Goal: Task Accomplishment & Management: Use online tool/utility

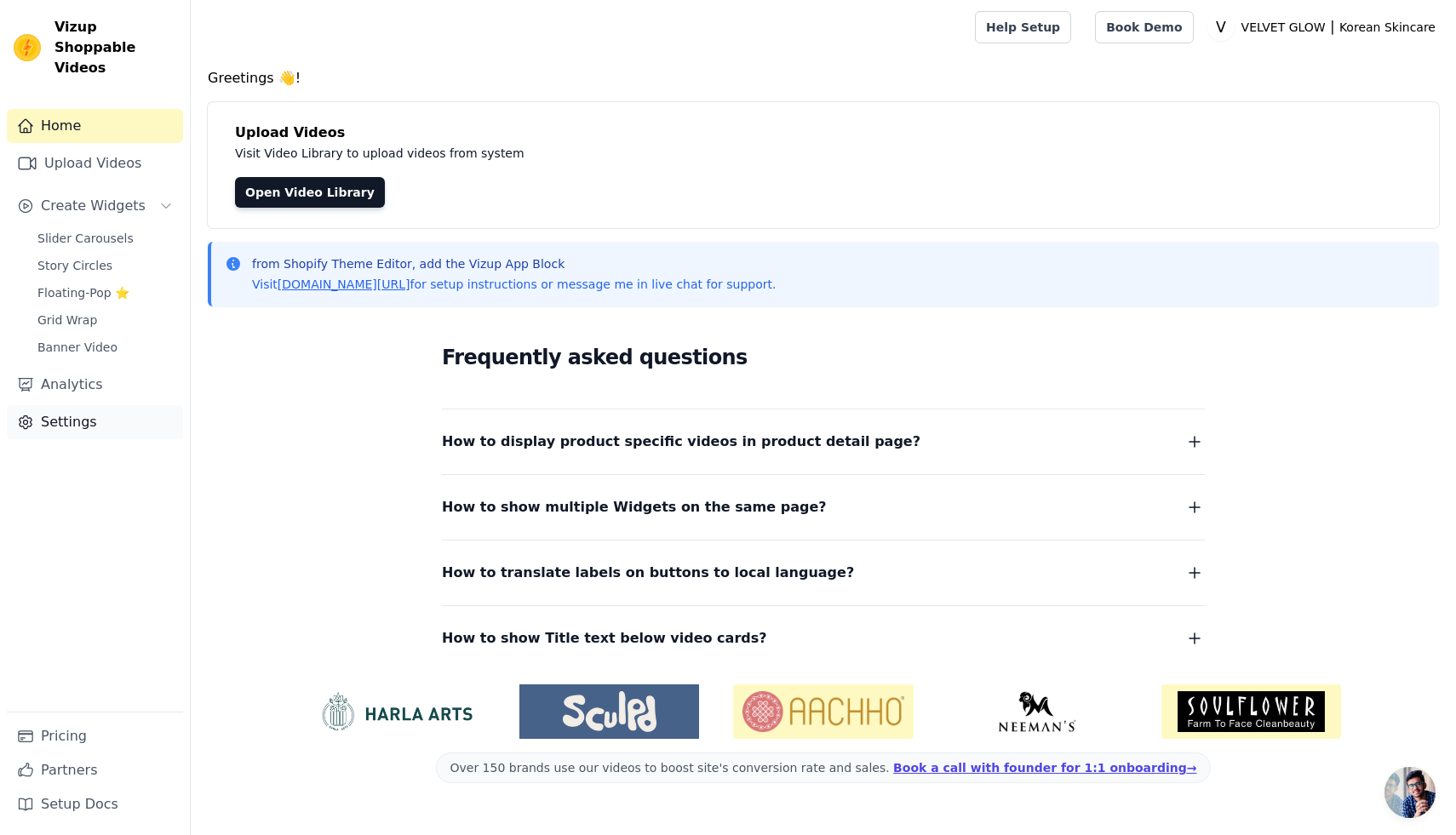
click at [78, 405] on link "Settings" at bounding box center [94, 422] width 176 height 34
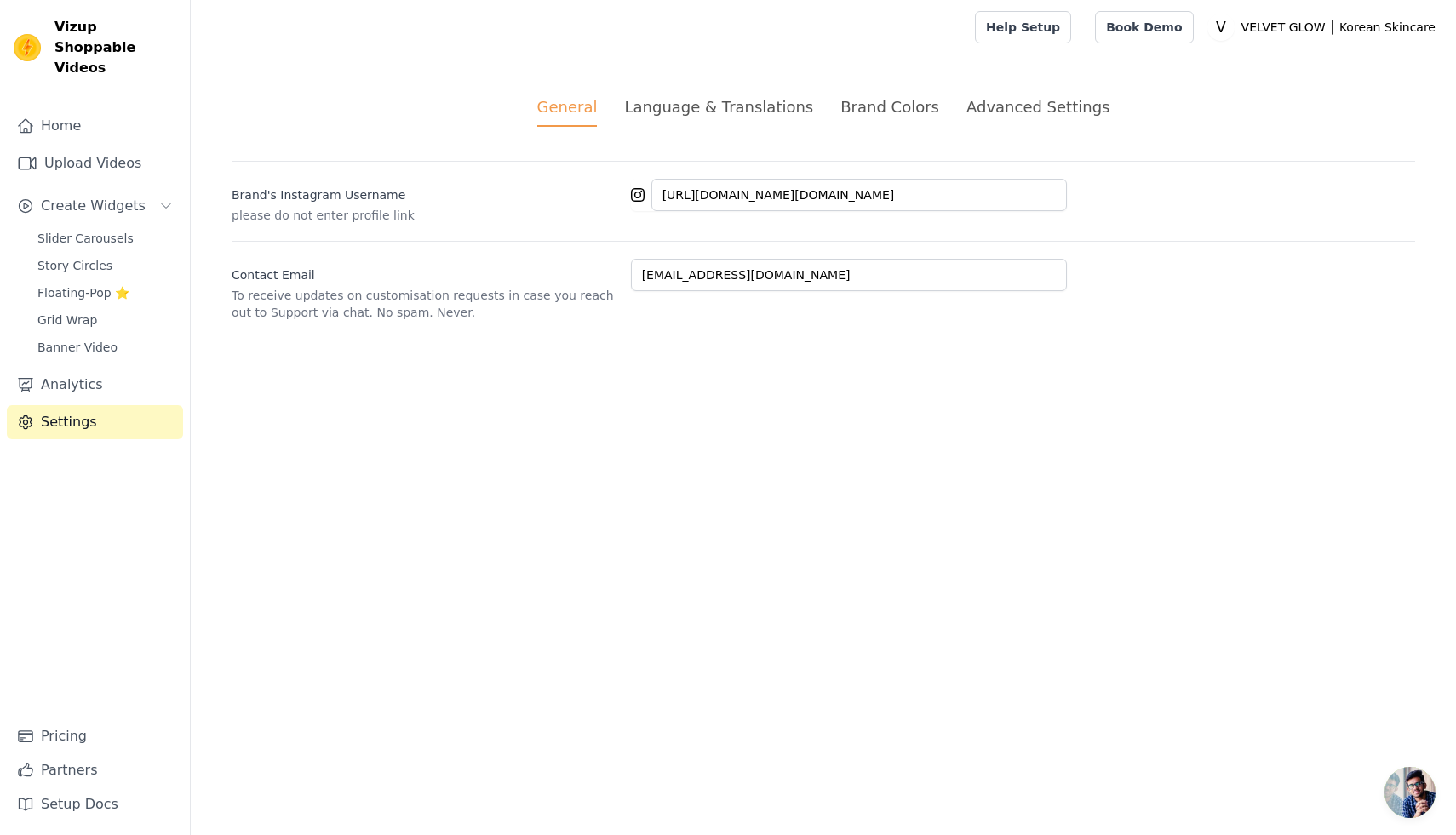
click at [997, 106] on div "Advanced Settings" at bounding box center [1037, 107] width 143 height 23
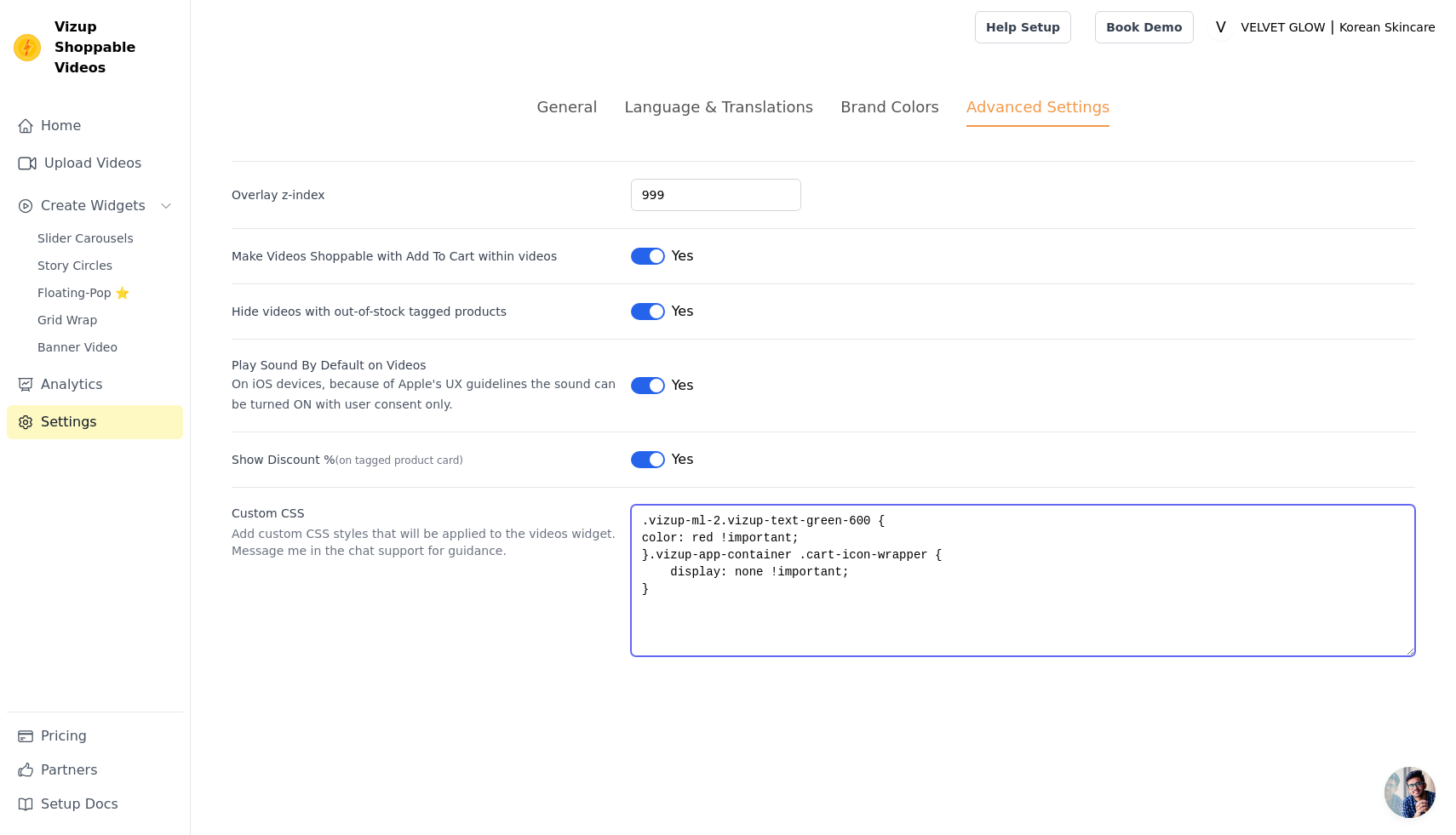
click at [665, 594] on textarea ".vizup-ml-2.vizup-text-green-600 { color: red !important; }.vizup-app-container…" at bounding box center [1023, 580] width 784 height 152
paste textarea "/* Produktname größer [PERSON_NAME] */ .vizup-app-container .vizup-product-name…"
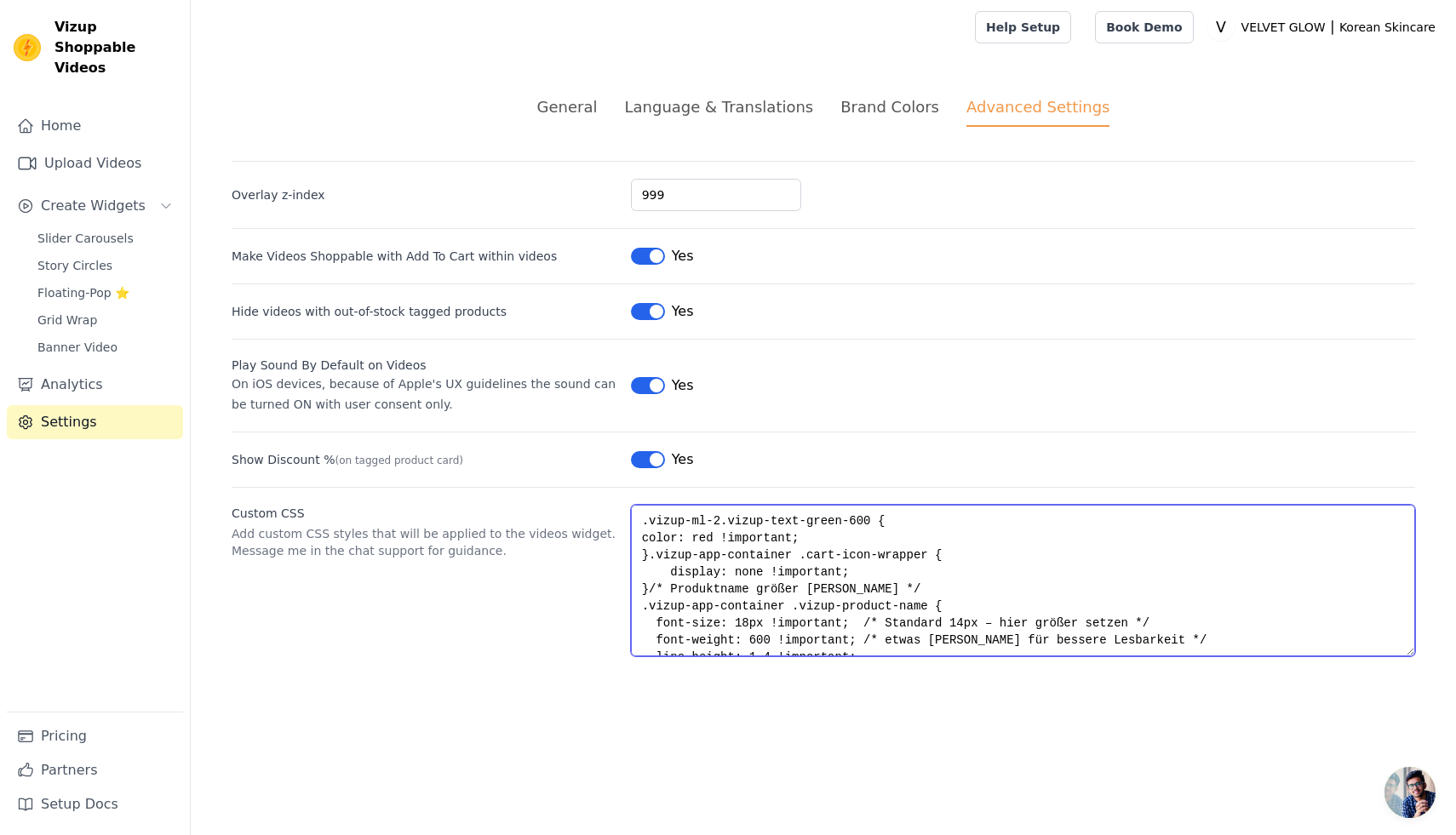
scroll to position [25, 0]
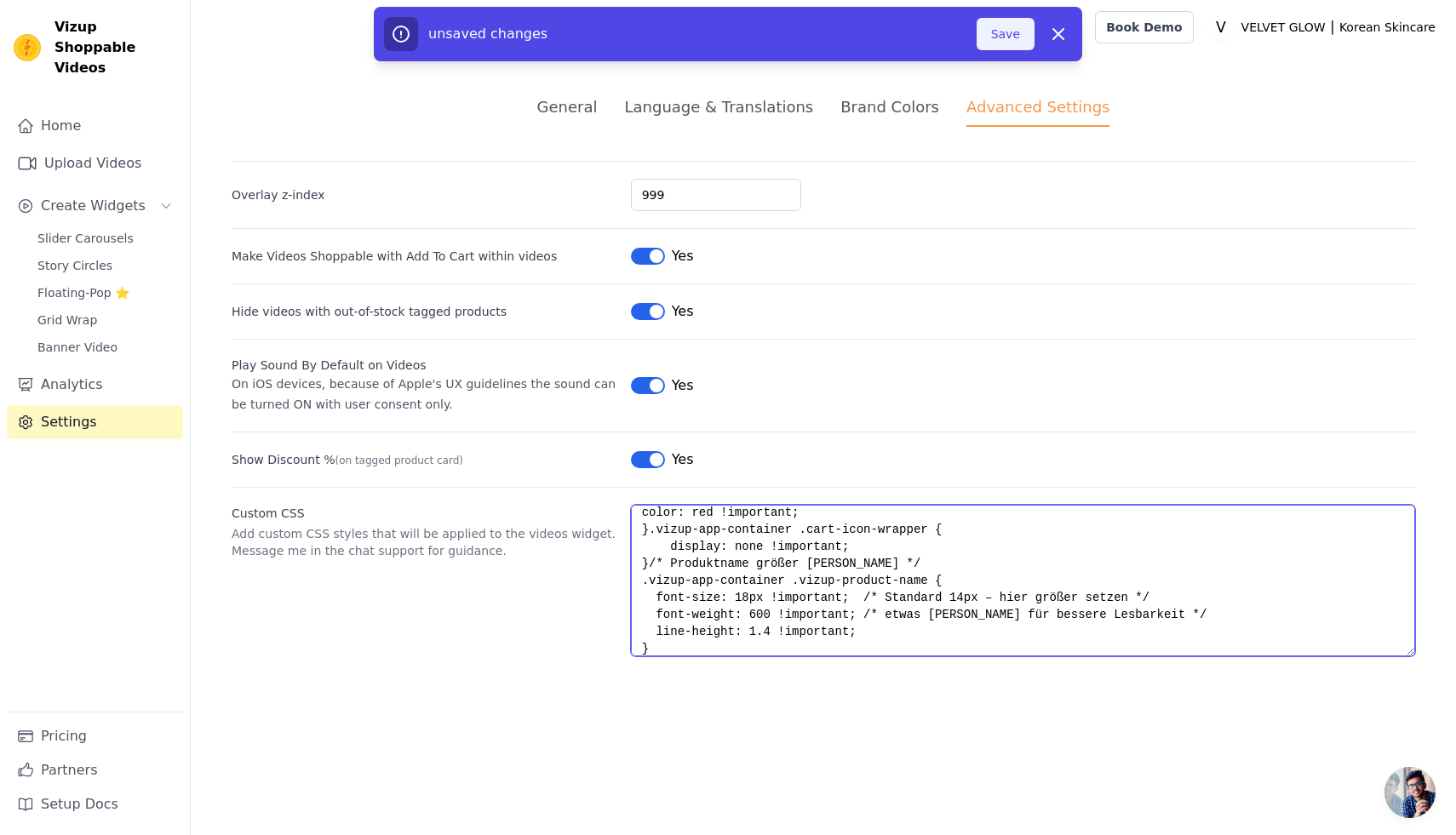
type textarea ".vizup-ml-2.vizup-text-green-600 { color: red !important; }.vizup-app-container…"
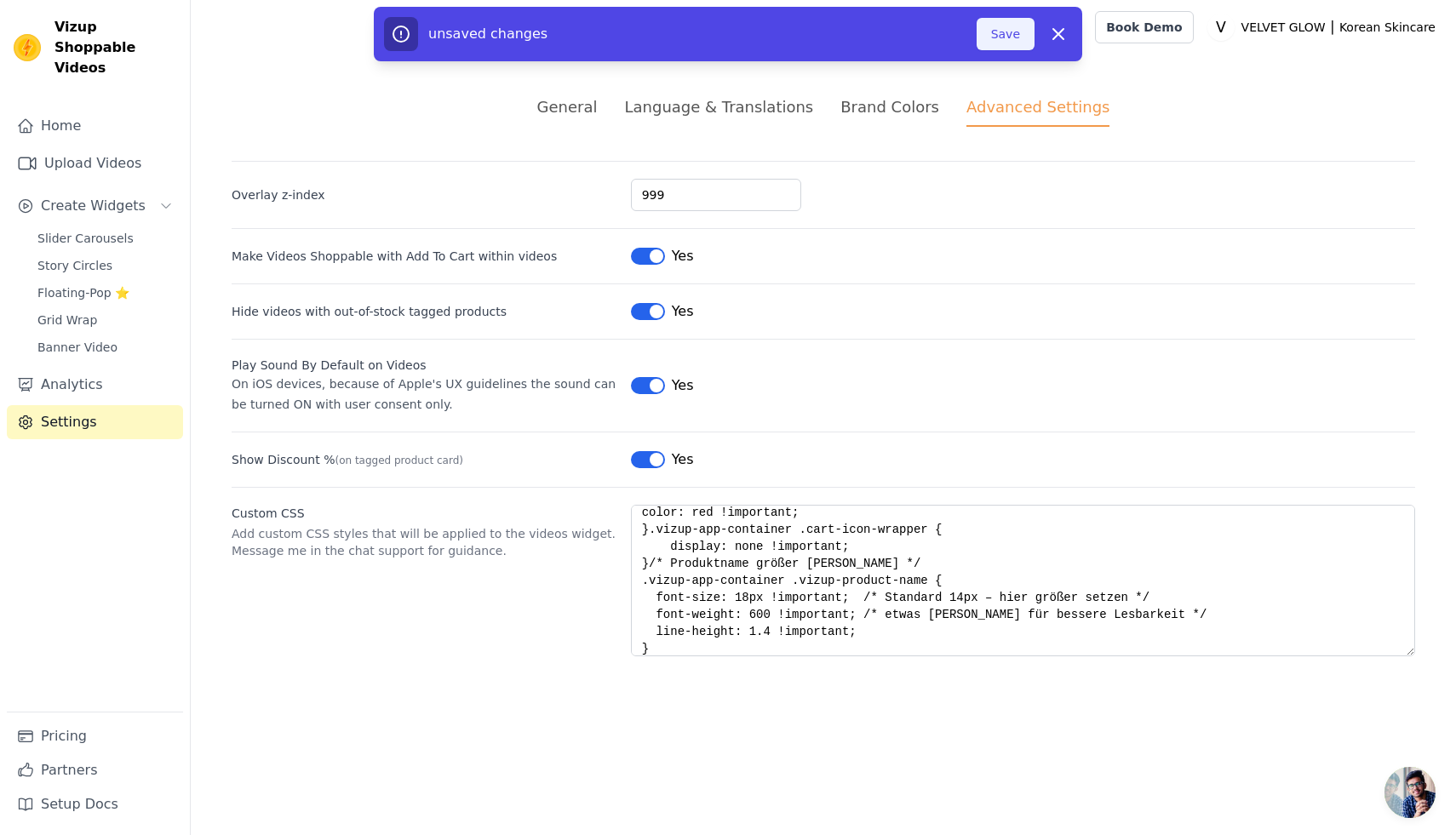
click at [1005, 32] on button "Save" at bounding box center [1006, 33] width 58 height 32
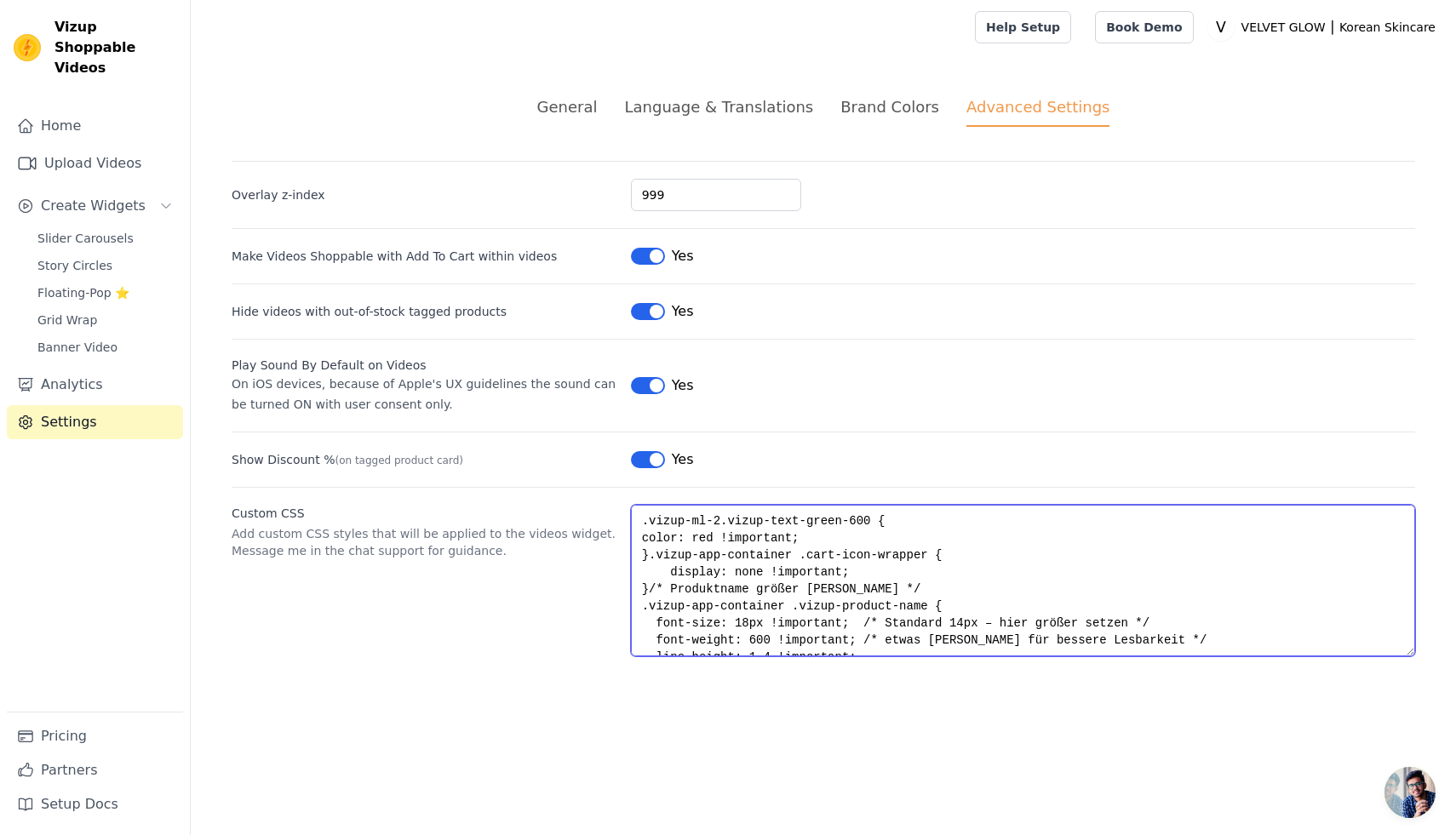
click at [650, 589] on textarea ".vizup-ml-2.vizup-text-green-600 { color: red !important; }.vizup-app-container…" at bounding box center [1023, 580] width 784 height 152
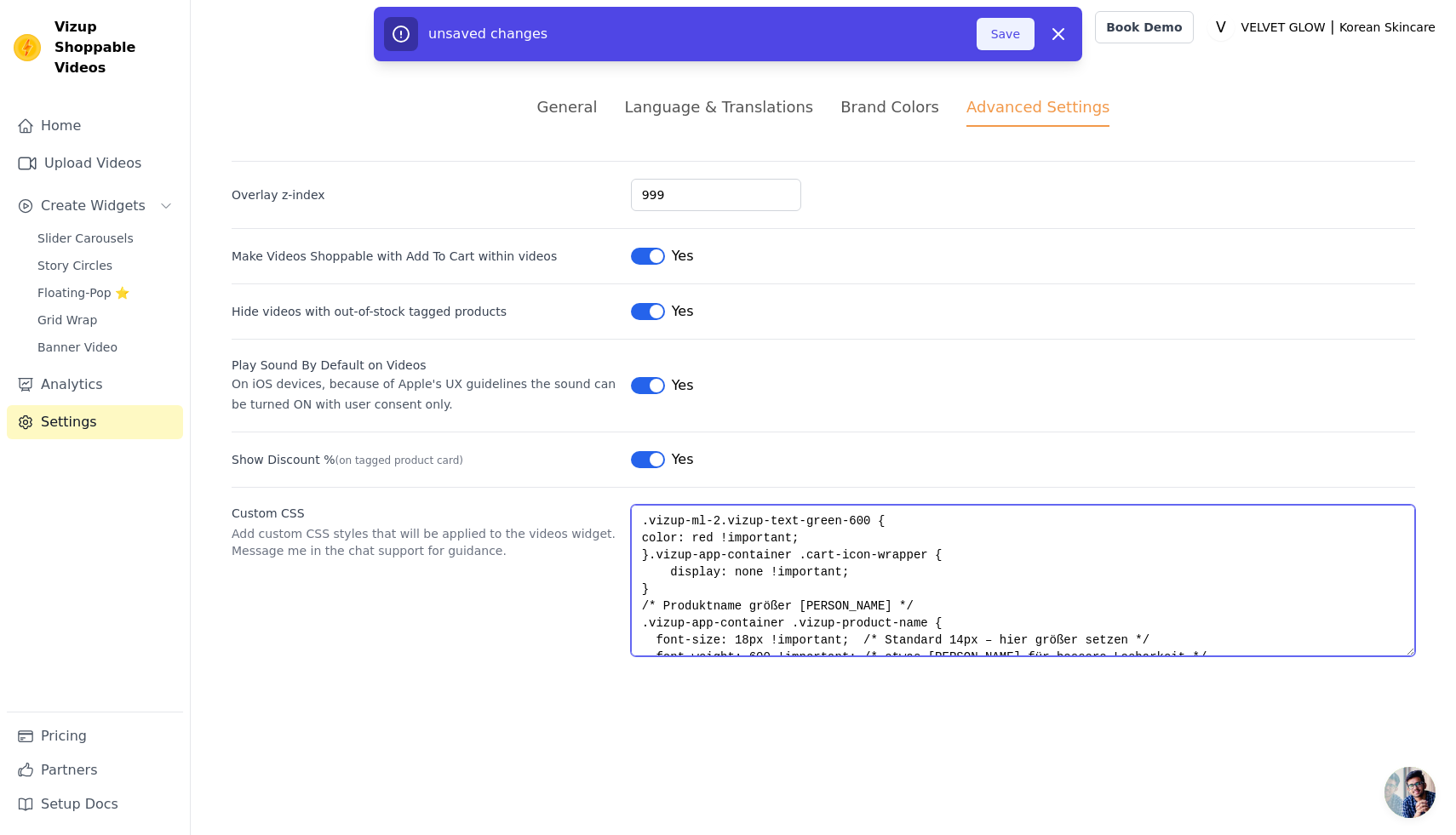
type textarea ".vizup-ml-2.vizup-text-green-600 { color: red !important; }.vizup-app-container…"
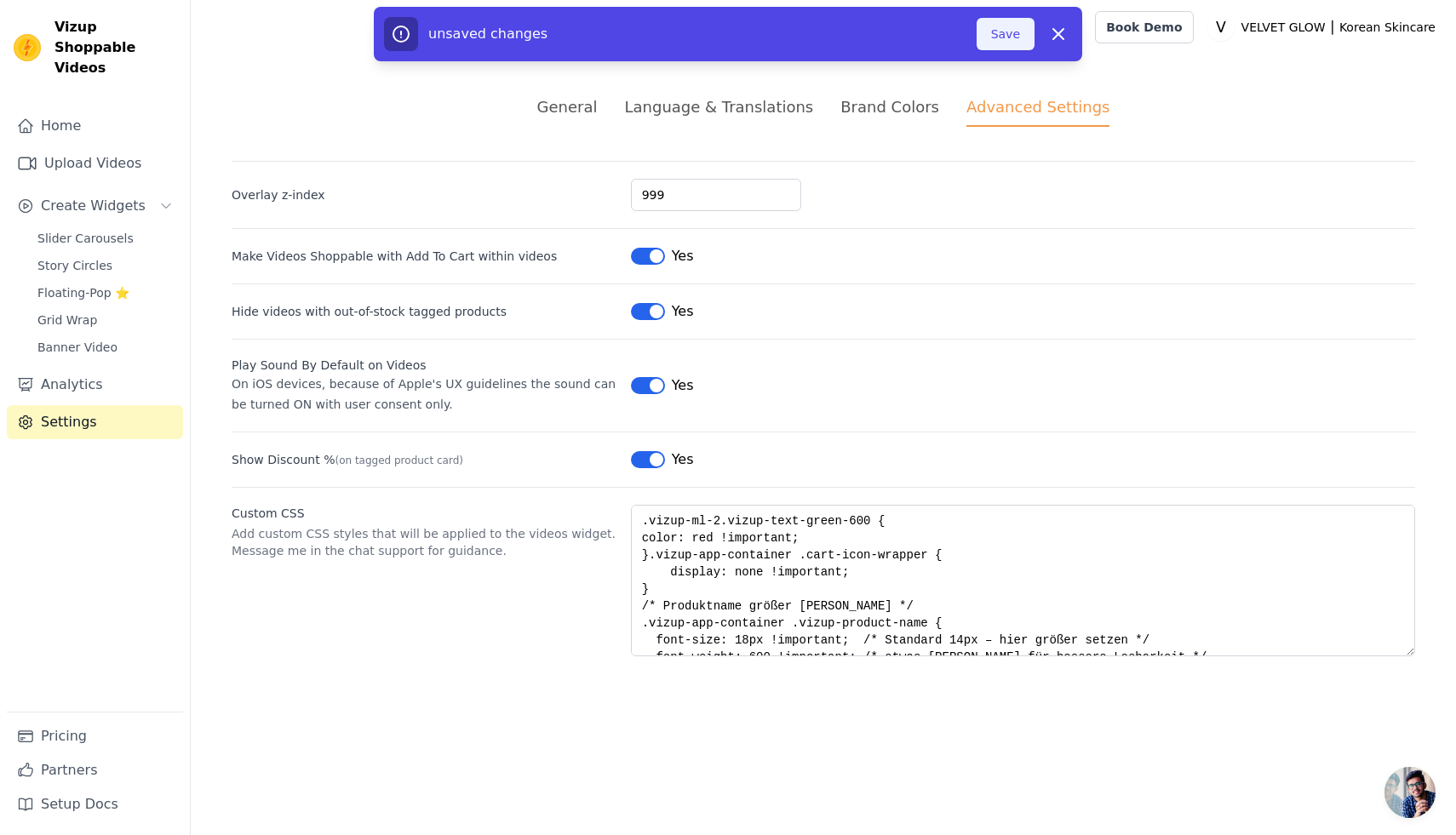
click at [1000, 41] on button "Save" at bounding box center [1006, 33] width 58 height 32
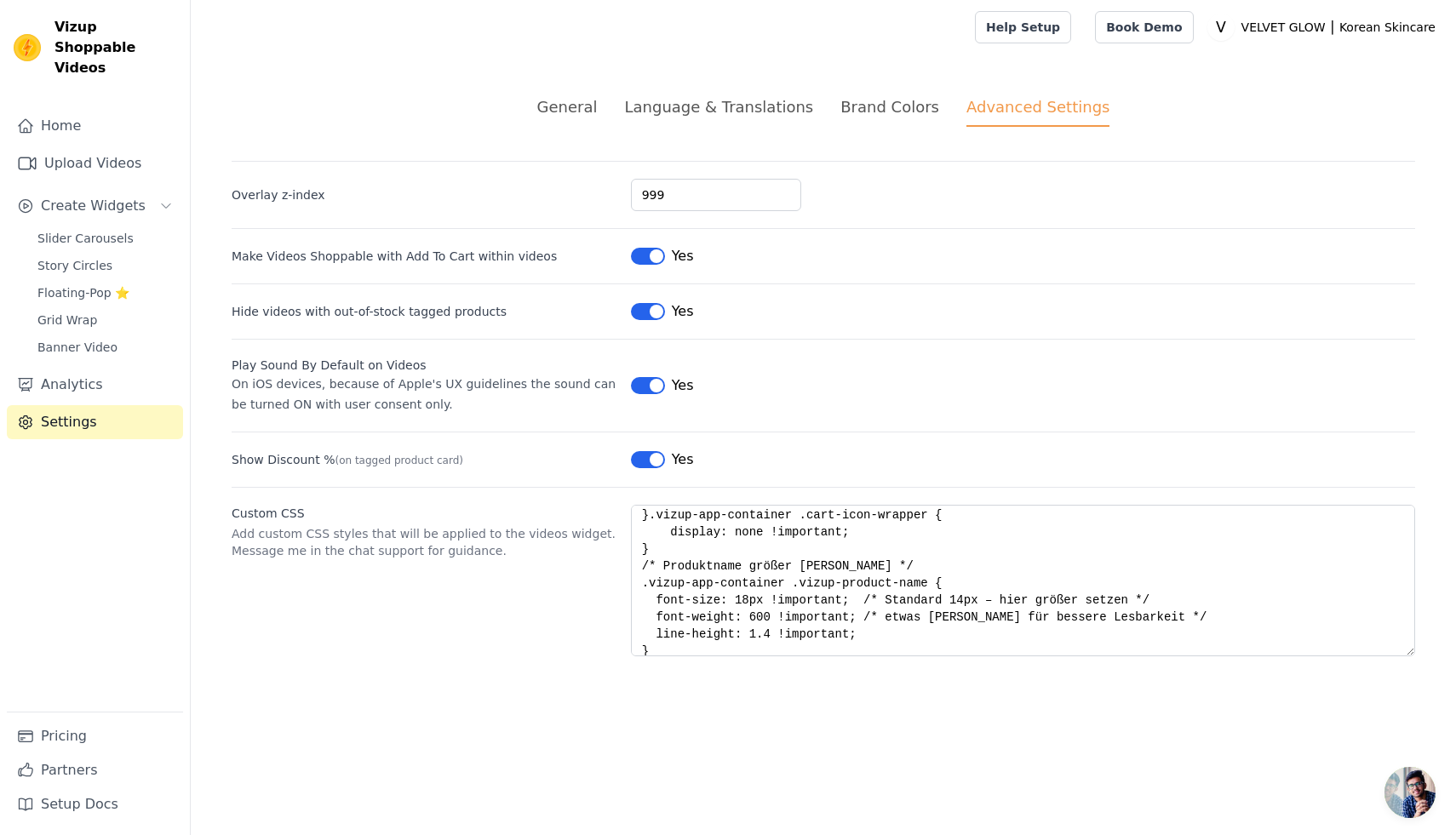
scroll to position [42, 0]
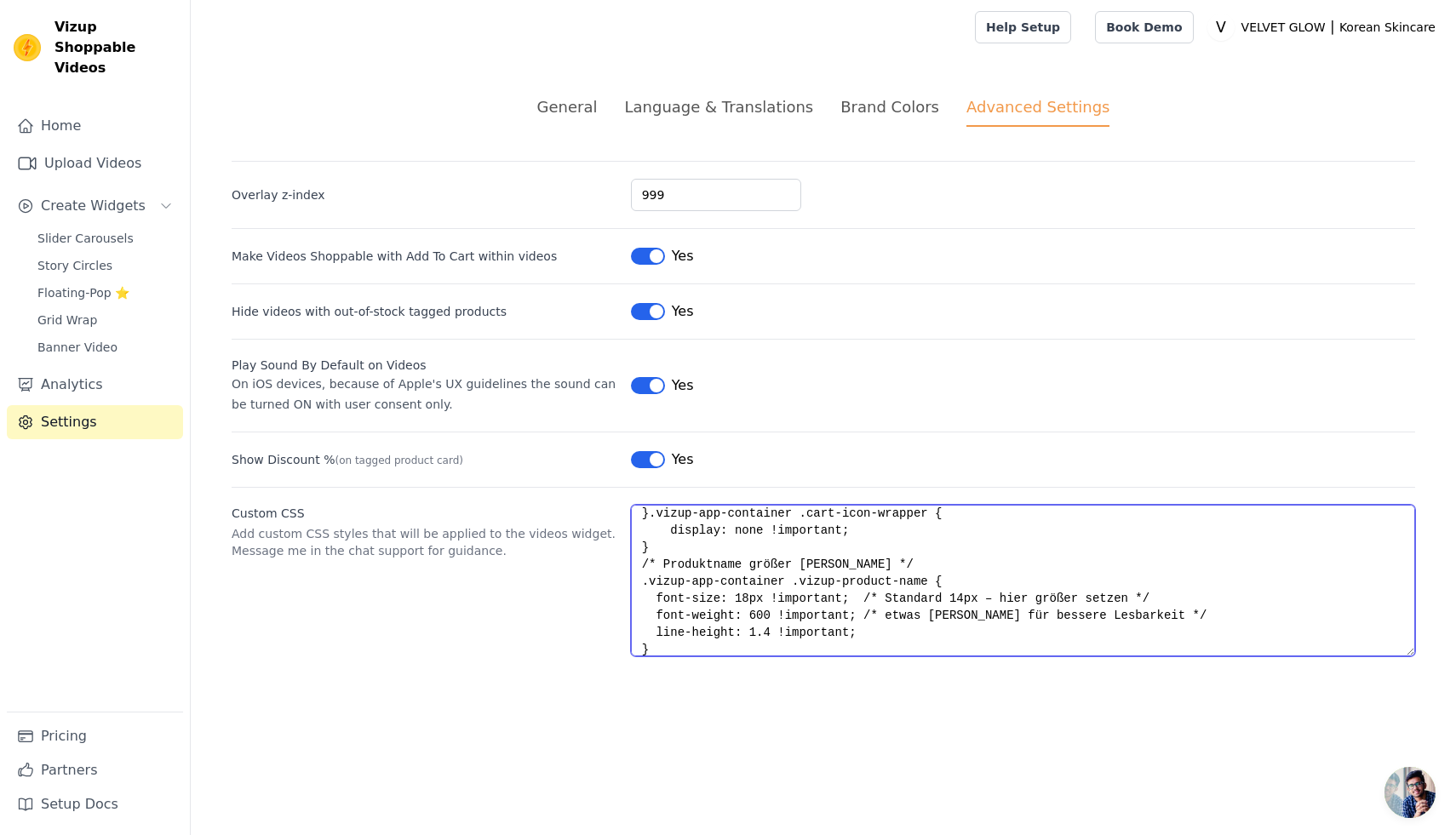
click at [750, 598] on textarea ".vizup-ml-2.vizup-text-green-600 { color: red !important; }.vizup-app-container…" at bounding box center [1023, 580] width 784 height 152
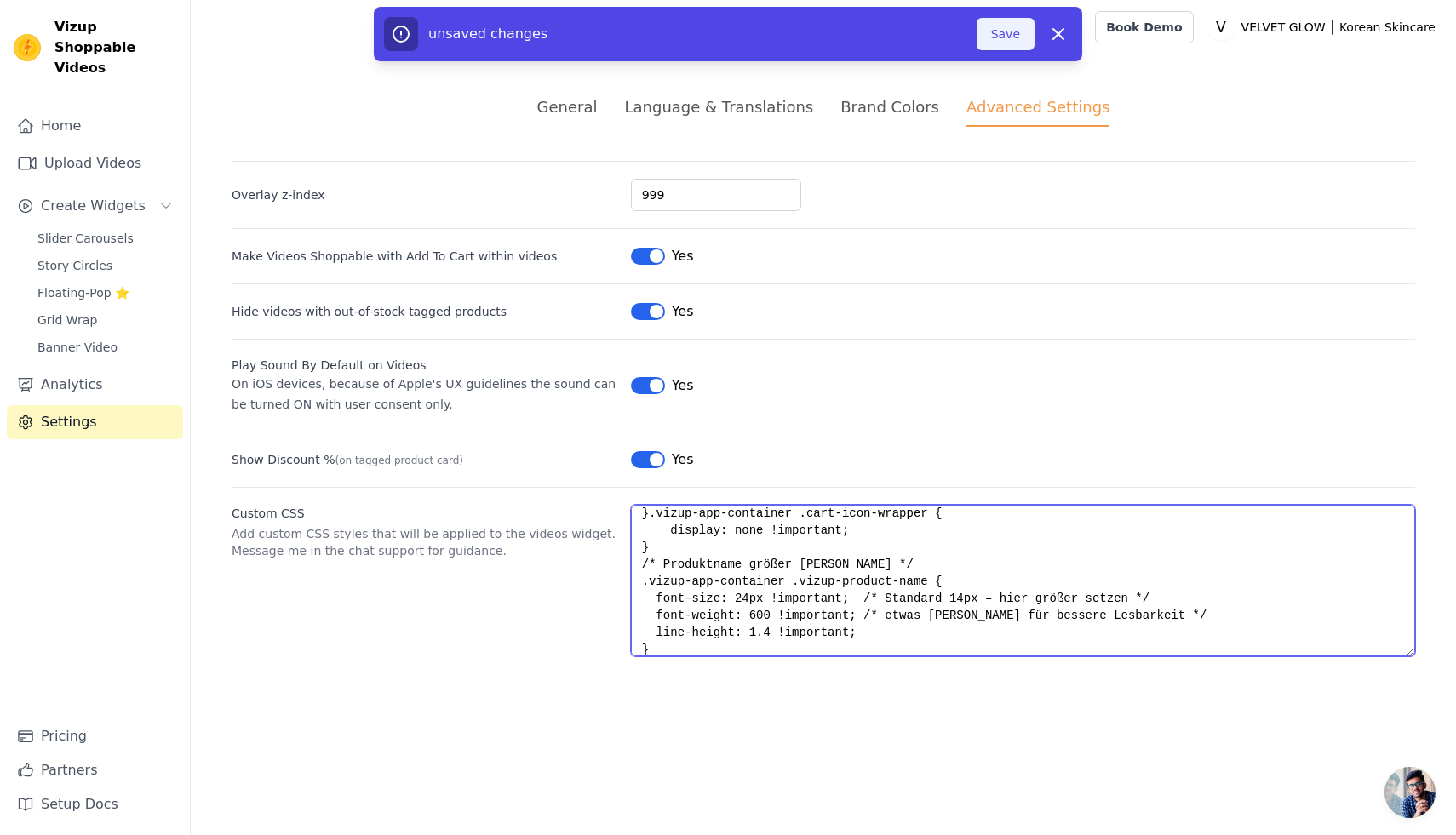
type textarea ".vizup-ml-2.vizup-text-green-600 { color: red !important; }.vizup-app-container…"
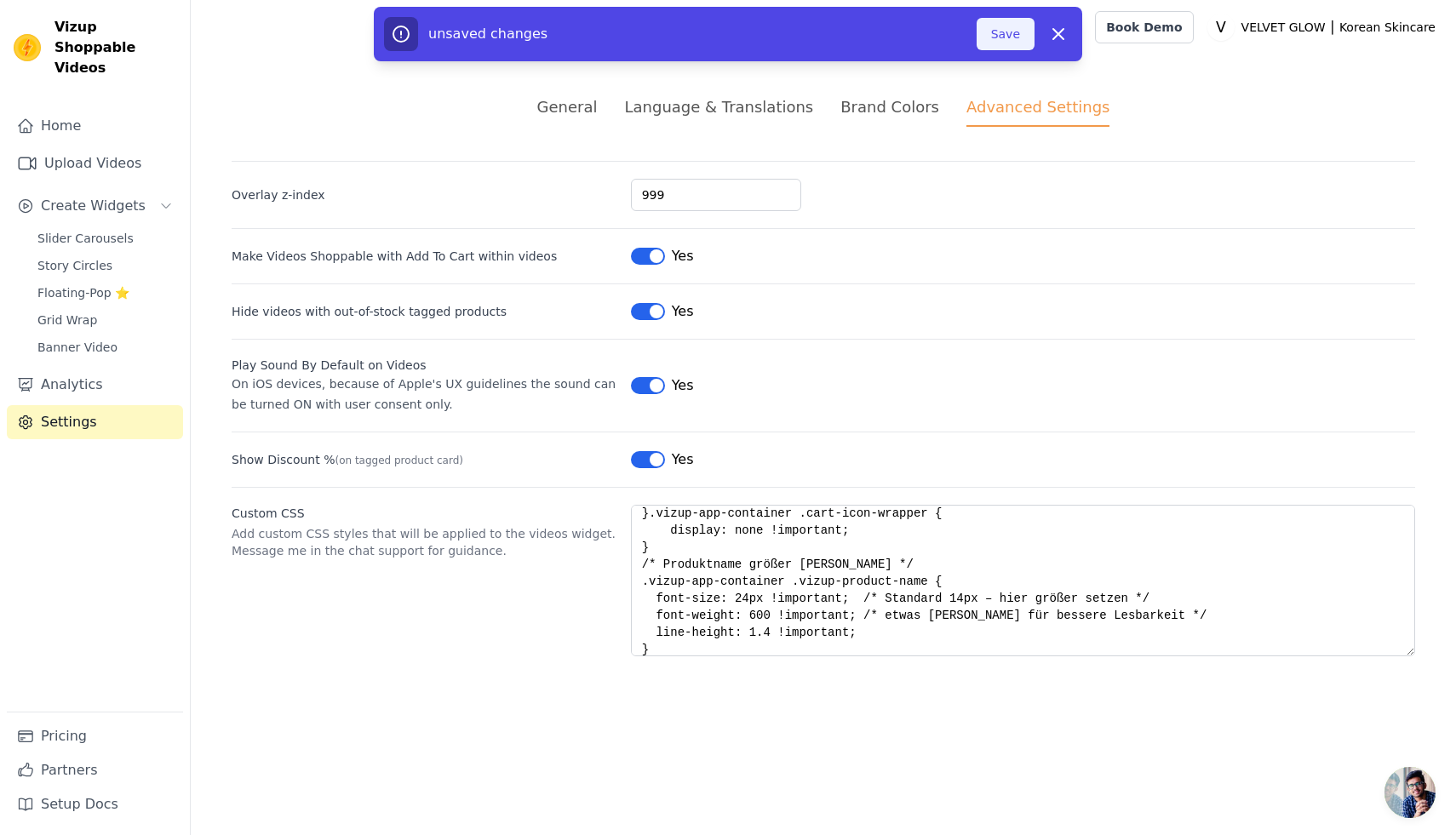
click at [1012, 31] on button "Save" at bounding box center [1006, 33] width 58 height 32
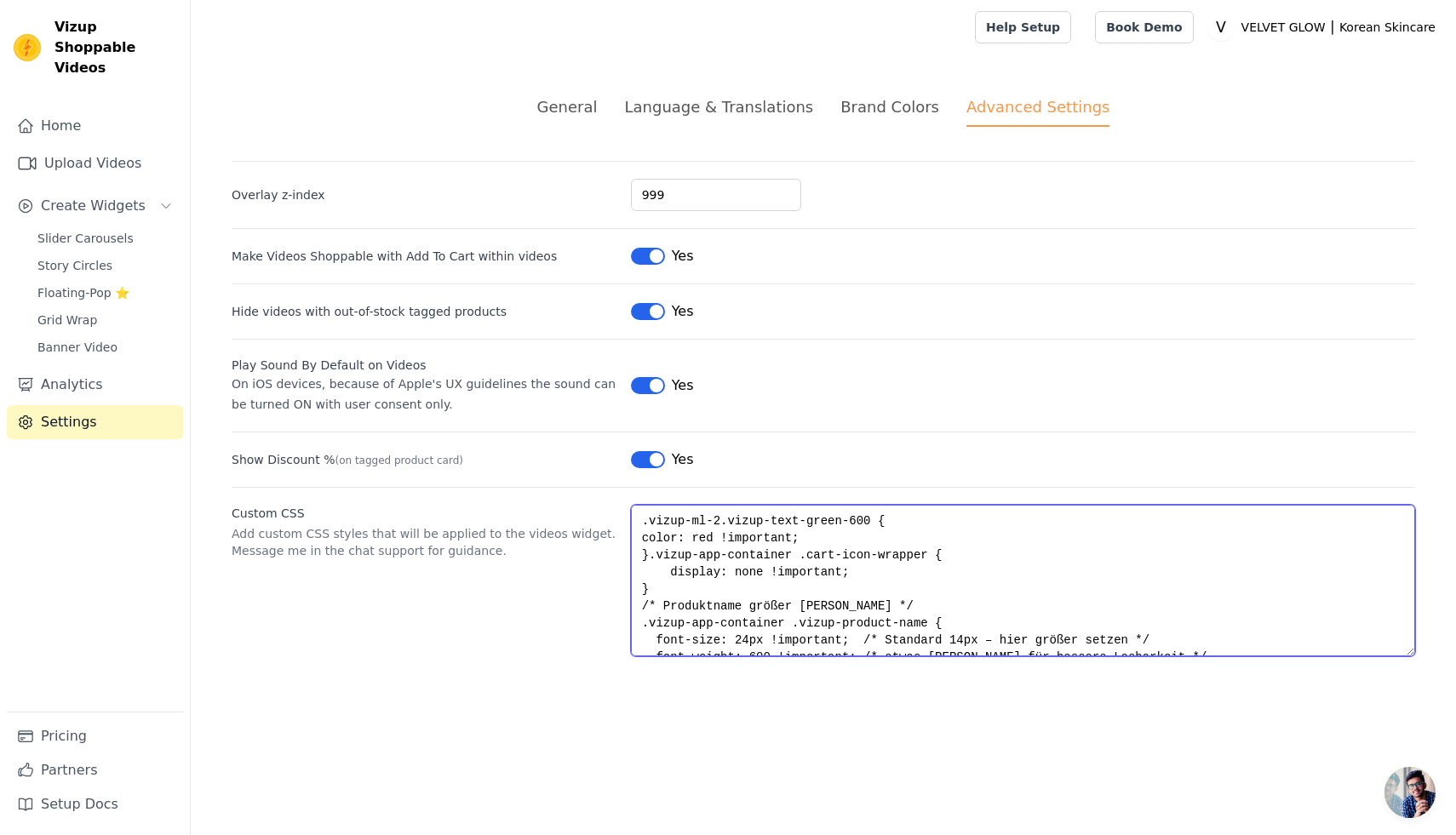
scroll to position [52, 0]
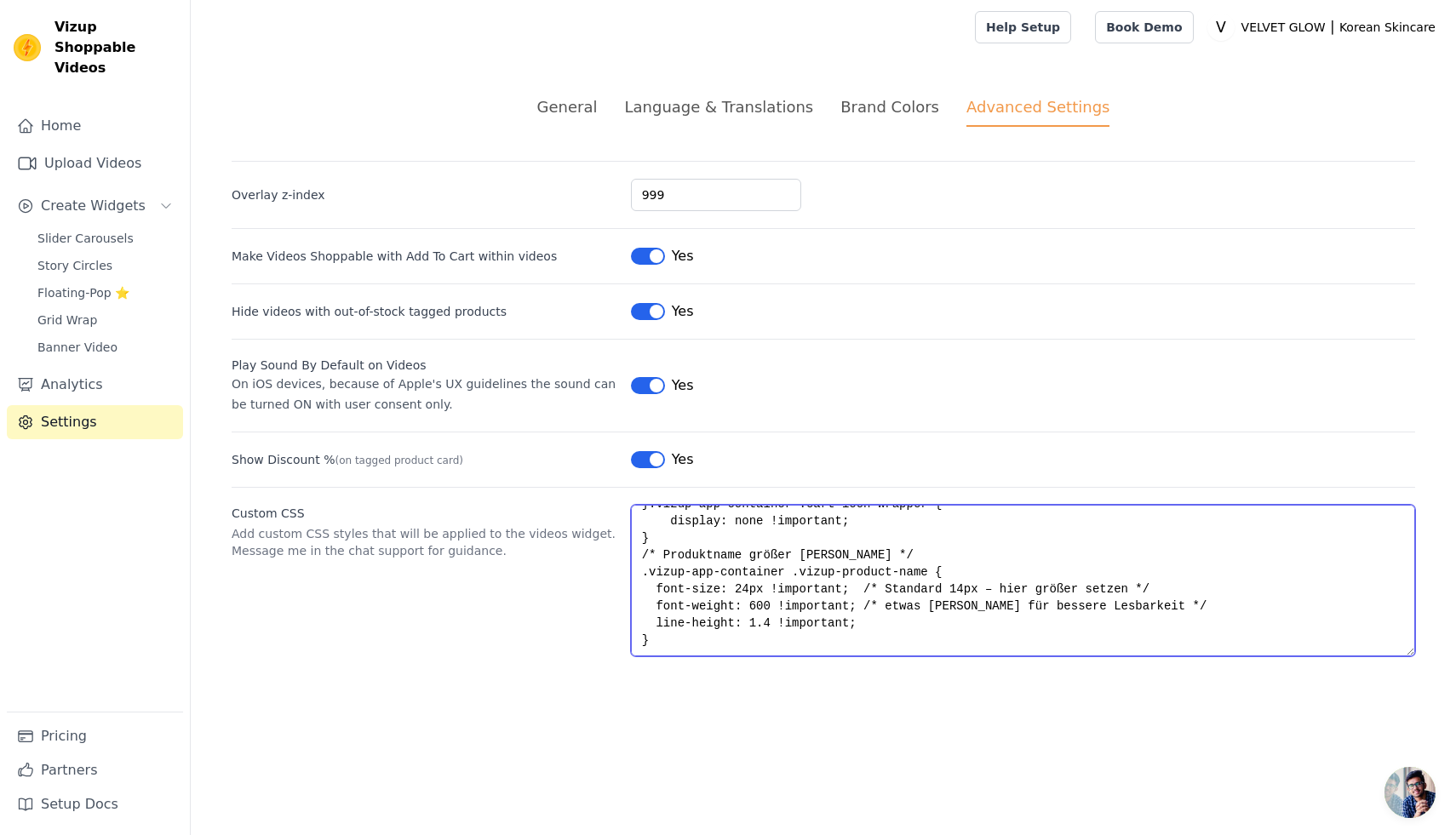
drag, startPoint x: 639, startPoint y: 604, endPoint x: 756, endPoint y: 658, distance: 128.9
click at [764, 671] on div "General Language & Translations Brand Colors Advanced Settings unsaved changes …" at bounding box center [823, 375] width 1265 height 643
paste textarea "Fallback: alles, was wie Titel/Name aussieht, in Vizup-Karten vergrößern */ .vi…"
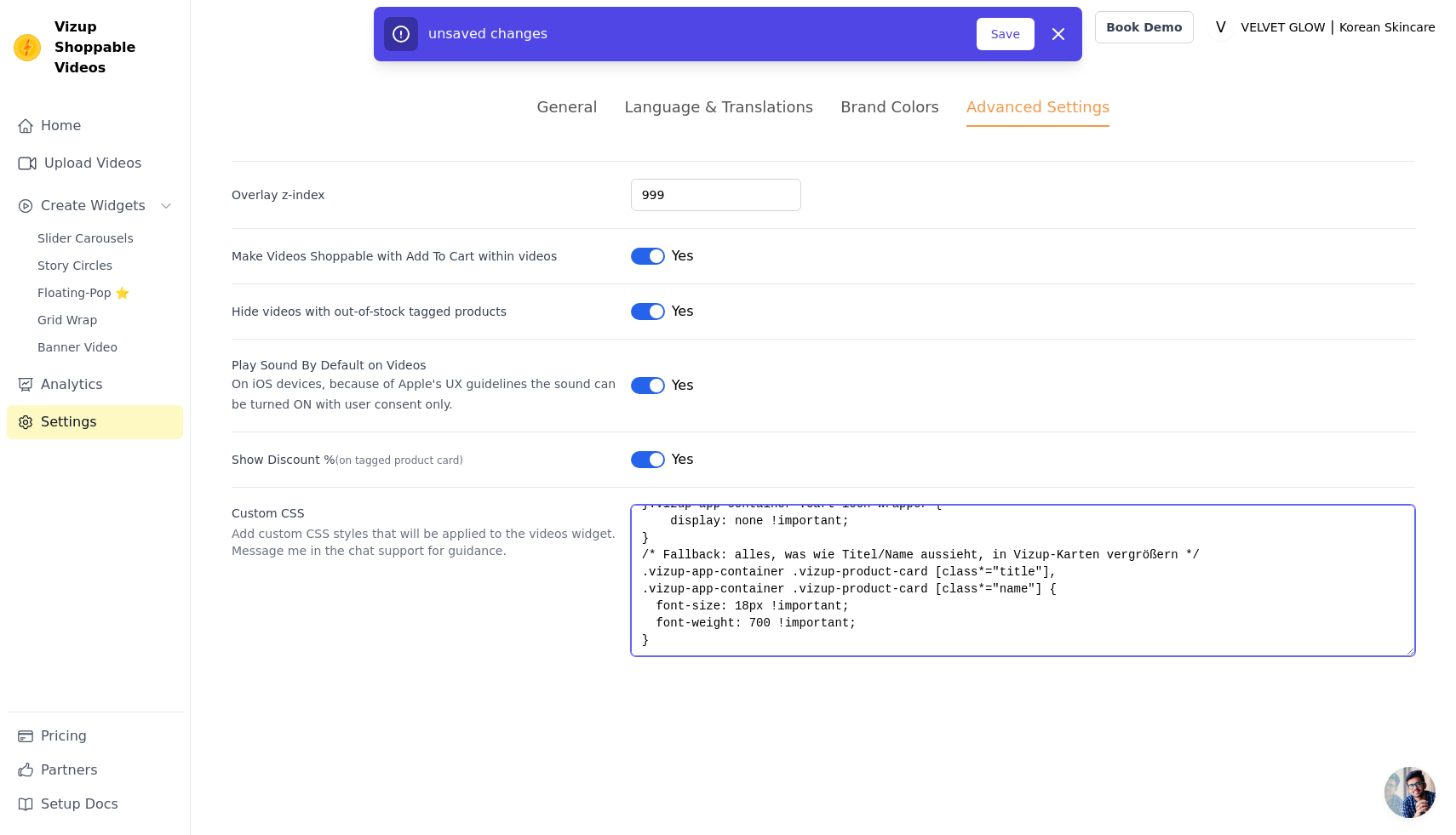
scroll to position [43, 0]
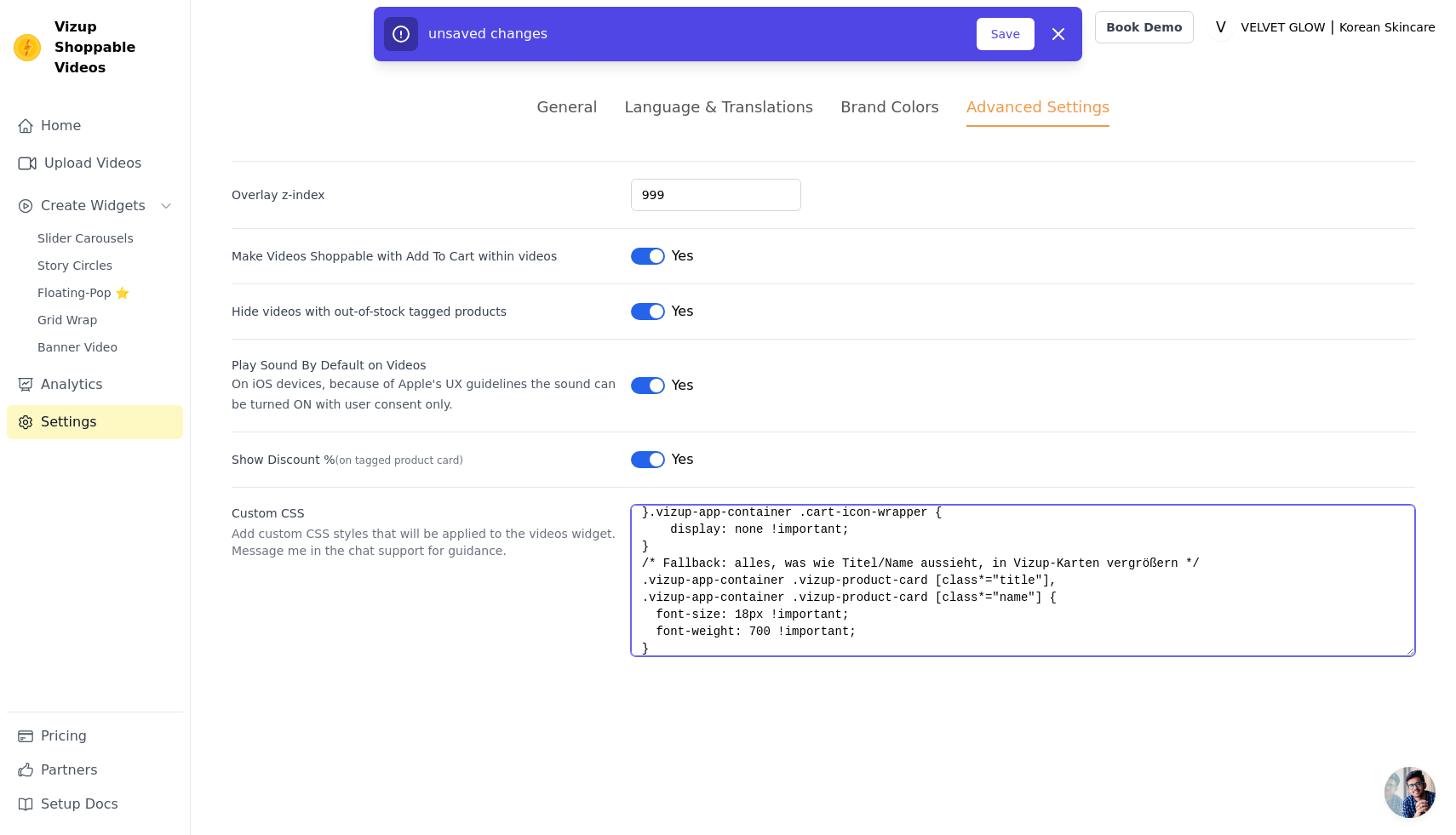
drag, startPoint x: 749, startPoint y: 614, endPoint x: 734, endPoint y: 616, distance: 15.1
click at [734, 616] on textarea ".vizup-ml-2.vizup-text-green-600 { color: red !important; }.vizup-app-container…" at bounding box center [1023, 580] width 784 height 152
type textarea ".vizup-ml-2.vizup-text-green-600 { color: red !important; }.vizup-app-container…"
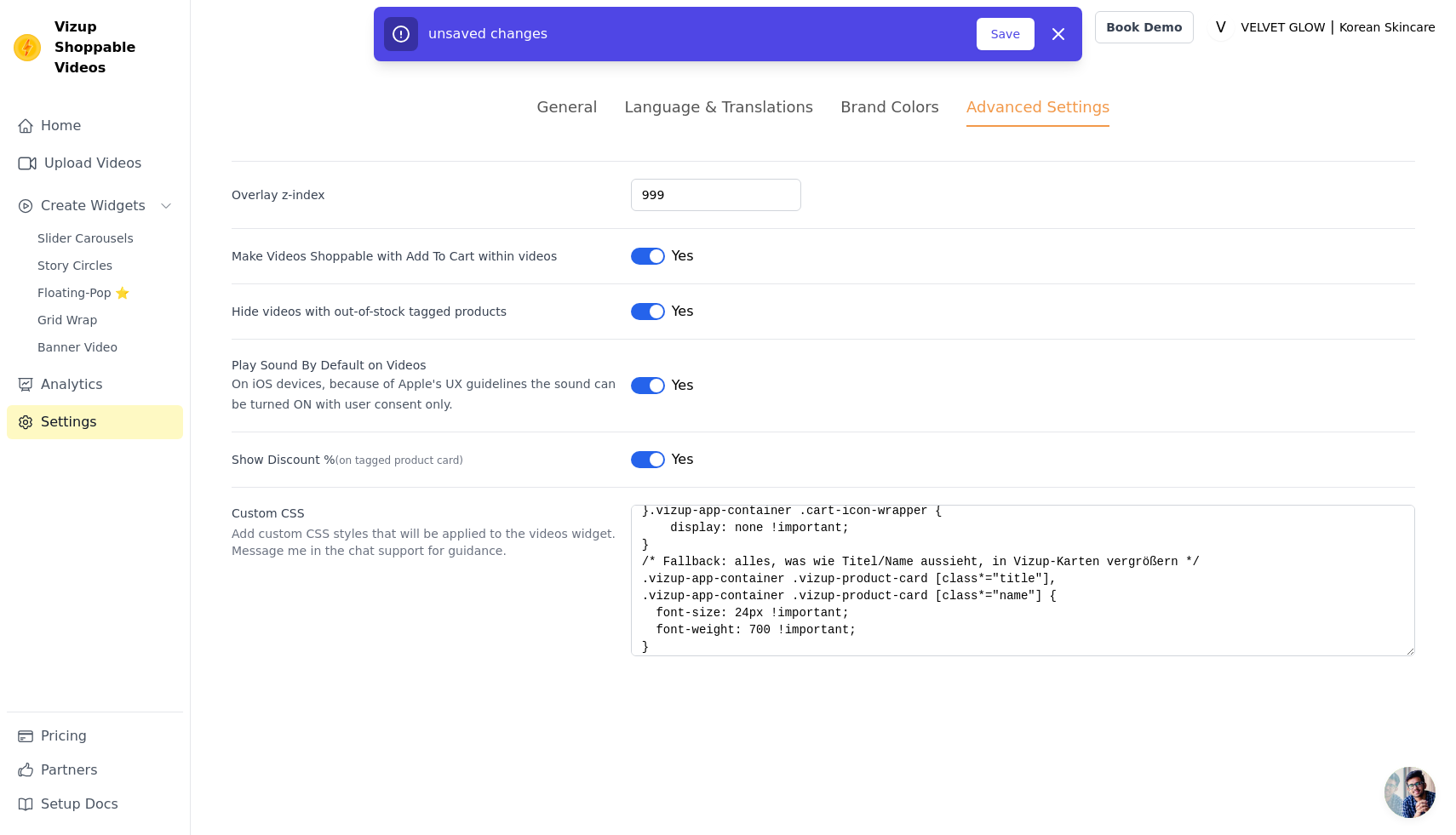
click at [1101, 697] on html "Vizup Shoppable Videos Home Upload Videos Create Widgets Slider Carousels Story…" at bounding box center [728, 348] width 1456 height 697
click at [994, 31] on button "Save" at bounding box center [1006, 33] width 58 height 32
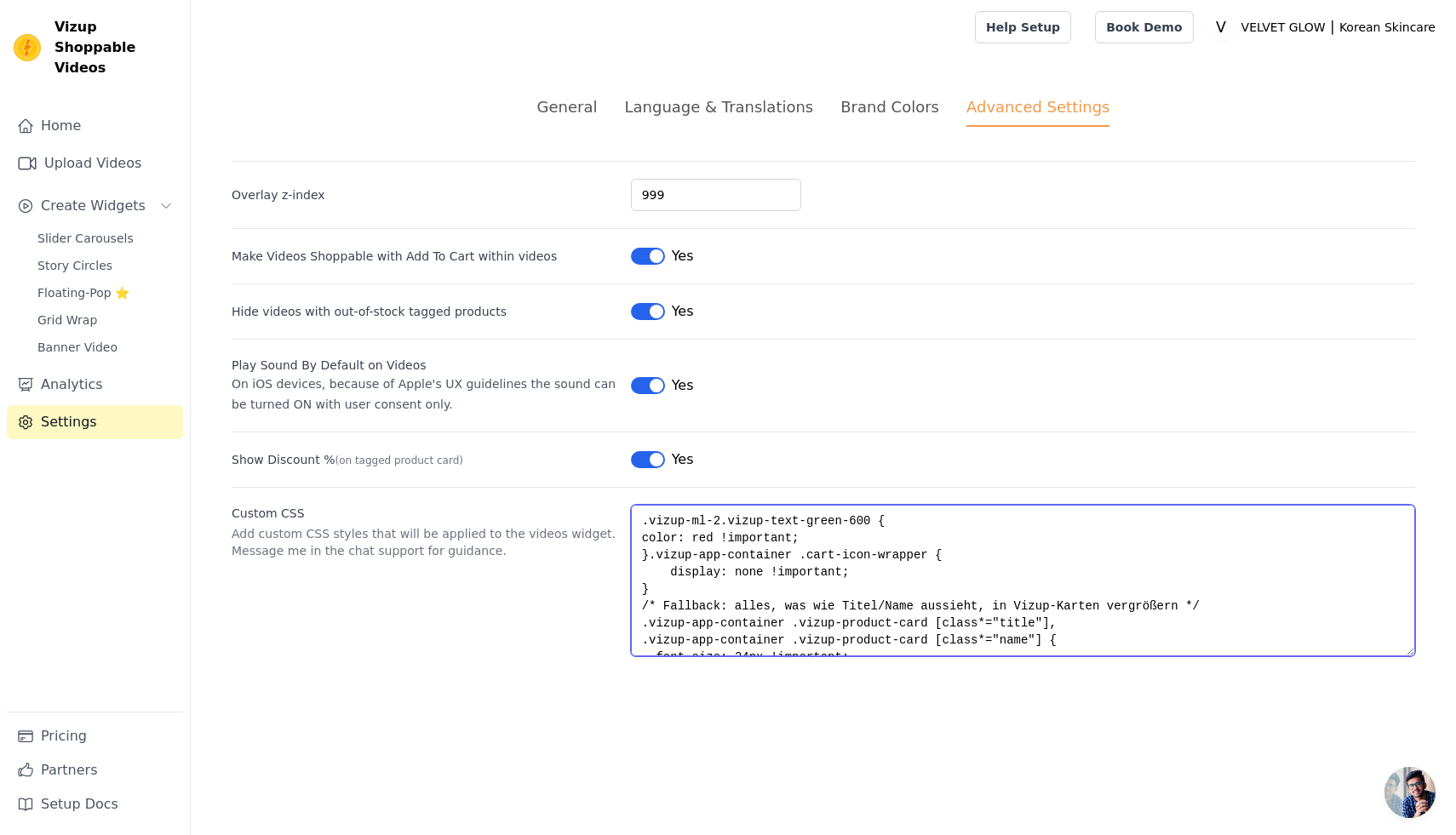
scroll to position [52, 0]
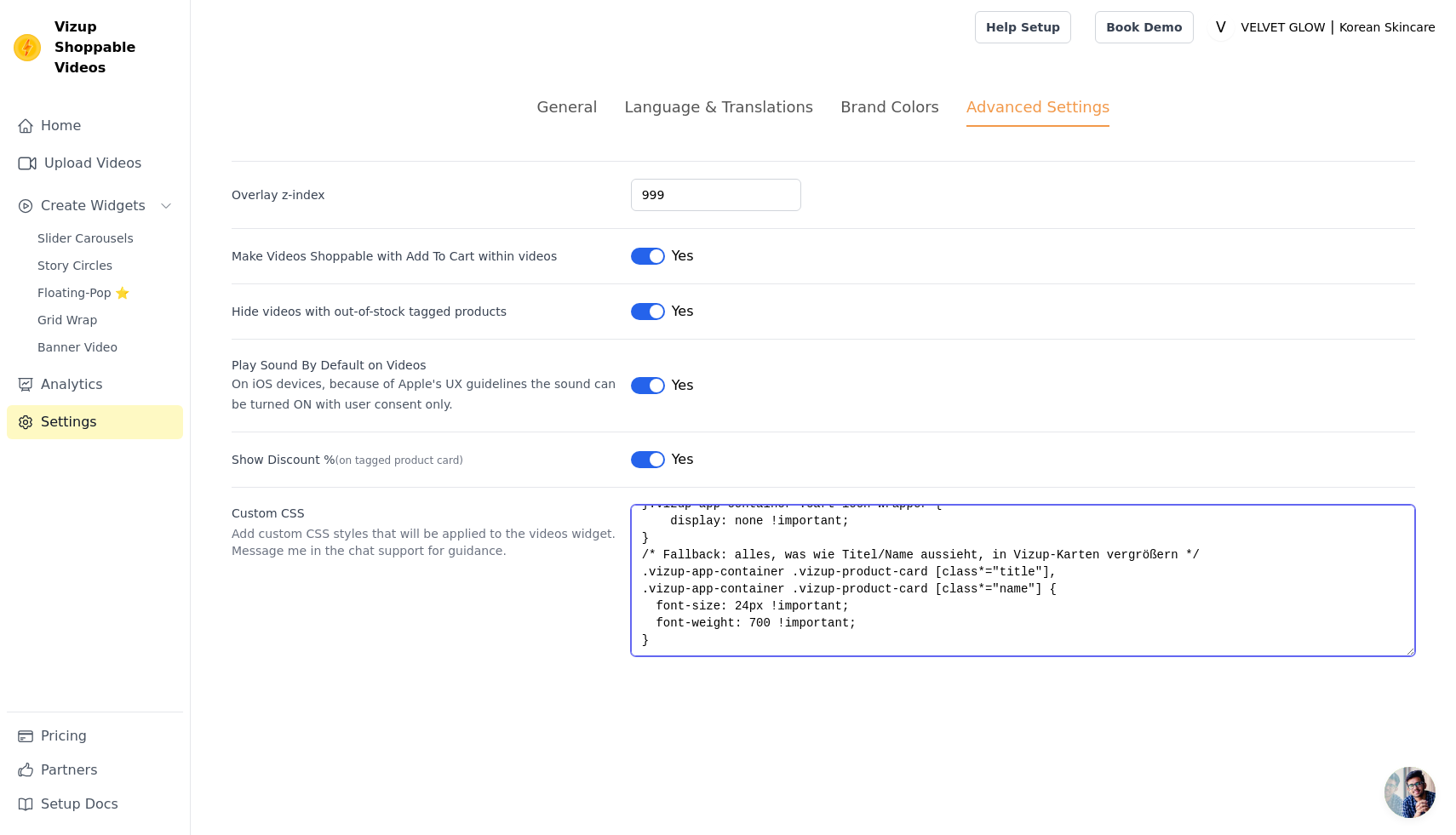
drag, startPoint x: 642, startPoint y: 609, endPoint x: 858, endPoint y: 678, distance: 226.8
click at [858, 678] on div "General Language & Translations Brand Colors Advanced Settings unsaved changes …" at bounding box center [823, 375] width 1265 height 643
paste textarea "Debug: markiert getroffene Titel grün umrandet */ .vizup-app-container .vizup-p…"
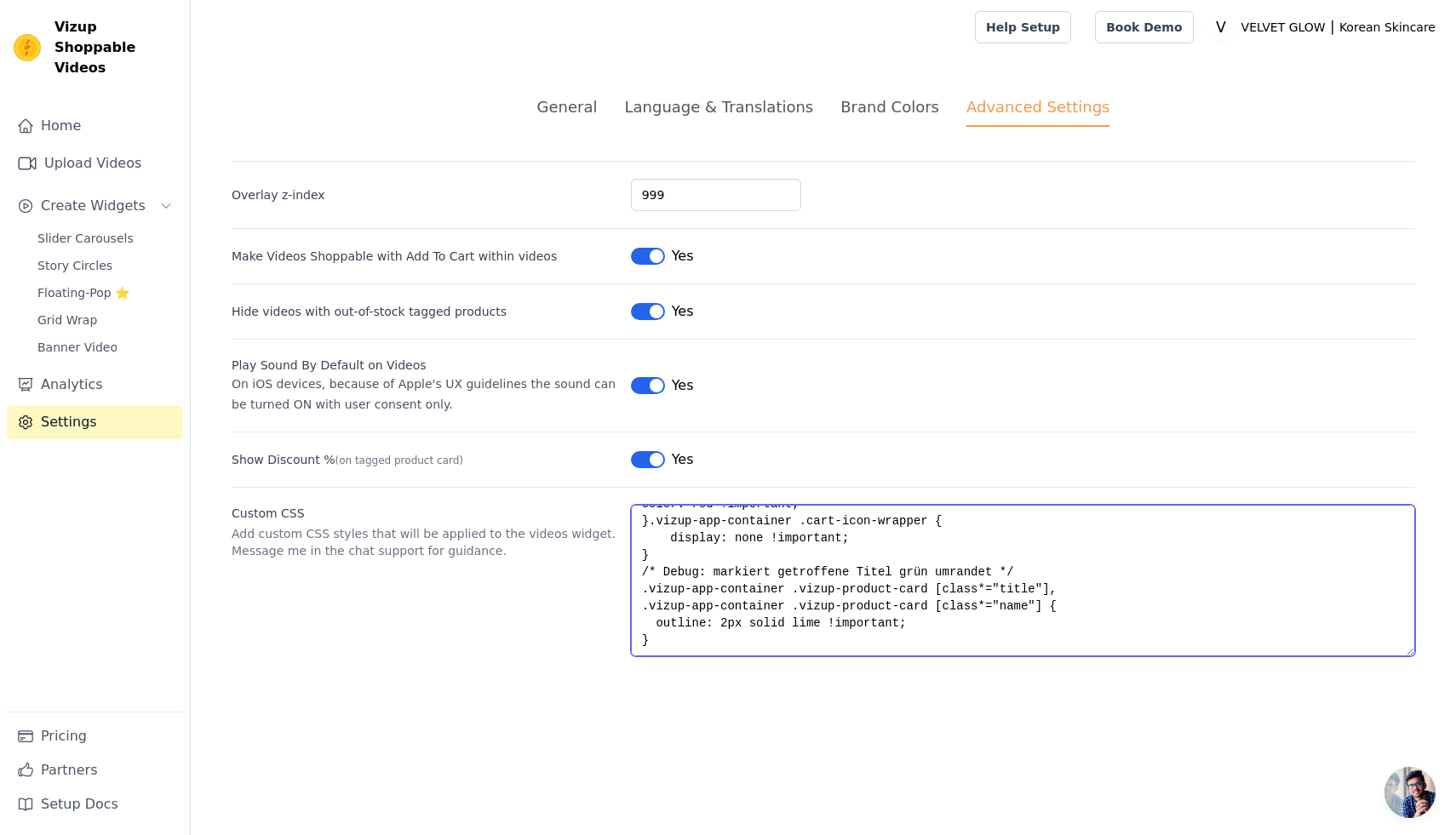
scroll to position [25, 0]
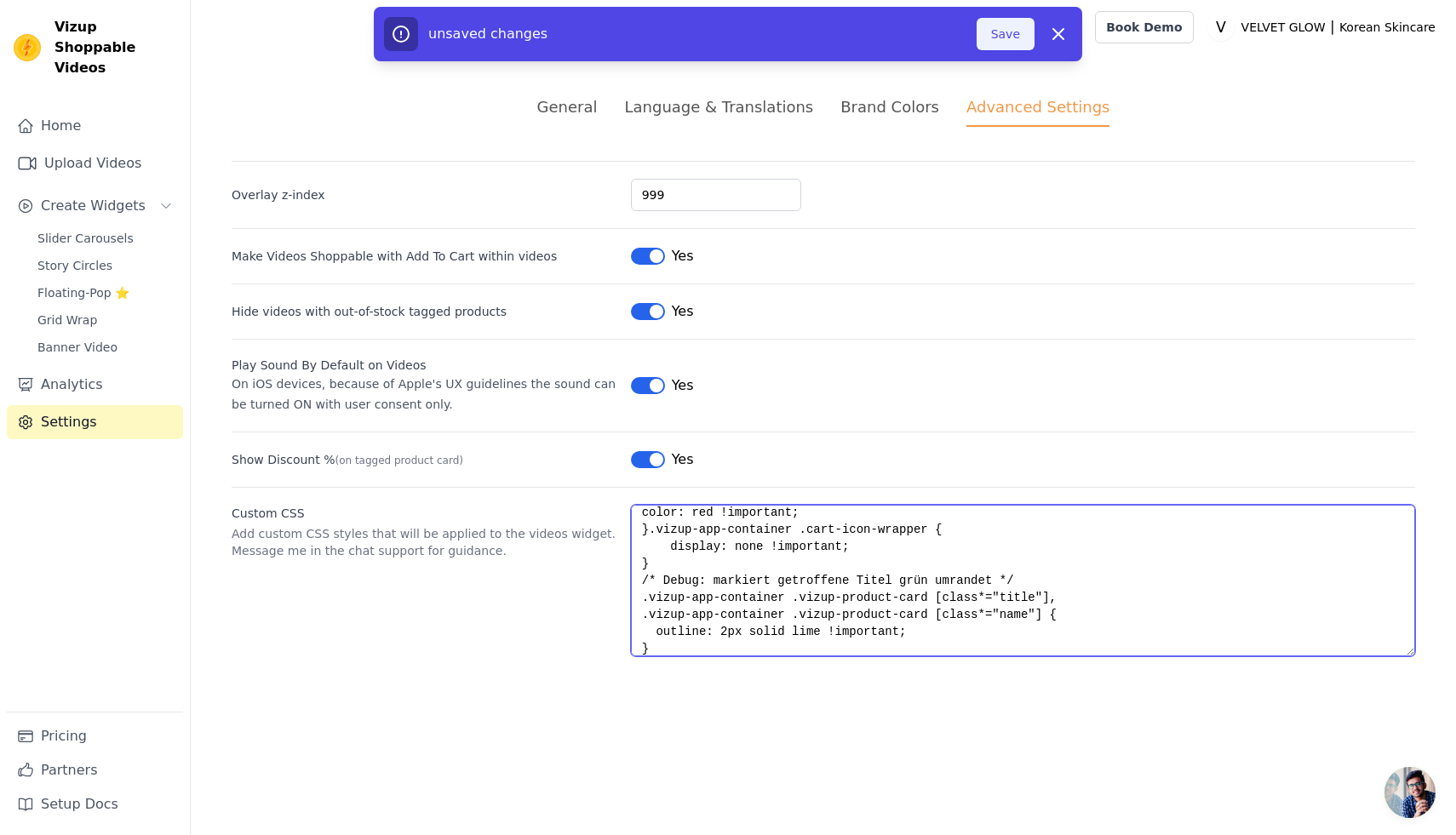
type textarea ".vizup-ml-2.vizup-text-green-600 { color: red !important; }.vizup-app-container…"
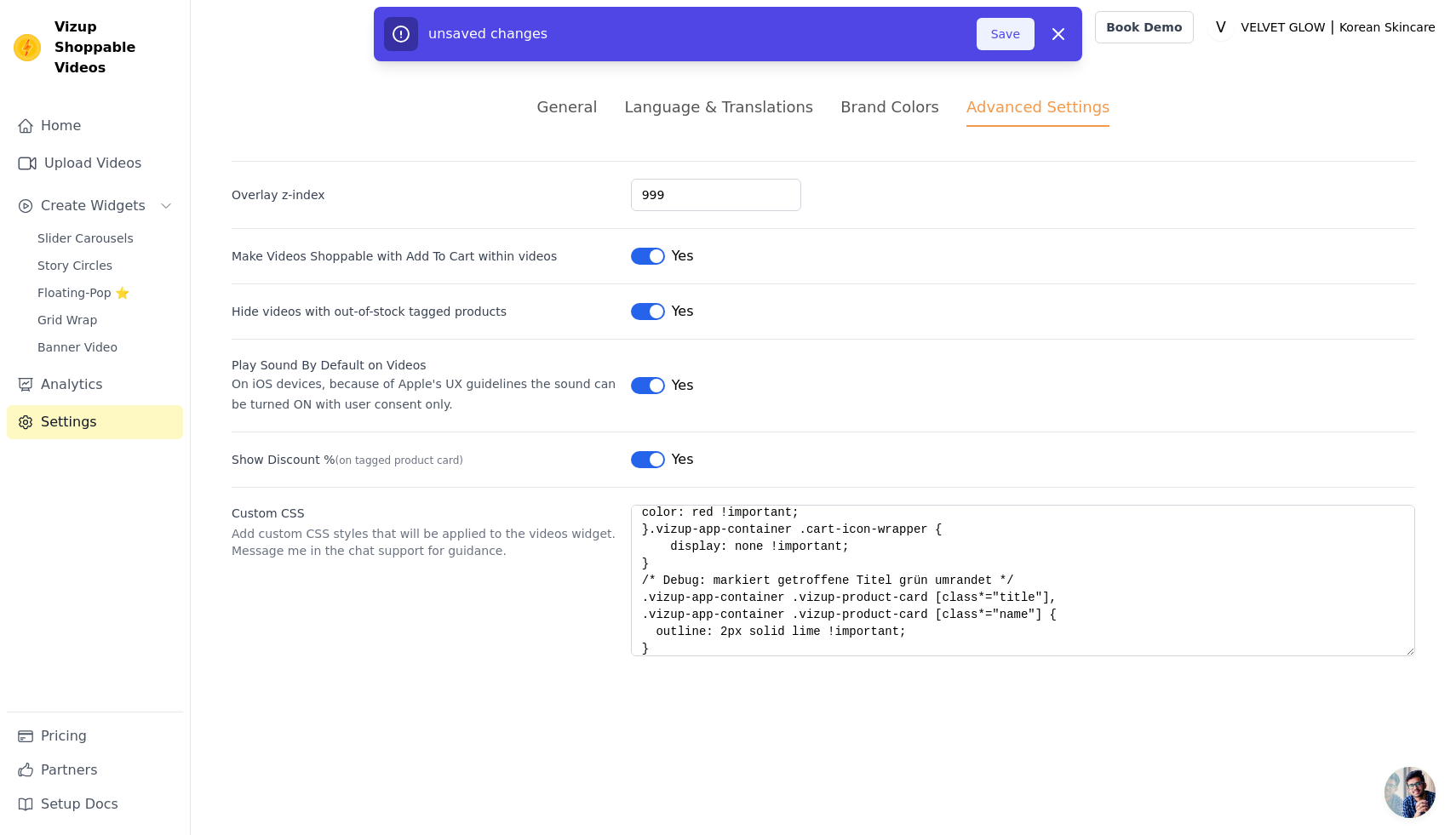
click at [997, 31] on button "Save" at bounding box center [1006, 33] width 58 height 32
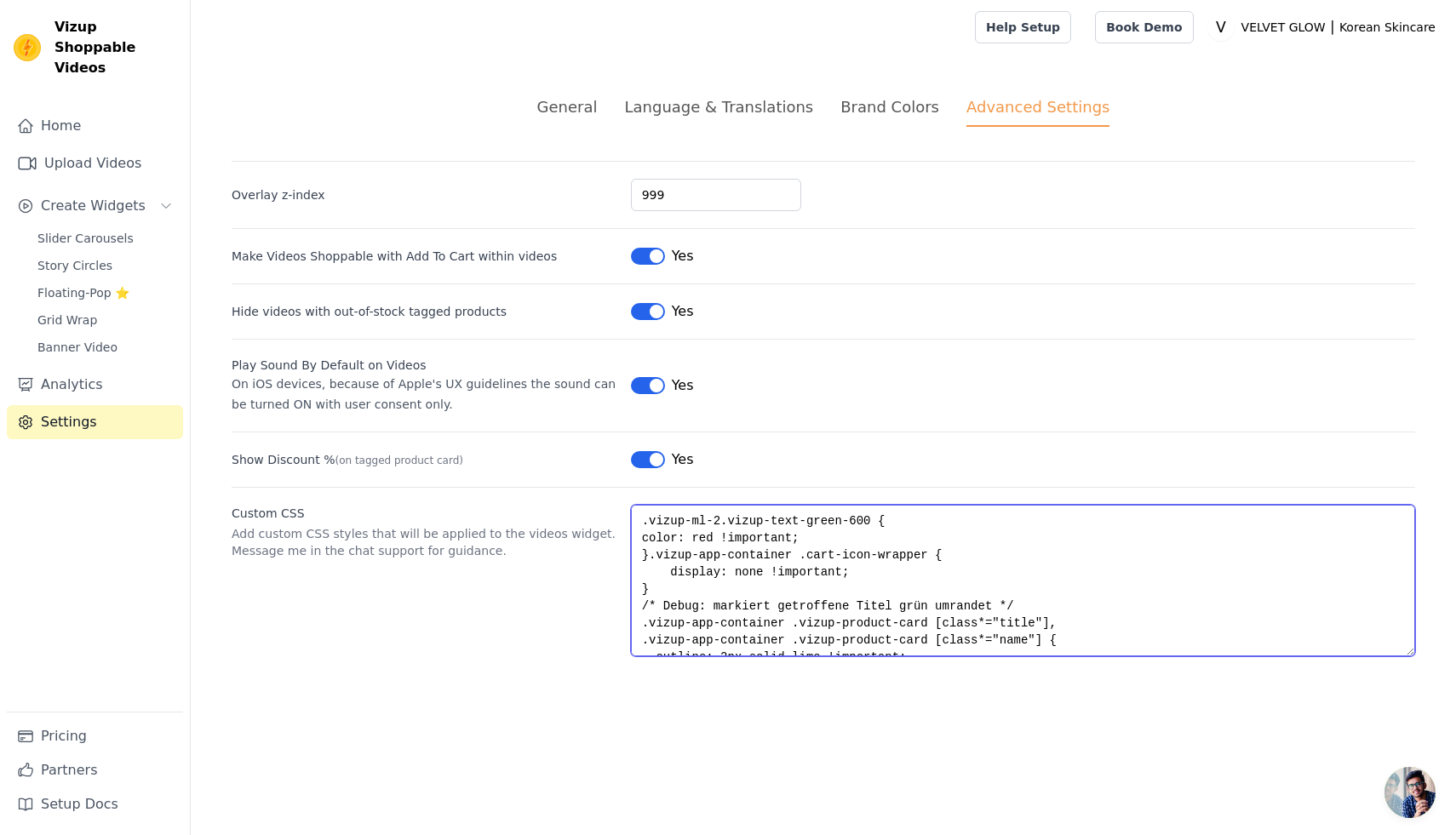
scroll to position [34, 0]
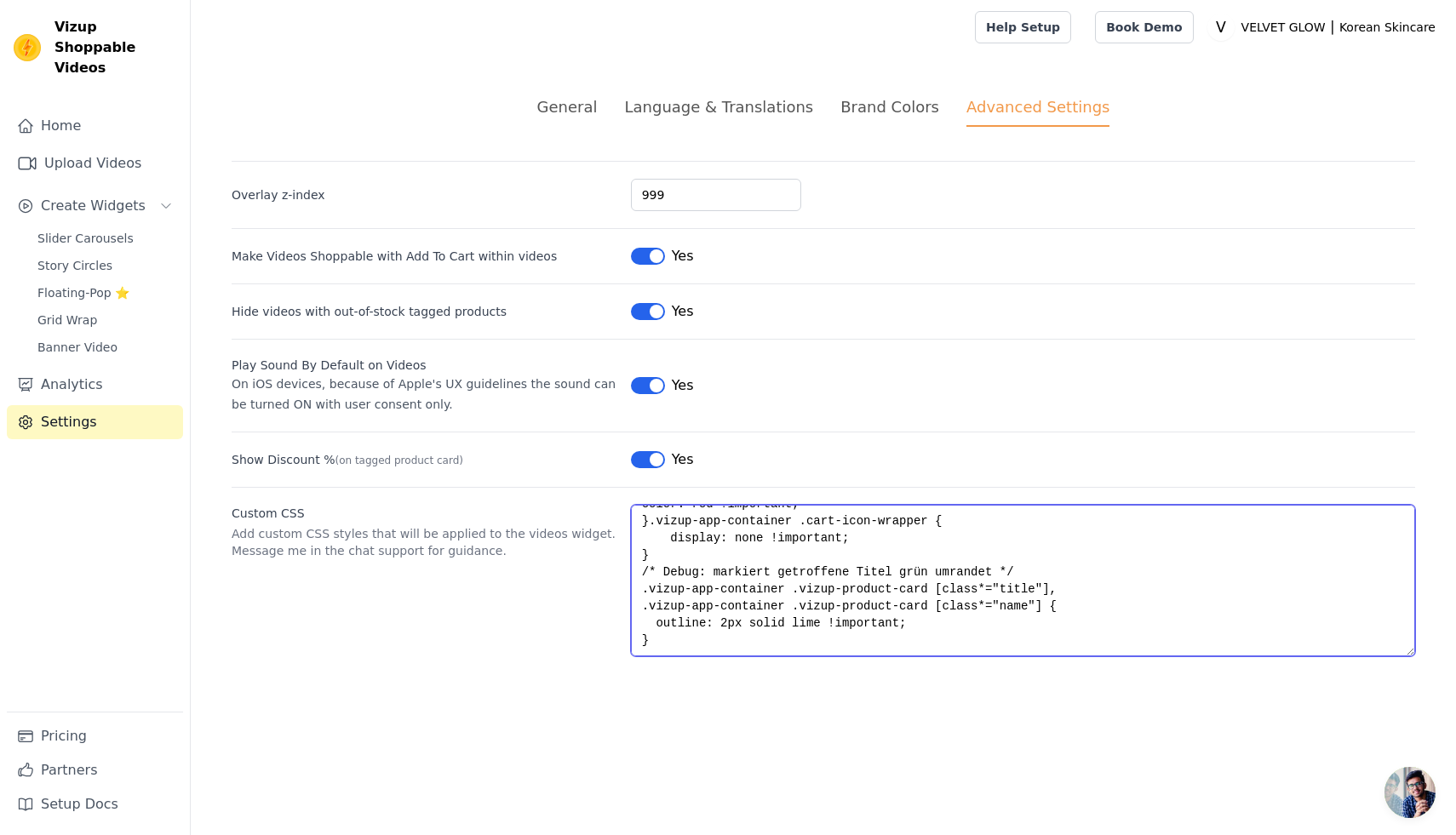
drag, startPoint x: 643, startPoint y: 611, endPoint x: 876, endPoint y: 678, distance: 242.4
click at [876, 678] on div "General Language & Translations Brand Colors Advanced Settings unsaved changes …" at bounding box center [823, 375] width 1265 height 643
paste textarea "——— VIZUP: Produktnamen deutlich größer ——— */ .vizup-app-container :where( h2,…"
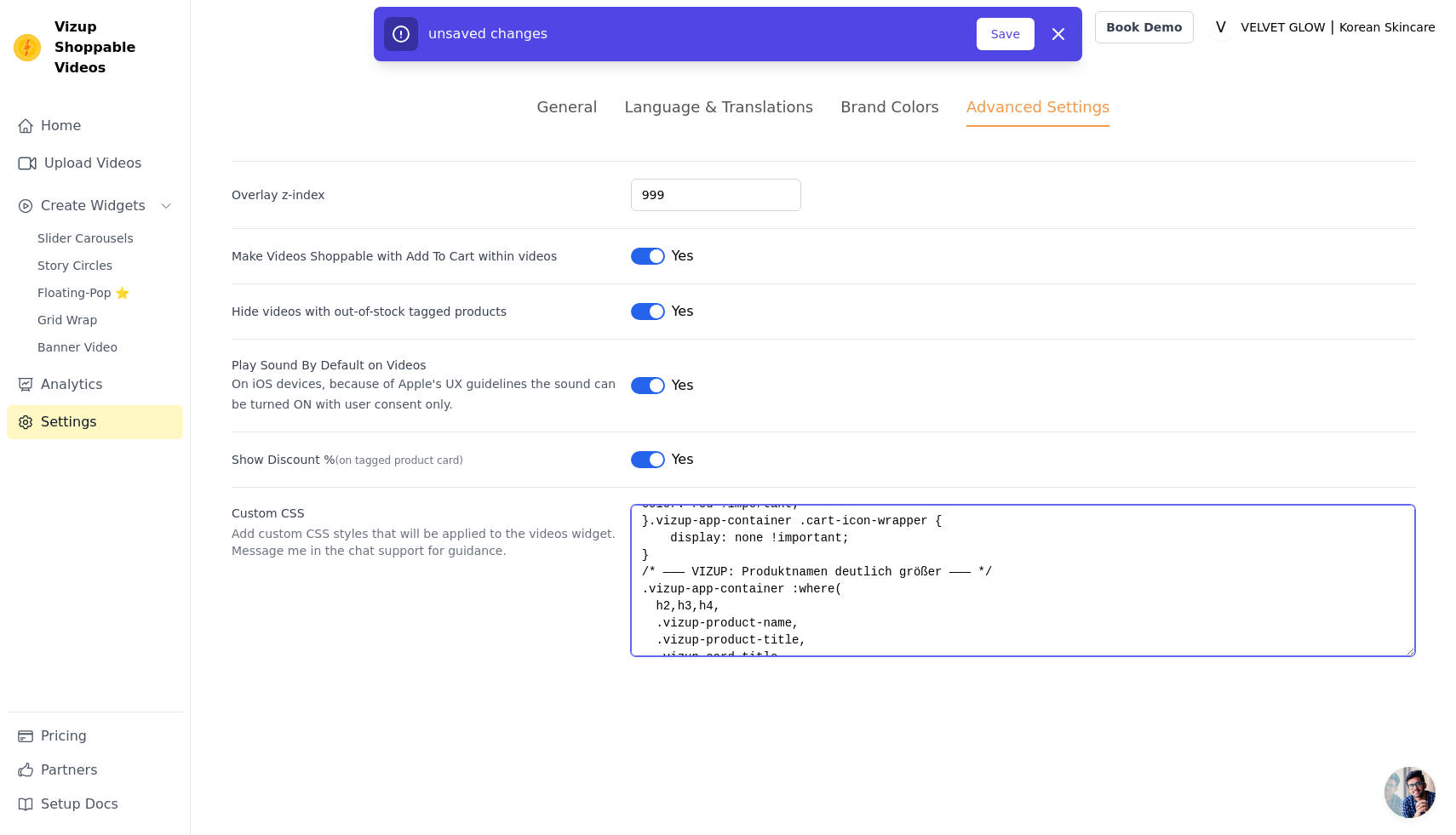
scroll to position [349, 0]
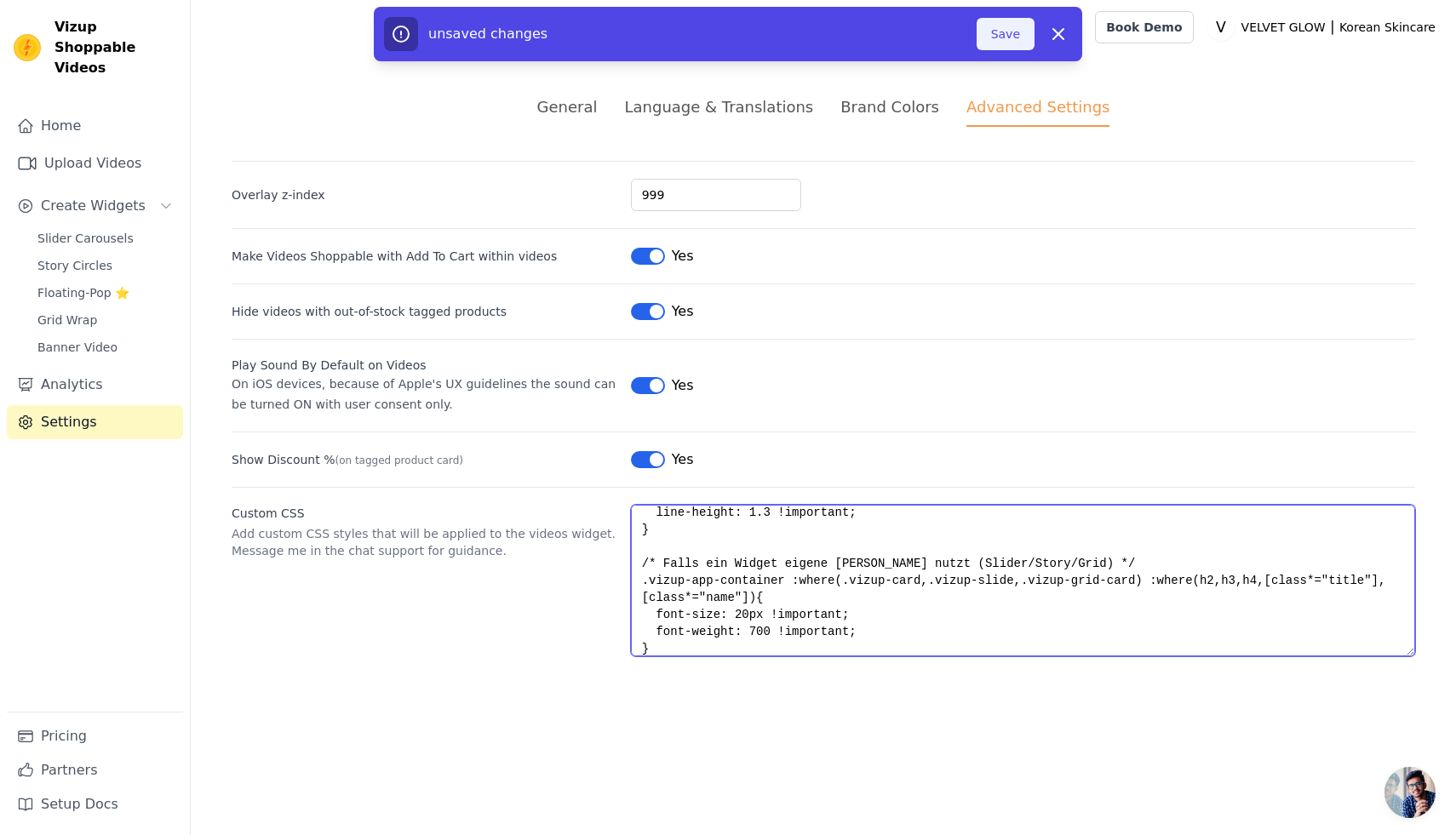
type textarea ".vizup-ml-2.vizup-text-green-600 { color: red !important; }.vizup-app-container…"
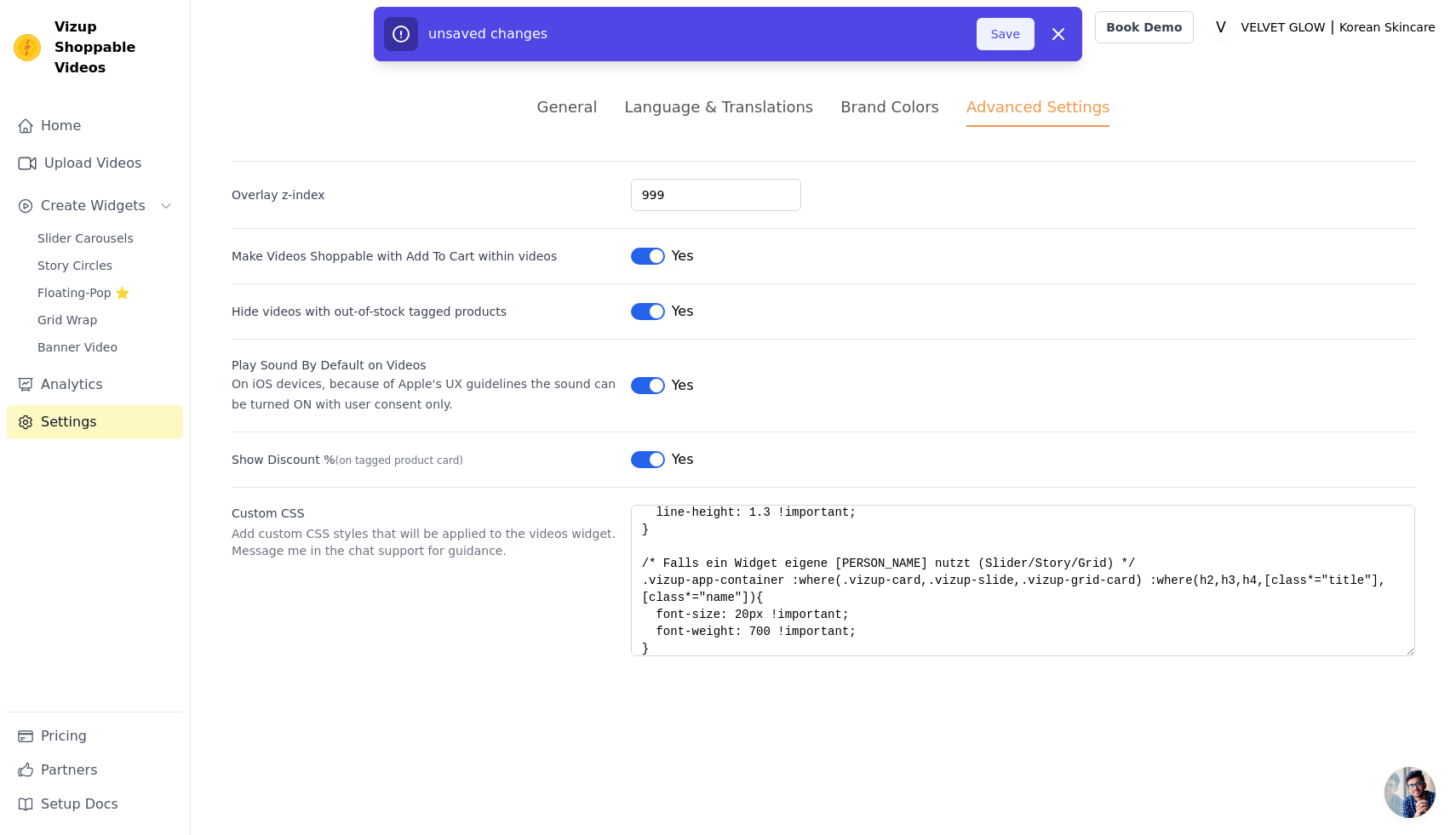
click at [996, 32] on button "Save" at bounding box center [1006, 33] width 58 height 32
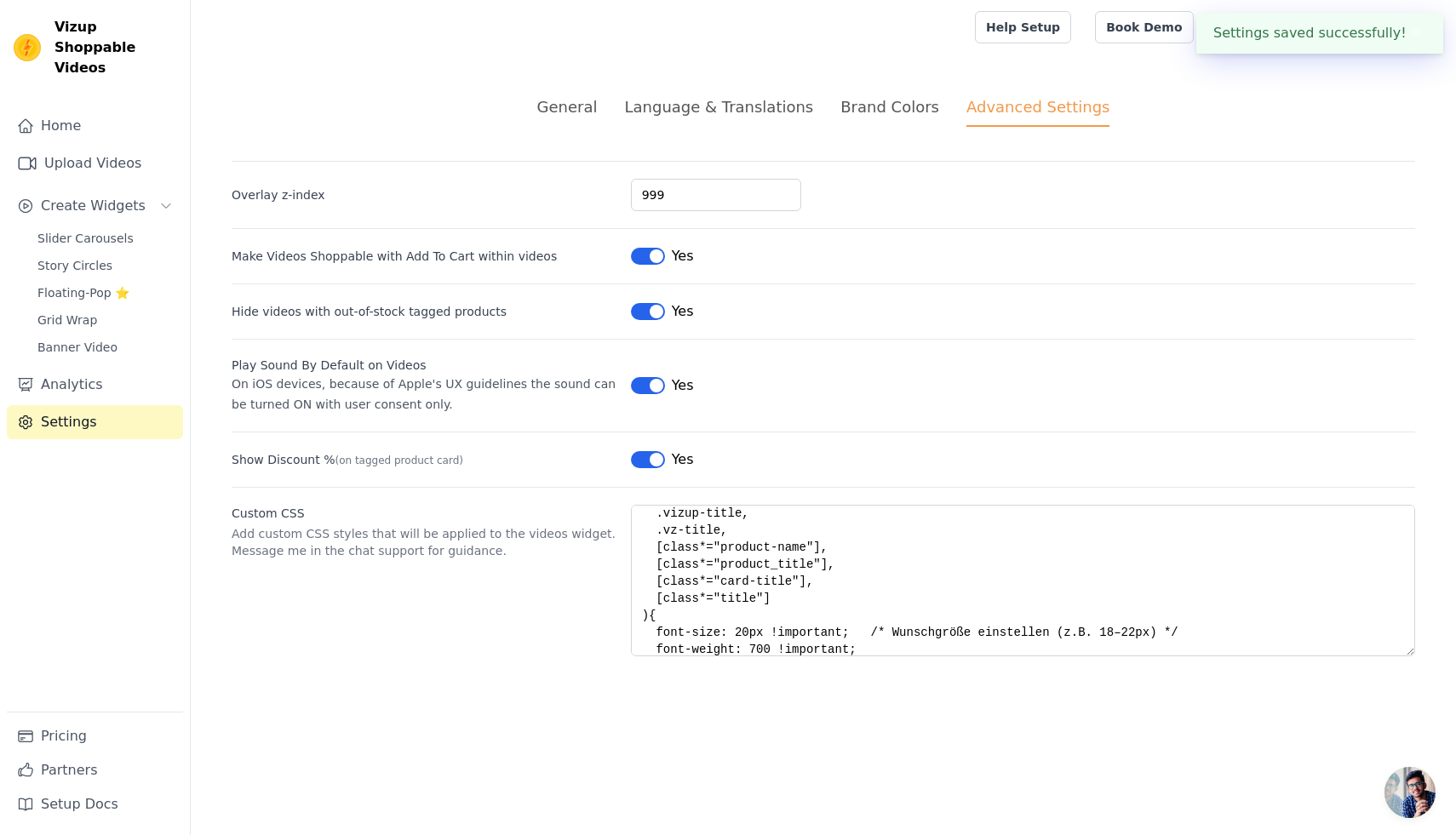
scroll to position [303, 0]
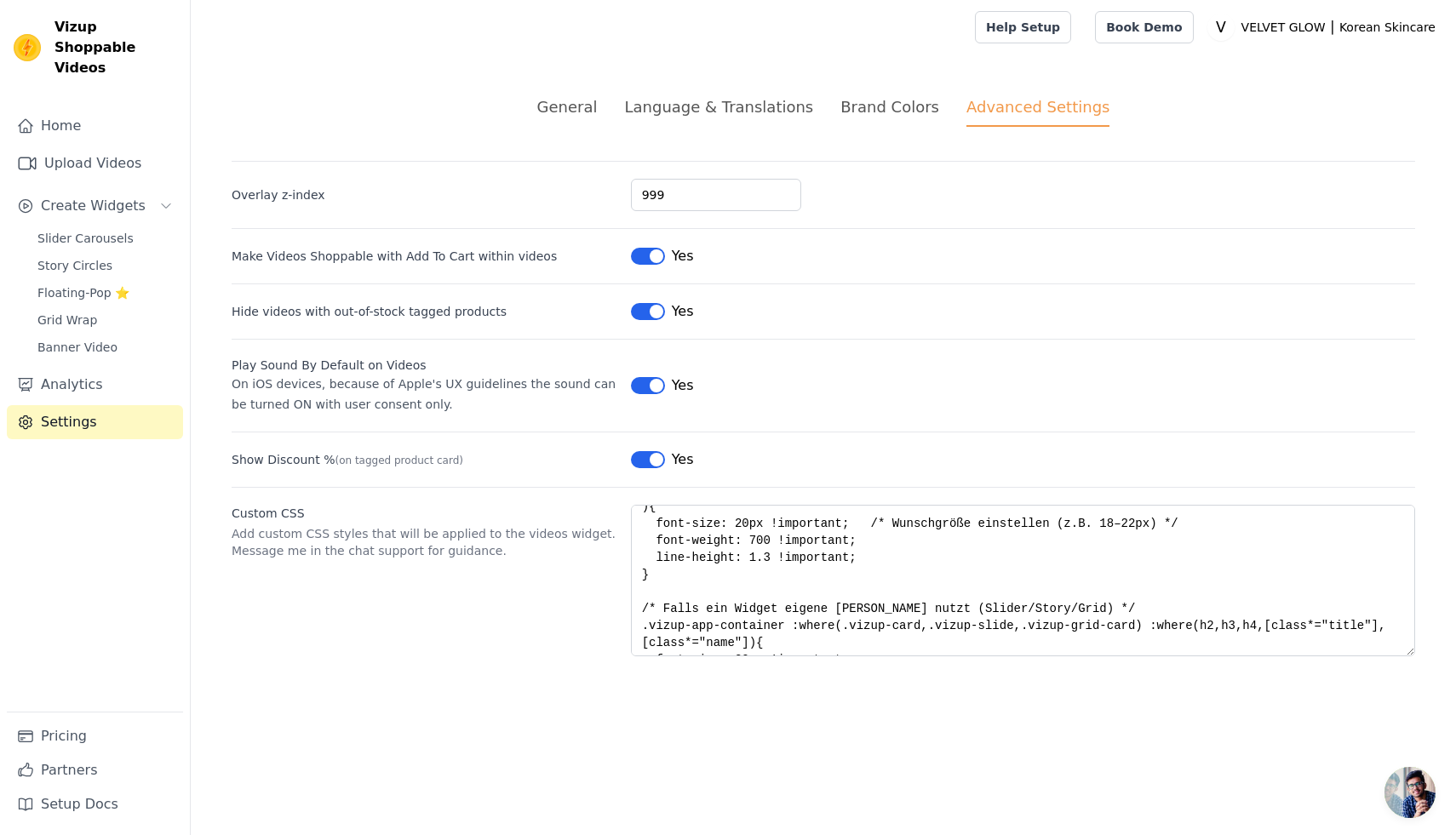
click at [1416, 795] on span "Chat öffnen" at bounding box center [1409, 792] width 52 height 52
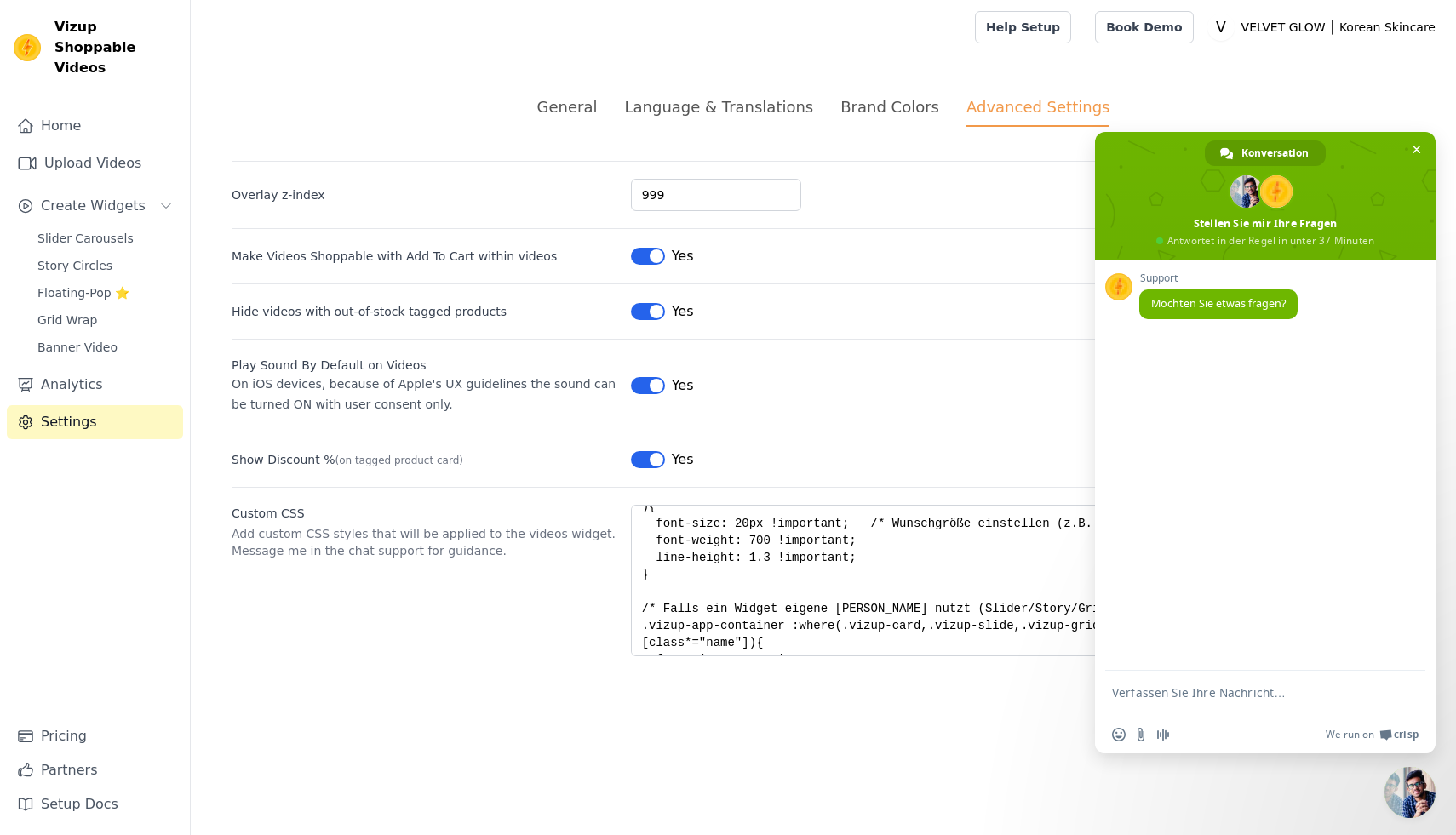
click at [1146, 699] on textarea "Verfassen Sie Ihre Nachricht…" at bounding box center [1246, 701] width 269 height 31
type textarea "Möchte die sichhbarkeit der Produkte verbessern, Foto Grösser und Produkte name…"
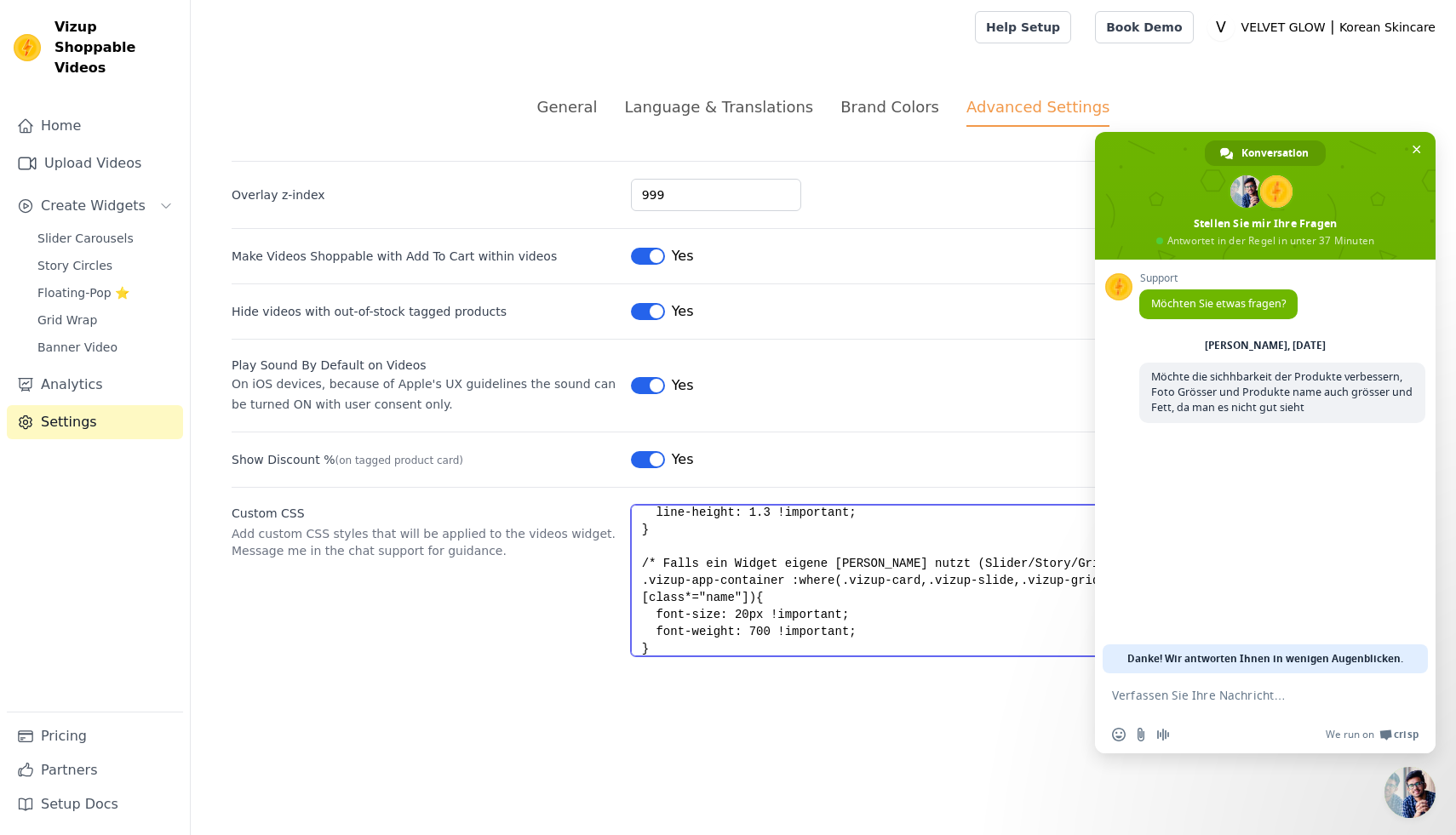
scroll to position [358, 0]
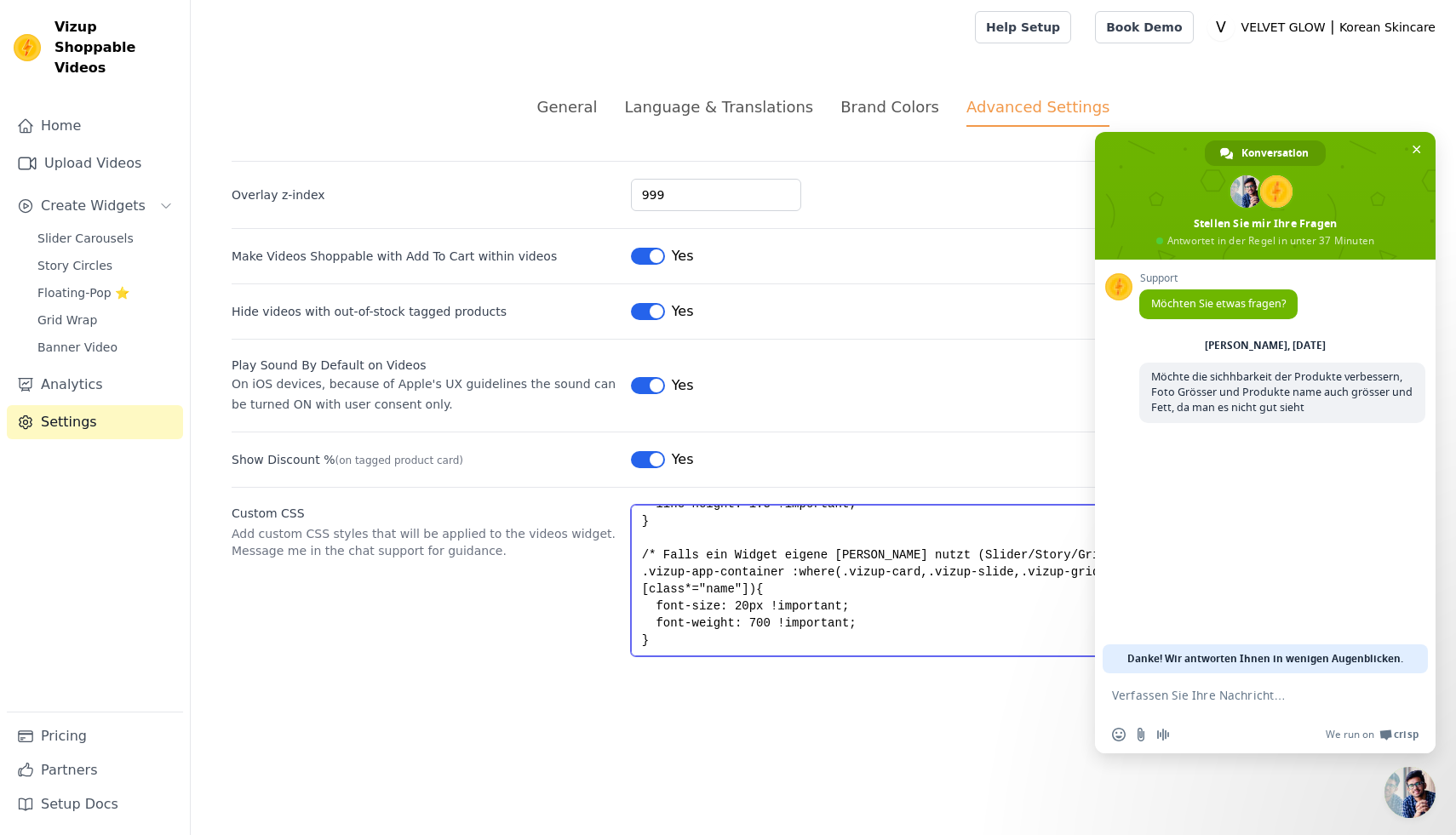
drag, startPoint x: 638, startPoint y: 606, endPoint x: 748, endPoint y: 683, distance: 134.3
click at [748, 683] on div "General Language & Translations Brand Colors Advanced Settings unsaved changes …" at bounding box center [823, 375] width 1265 height 643
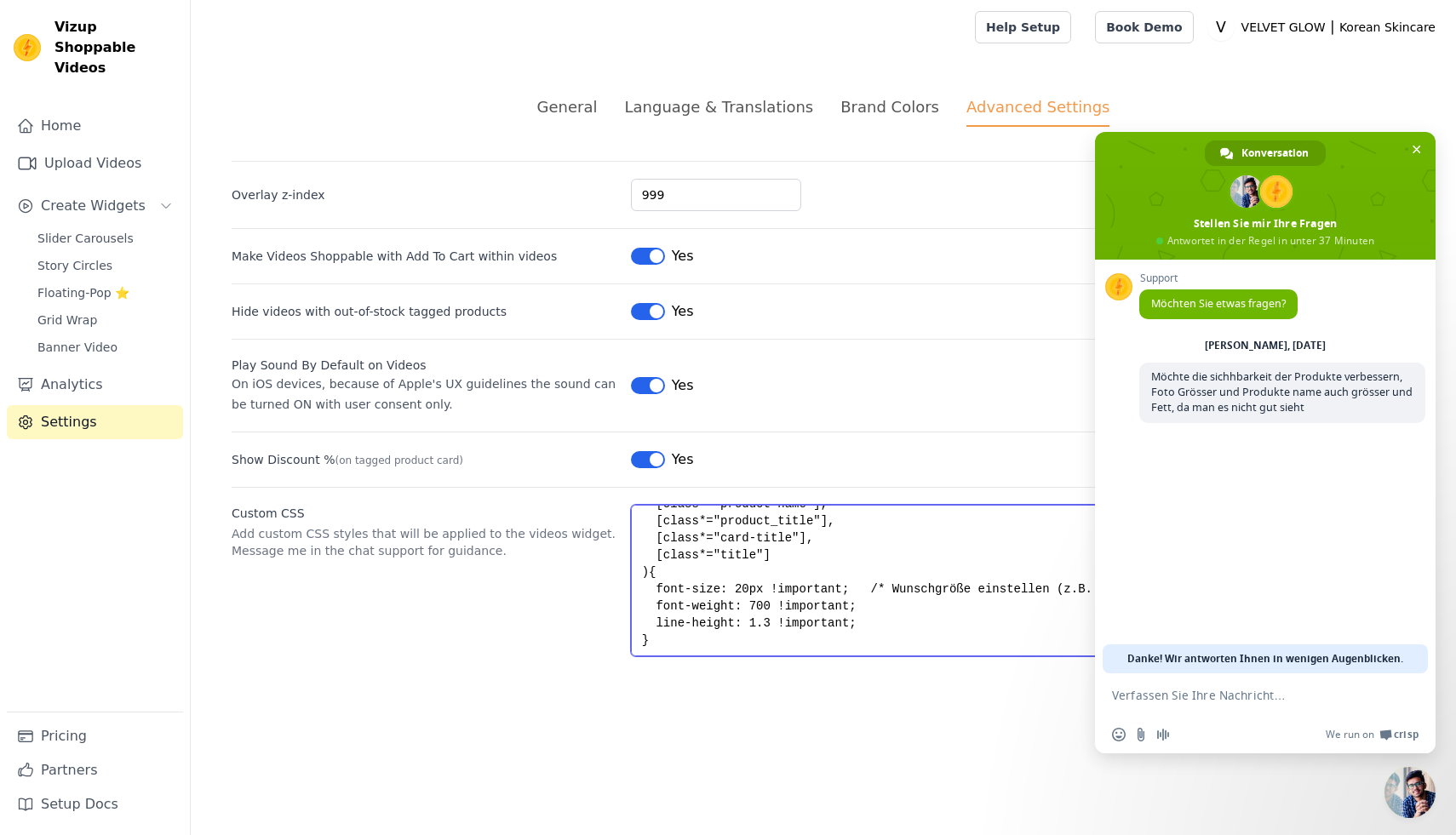
scroll to position [272, 0]
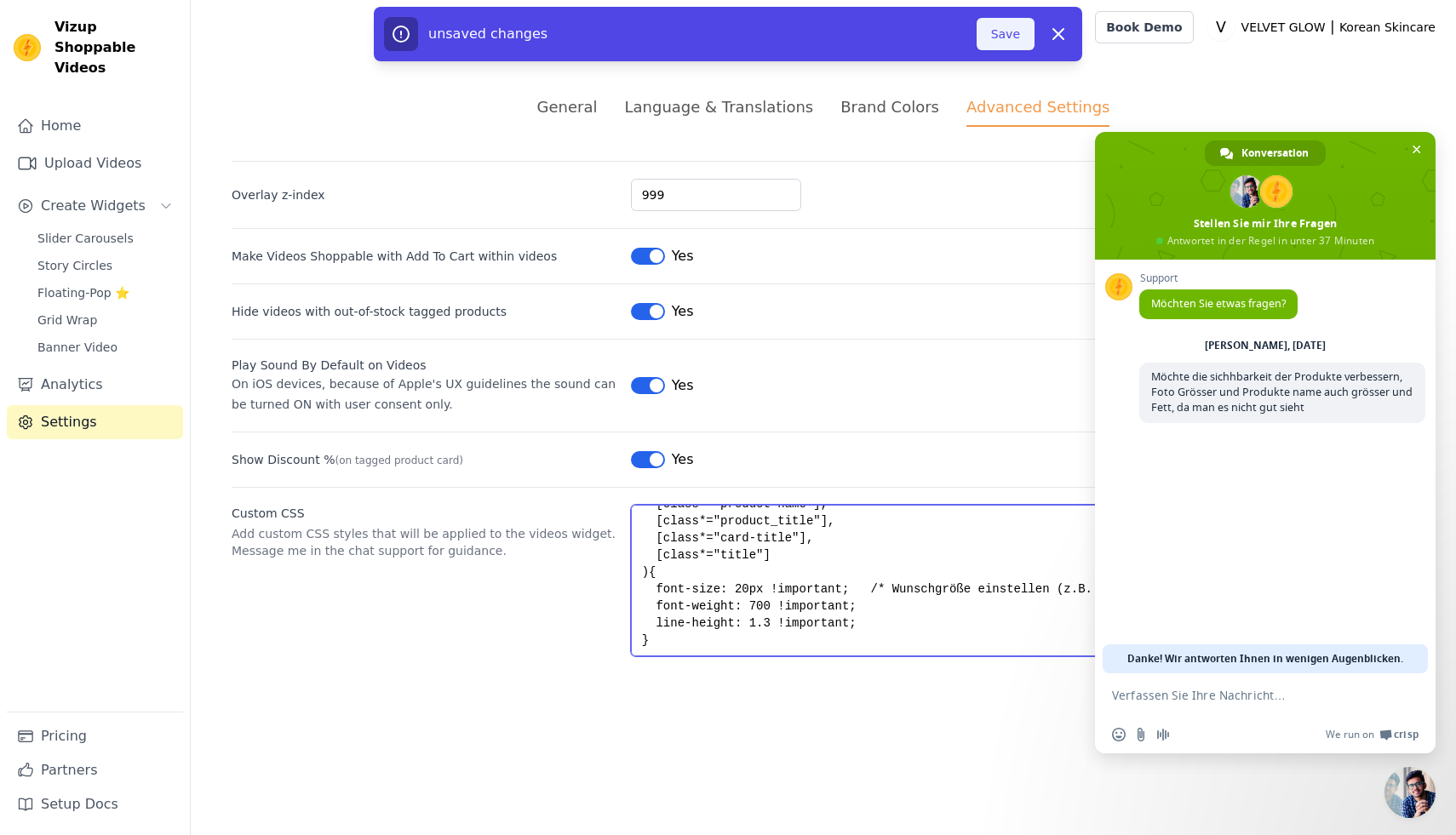
type textarea ".vizup-ml-2.vizup-text-green-600 { color: red !important; }.vizup-app-container…"
click at [1009, 38] on button "Save" at bounding box center [1006, 33] width 58 height 32
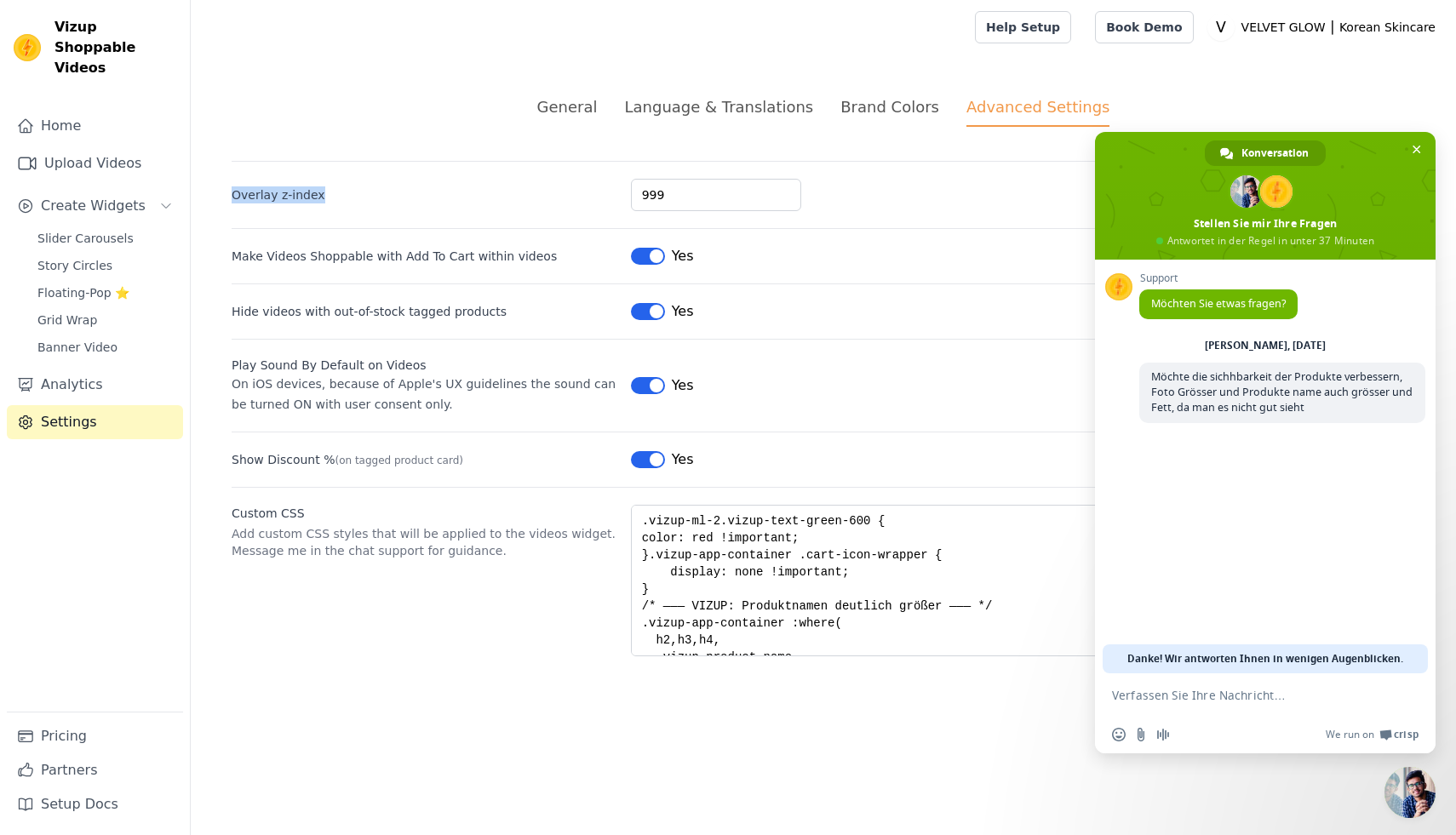
drag, startPoint x: 325, startPoint y: 194, endPoint x: 222, endPoint y: 195, distance: 103.0
click at [222, 195] on div "General Language & Translations Brand Colors Advanced Settings unsaved changes …" at bounding box center [823, 375] width 1265 height 643
copy label "Overlay z-index"
click at [133, 281] on link "Floating-Pop ⭐" at bounding box center [105, 293] width 156 height 24
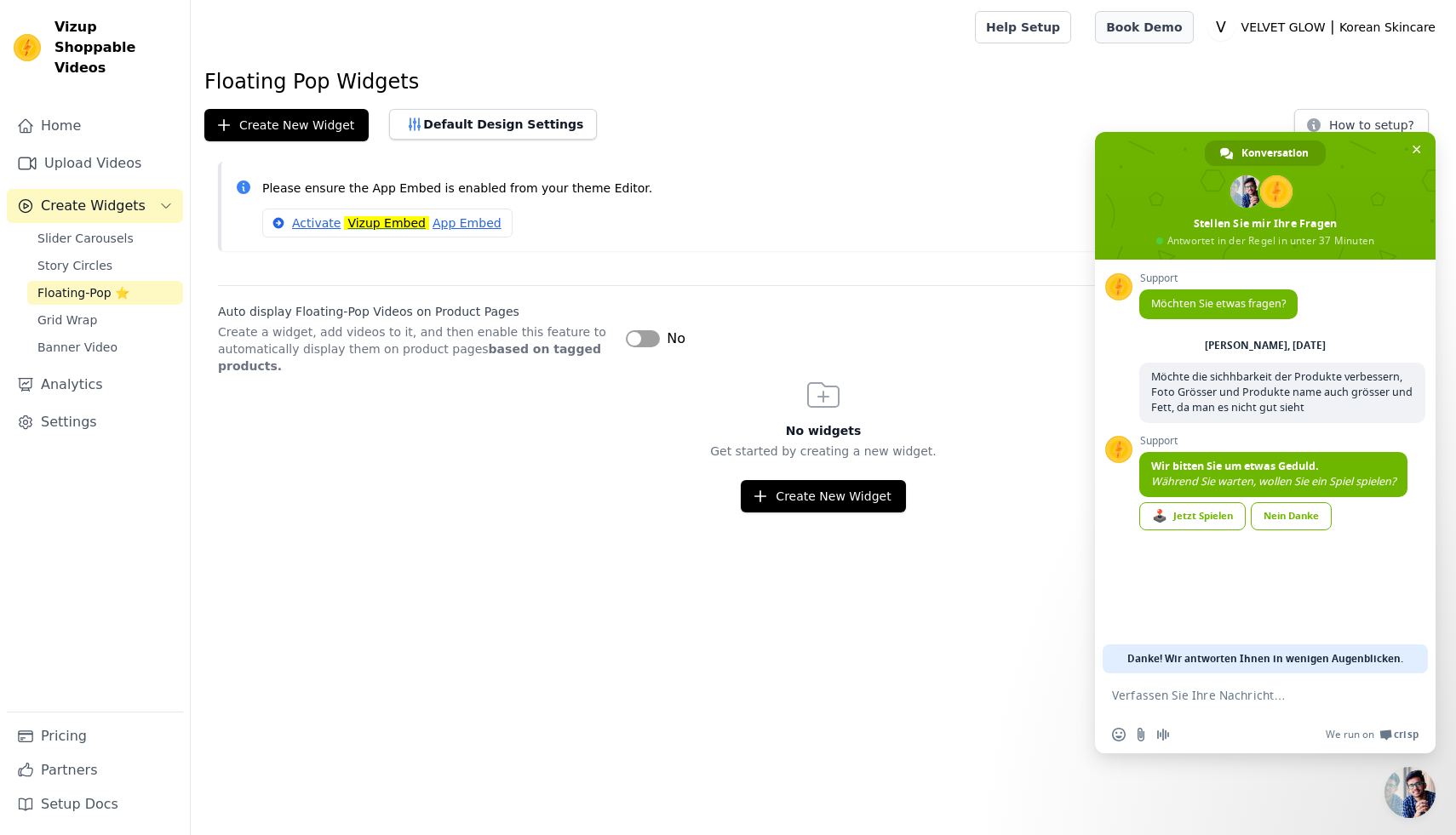
click at [1155, 24] on link "Book Demo" at bounding box center [1144, 26] width 98 height 32
click at [1416, 144] on span "Chat schließen" at bounding box center [1416, 149] width 18 height 17
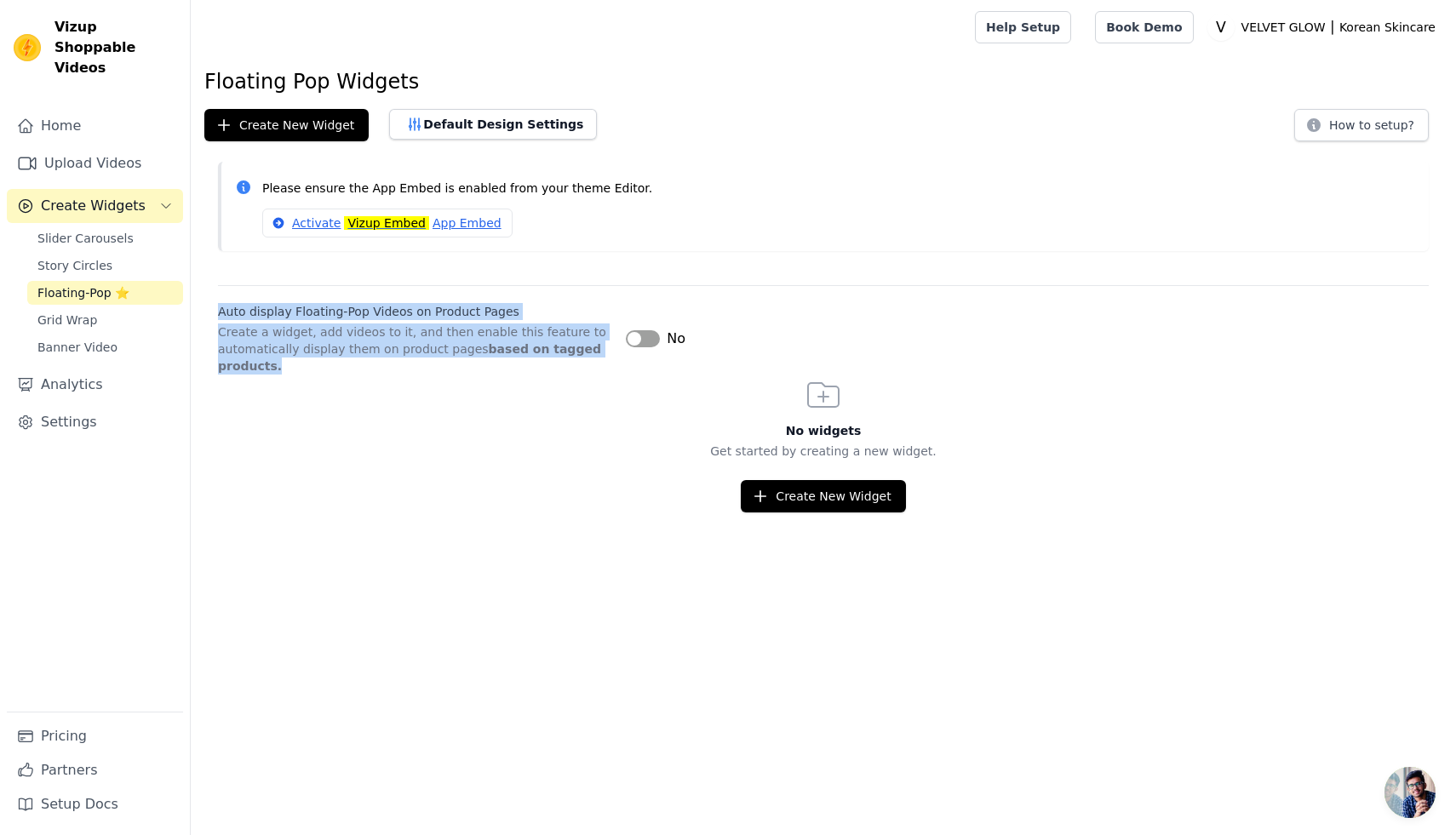
drag, startPoint x: 284, startPoint y: 364, endPoint x: 202, endPoint y: 310, distance: 98.2
click at [202, 310] on div "Auto display Floating-Pop Videos on Product Pages Create a widget, add videos t…" at bounding box center [823, 330] width 1265 height 89
copy div "Auto display Floating-Pop Videos on Product Pages Create a widget, add videos t…"
click at [816, 489] on button "Create New Widget" at bounding box center [823, 496] width 164 height 32
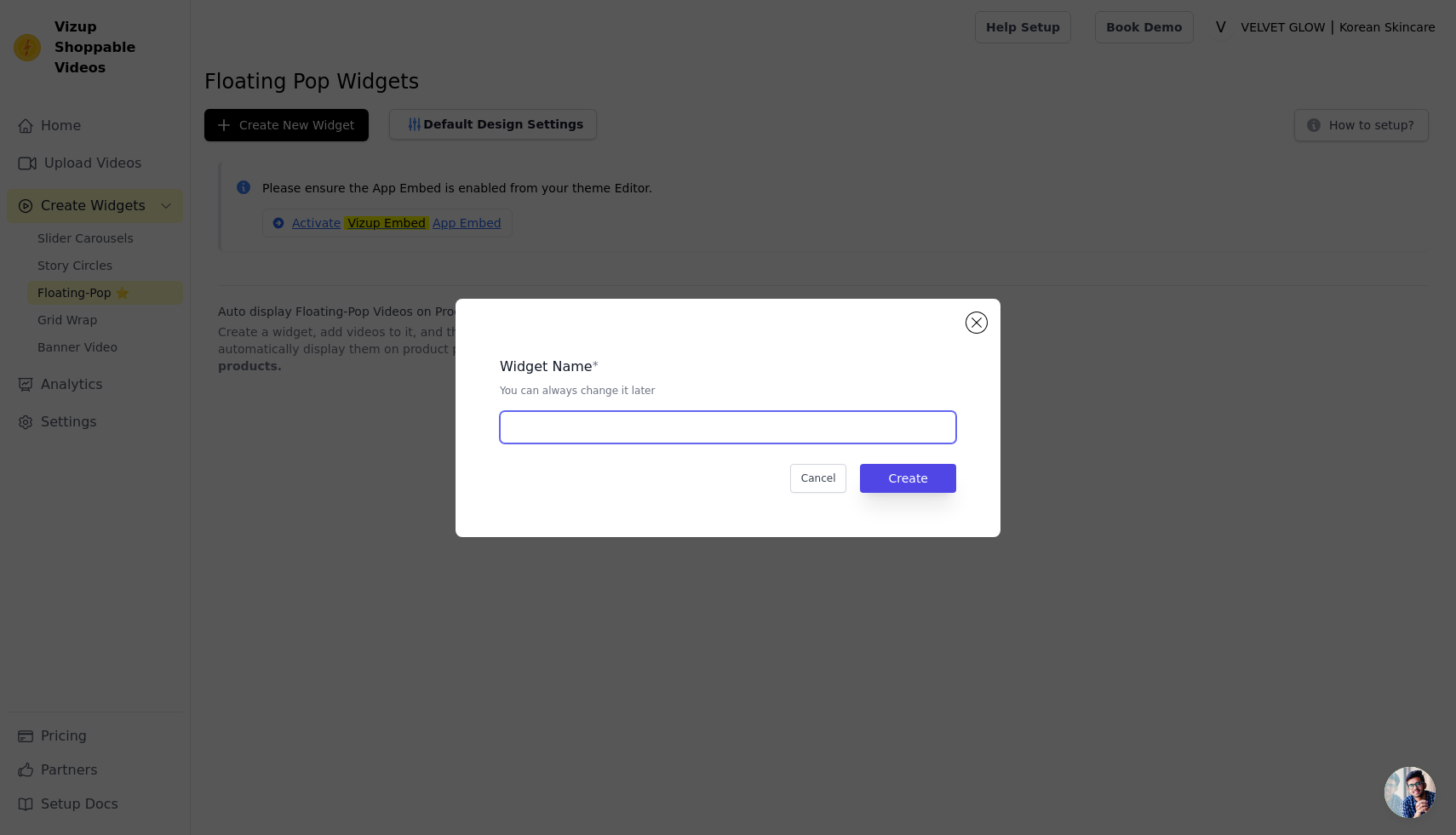
click at [522, 425] on input "text" at bounding box center [728, 427] width 456 height 32
type input "CENTELLA"
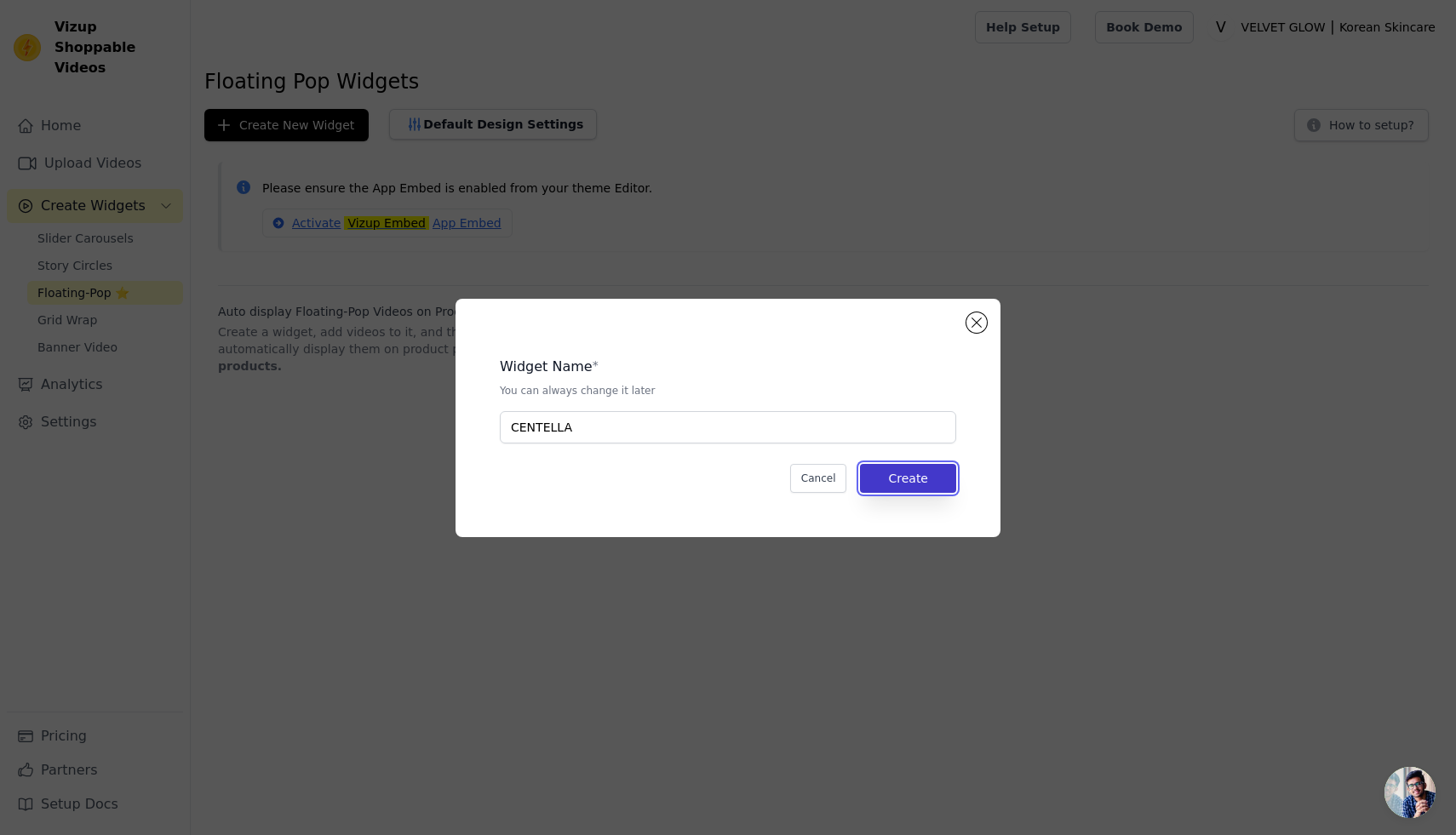
click at [920, 478] on button "Create" at bounding box center [907, 478] width 96 height 29
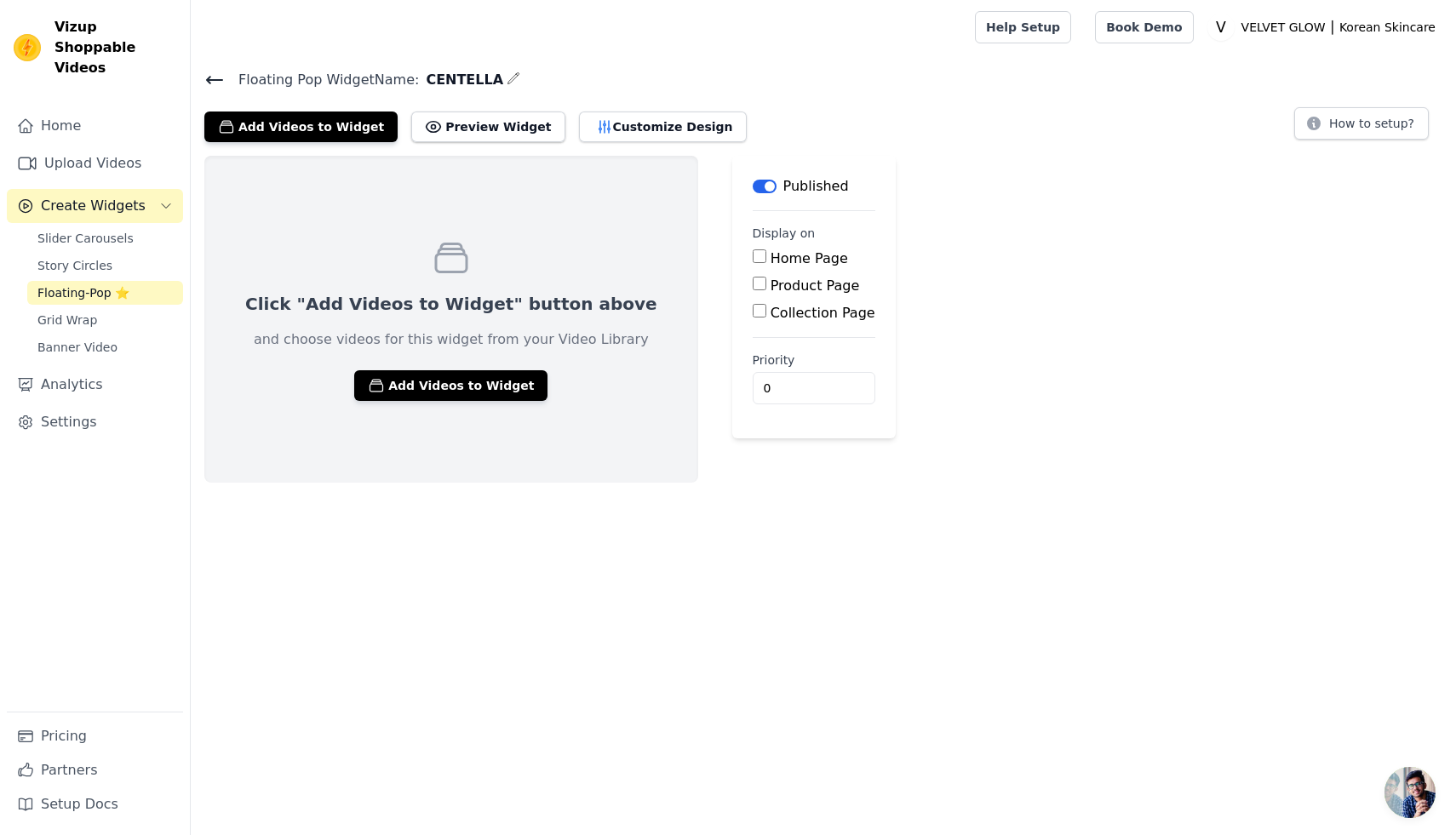
click at [753, 311] on input "Collection Page" at bounding box center [760, 310] width 14 height 14
checkbox input "true"
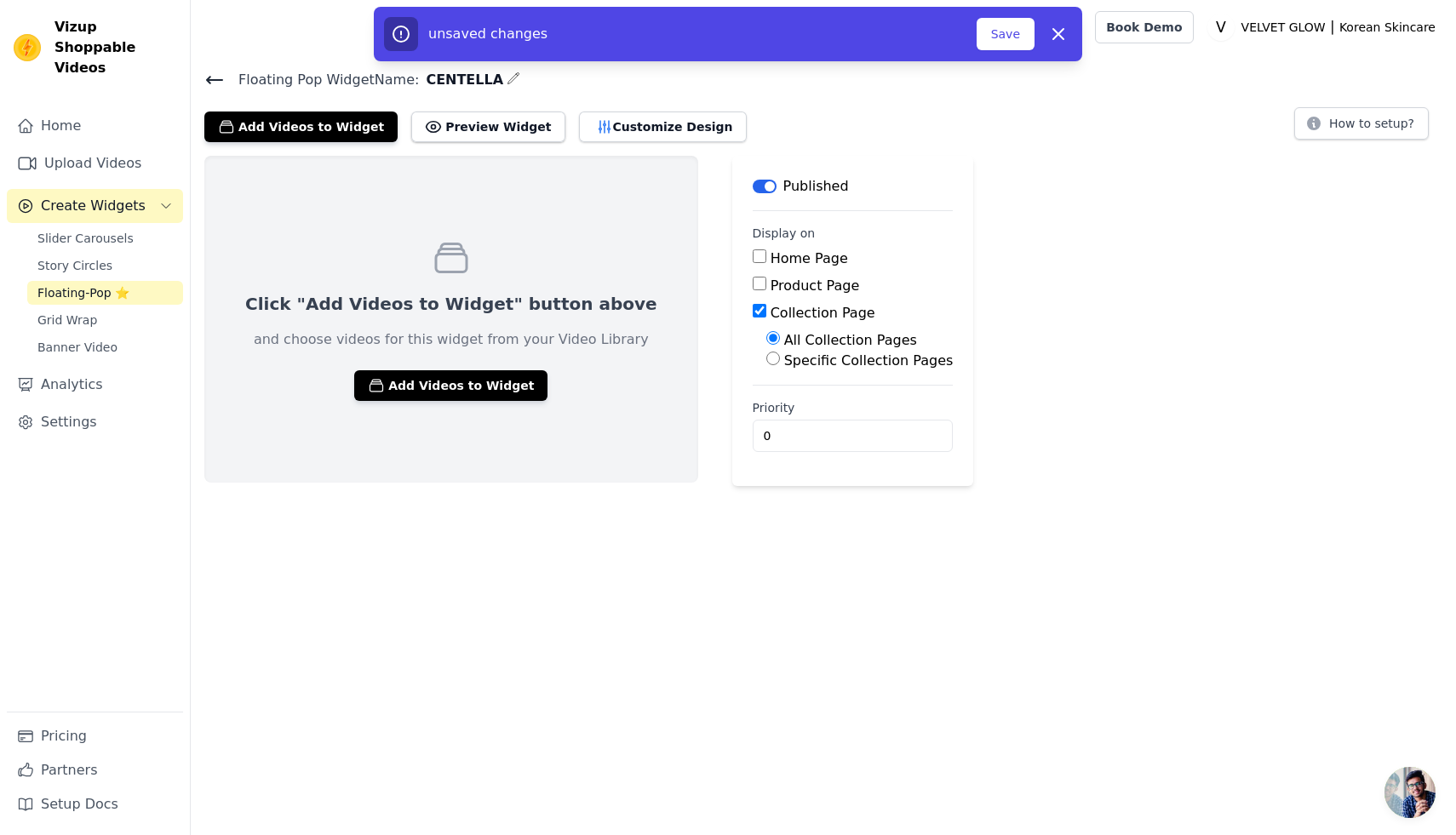
click at [766, 360] on input "Specific Collection Pages" at bounding box center [773, 358] width 14 height 14
radio input "true"
click at [766, 394] on button "Select Collection Pages" at bounding box center [846, 400] width 160 height 29
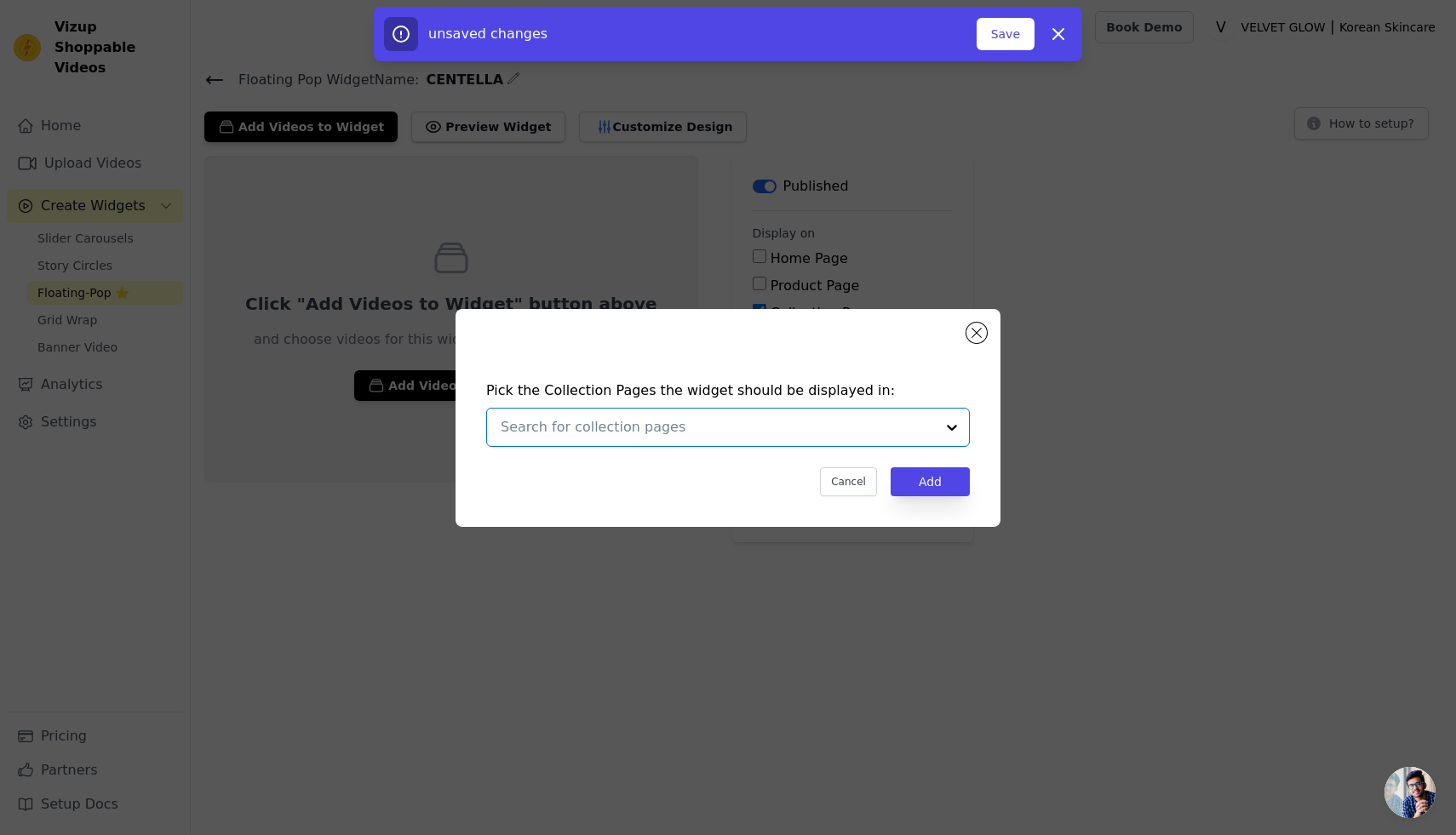
click at [640, 424] on input "text" at bounding box center [718, 427] width 434 height 20
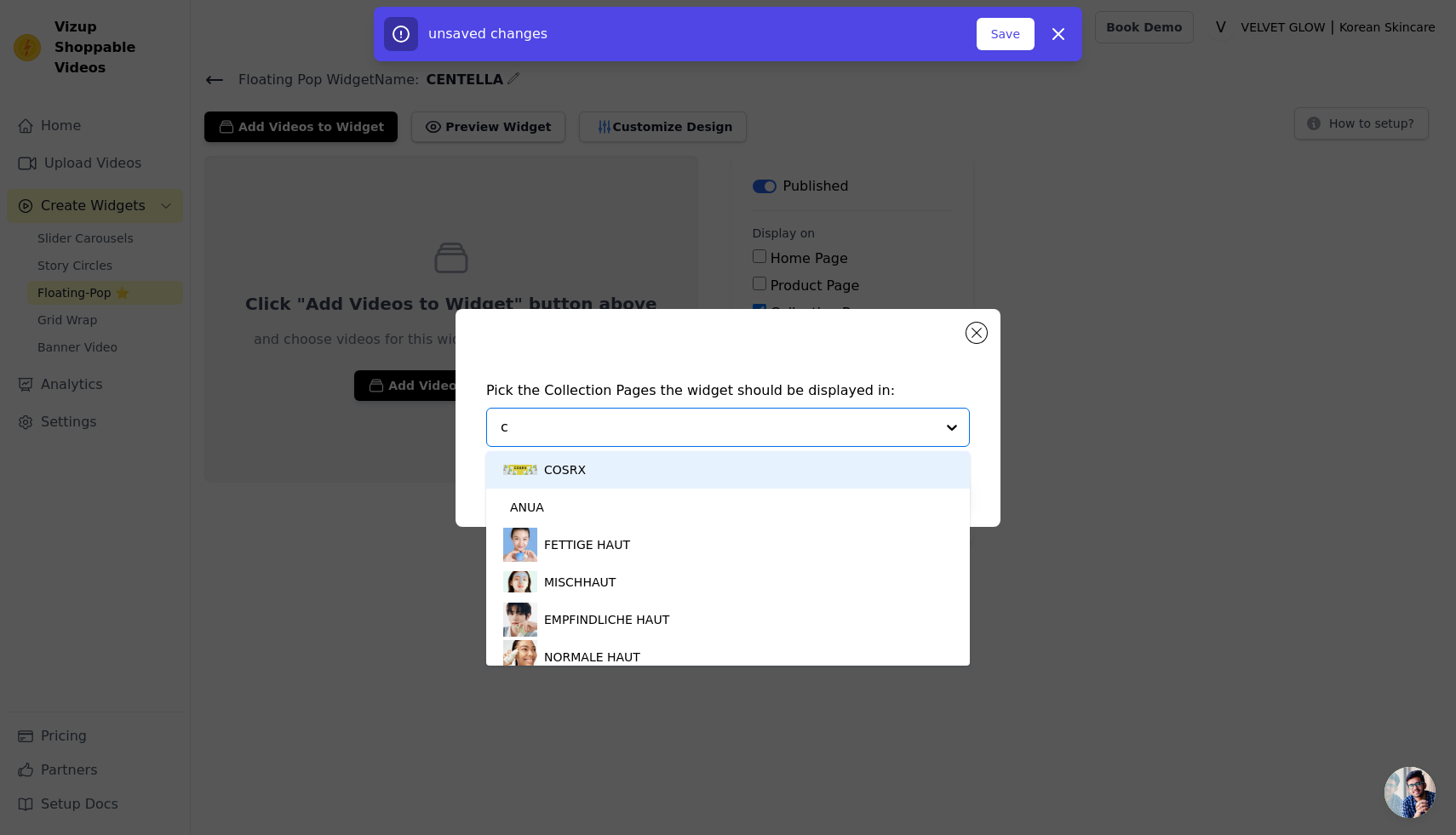
type input "ce"
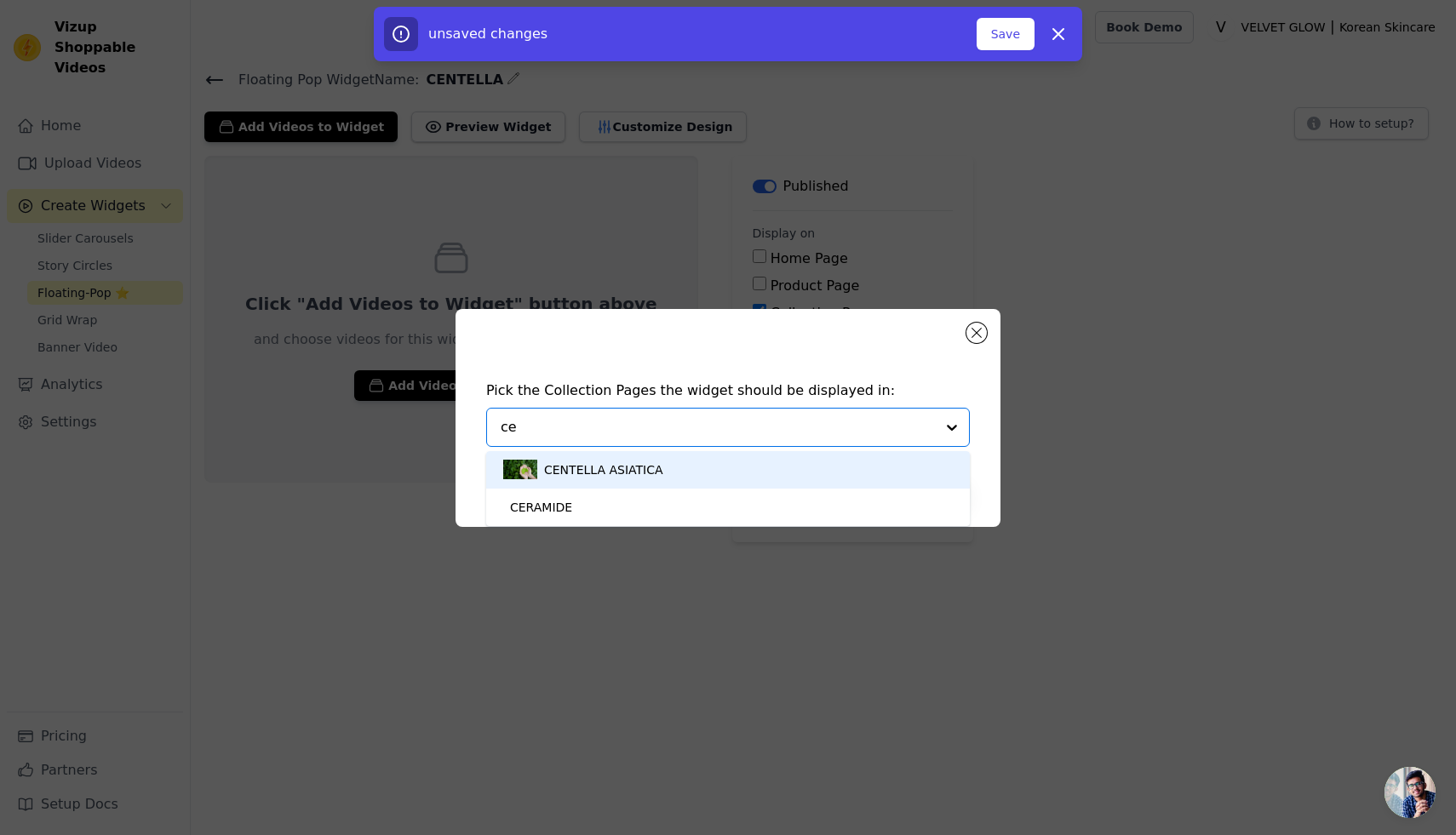
click at [594, 466] on div "CENTELLA ASIATICA" at bounding box center [603, 470] width 120 height 38
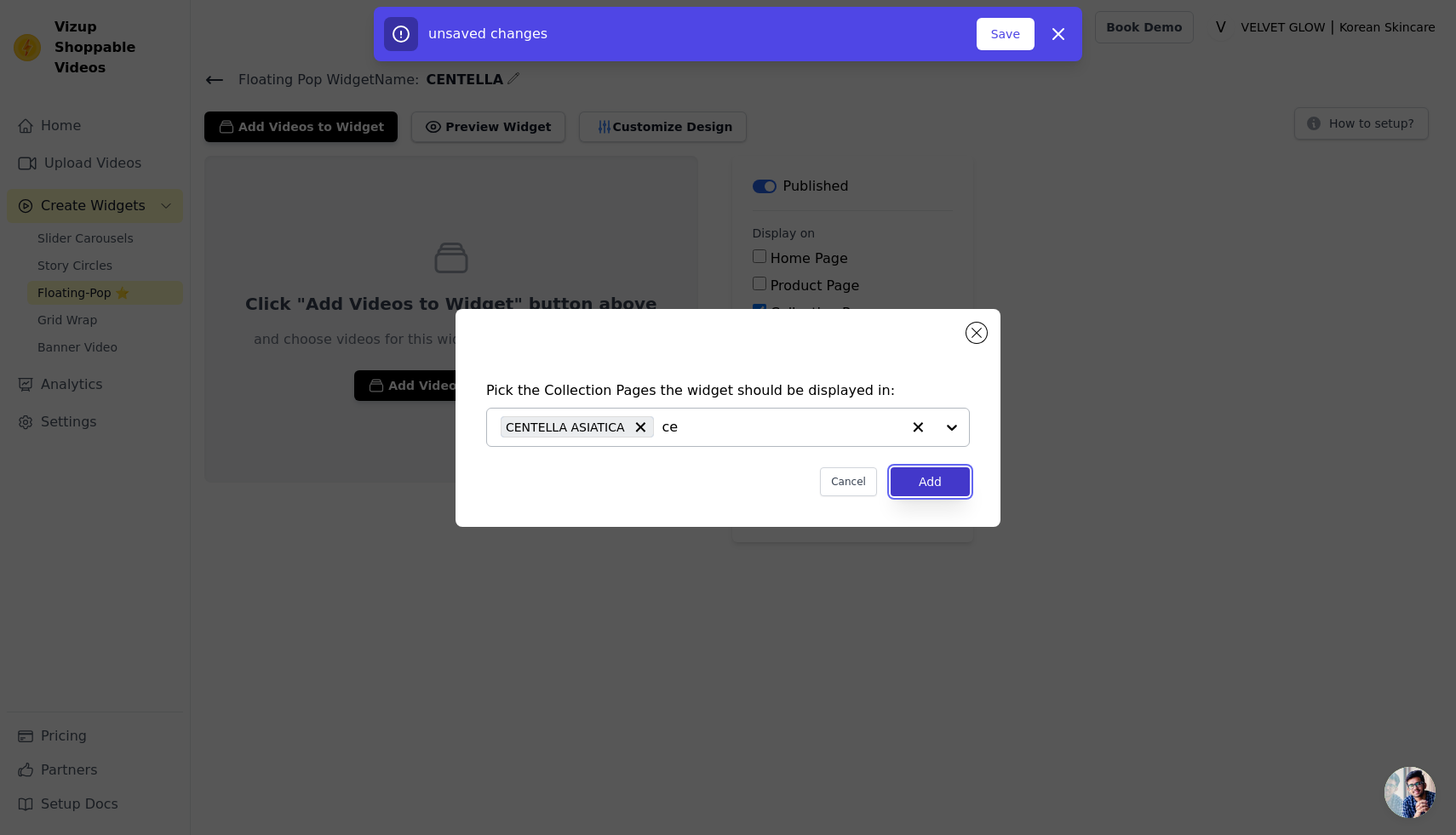
click at [921, 480] on button "Add" at bounding box center [930, 482] width 79 height 29
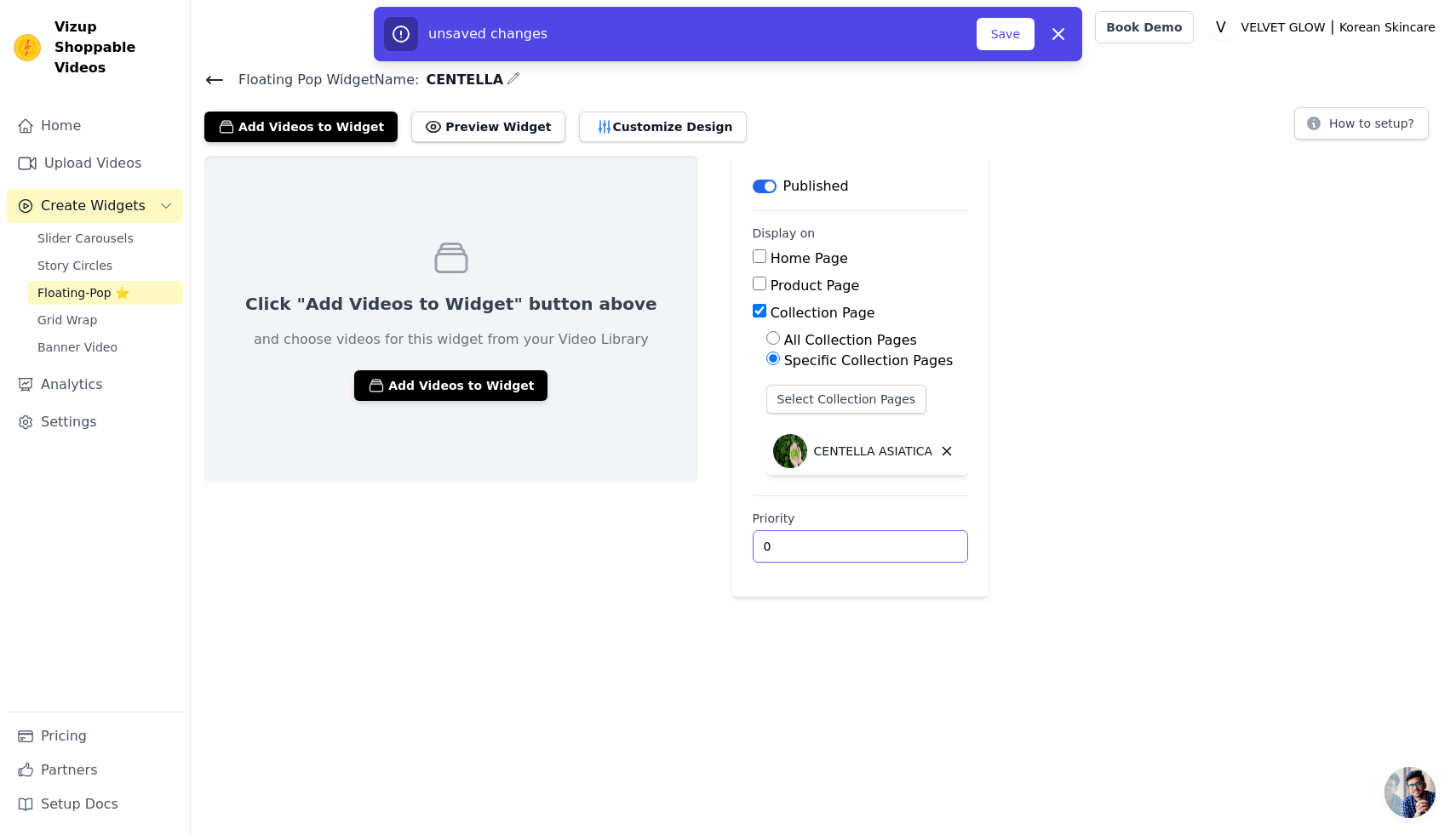
click at [870, 548] on input "0" at bounding box center [861, 545] width 216 height 32
click at [870, 543] on input "1" at bounding box center [861, 545] width 216 height 32
type input "2"
click at [870, 543] on input "2" at bounding box center [861, 545] width 216 height 32
click at [441, 386] on button "Add Videos to Widget" at bounding box center [450, 386] width 194 height 31
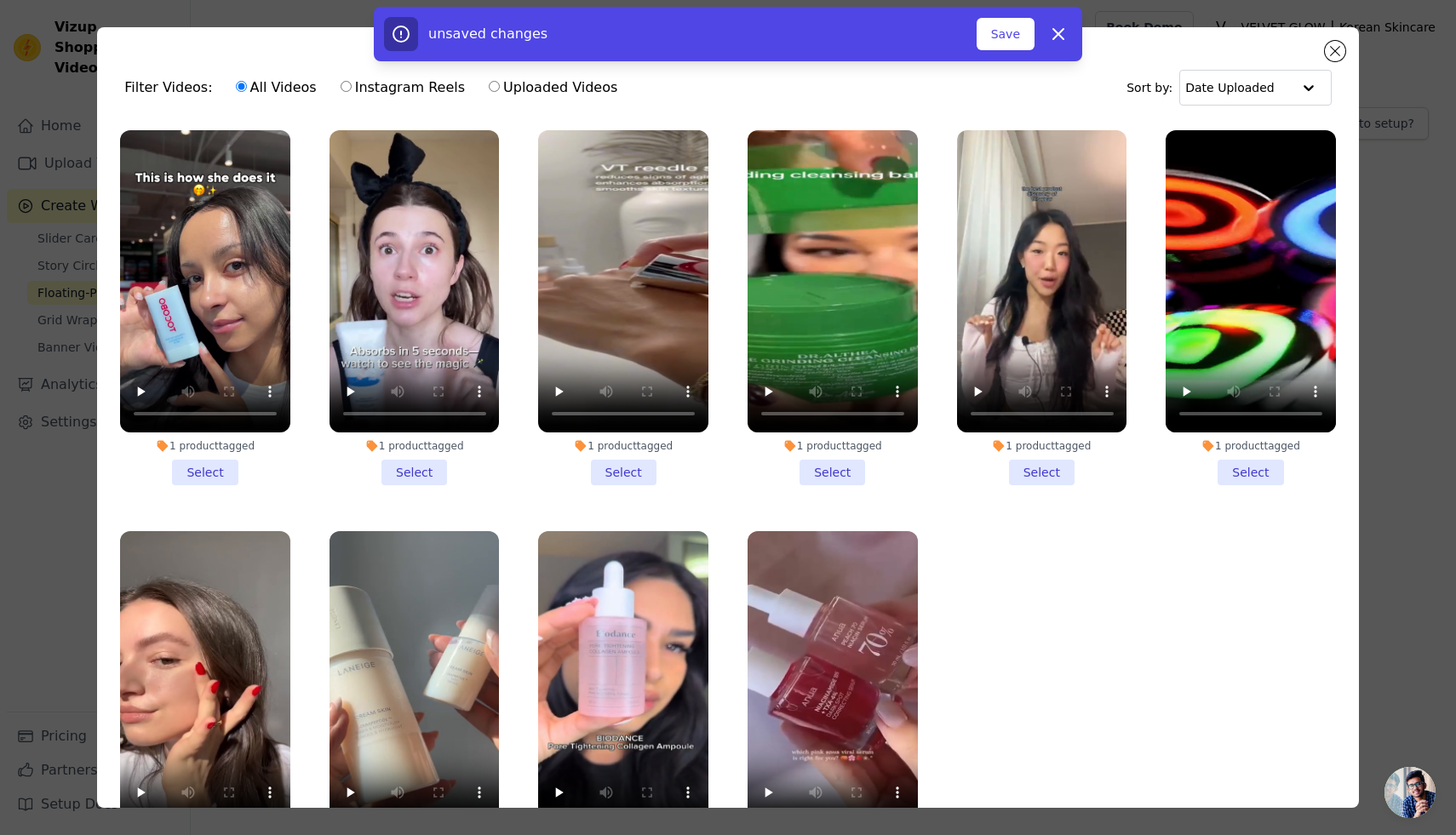
click at [529, 90] on label "Uploaded Videos" at bounding box center [553, 87] width 130 height 22
click at [500, 90] on input "Uploaded Videos" at bounding box center [493, 86] width 11 height 11
radio input "true"
click at [249, 90] on label "All Videos" at bounding box center [276, 87] width 83 height 22
click at [247, 90] on input "All Videos" at bounding box center [240, 86] width 11 height 11
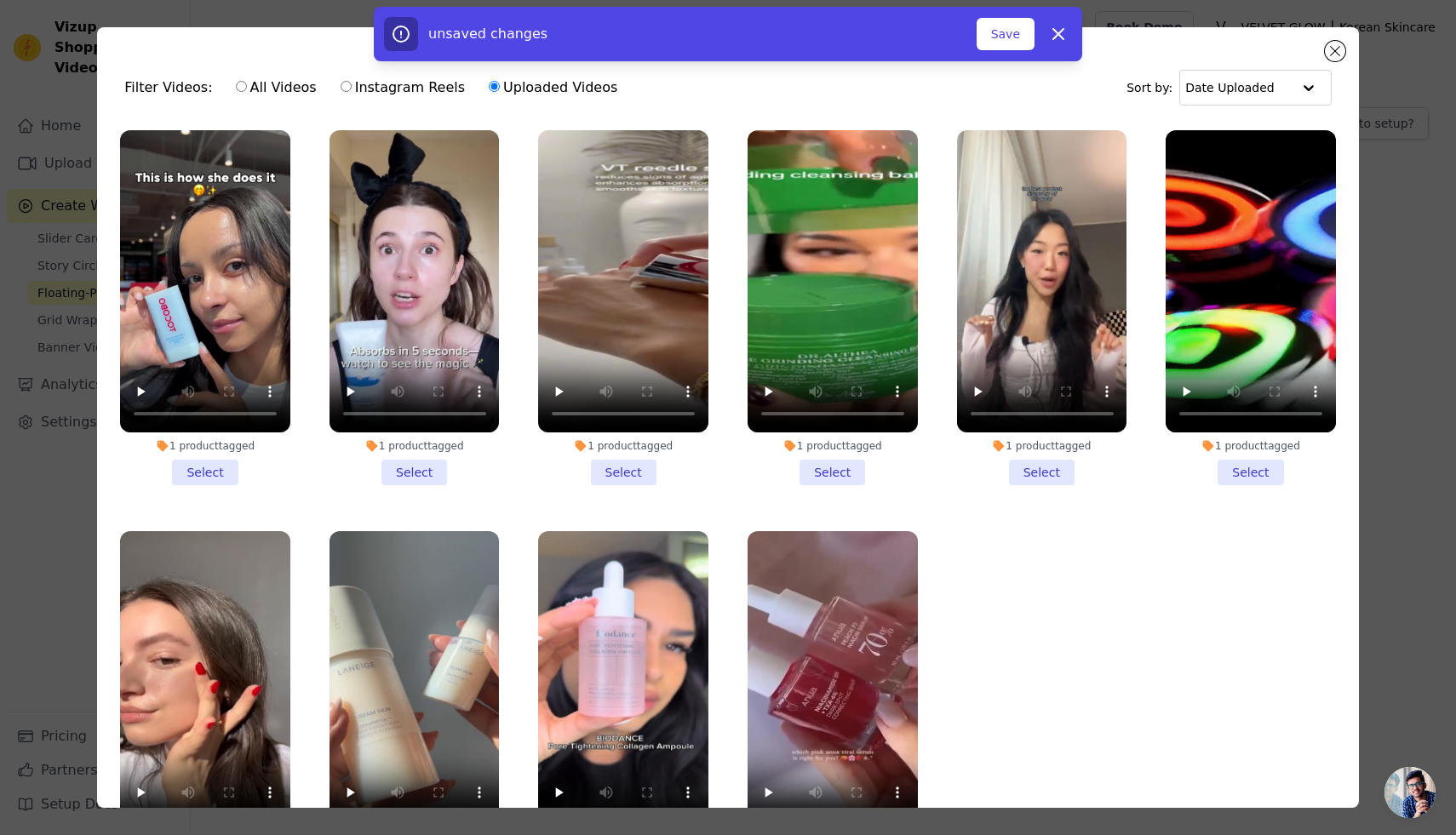
radio input "true"
click at [1296, 86] on div at bounding box center [1308, 87] width 34 height 34
click at [340, 88] on input "Instagram Reels" at bounding box center [345, 86] width 11 height 11
radio input "true"
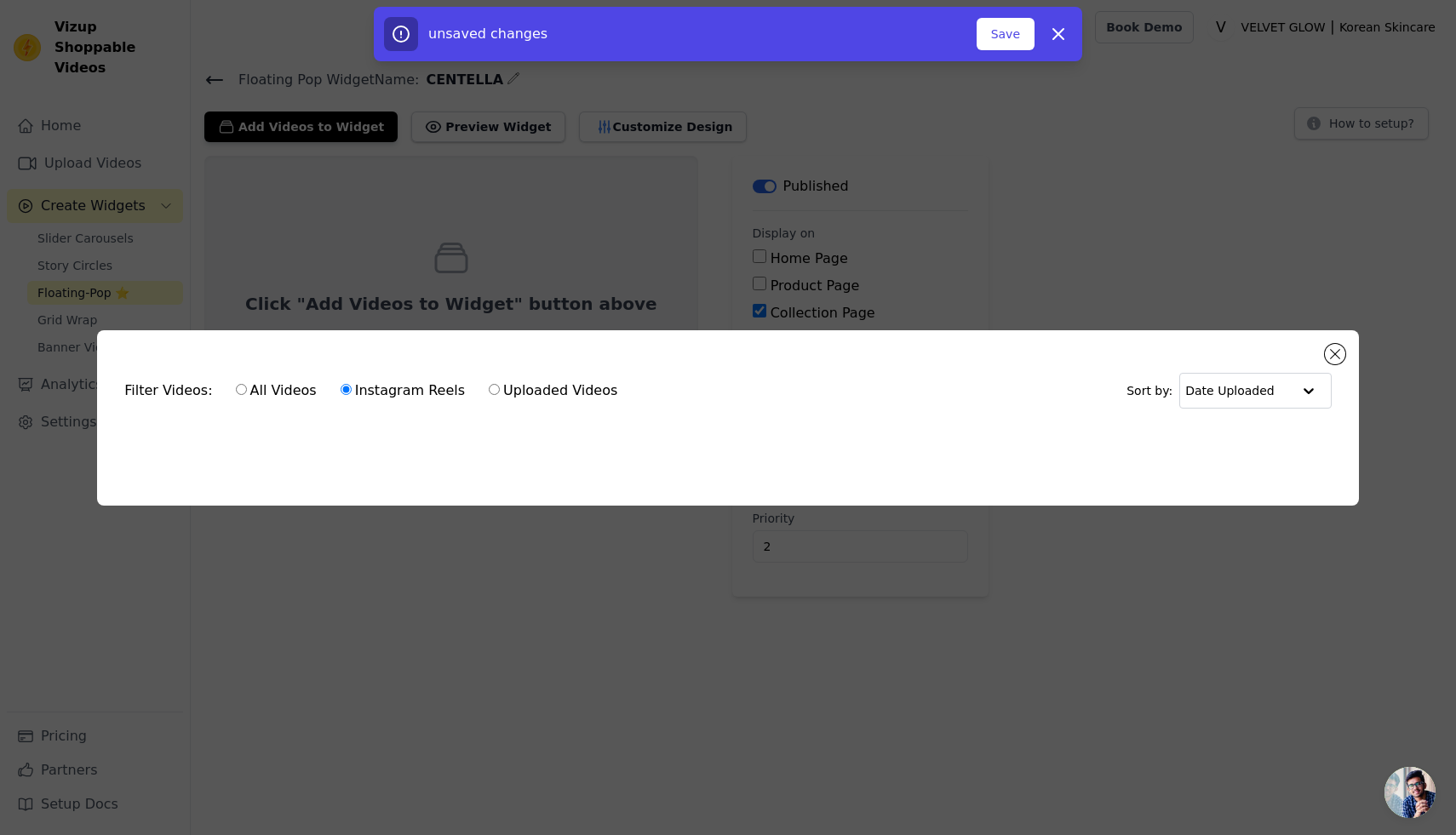
click at [488, 388] on input "Uploaded Videos" at bounding box center [493, 389] width 11 height 11
radio input "true"
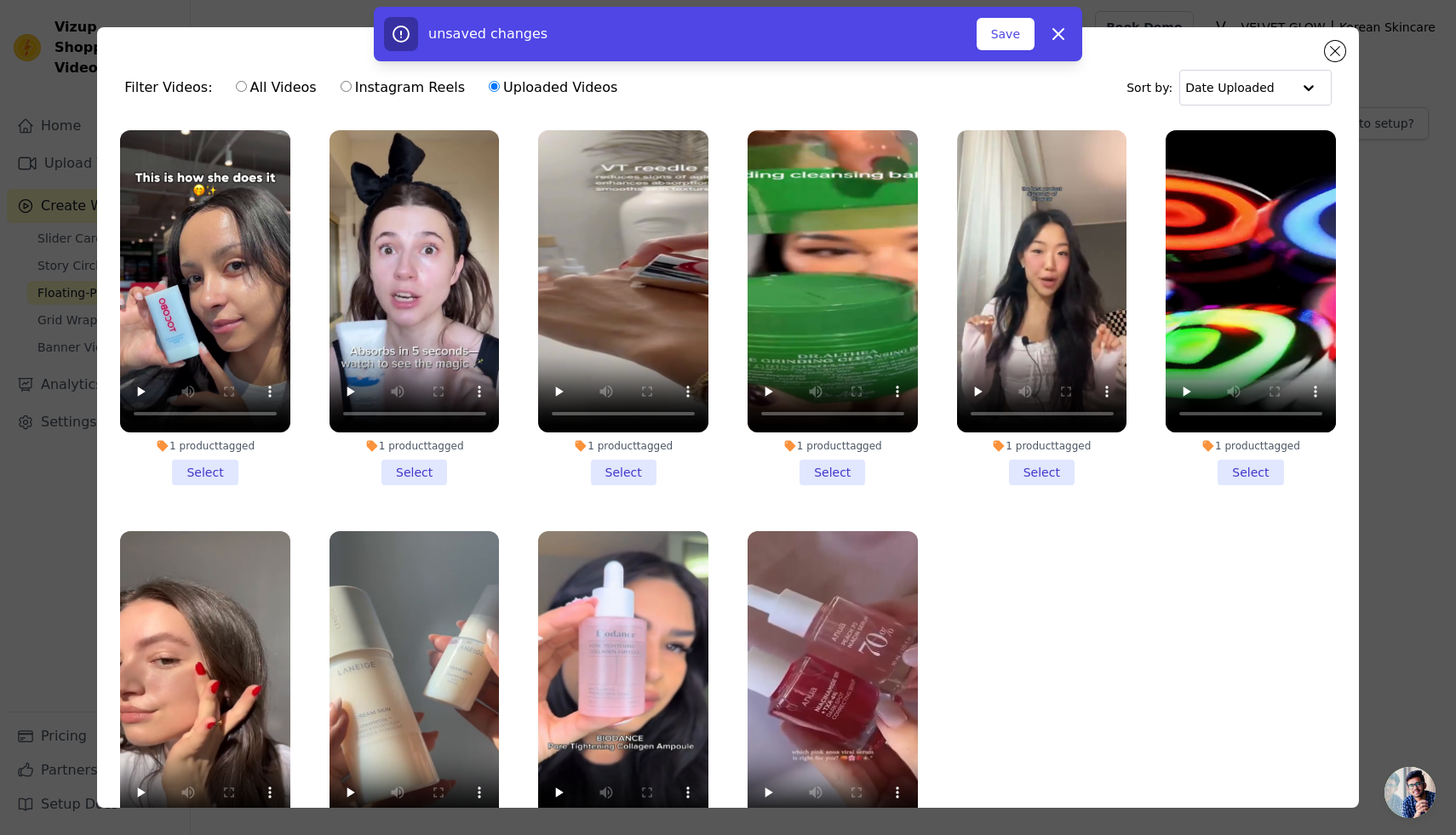
click at [235, 84] on input "All Videos" at bounding box center [240, 86] width 11 height 11
radio input "true"
click at [1334, 52] on div "unsaved changes Save Dismiss" at bounding box center [728, 34] width 1456 height 54
click at [1329, 54] on div "unsaved changes Save Dismiss" at bounding box center [728, 34] width 1456 height 54
click at [994, 39] on button "Save" at bounding box center [1006, 33] width 58 height 32
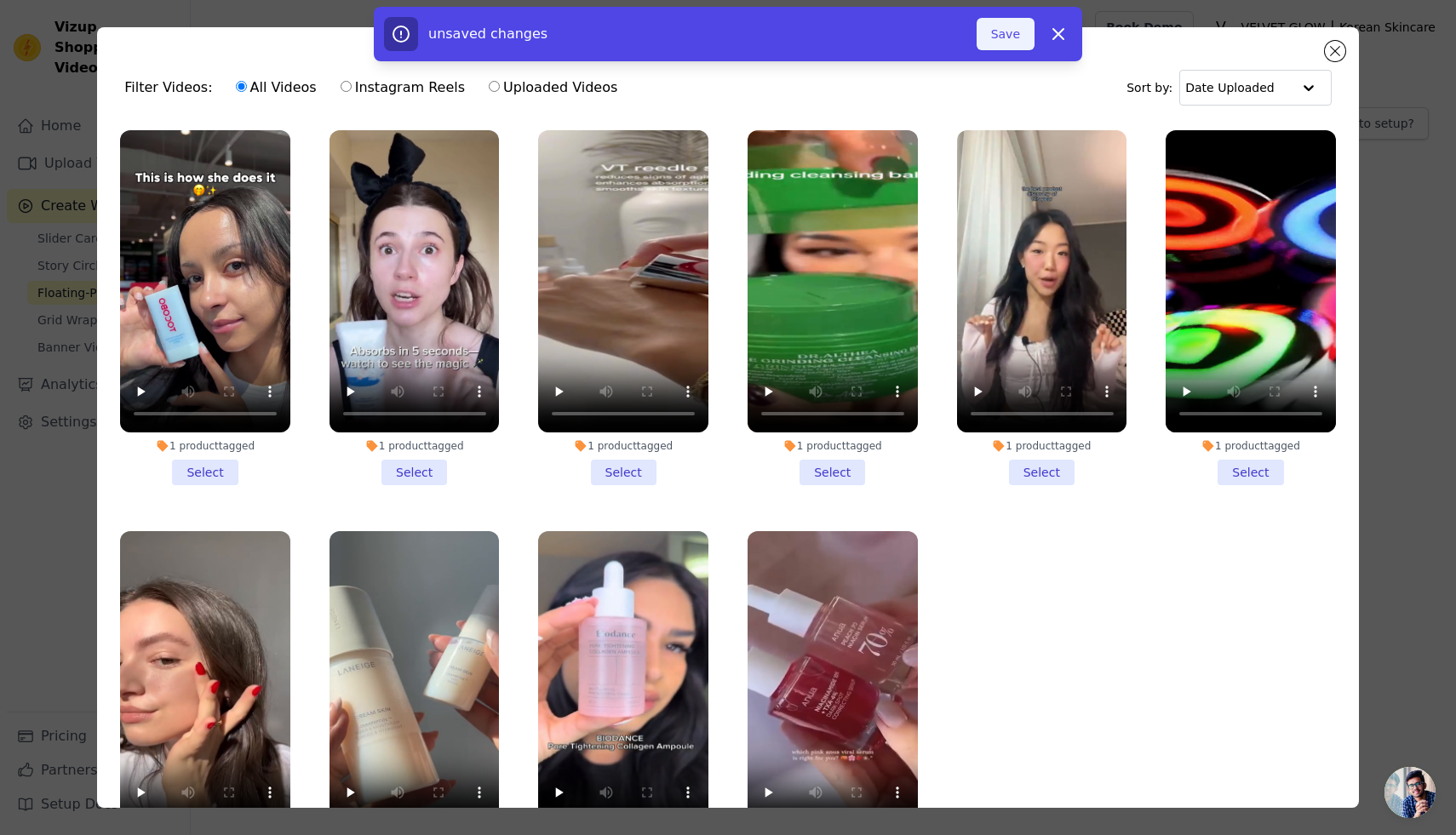
click at [1007, 30] on button "Save" at bounding box center [1006, 33] width 58 height 32
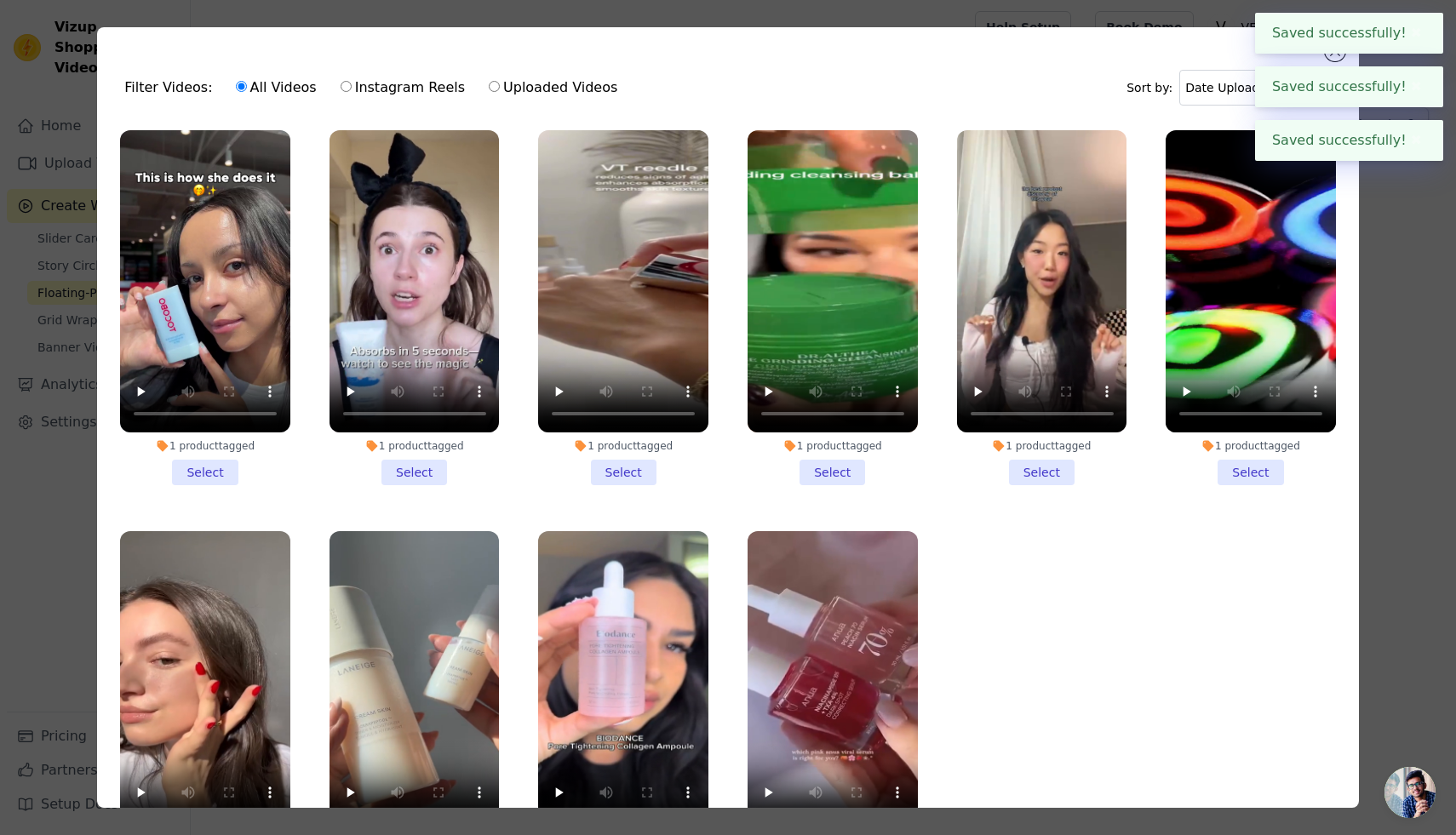
click at [1416, 33] on button "✖" at bounding box center [1416, 33] width 19 height 20
click at [1416, 30] on button "✖" at bounding box center [1416, 33] width 19 height 20
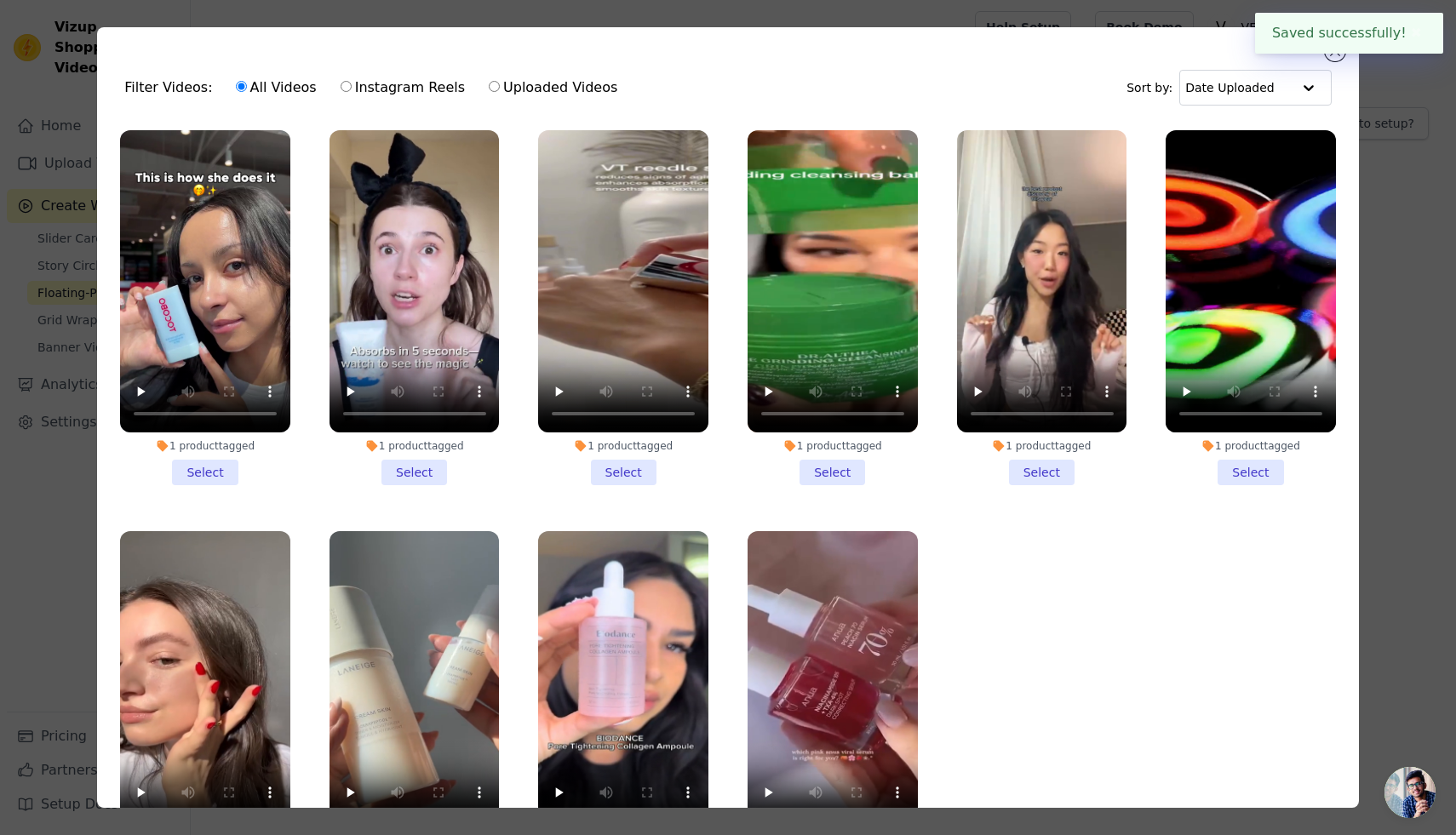
click at [1415, 29] on button "✖" at bounding box center [1416, 33] width 19 height 20
click at [1336, 51] on button "Close modal" at bounding box center [1334, 51] width 20 height 20
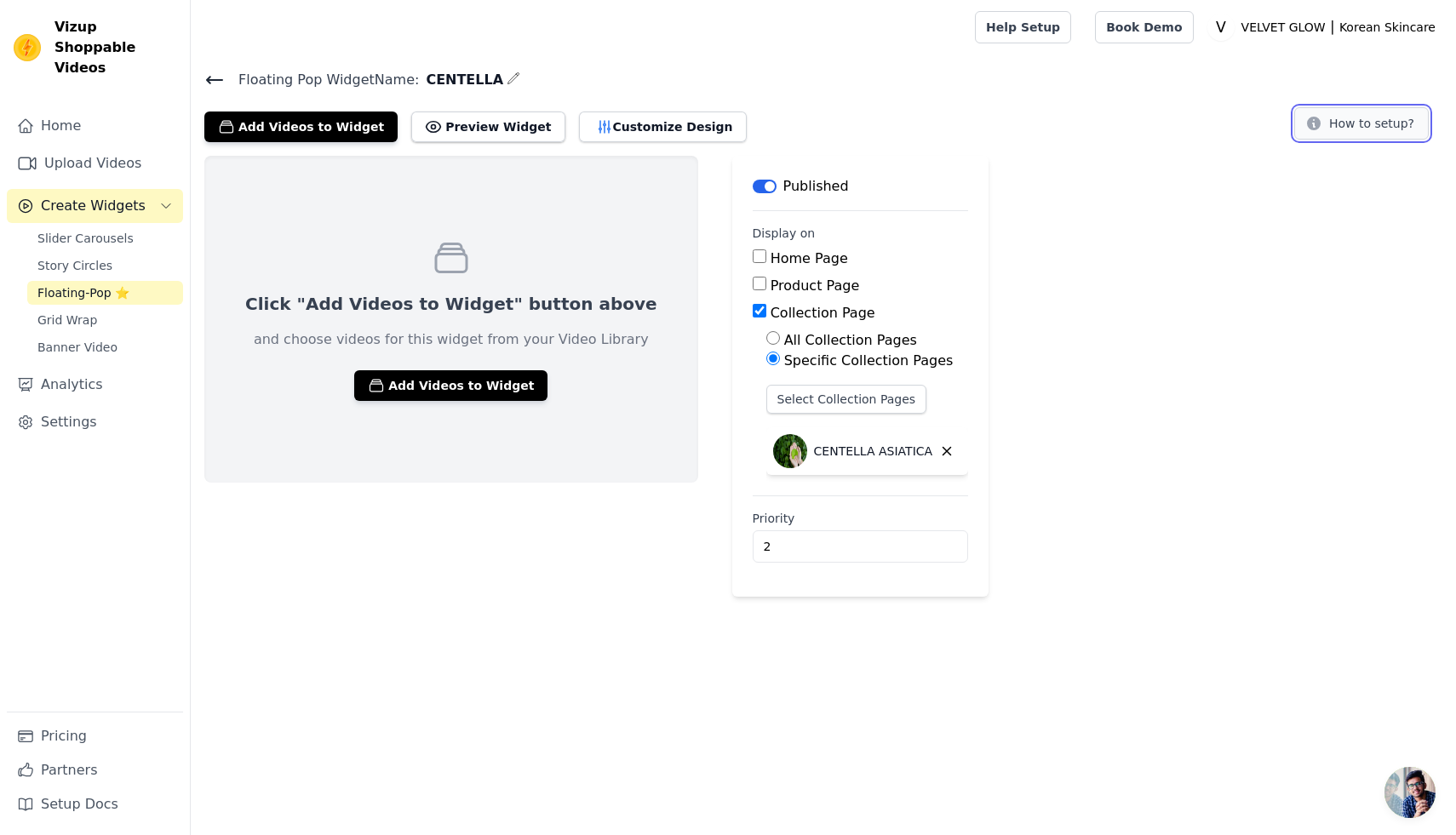
click at [1383, 123] on button "How to setup?" at bounding box center [1361, 122] width 134 height 32
click at [75, 338] on span "Banner Video" at bounding box center [78, 347] width 80 height 17
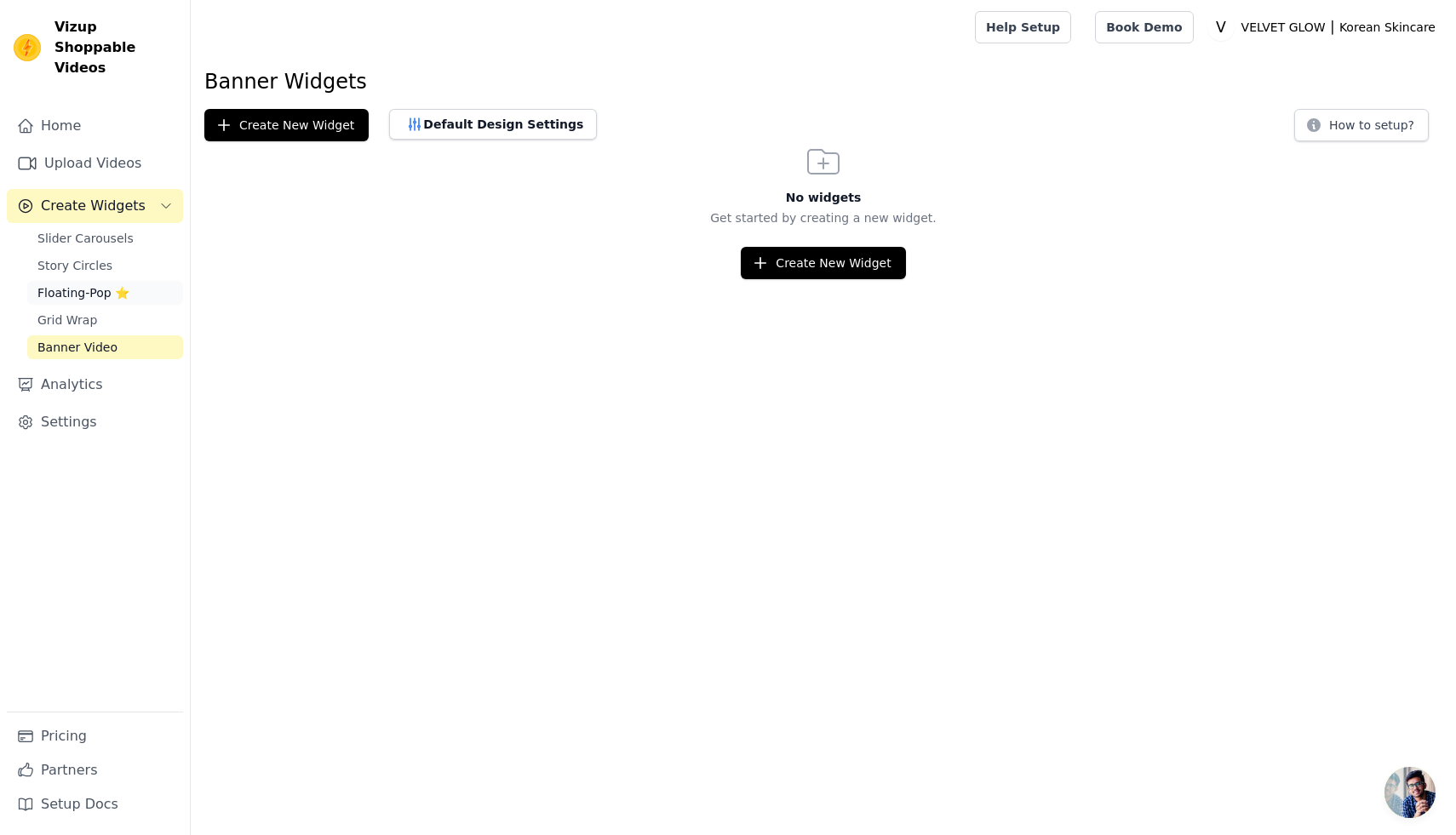
click at [78, 284] on span "Floating-Pop ⭐" at bounding box center [84, 293] width 92 height 17
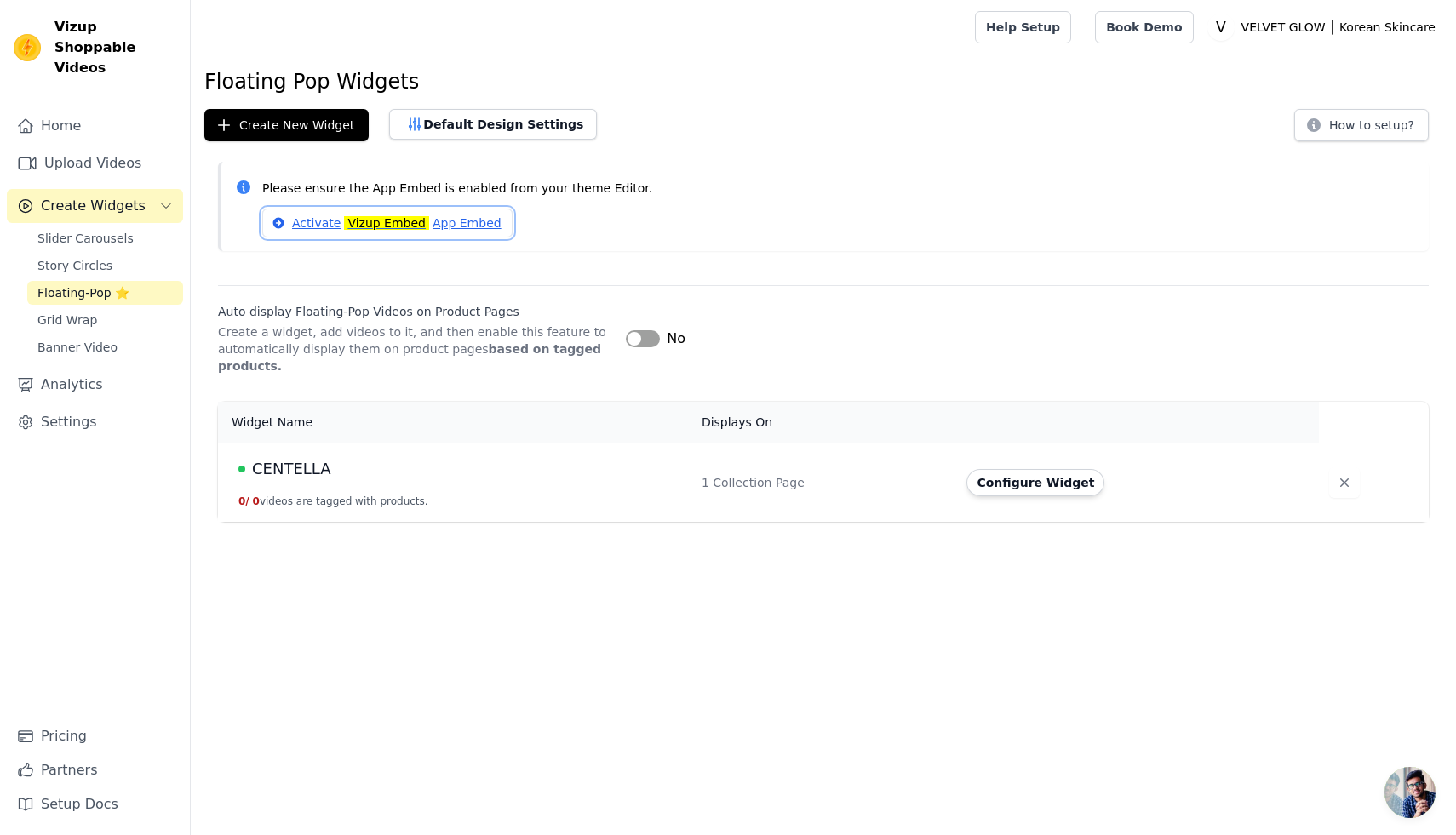
click at [381, 225] on mark "Vizup Embed" at bounding box center [387, 223] width 86 height 14
click at [1035, 481] on button "Configure Widget" at bounding box center [1035, 482] width 138 height 27
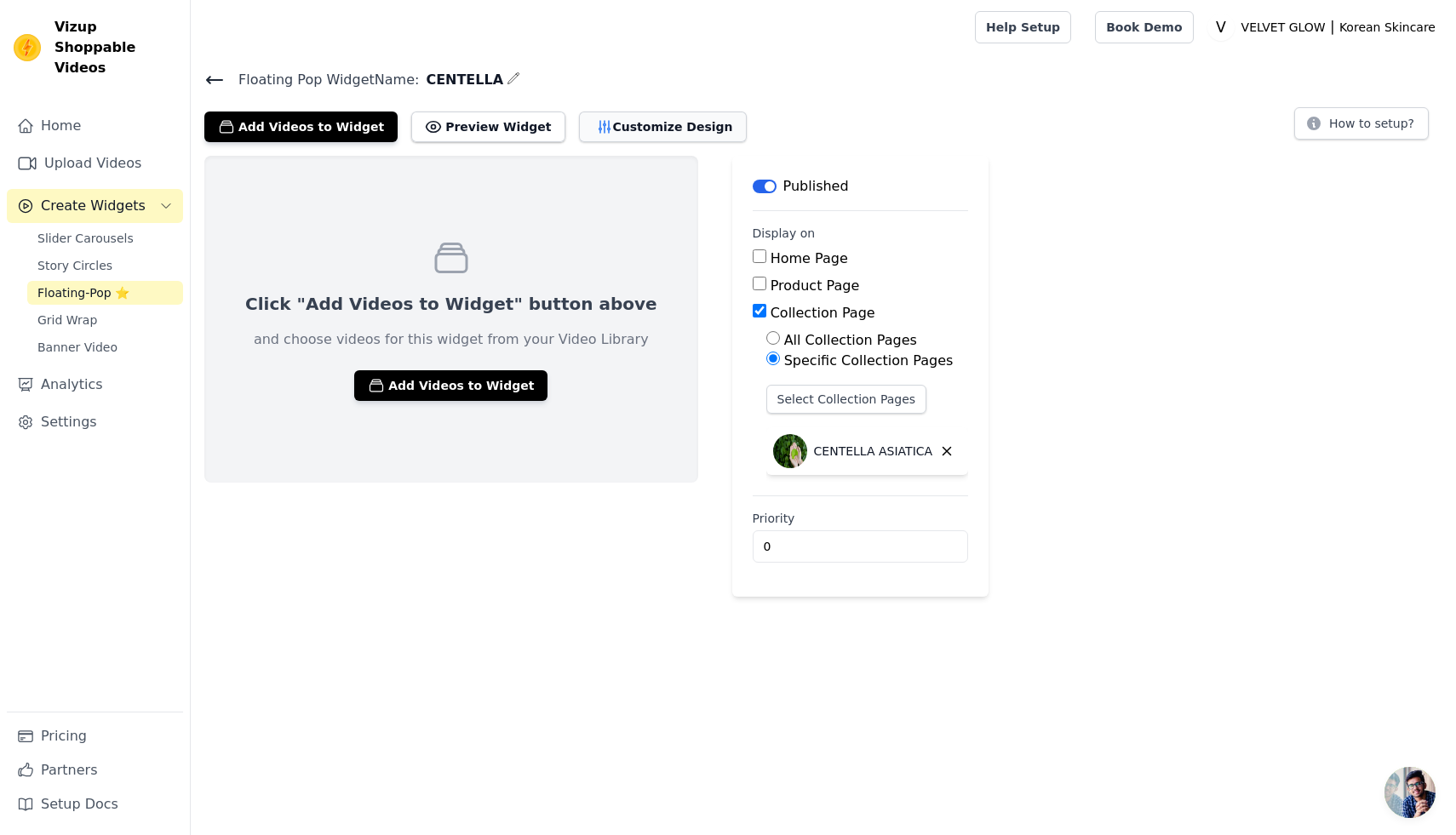
click at [628, 132] on button "Customize Design" at bounding box center [662, 127] width 167 height 31
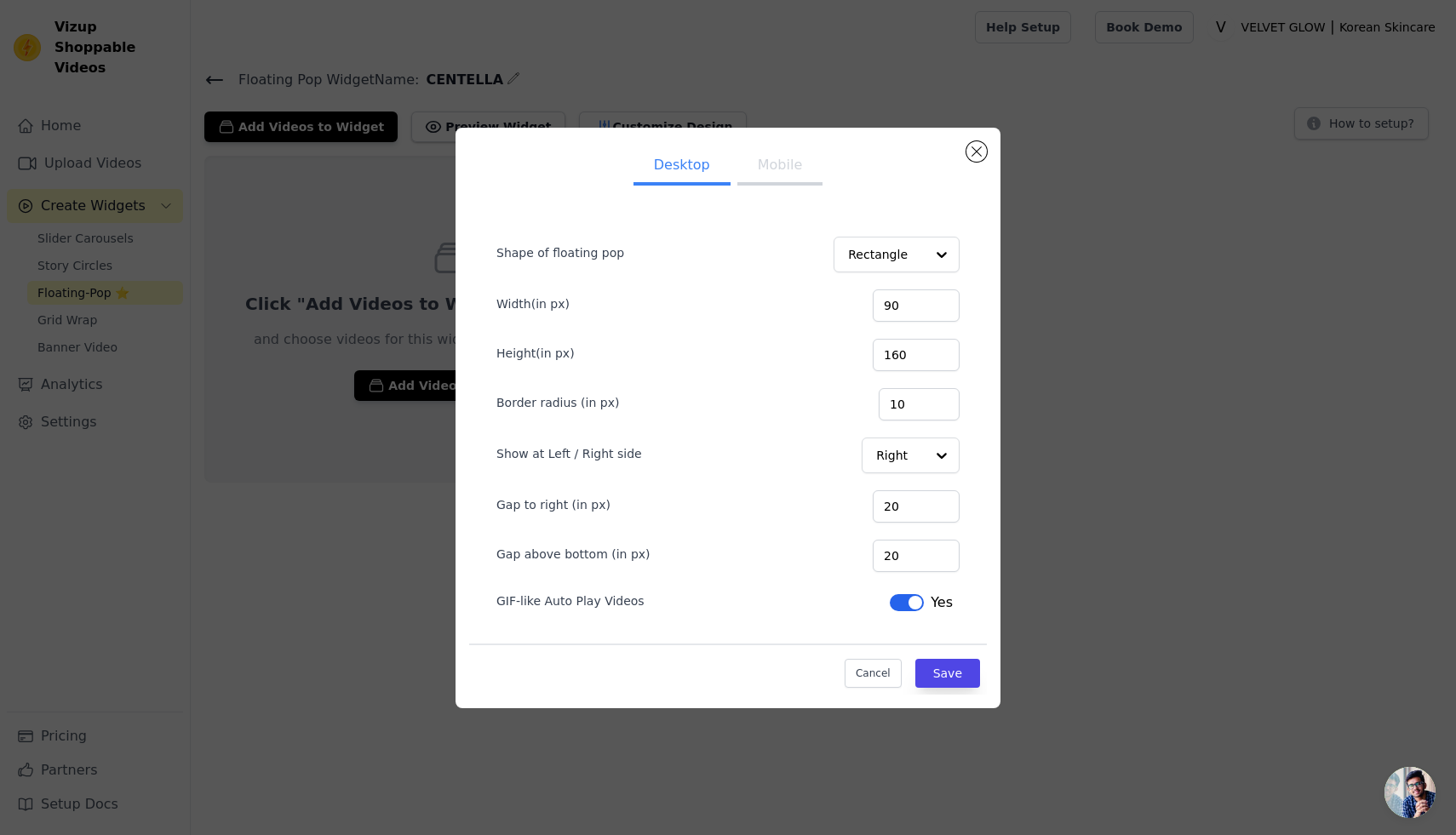
click at [783, 171] on button "Mobile" at bounding box center [780, 166] width 86 height 38
click at [706, 170] on button "Desktop" at bounding box center [682, 166] width 97 height 38
click at [975, 145] on button "Close modal" at bounding box center [976, 151] width 20 height 20
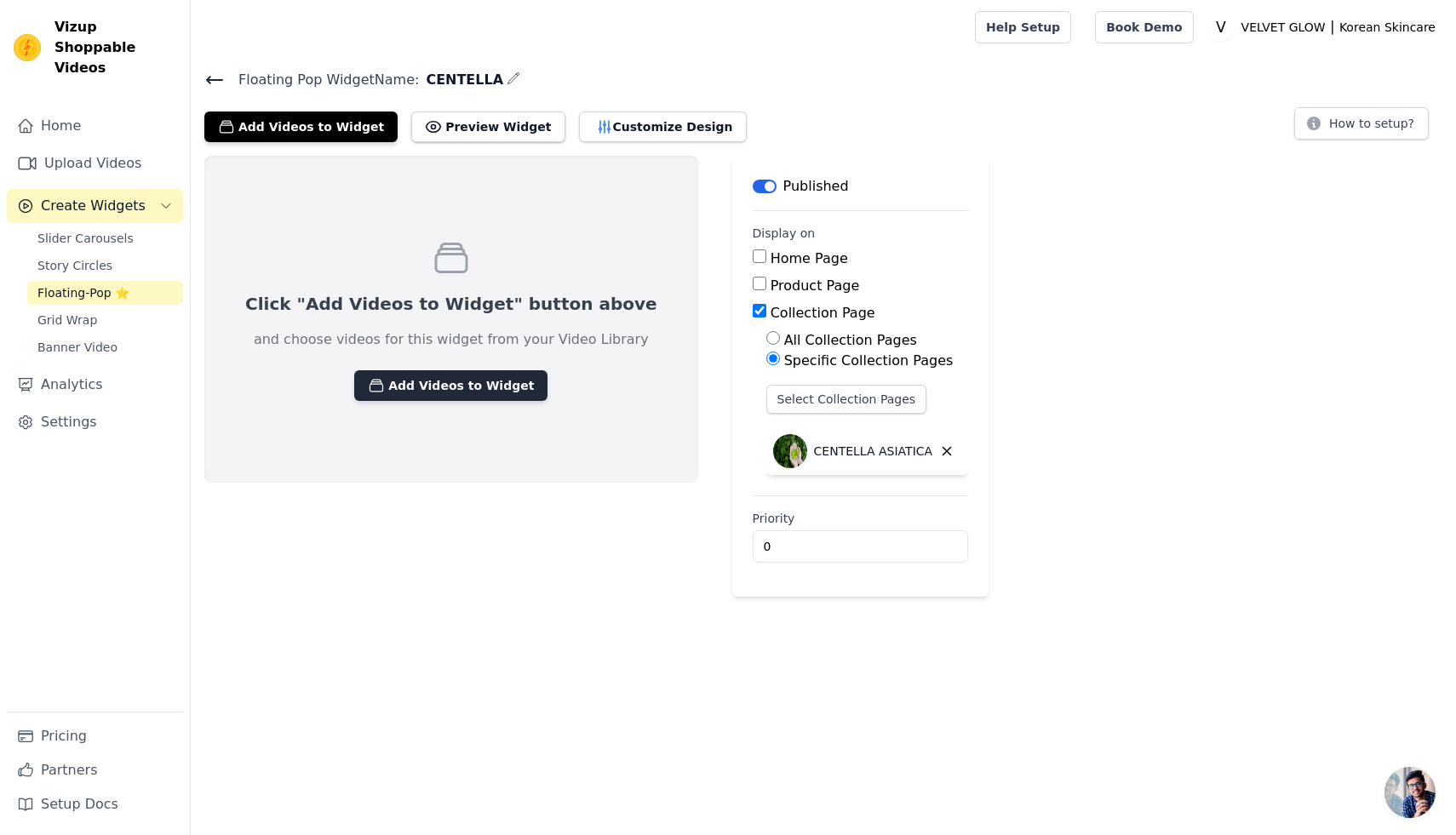
click at [419, 379] on button "Add Videos to Widget" at bounding box center [450, 386] width 194 height 31
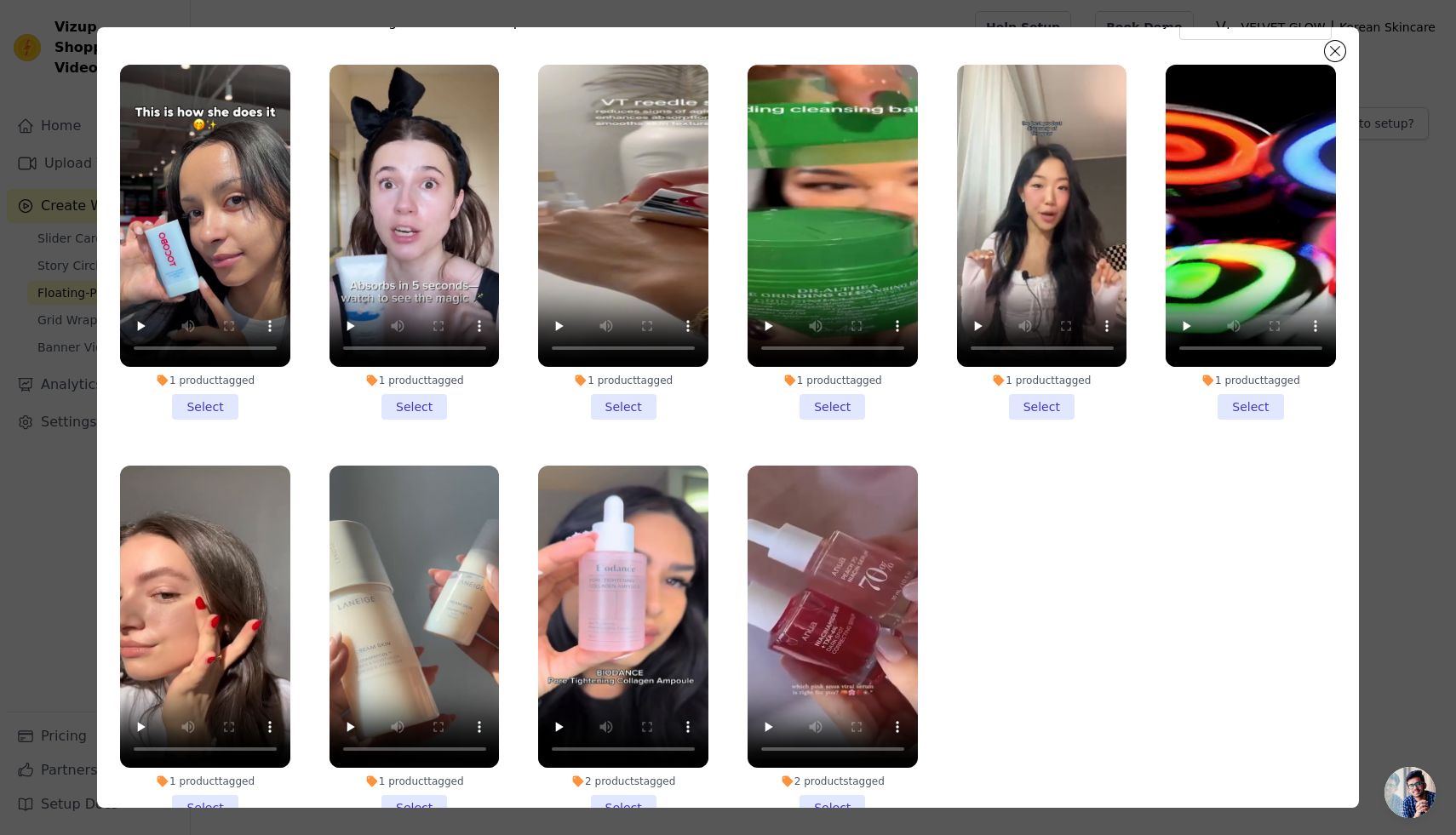
scroll to position [23, 0]
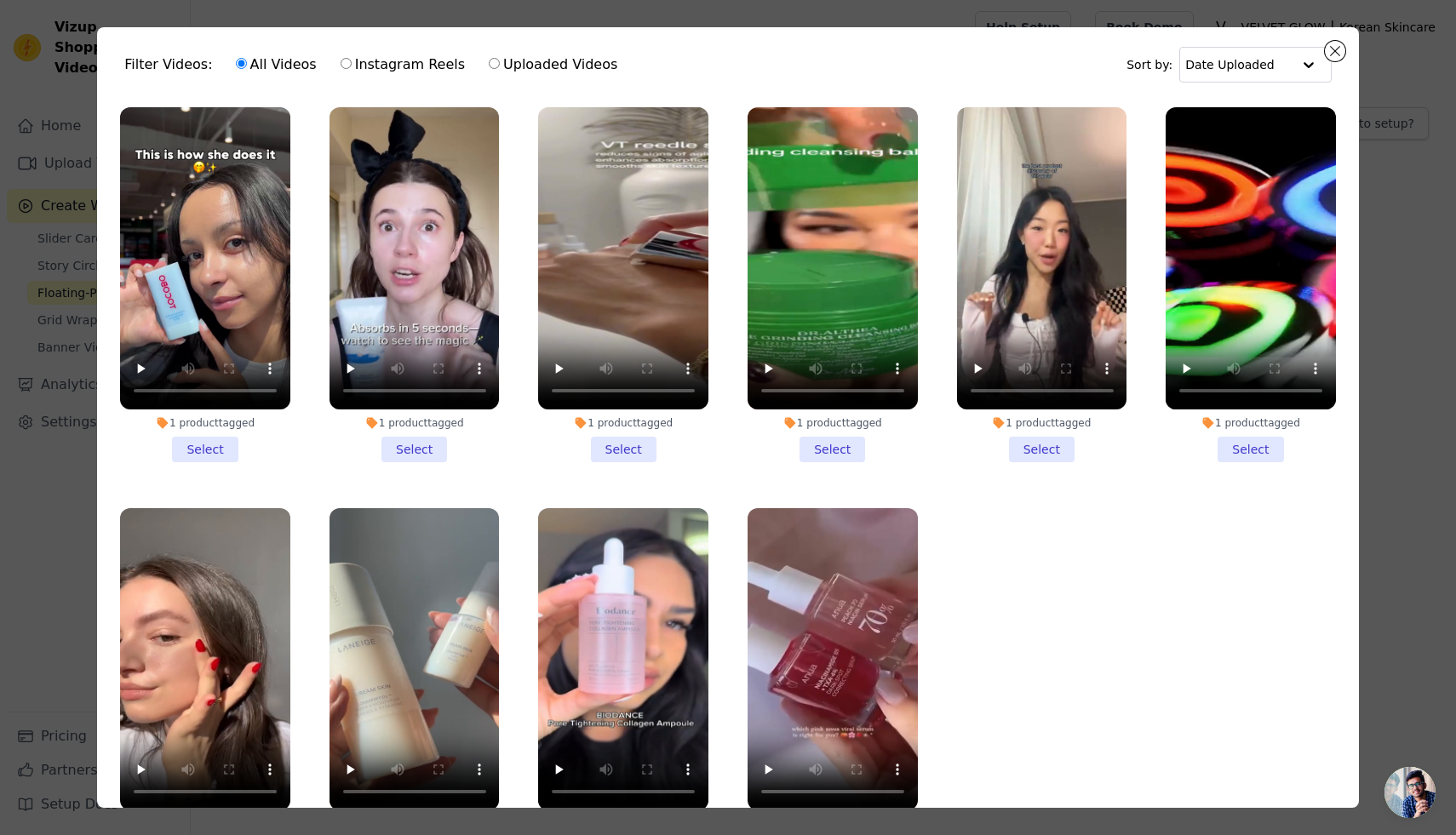
click at [420, 452] on li "1 product tagged Select" at bounding box center [414, 284] width 170 height 355
click at [0, 0] on input "1 product tagged Select" at bounding box center [0, 0] width 0 height 0
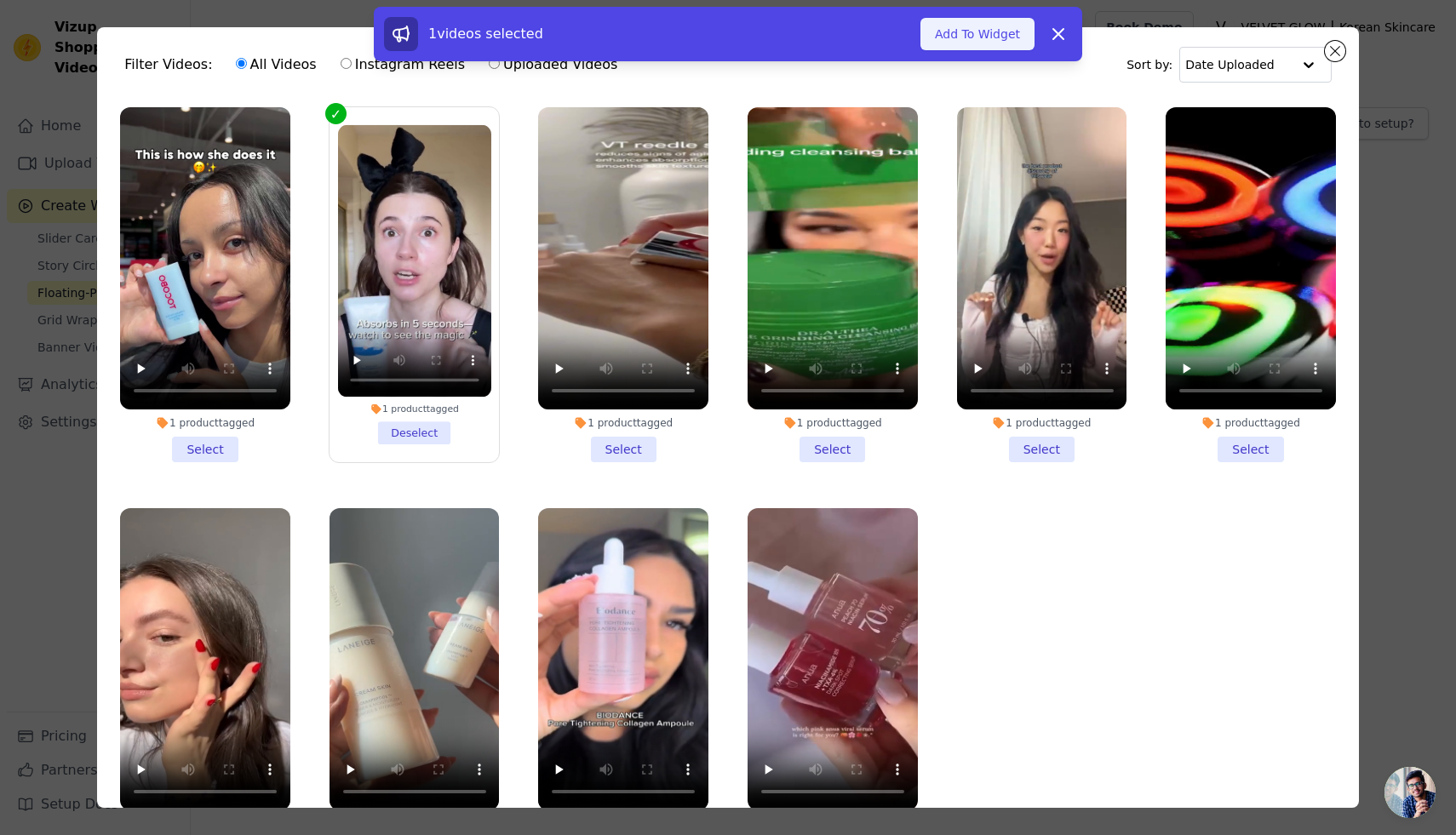
click at [980, 37] on button "Add To Widget" at bounding box center [977, 33] width 114 height 32
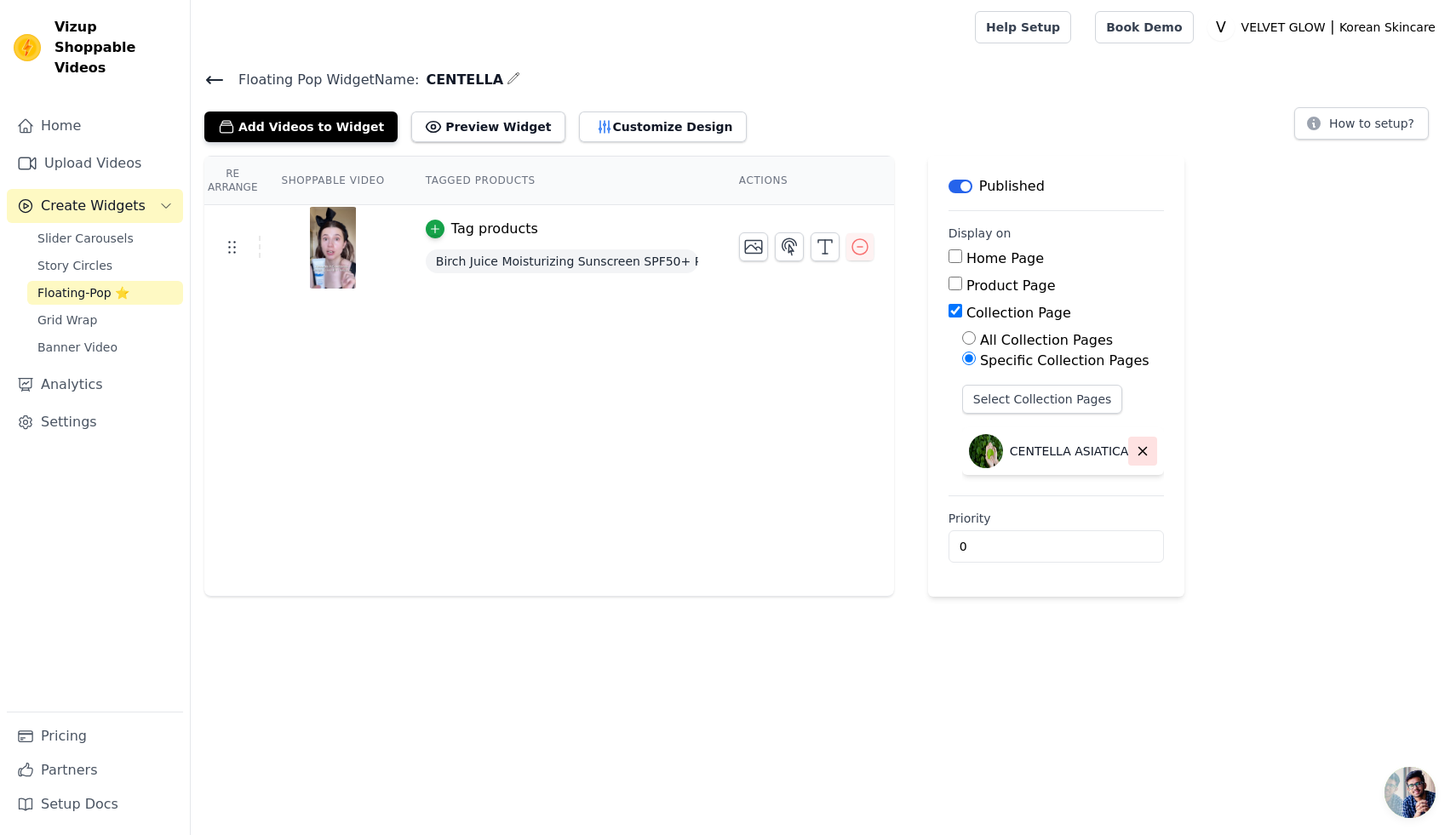
click at [1139, 453] on icon "button" at bounding box center [1143, 451] width 16 height 16
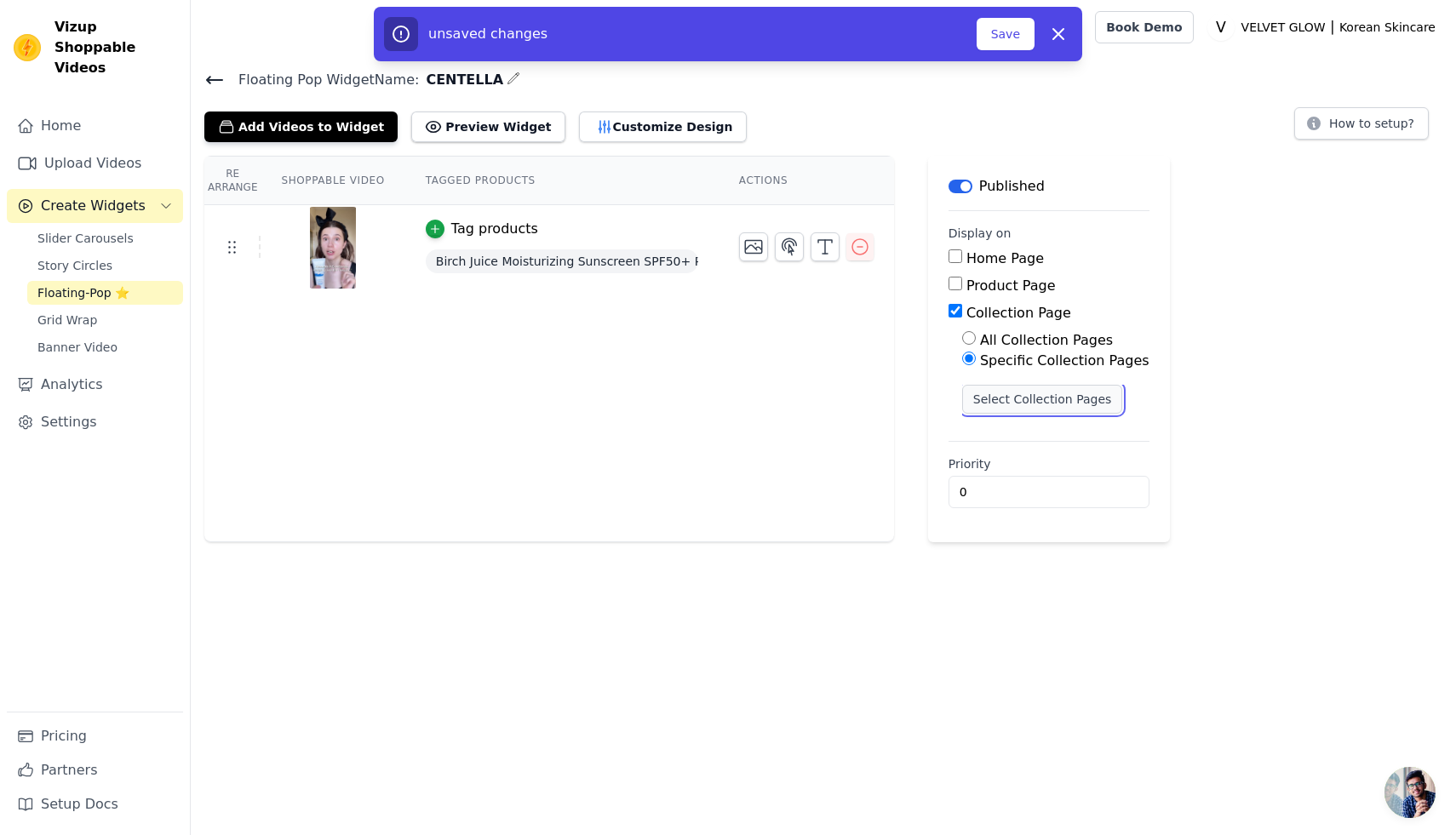
click at [1023, 390] on button "Select Collection Pages" at bounding box center [1042, 400] width 160 height 29
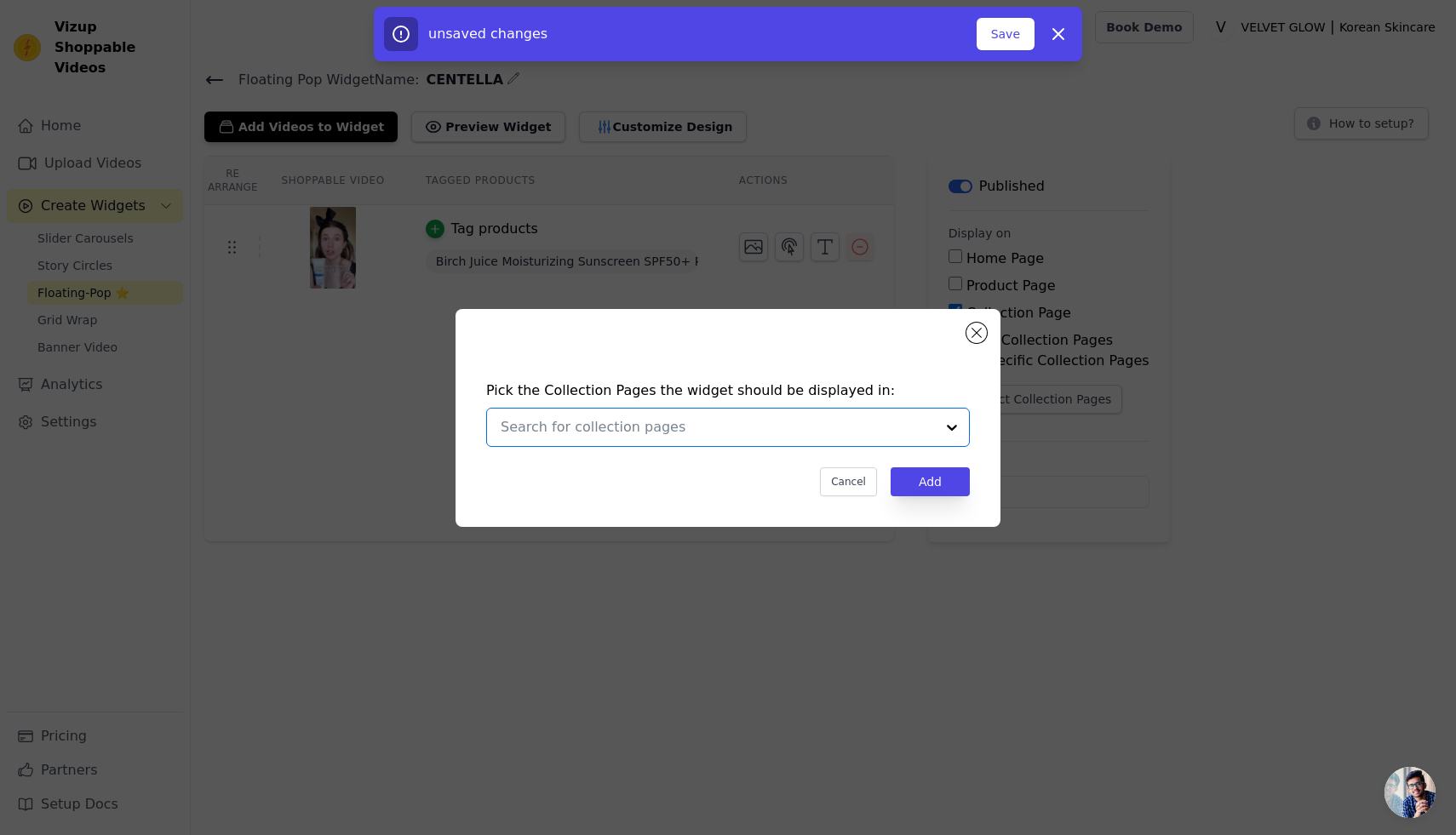
click at [570, 427] on input "text" at bounding box center [718, 427] width 434 height 20
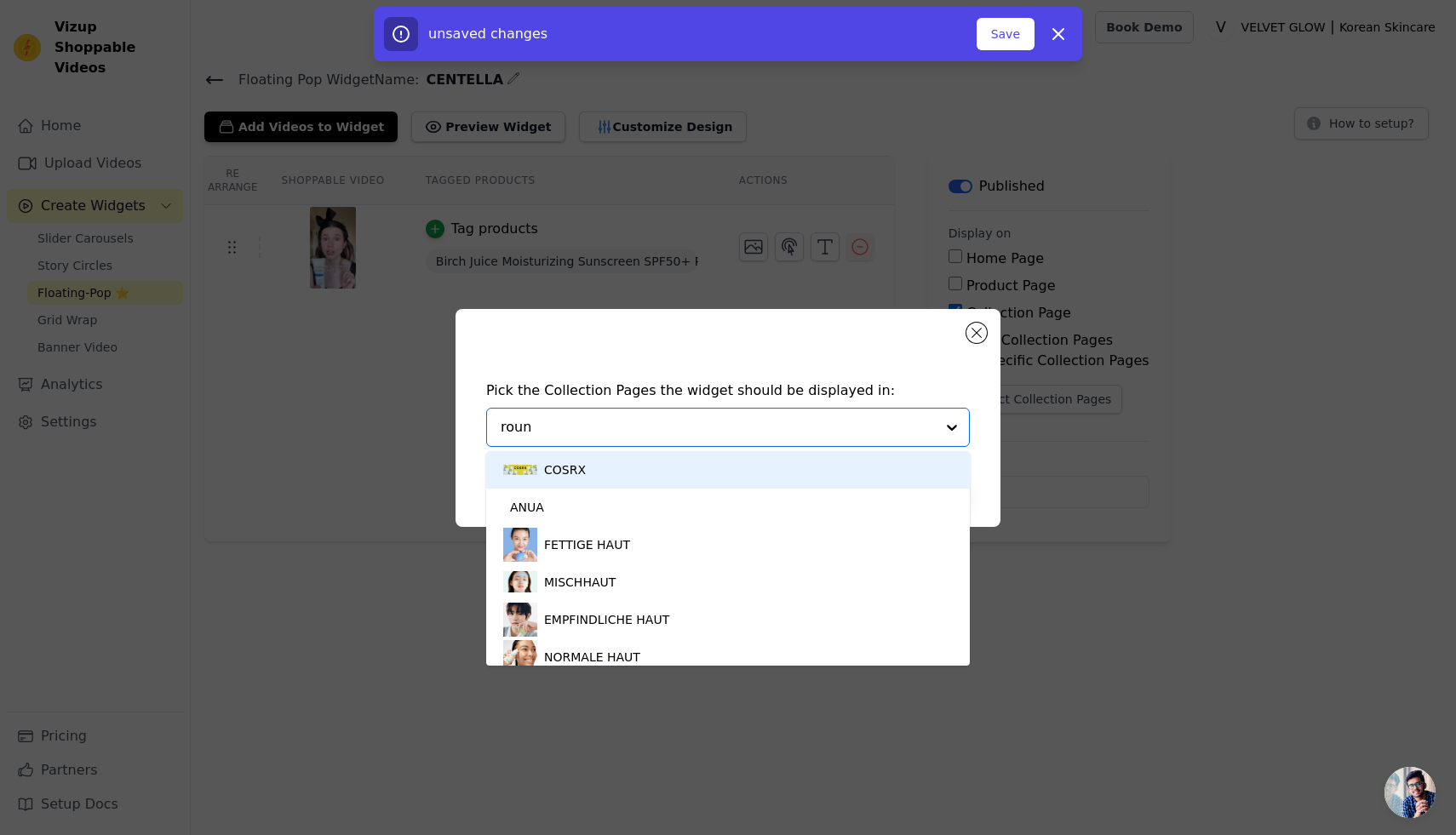
type input "round"
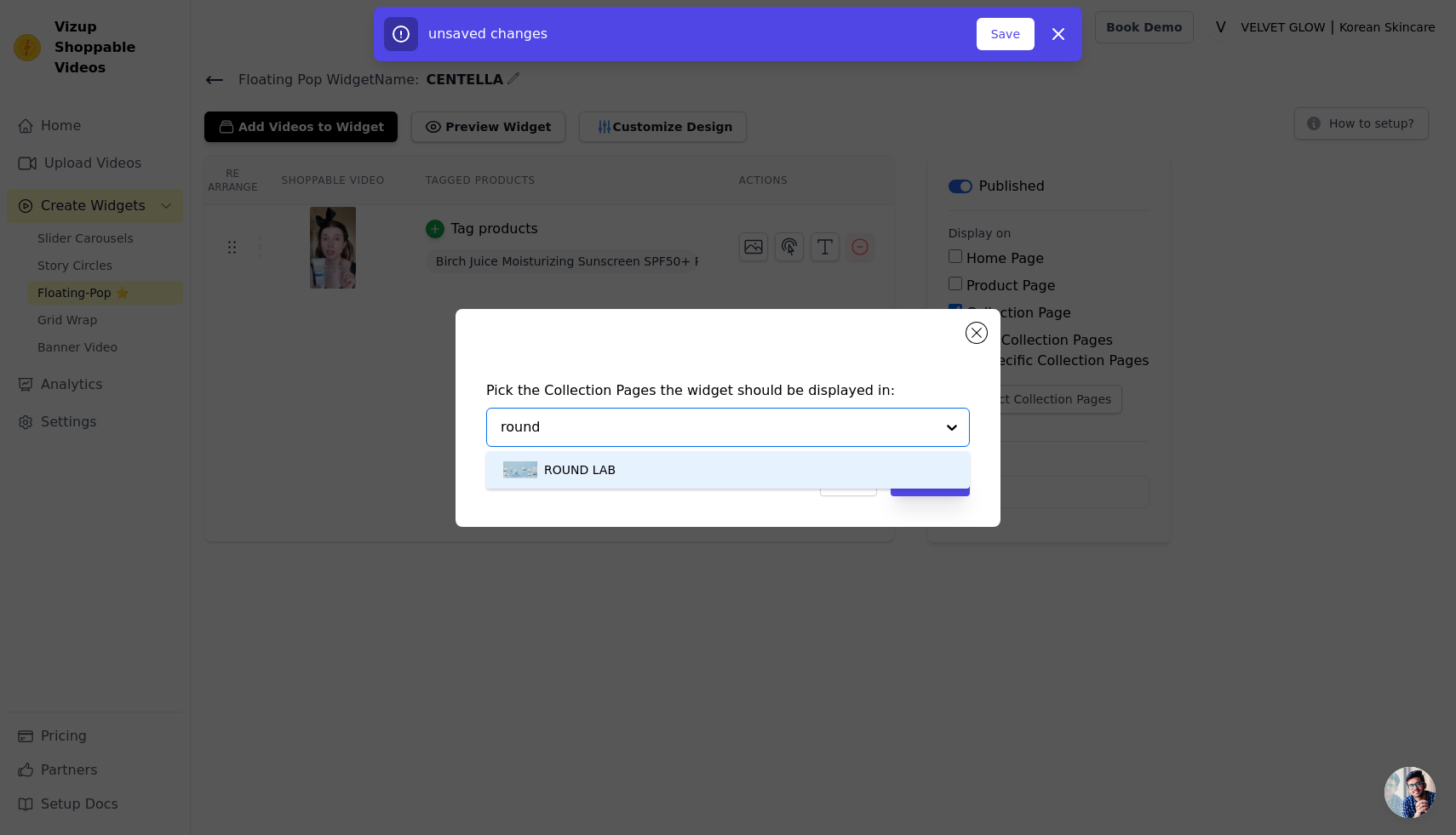
click at [584, 468] on div "ROUND LAB" at bounding box center [580, 470] width 72 height 38
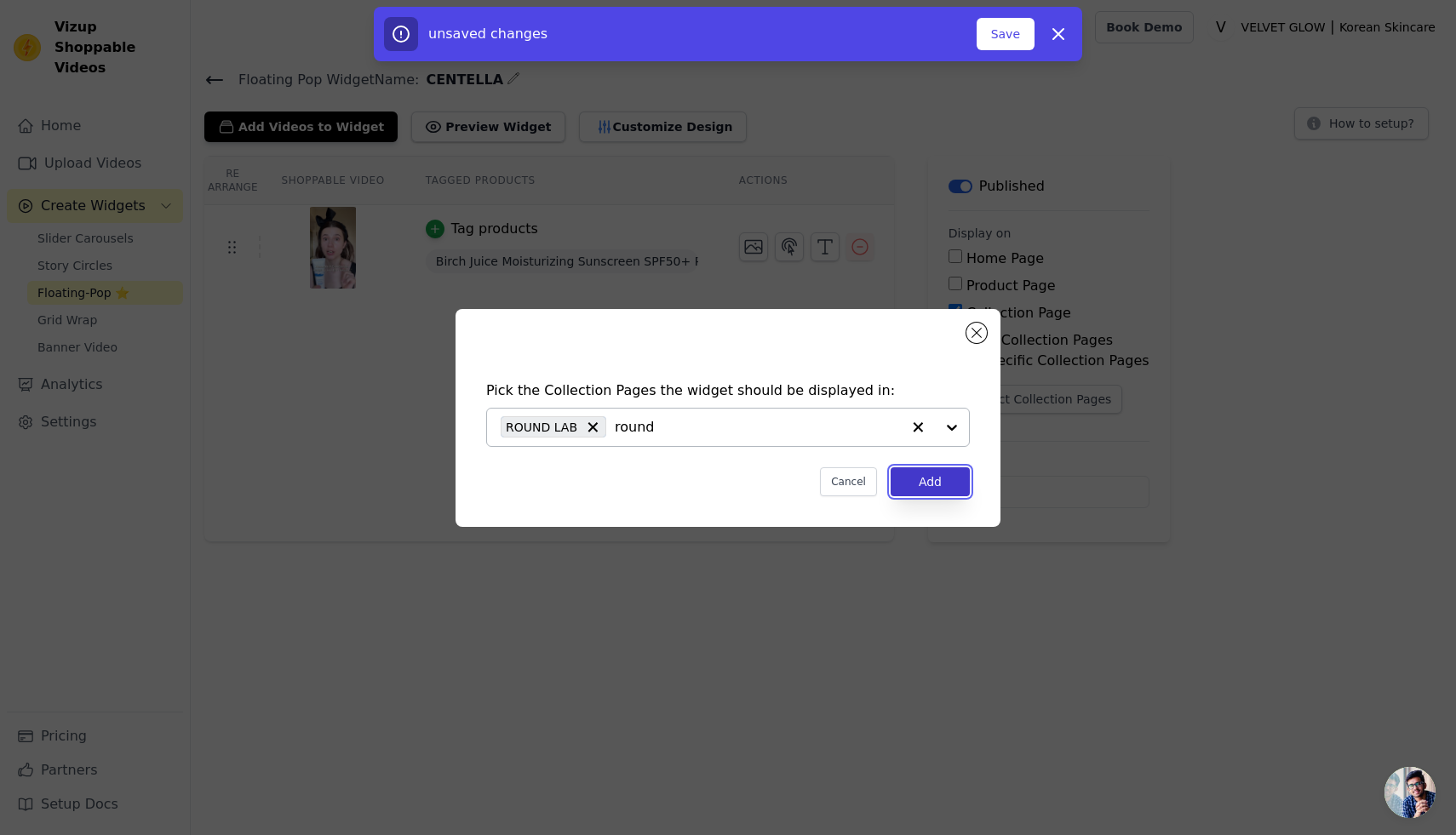
click at [918, 483] on button "Add" at bounding box center [930, 482] width 79 height 29
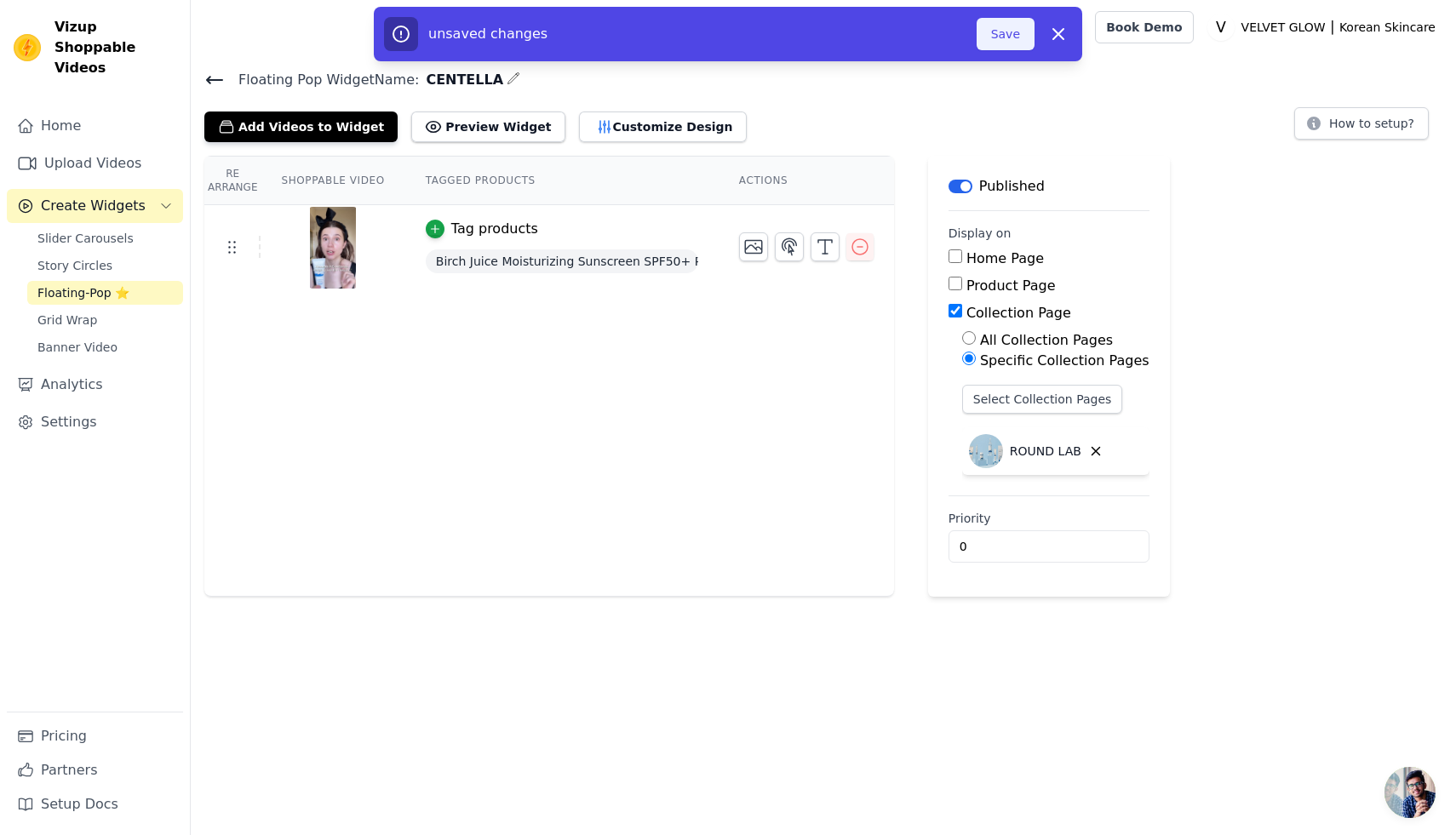
click at [1001, 44] on button "Save" at bounding box center [1006, 33] width 58 height 32
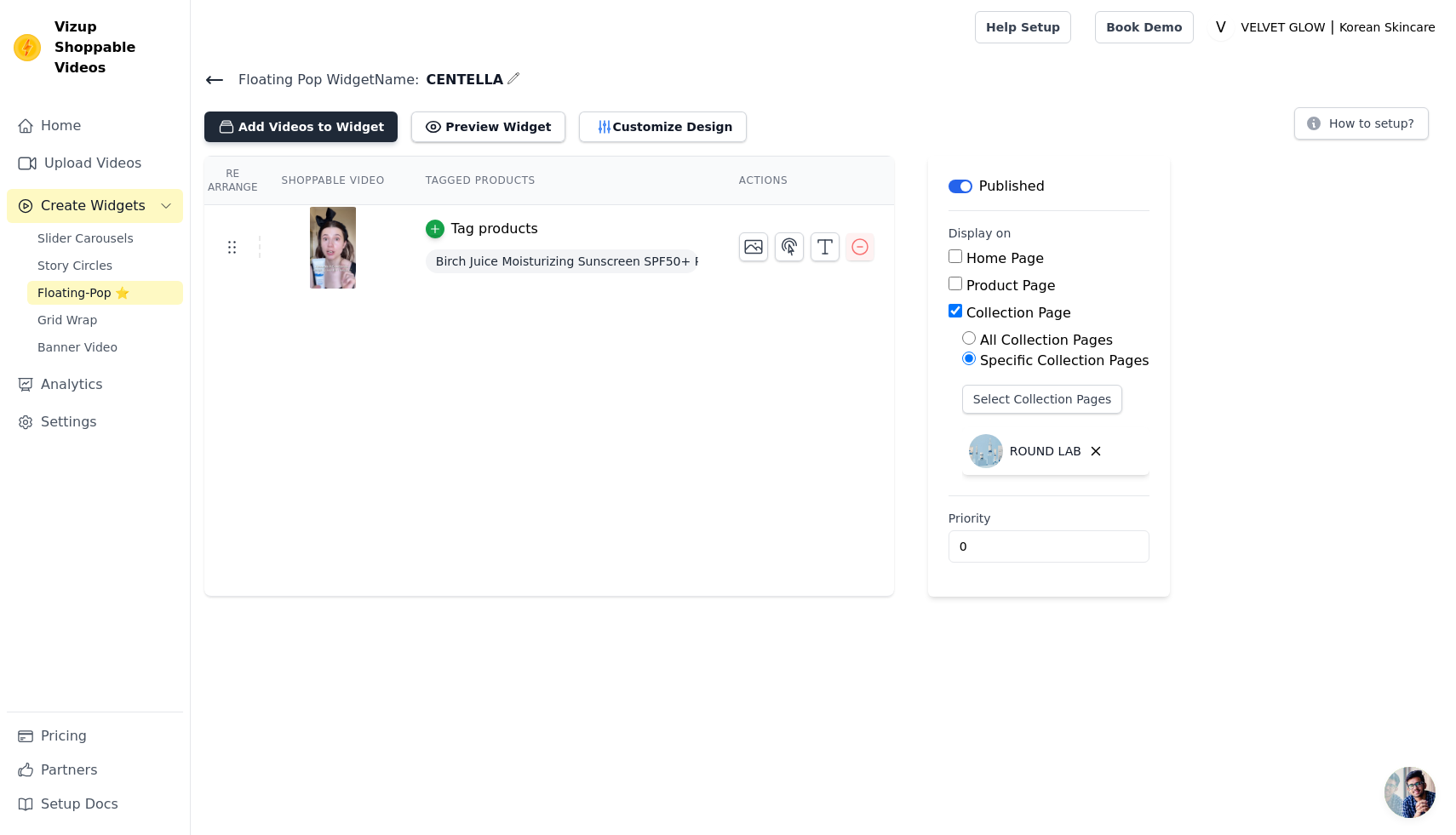
click at [298, 123] on button "Add Videos to Widget" at bounding box center [301, 127] width 194 height 31
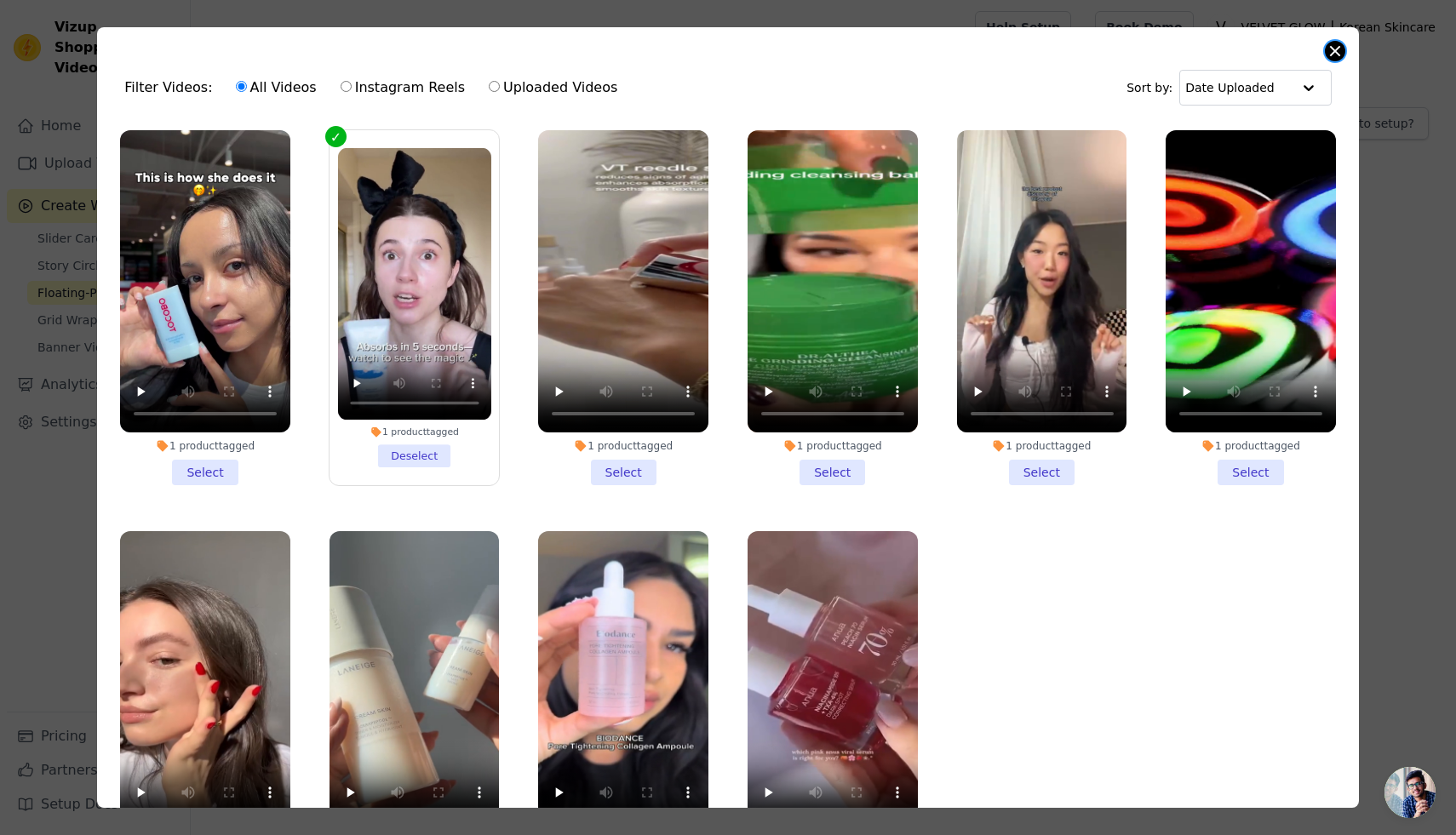
click at [1329, 48] on button "Close modal" at bounding box center [1334, 51] width 20 height 20
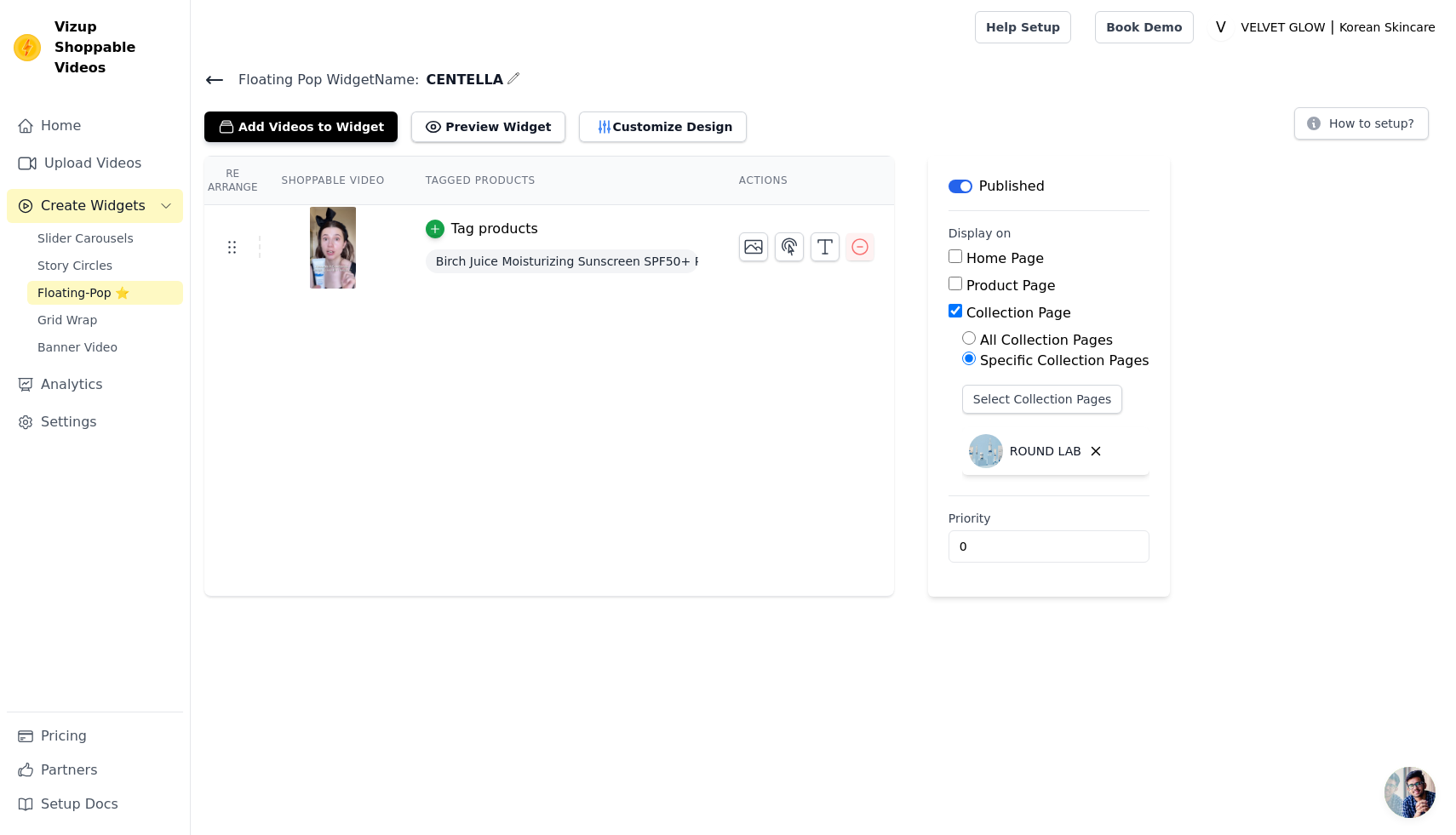
click at [507, 78] on icon "button" at bounding box center [514, 79] width 14 height 14
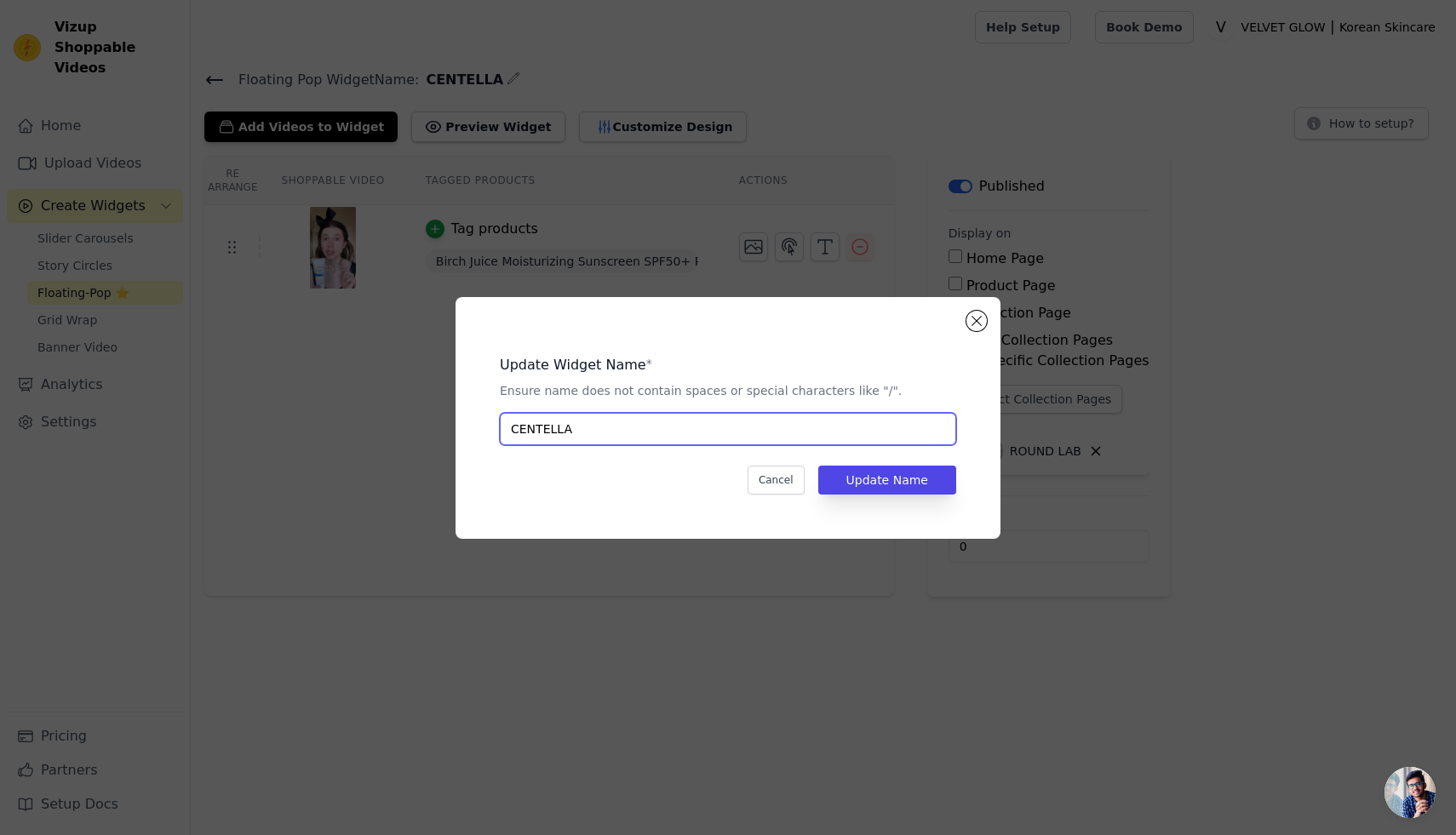
drag, startPoint x: 583, startPoint y: 428, endPoint x: 487, endPoint y: 430, distance: 96.0
click at [487, 430] on div "Update Widget Name * Ensure name does not contain spaces or special characters …" at bounding box center [728, 417] width 490 height 188
type input "ROUND LAB BIRCH JUICE"
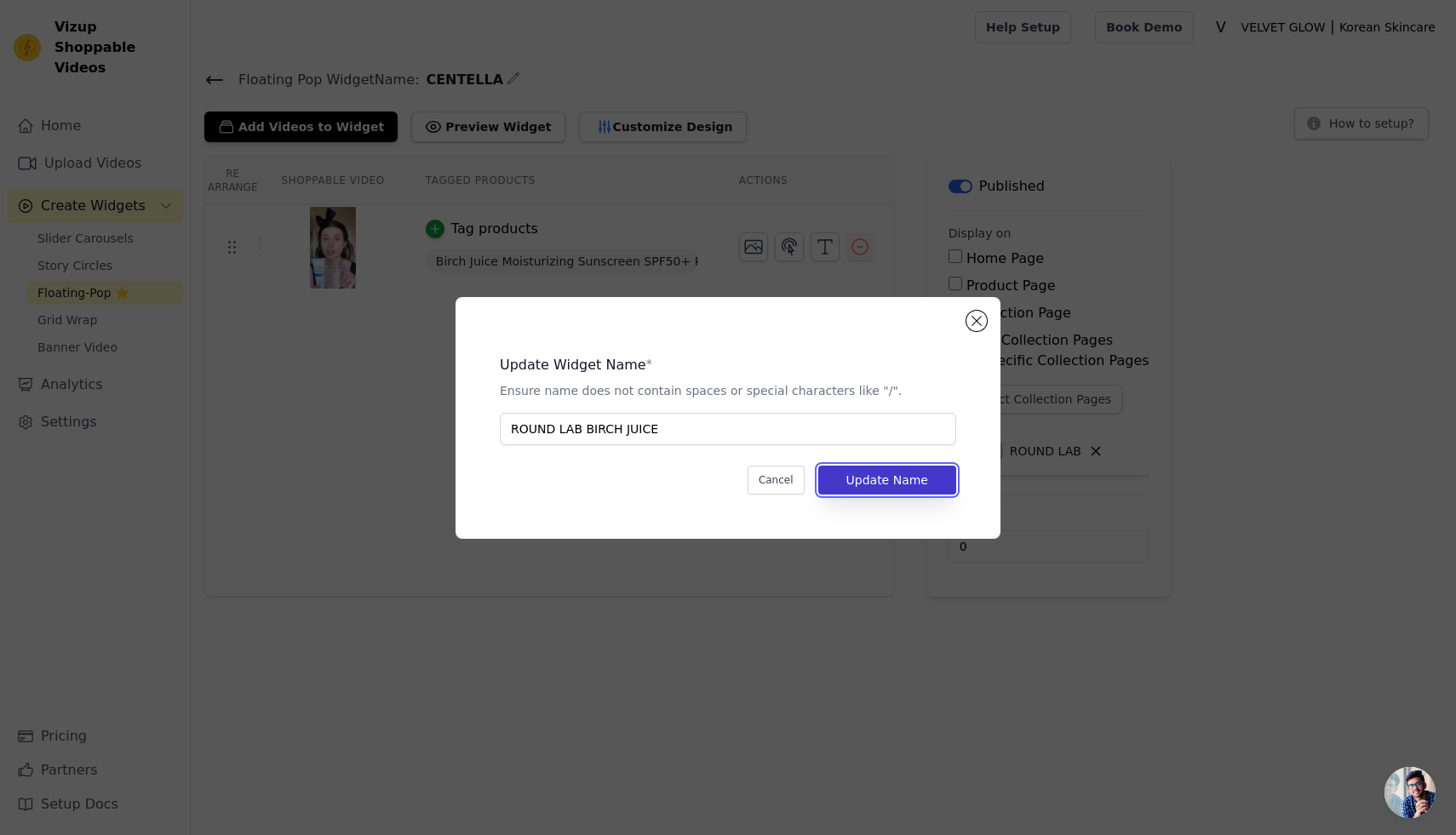
click at [864, 481] on button "Update Name" at bounding box center [887, 480] width 138 height 29
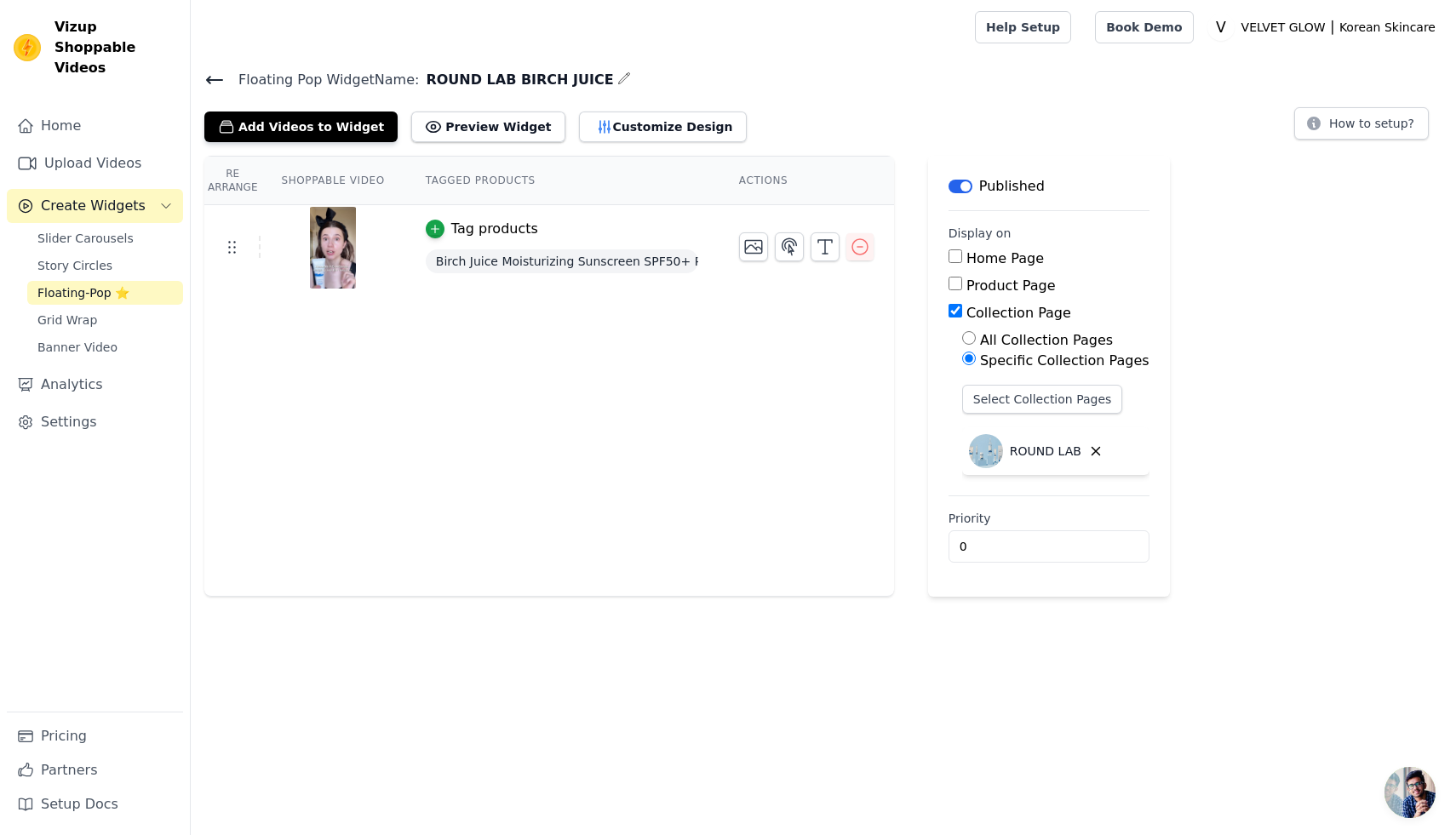
click at [1417, 784] on span "Chat öffnen" at bounding box center [1409, 792] width 52 height 52
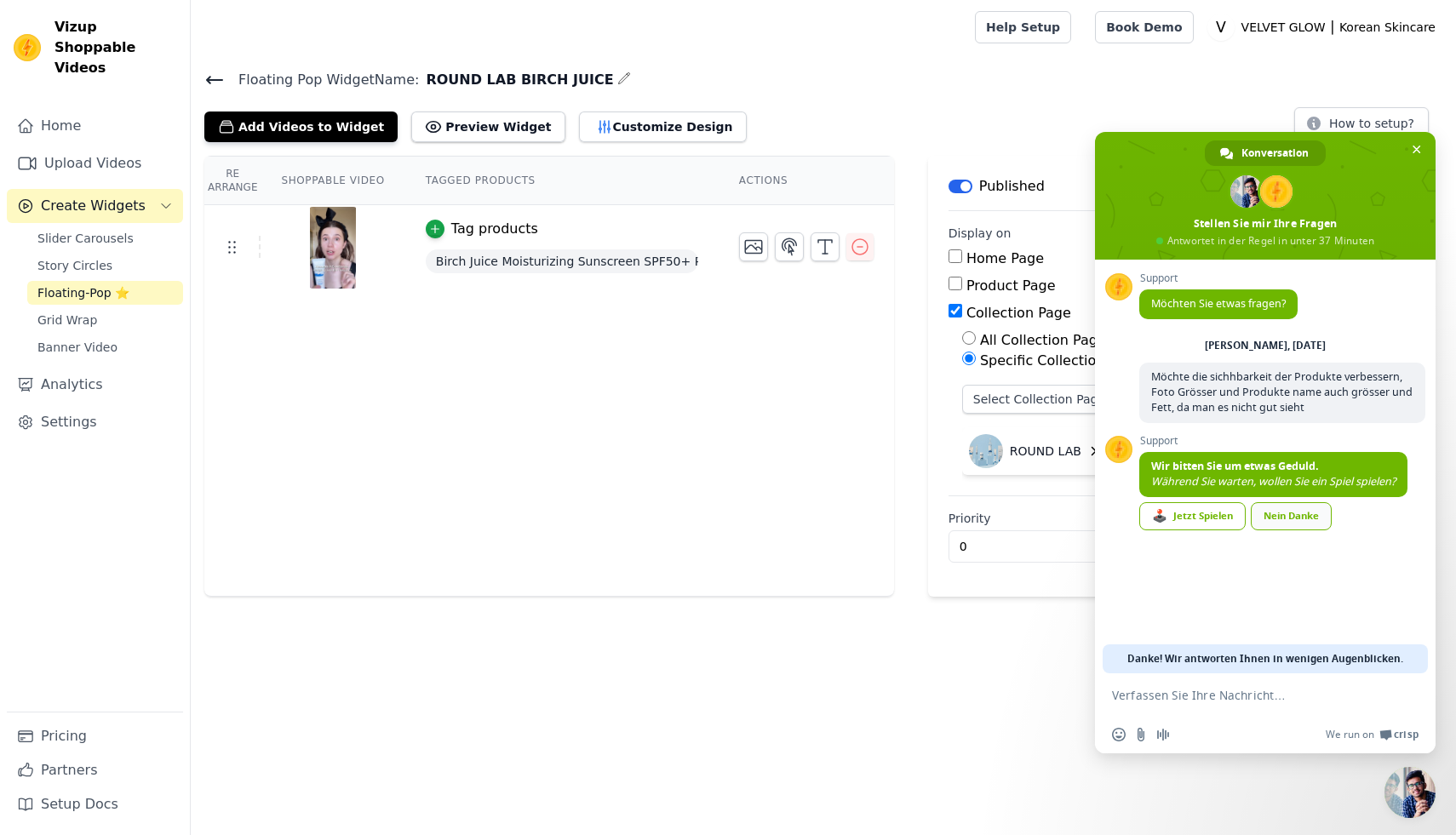
click at [1286, 522] on div "Nein Danke" at bounding box center [1291, 515] width 81 height 28
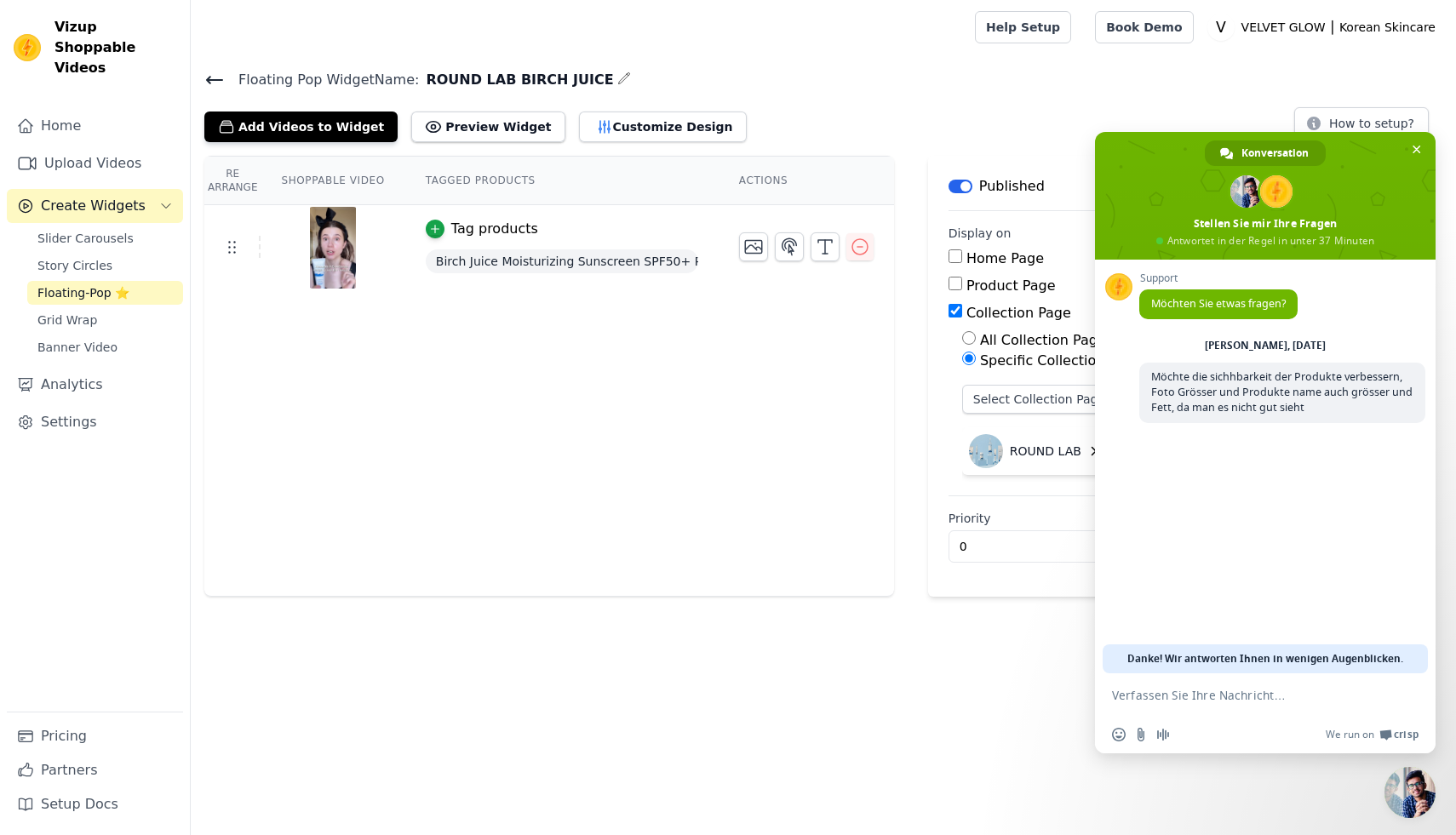
click at [1169, 708] on form at bounding box center [1246, 695] width 269 height 46
click at [1168, 702] on form at bounding box center [1246, 695] width 269 height 46
click at [1242, 699] on textarea "Verfassen Sie Ihre Nachricht…" at bounding box center [1246, 695] width 269 height 16
click at [215, 80] on icon at bounding box center [214, 80] width 20 height 20
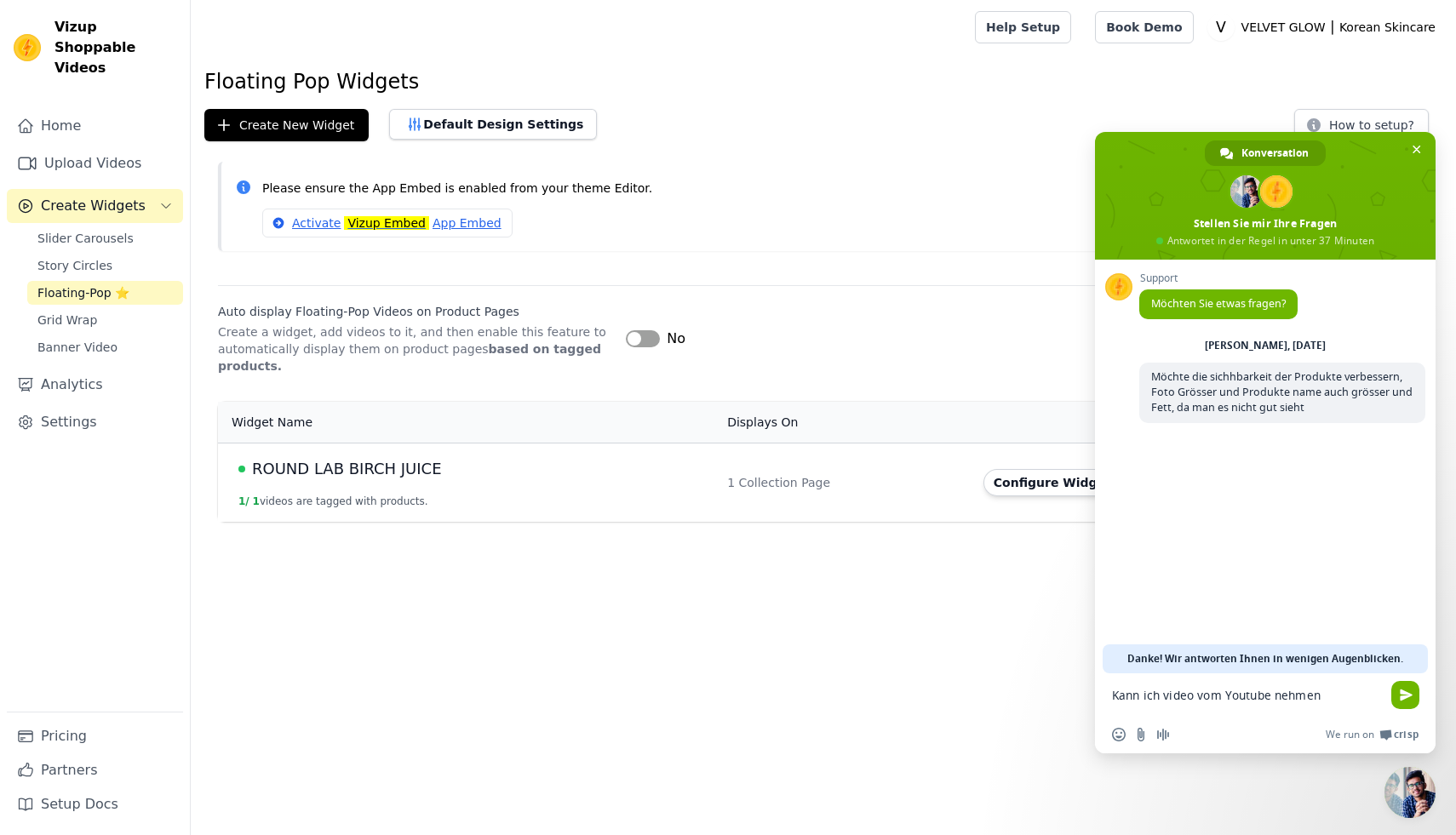
click at [1334, 697] on textarea "Kann ich video vom Youtube nehmen" at bounding box center [1246, 695] width 269 height 16
type textarea "Kann ich video vom Youtube nehmen, muss ich die Video immer laden?"
click at [333, 463] on span "ROUND LAB BIRCH JUICE" at bounding box center [346, 469] width 190 height 24
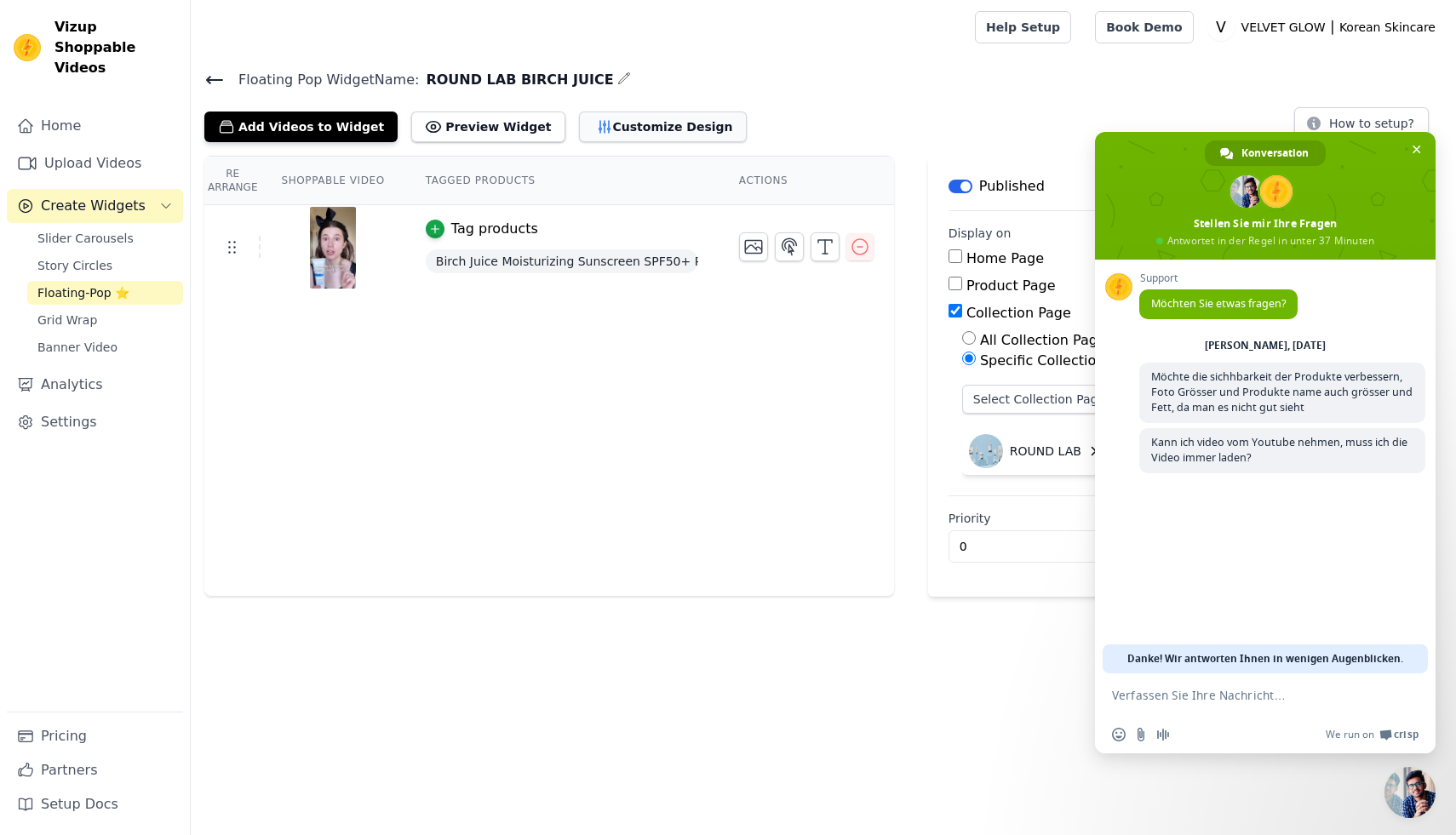
click at [616, 125] on button "Customize Design" at bounding box center [662, 127] width 167 height 31
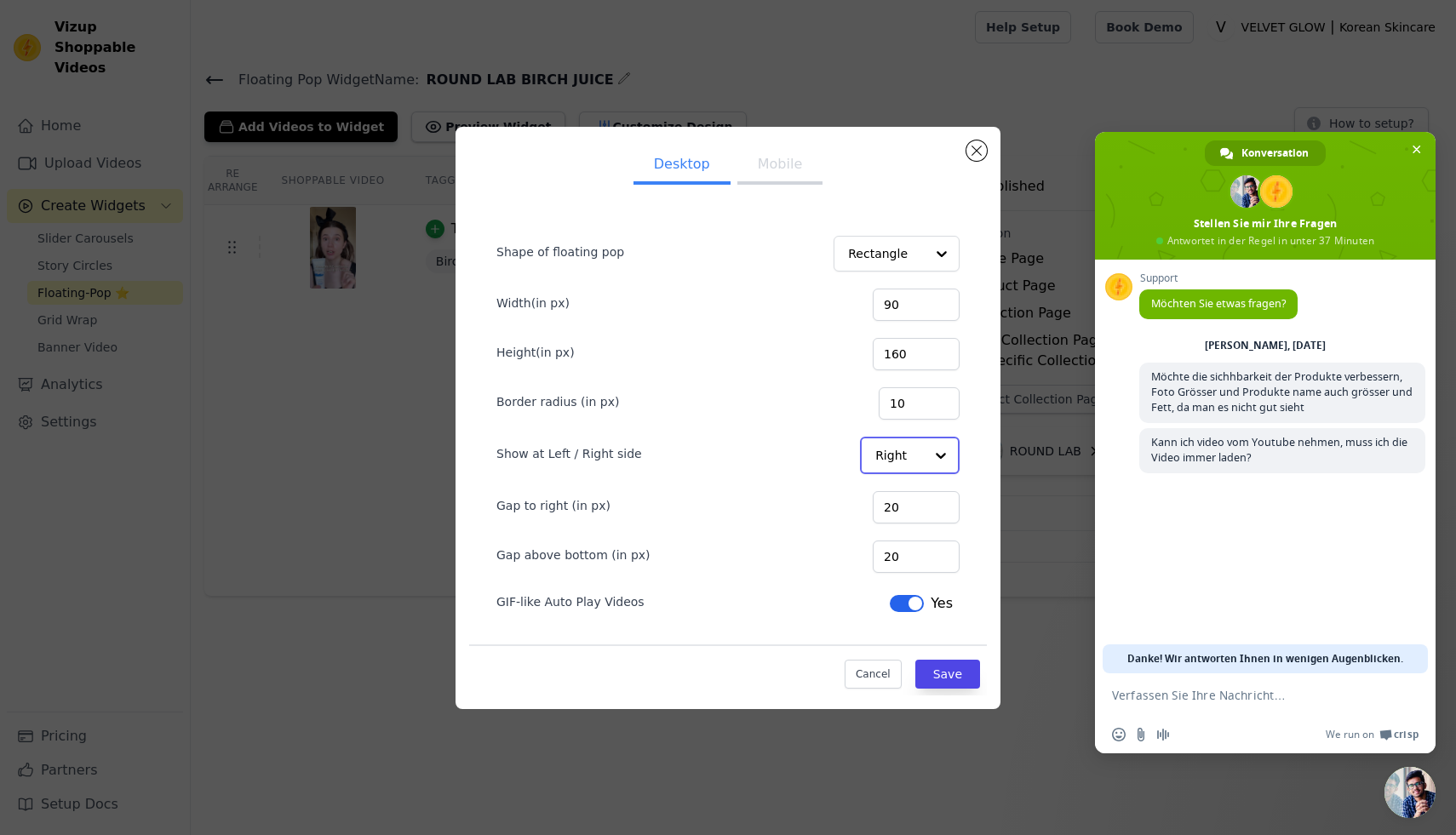
click at [933, 456] on div at bounding box center [941, 455] width 34 height 34
click at [909, 491] on div "Left" at bounding box center [908, 496] width 97 height 36
click at [778, 165] on button "Mobile" at bounding box center [780, 166] width 86 height 38
click at [941, 256] on div at bounding box center [941, 254] width 34 height 34
click at [905, 201] on div "Shape of floating pop Rectangle Width(in px) 90 Height(in px) 160 Border radius…" at bounding box center [728, 443] width 517 height 502
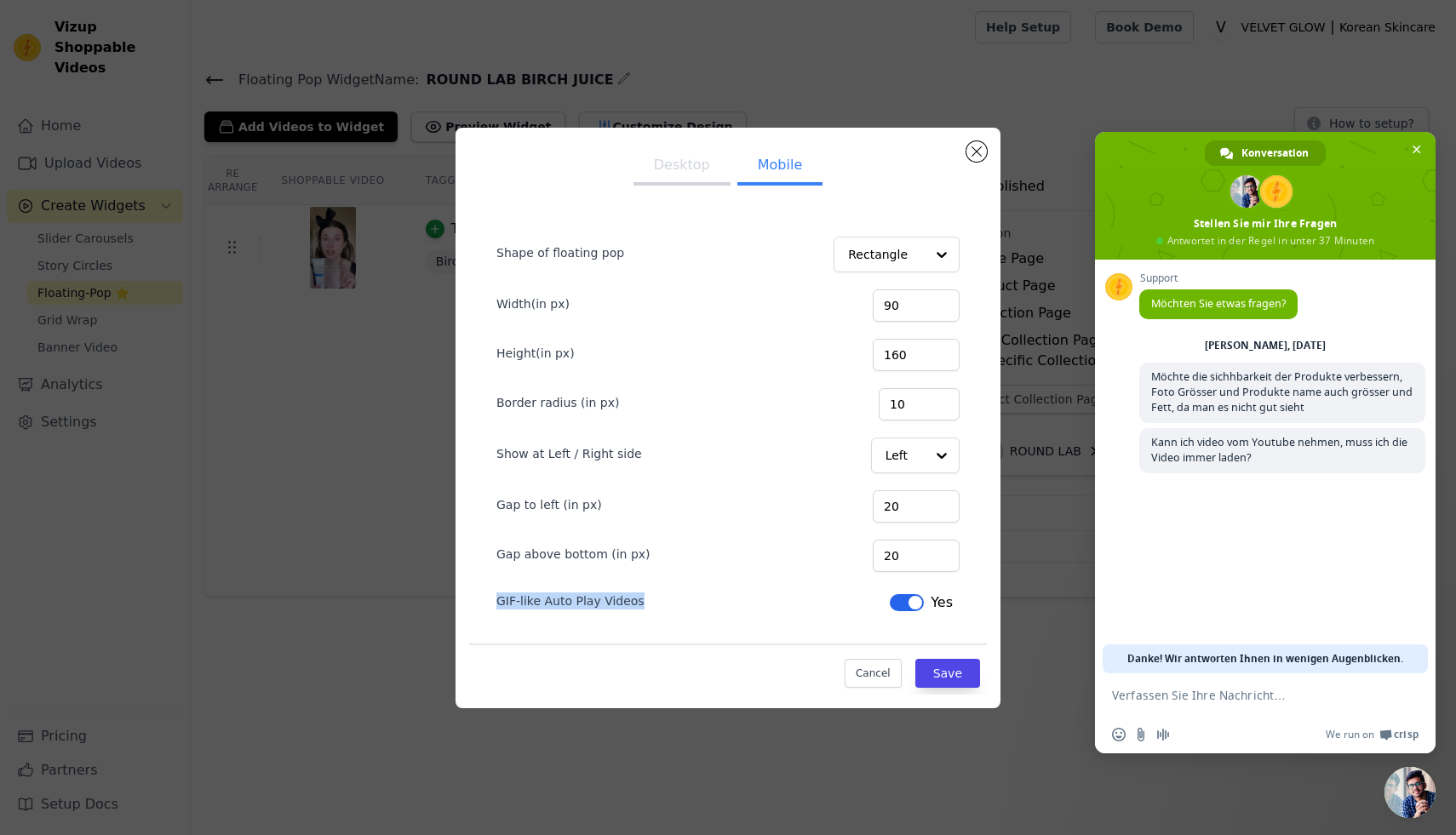
drag, startPoint x: 639, startPoint y: 609, endPoint x: 461, endPoint y: 603, distance: 178.1
click at [461, 603] on div "Desktop Mobile Shape of floating pop Rectangle Width(in px) 90 Height(in px) 16…" at bounding box center [728, 417] width 545 height 580
copy label "GIF-like Auto Play Videos"
click at [905, 553] on input "20" at bounding box center [915, 555] width 87 height 32
type input "120"
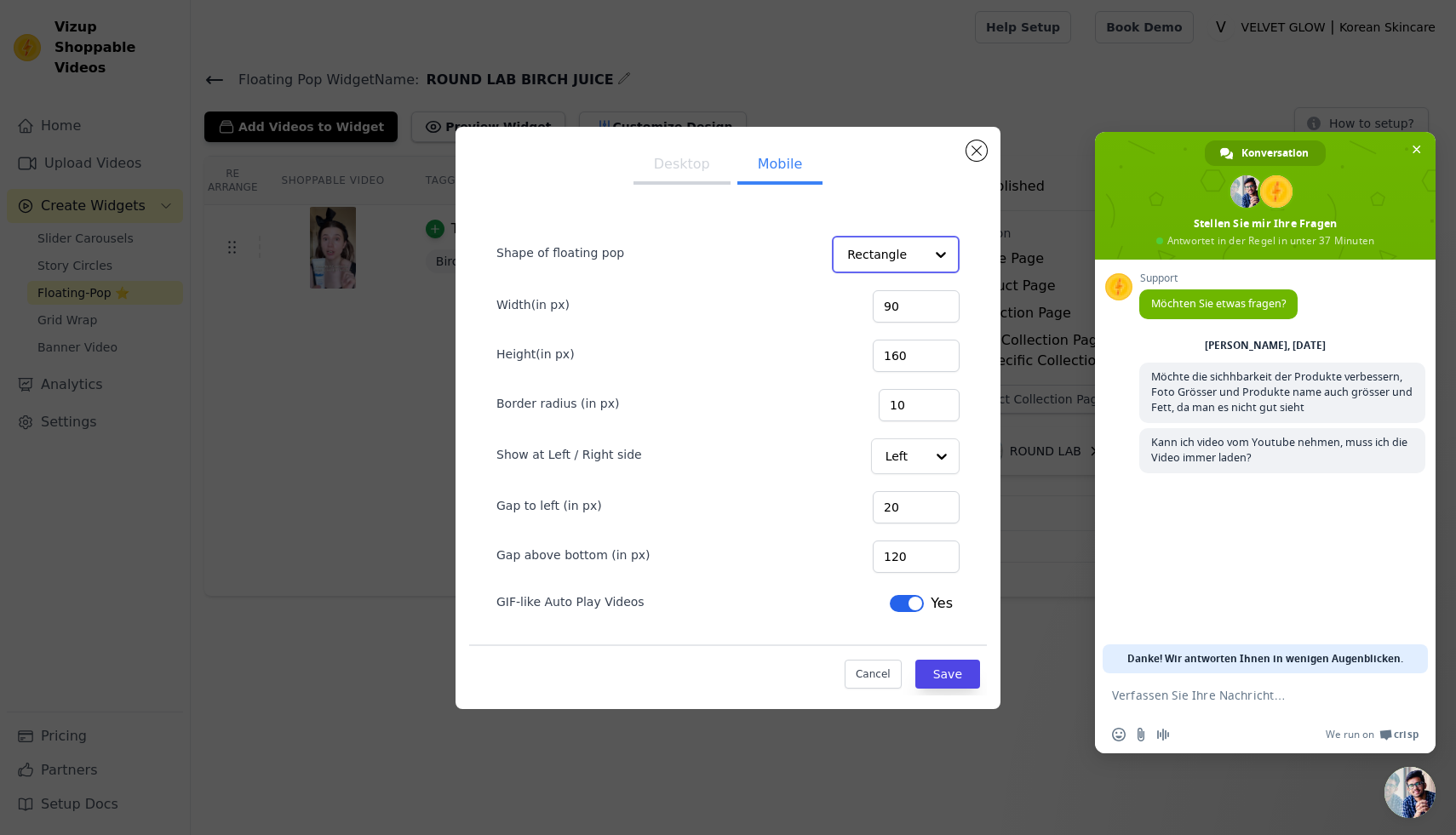
click at [918, 262] on input "Shape of floating pop" at bounding box center [885, 254] width 77 height 34
click at [982, 249] on div "Shape of floating pop Rectangle Width(in px) 90 Height(in px) 160 Border radius…" at bounding box center [728, 443] width 517 height 502
click at [963, 672] on button "Save" at bounding box center [947, 673] width 65 height 29
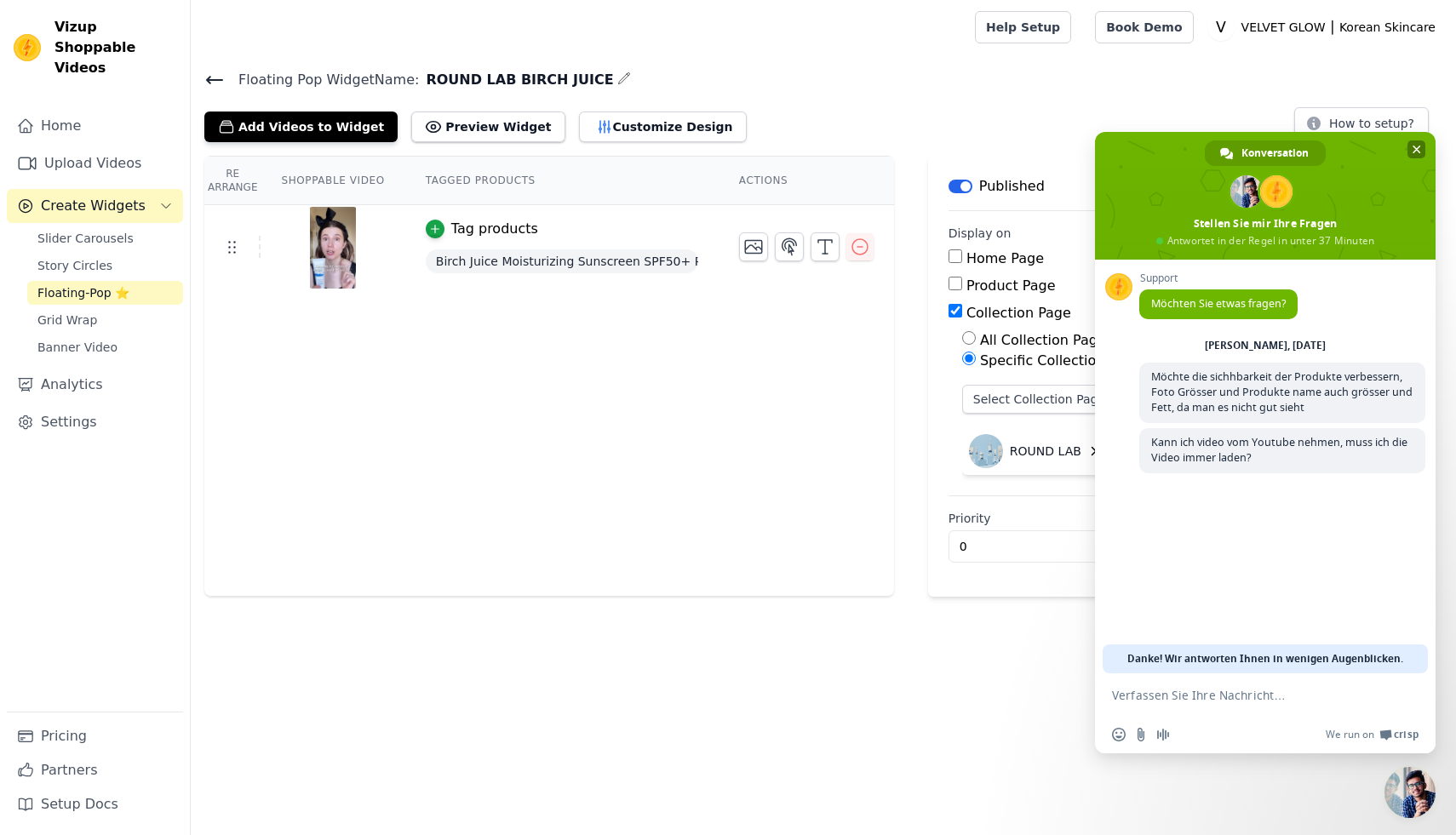
click at [1416, 147] on span "Chat schließen" at bounding box center [1416, 150] width 9 height 9
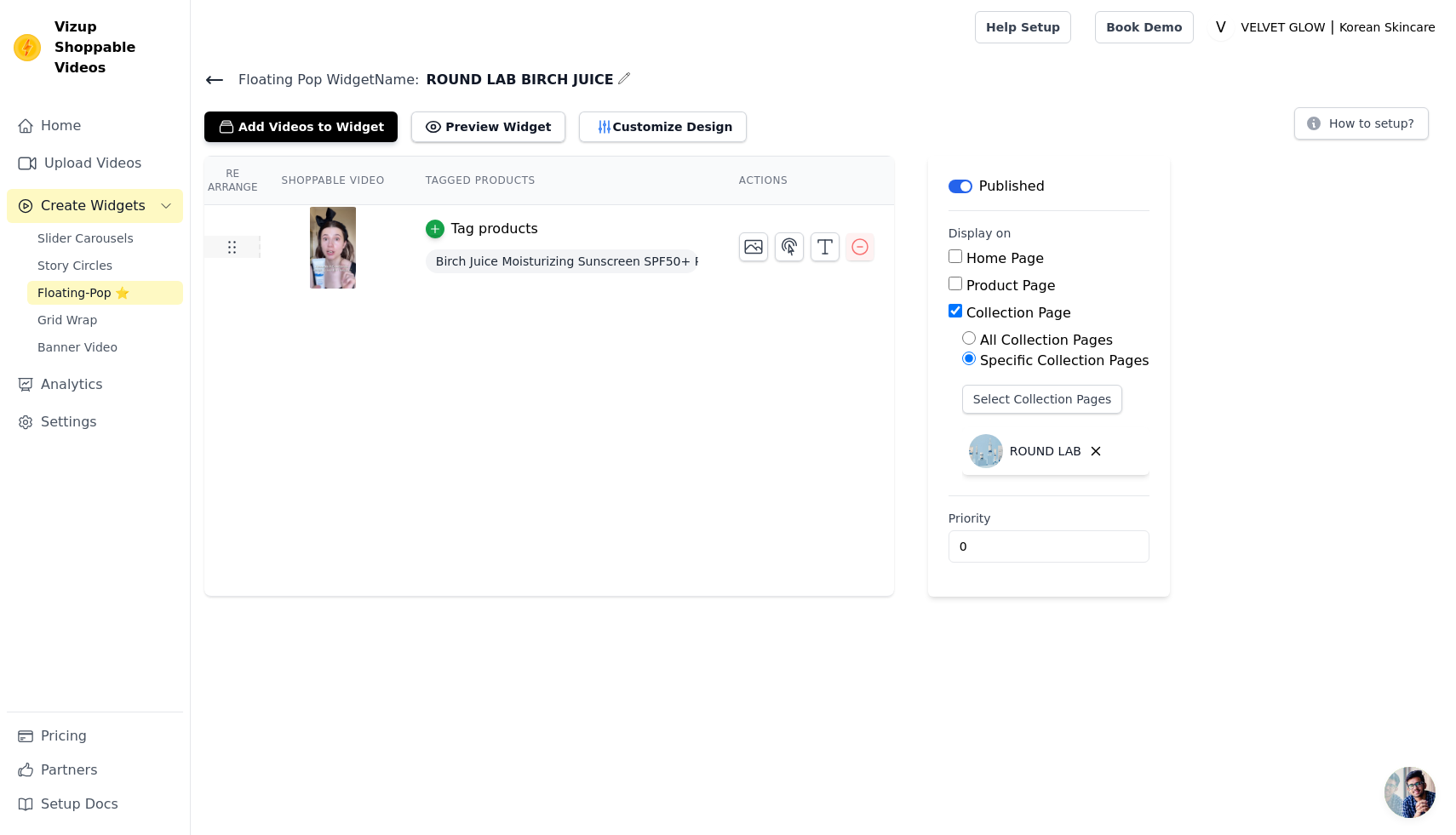
click at [242, 249] on td at bounding box center [232, 246] width 56 height 22
click at [493, 231] on div "Tag products" at bounding box center [494, 228] width 87 height 20
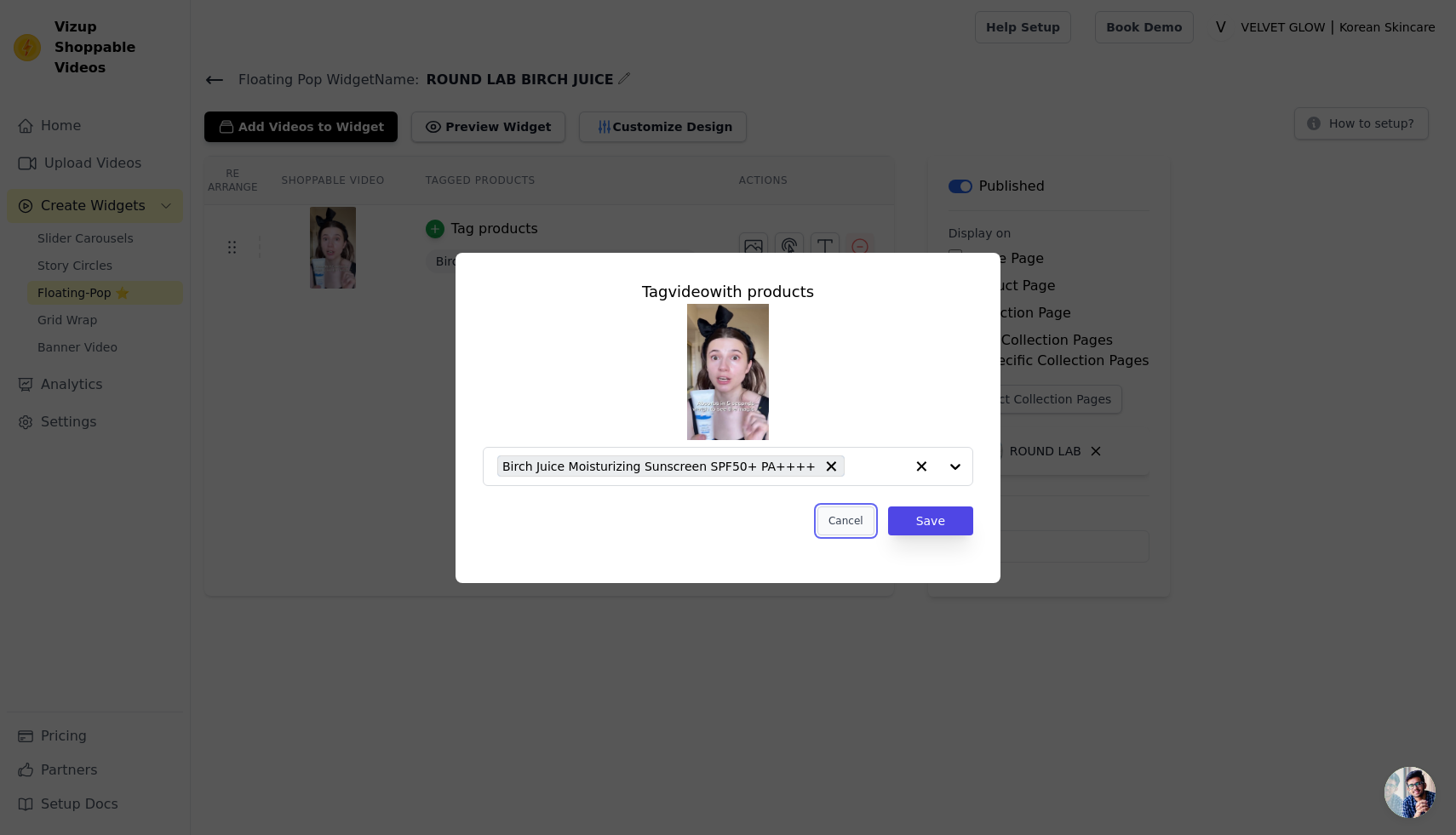
click at [852, 522] on button "Cancel" at bounding box center [845, 521] width 57 height 29
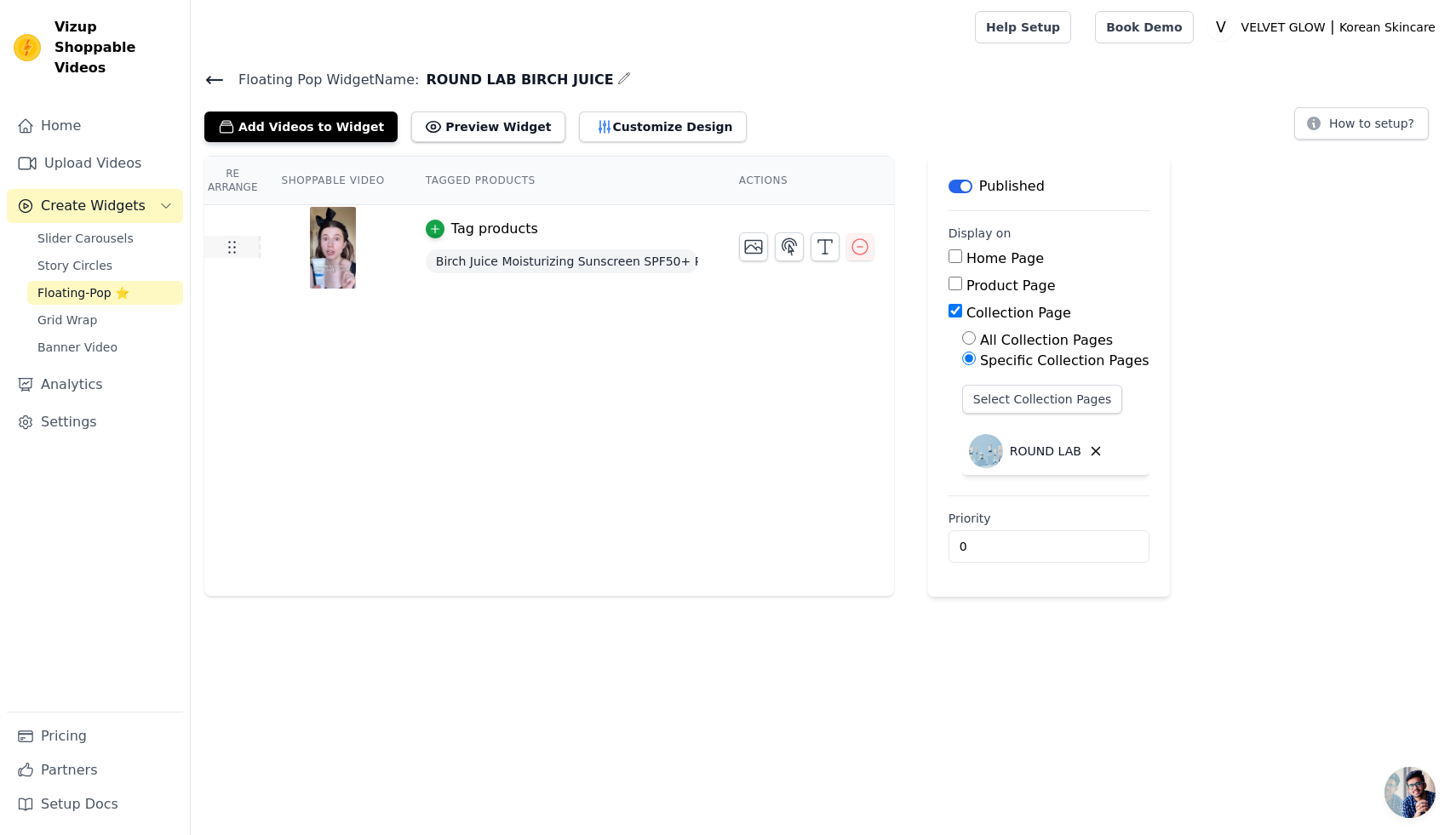
click at [231, 242] on icon at bounding box center [231, 246] width 20 height 20
click at [231, 246] on icon at bounding box center [231, 246] width 20 height 20
click at [639, 127] on button "Customize Design" at bounding box center [662, 127] width 167 height 31
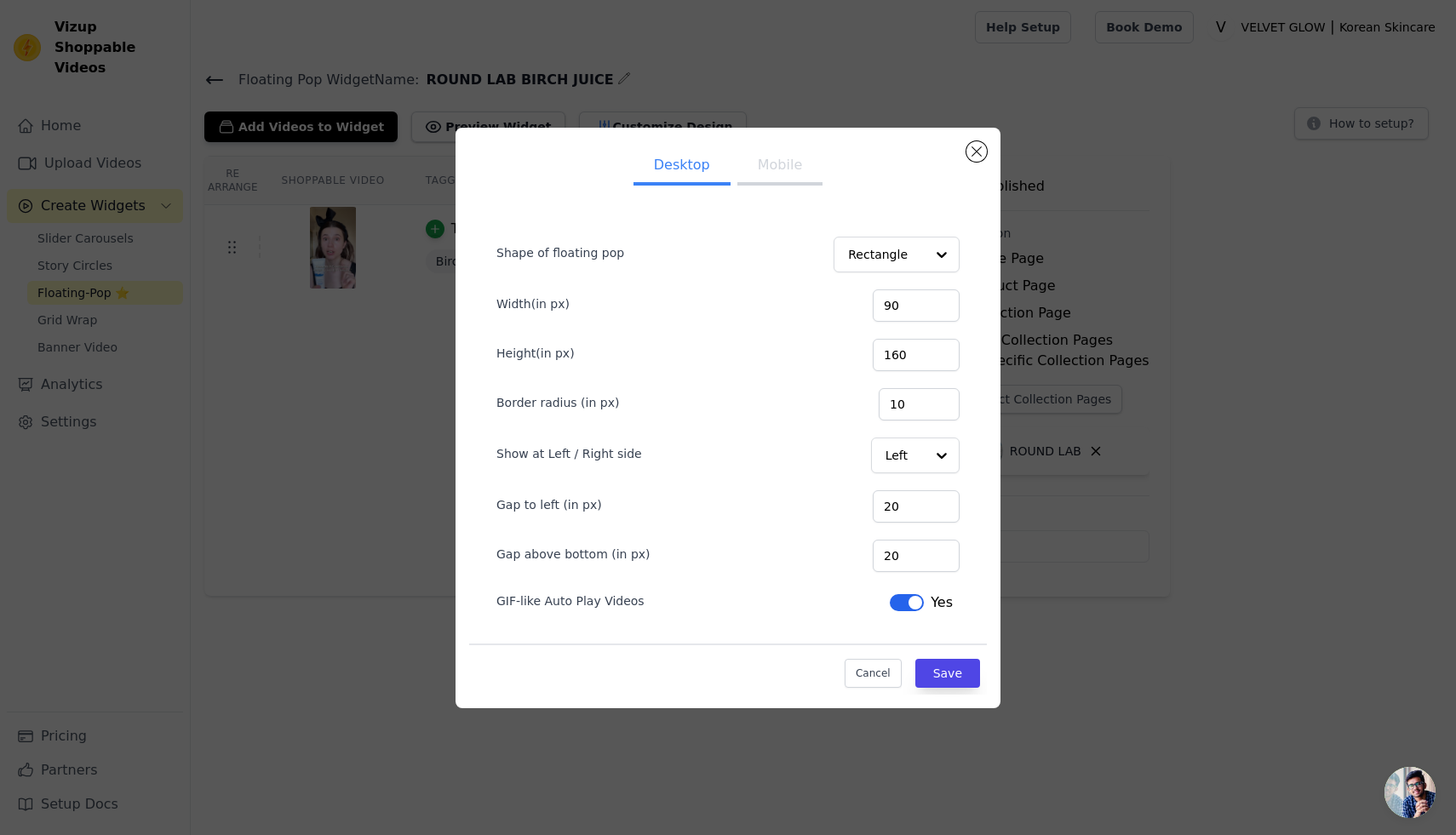
click at [788, 168] on button "Mobile" at bounding box center [780, 166] width 86 height 38
drag, startPoint x: 911, startPoint y: 557, endPoint x: 878, endPoint y: 556, distance: 33.0
click at [878, 556] on div "Gap above bottom (in px) 120" at bounding box center [728, 553] width 463 height 36
type input "320"
click at [949, 665] on button "Save" at bounding box center [947, 673] width 65 height 29
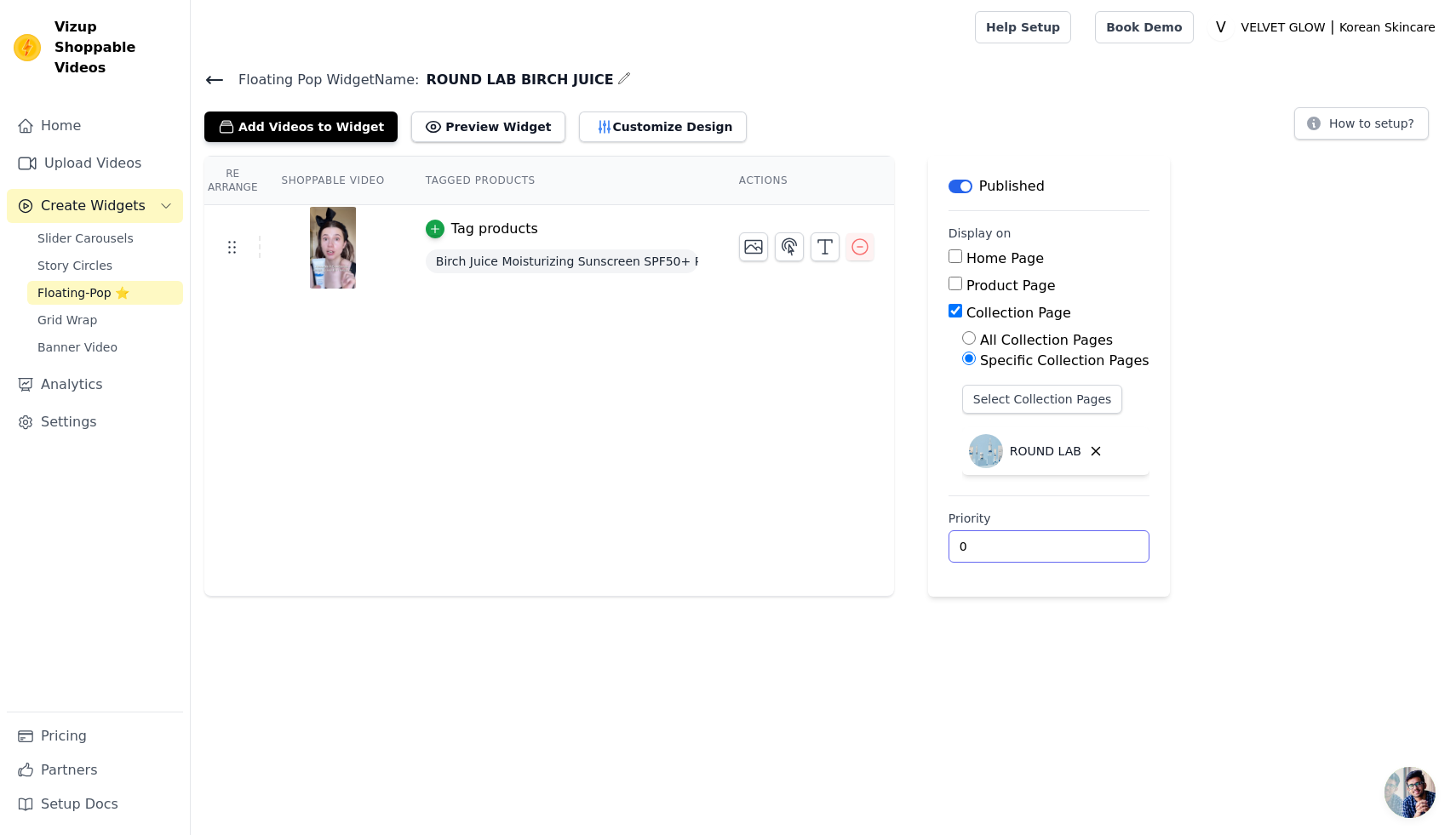
click at [985, 546] on input "0" at bounding box center [1048, 545] width 201 height 32
click at [1097, 551] on input "0" at bounding box center [1048, 545] width 201 height 32
click at [1095, 543] on input "1" at bounding box center [1048, 545] width 201 height 32
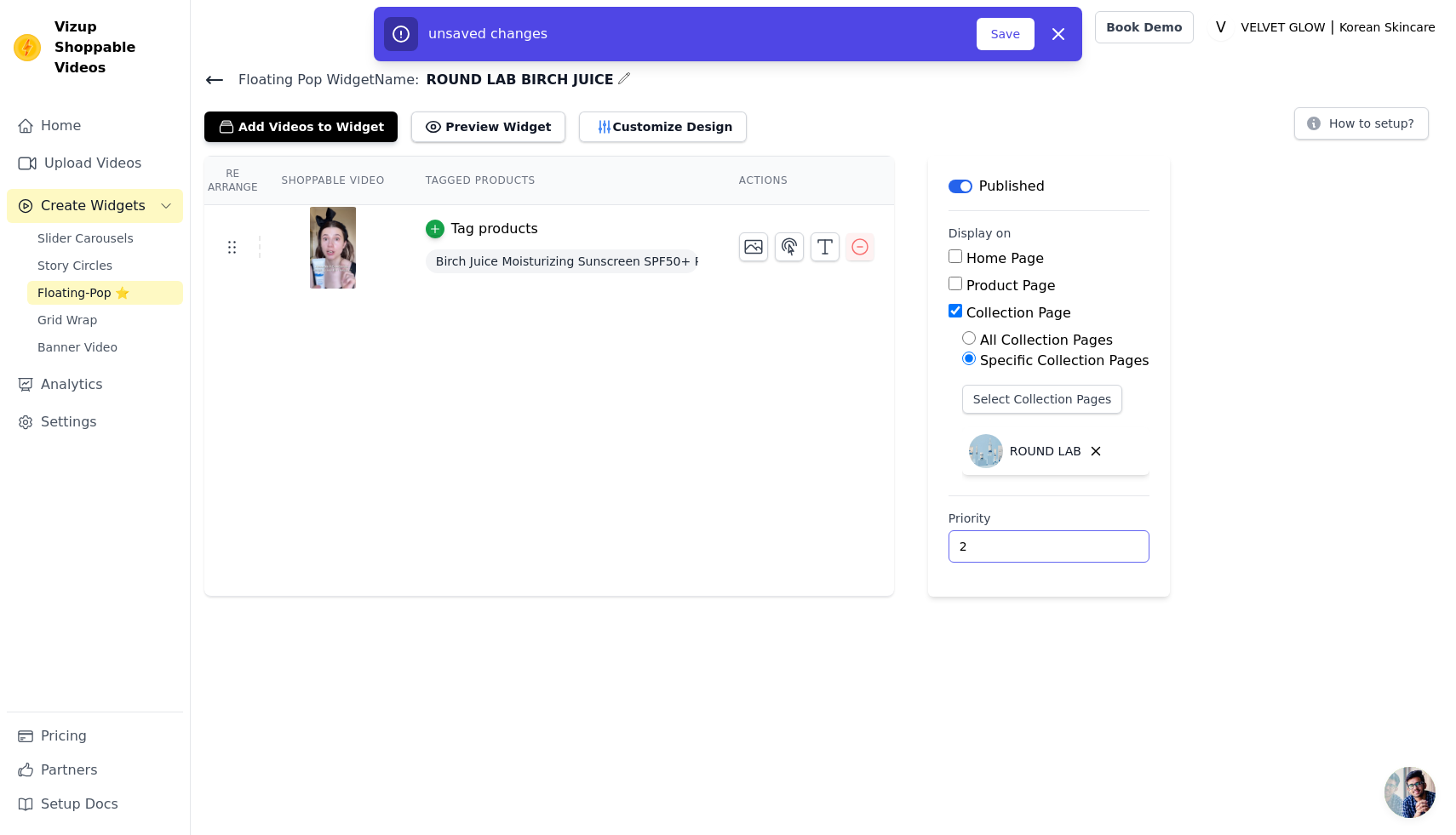
click at [1095, 543] on input "2" at bounding box center [1048, 545] width 201 height 32
type input "3"
click at [1095, 543] on input "3" at bounding box center [1048, 545] width 201 height 32
click at [1019, 45] on button "Save" at bounding box center [1006, 33] width 58 height 32
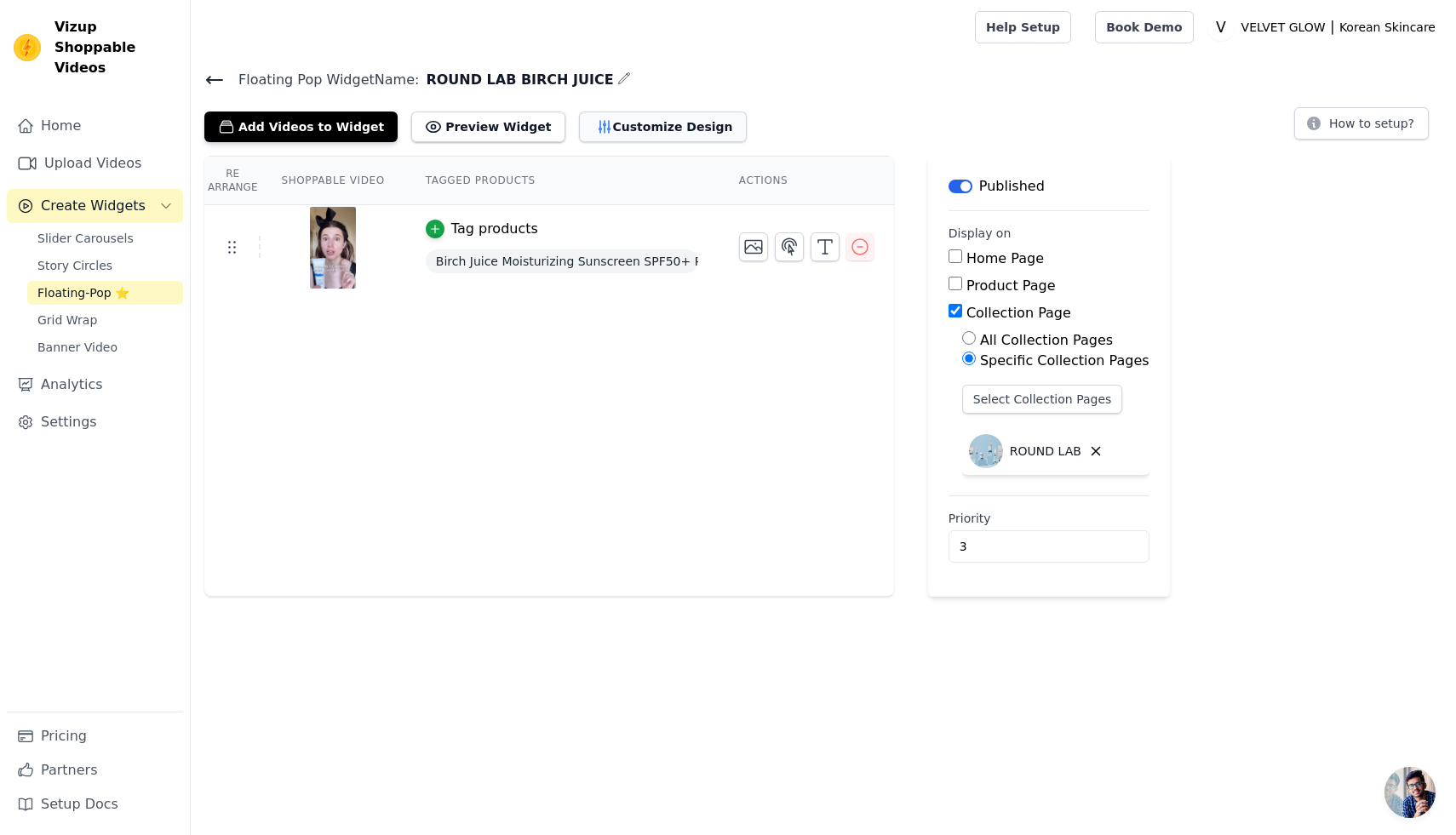
click at [589, 133] on button "Customize Design" at bounding box center [662, 127] width 167 height 31
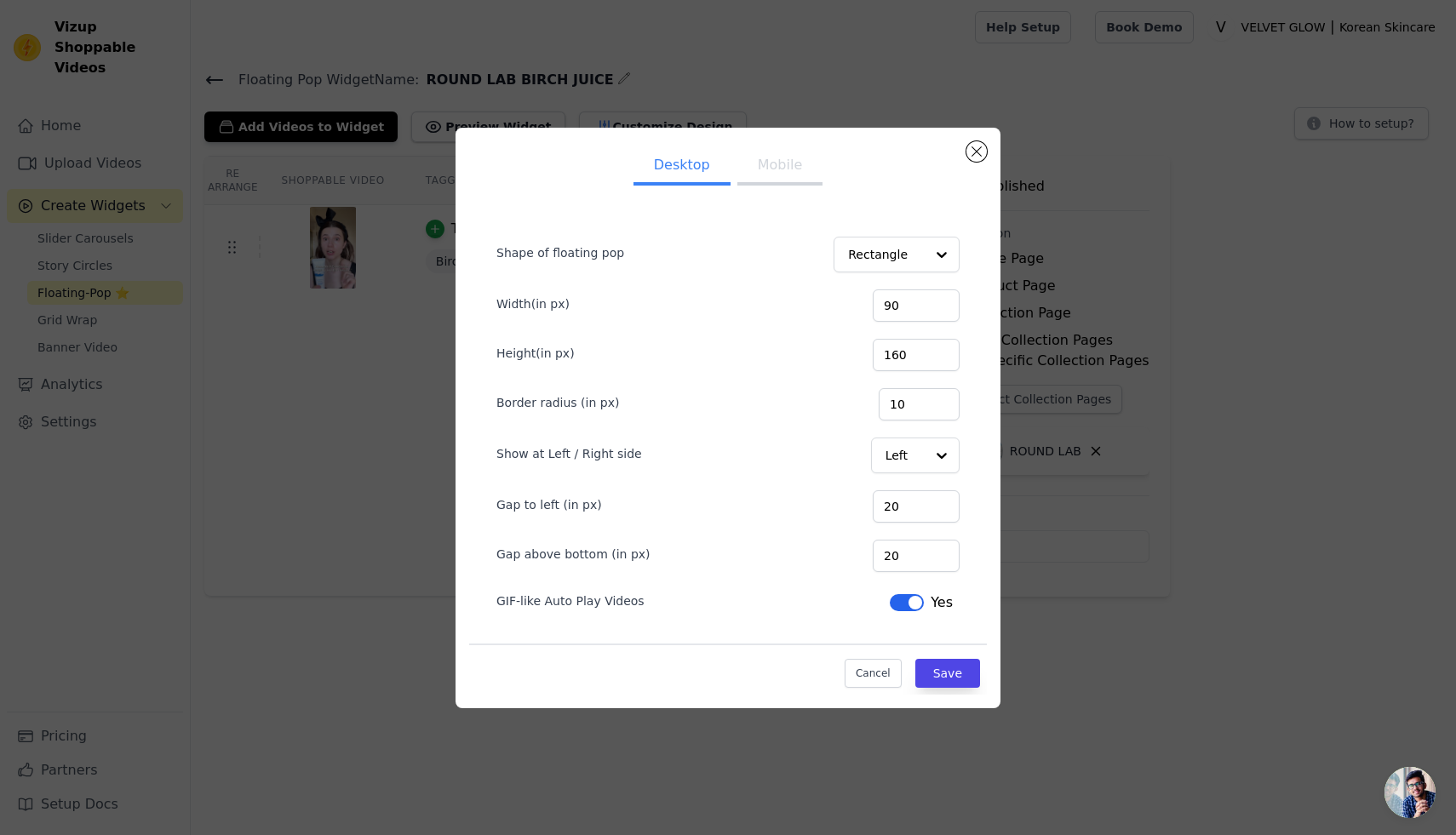
click at [781, 171] on button "Mobile" at bounding box center [780, 166] width 86 height 38
click at [928, 454] on div at bounding box center [941, 455] width 34 height 34
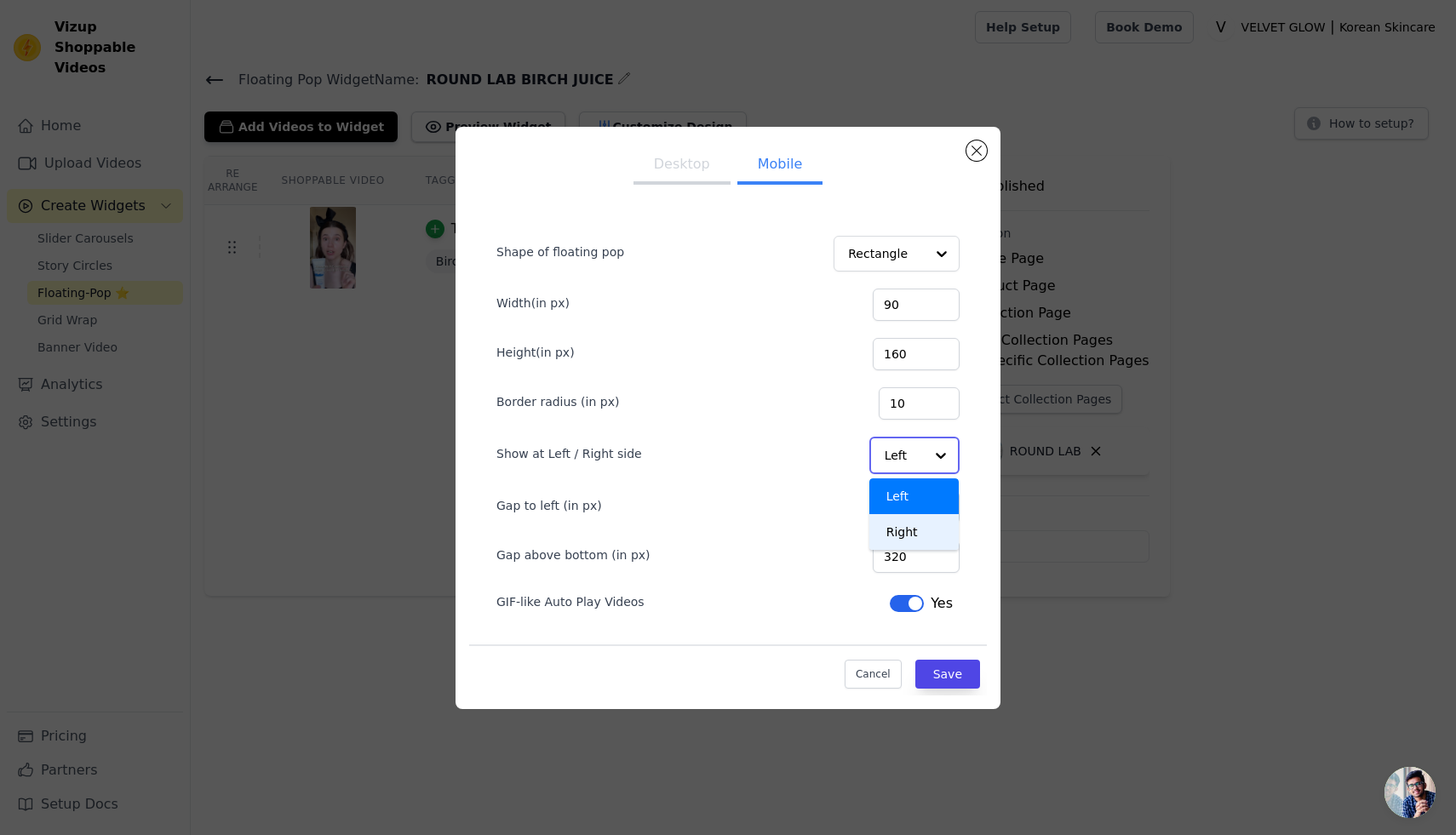
click at [908, 537] on div "Right" at bounding box center [914, 532] width 89 height 36
click at [950, 672] on button "Save" at bounding box center [947, 673] width 65 height 29
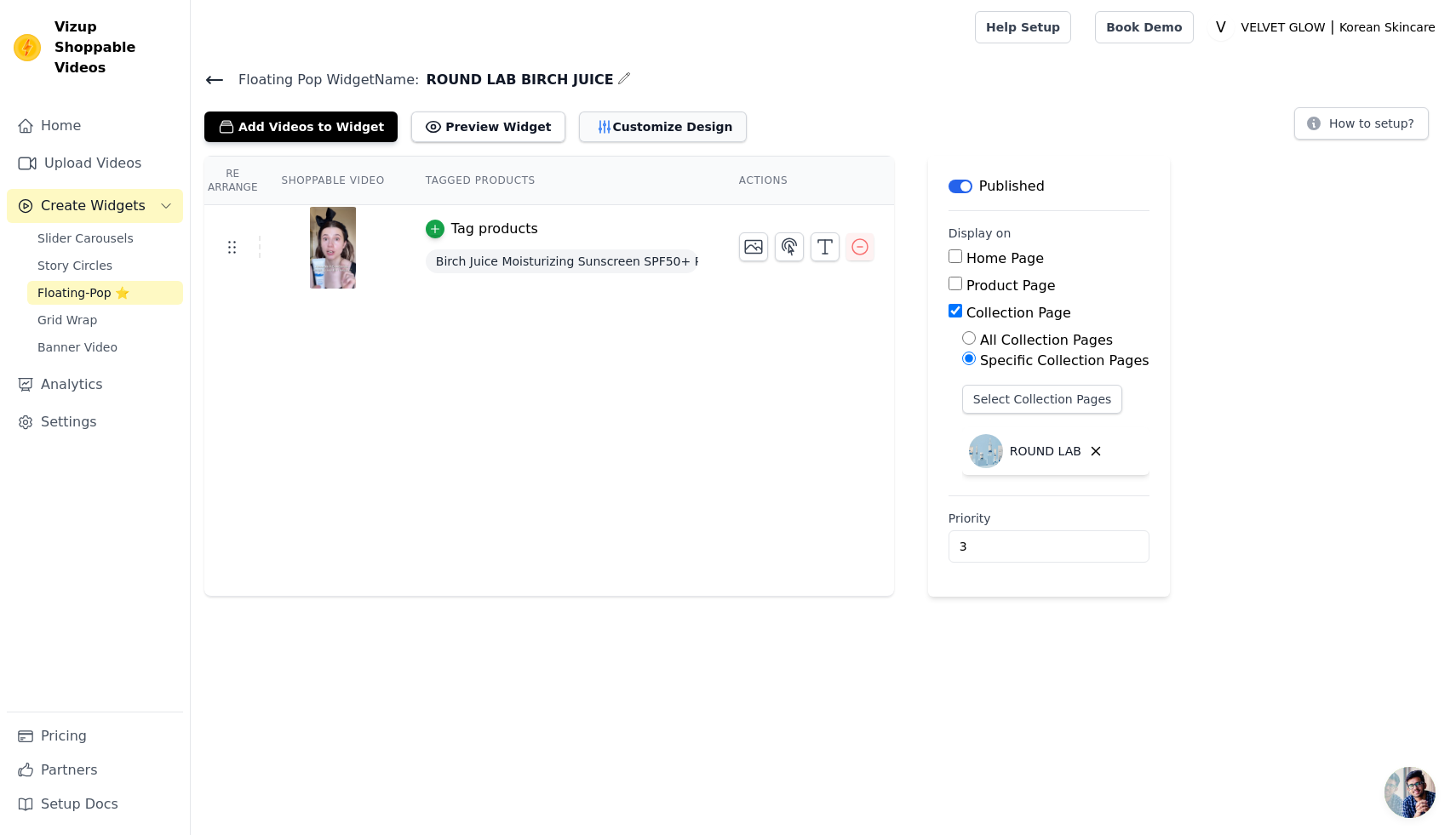
click at [597, 130] on button "Customize Design" at bounding box center [662, 127] width 167 height 31
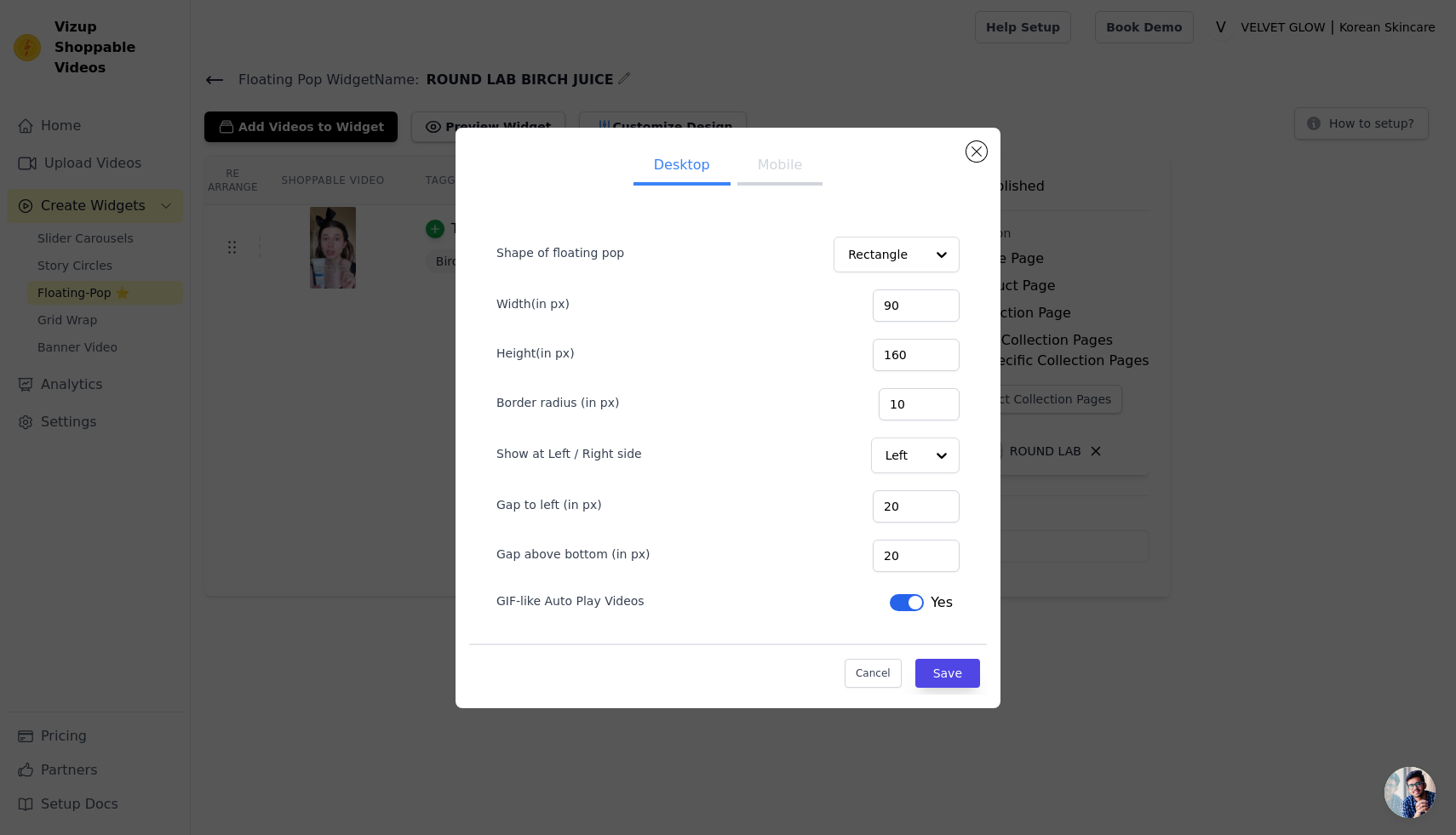
click at [776, 172] on button "Mobile" at bounding box center [780, 166] width 86 height 38
click at [970, 146] on button "Close modal" at bounding box center [976, 151] width 20 height 20
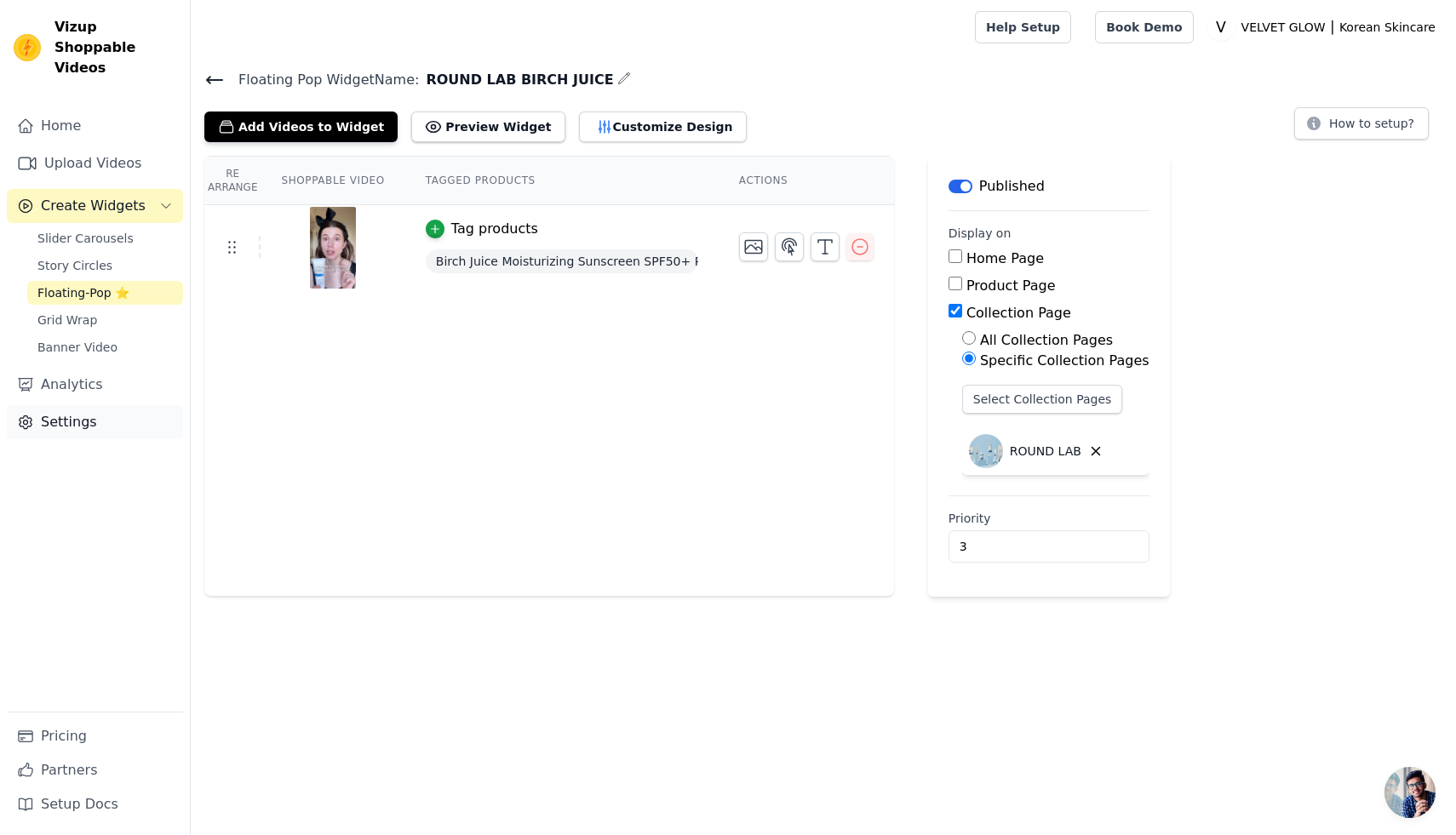
click at [73, 405] on link "Settings" at bounding box center [94, 422] width 176 height 34
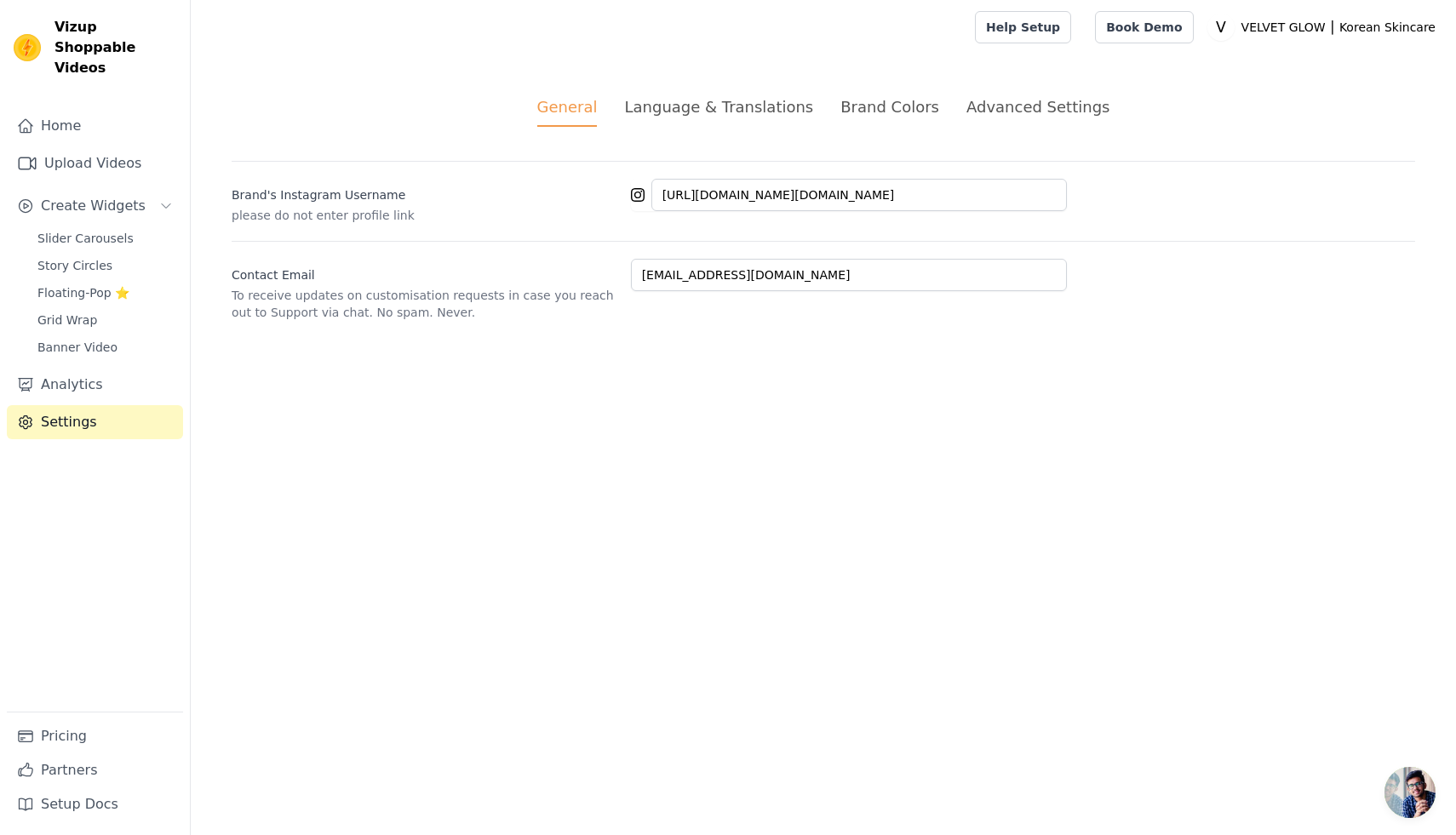
click at [1037, 118] on div "Advanced Settings" at bounding box center [1037, 107] width 143 height 23
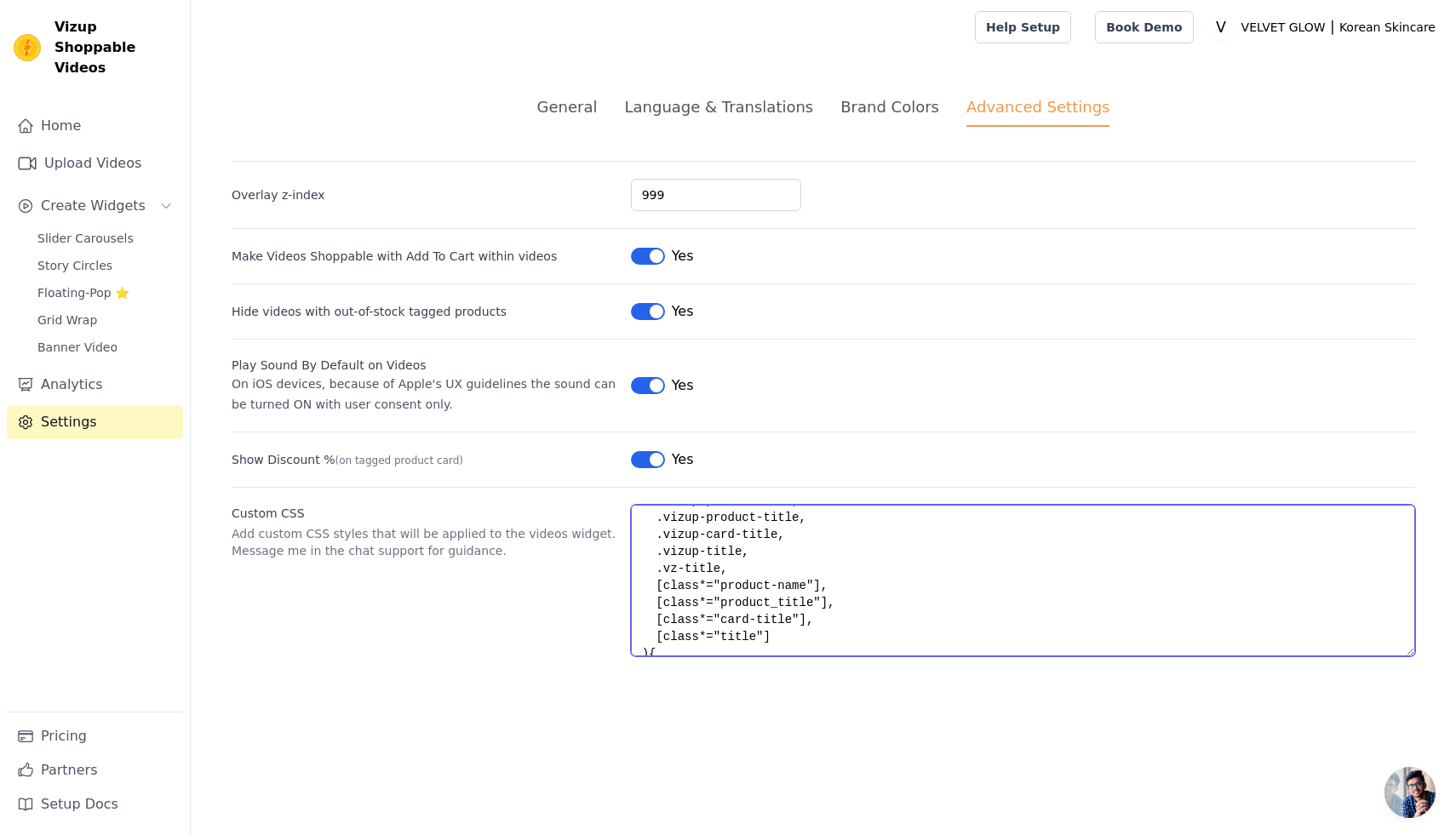
scroll to position [272, 0]
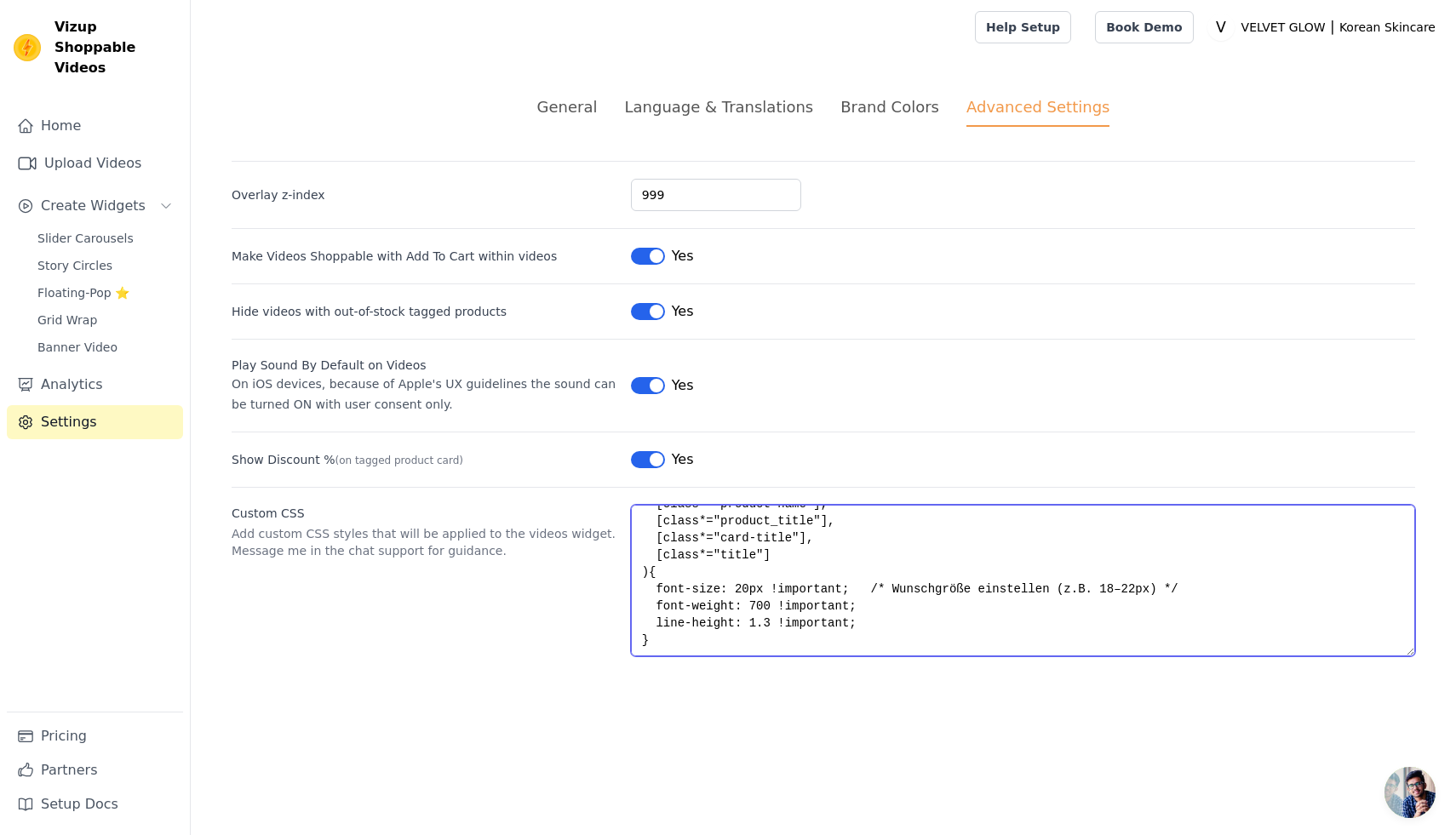
drag, startPoint x: 642, startPoint y: 569, endPoint x: 724, endPoint y: 574, distance: 82.2
click at [870, 697] on html "Vizup Shoppable Videos Home Upload Videos Create Widgets Slider Carousels Story…" at bounding box center [728, 348] width 1456 height 697
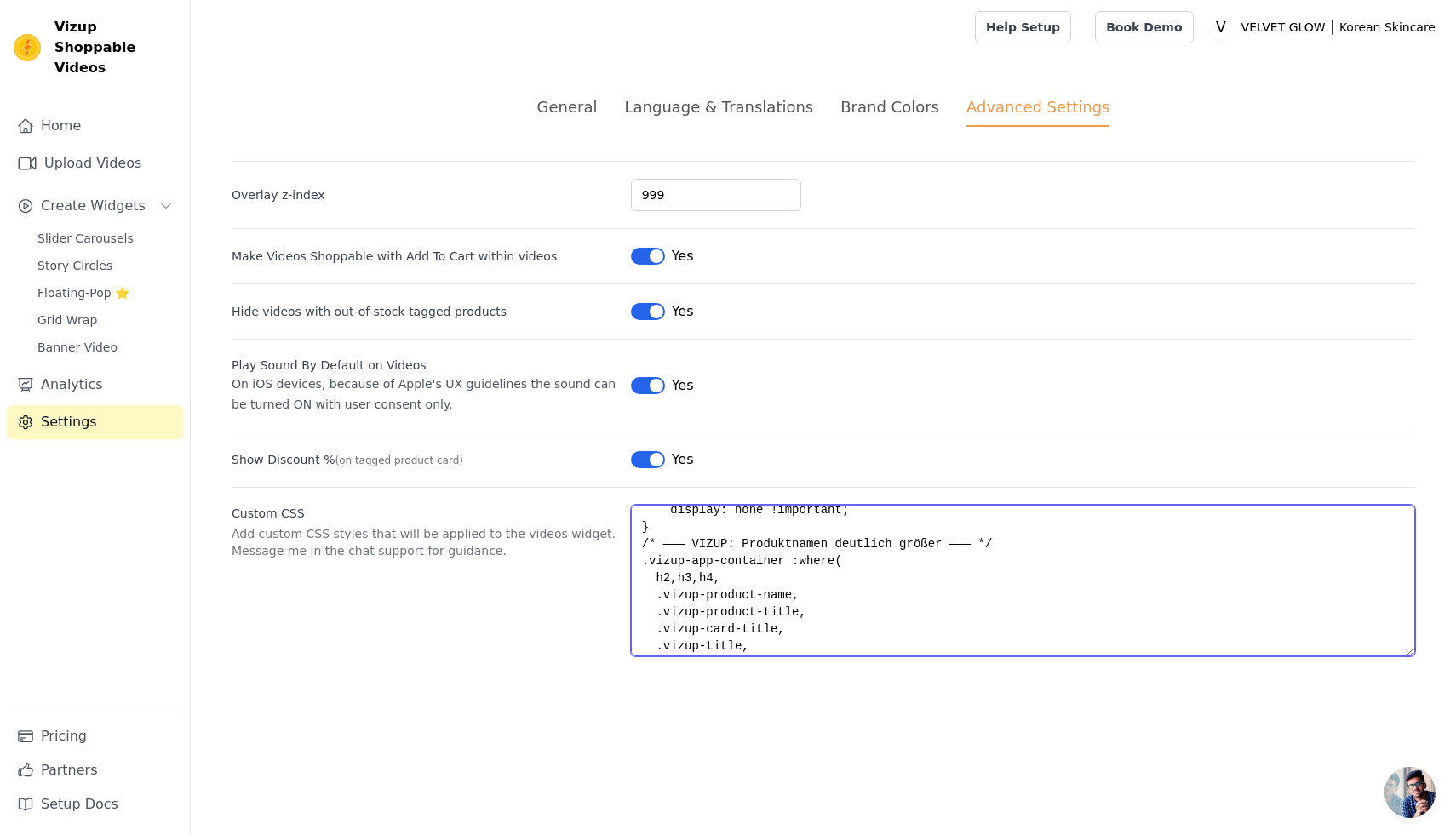
scroll to position [65, 0]
paste textarea "@media (max-width: 749px) { .vizup-floating-pop { display: none !important; } }"
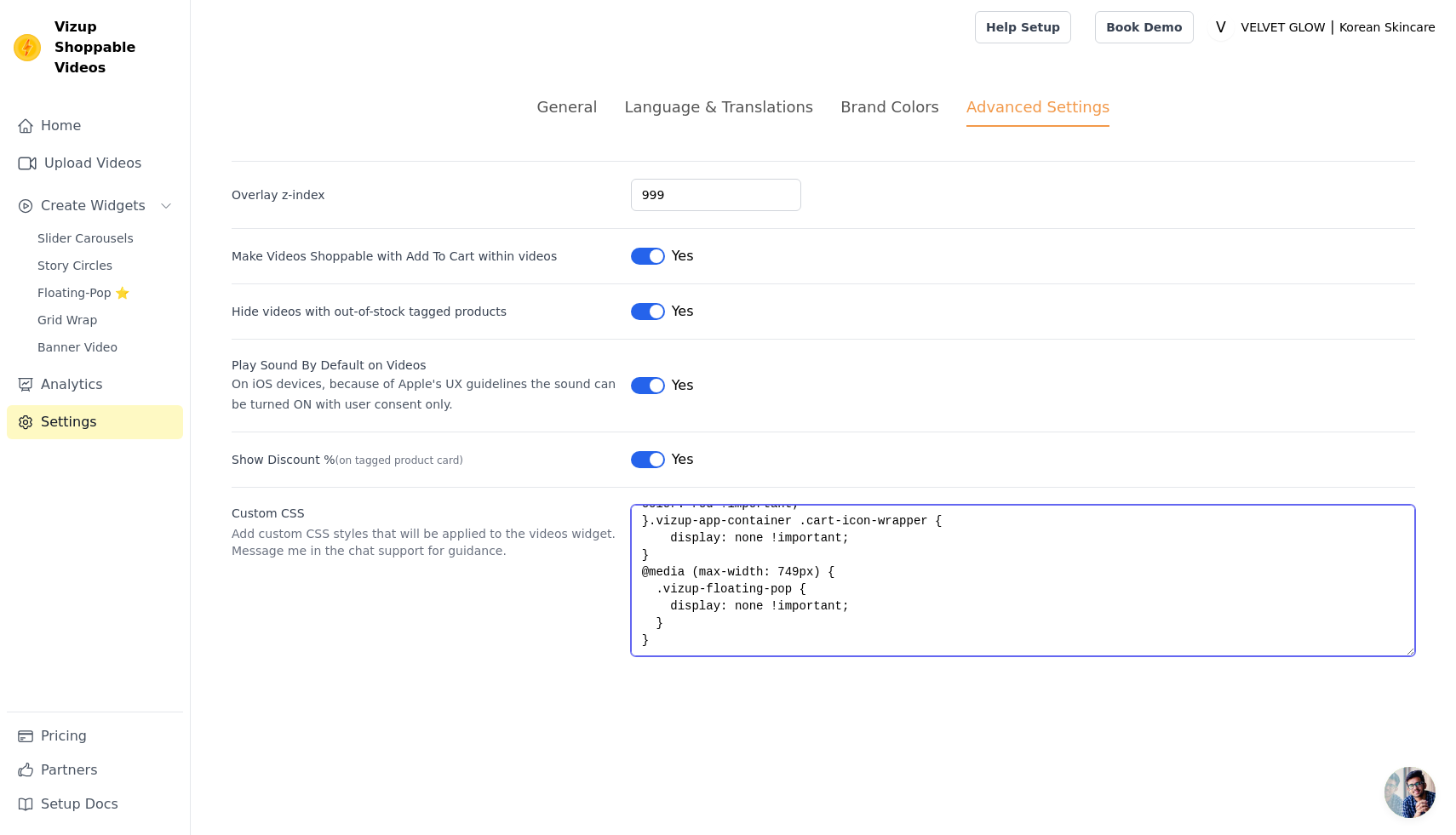
scroll to position [25, 0]
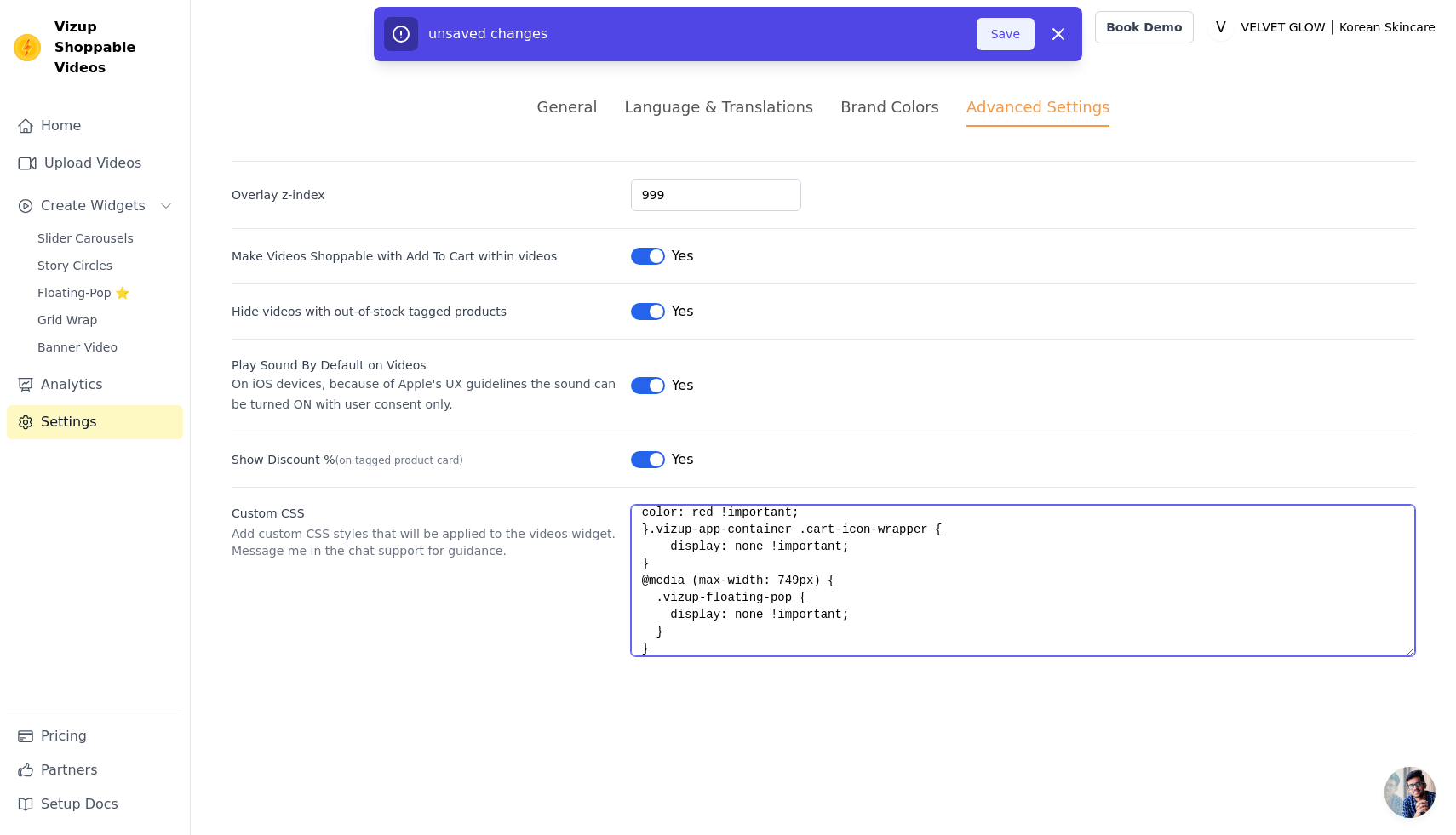
type textarea ".vizup-ml-2.vizup-text-green-600 { color: red !important; }.vizup-app-container…"
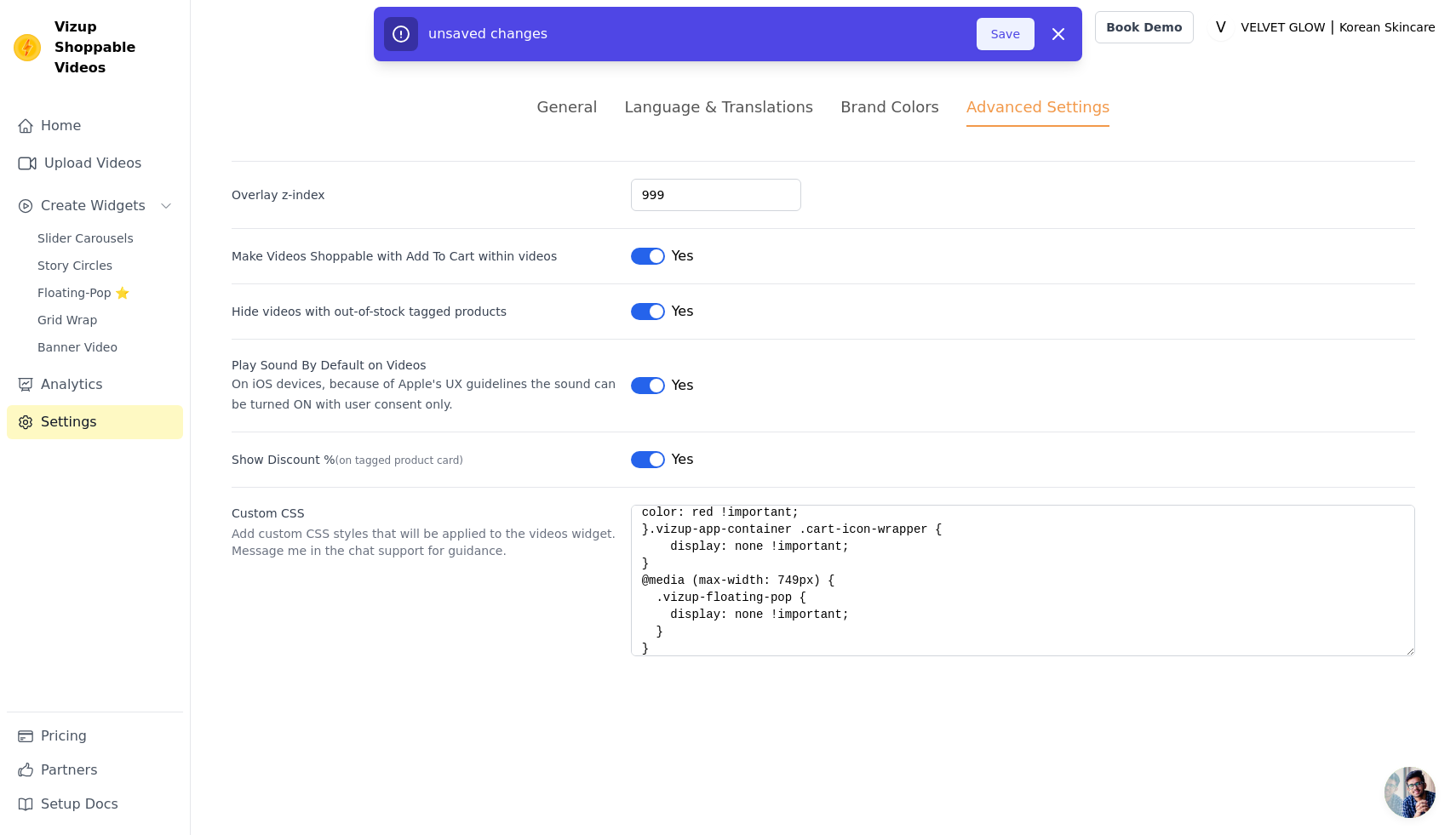
click at [1016, 40] on button "Save" at bounding box center [1006, 33] width 58 height 32
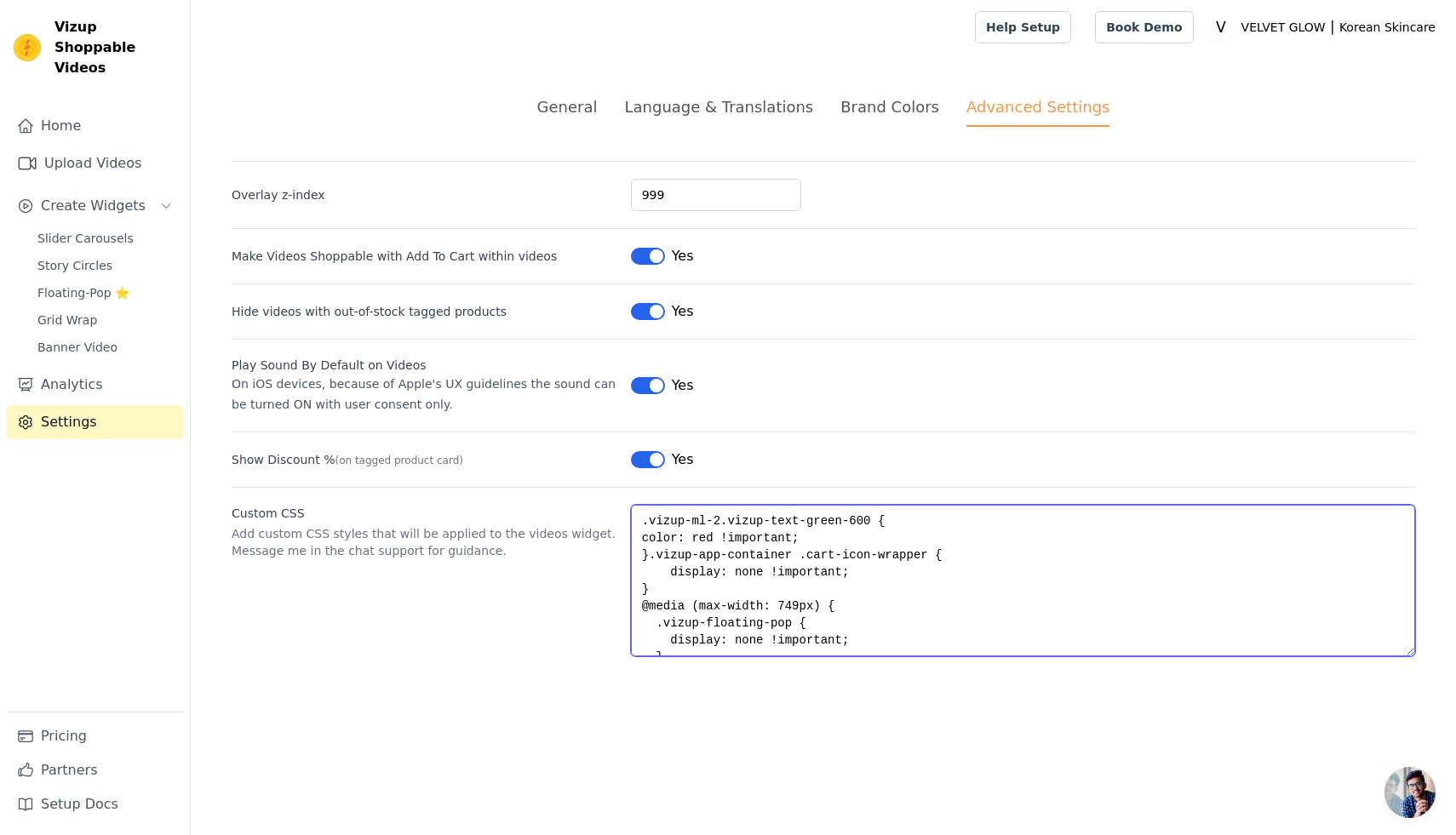
scroll to position [34, 0]
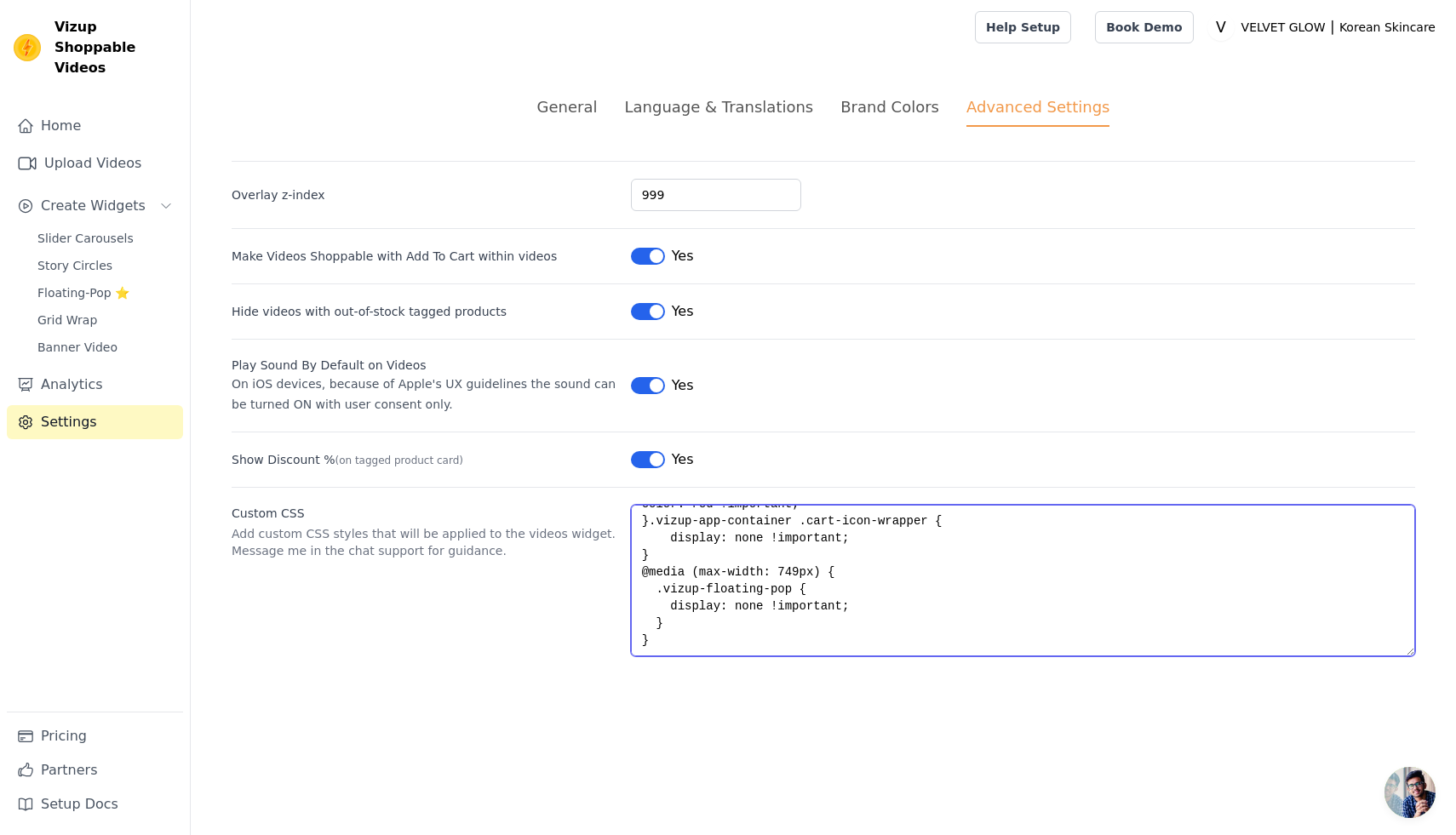
drag, startPoint x: 638, startPoint y: 609, endPoint x: 817, endPoint y: 691, distance: 196.9
click at [817, 691] on div "General Language & Translations Brand Colors Advanced Settings unsaved changes …" at bounding box center [823, 375] width 1265 height 643
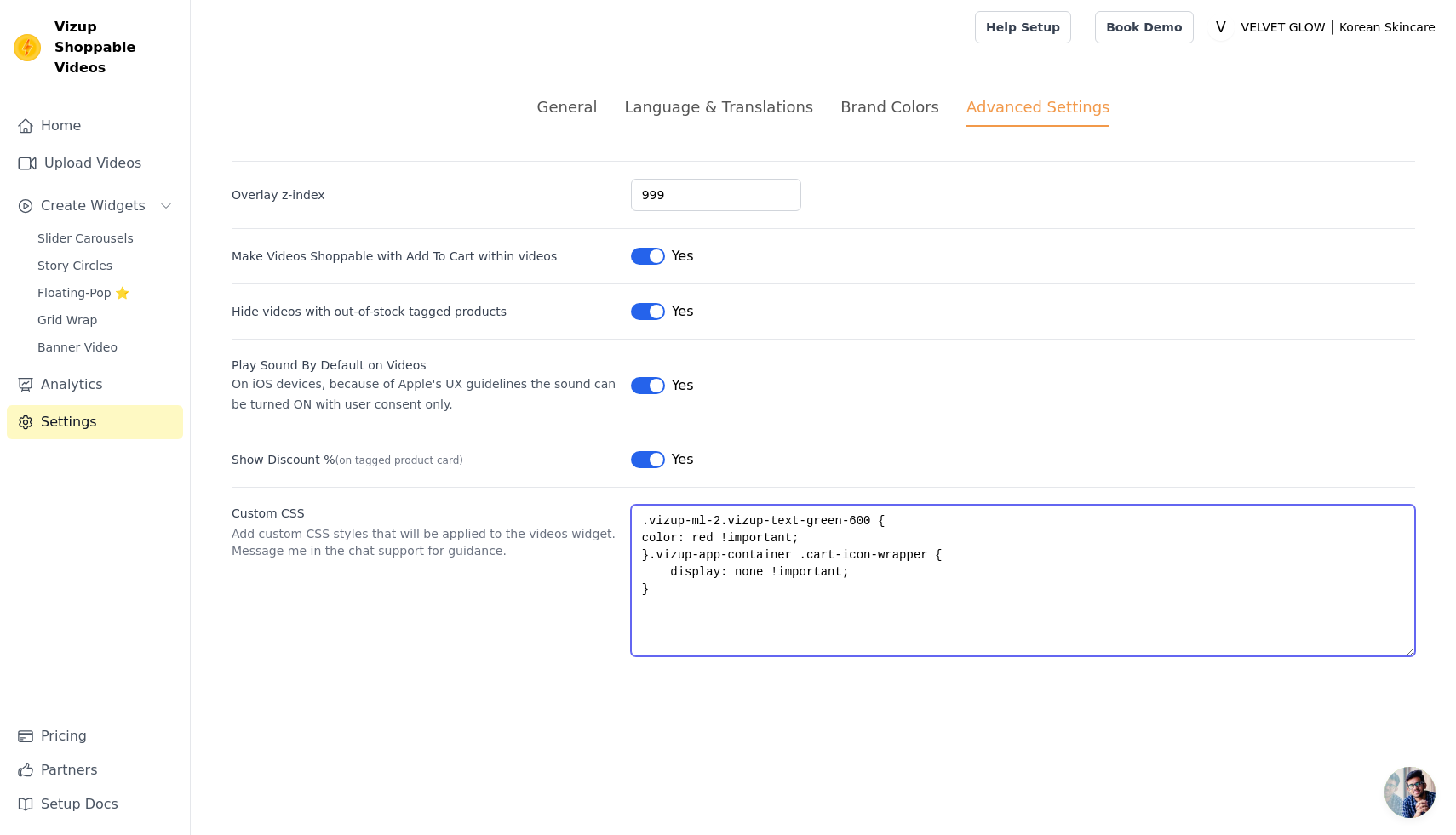
scroll to position [0, 0]
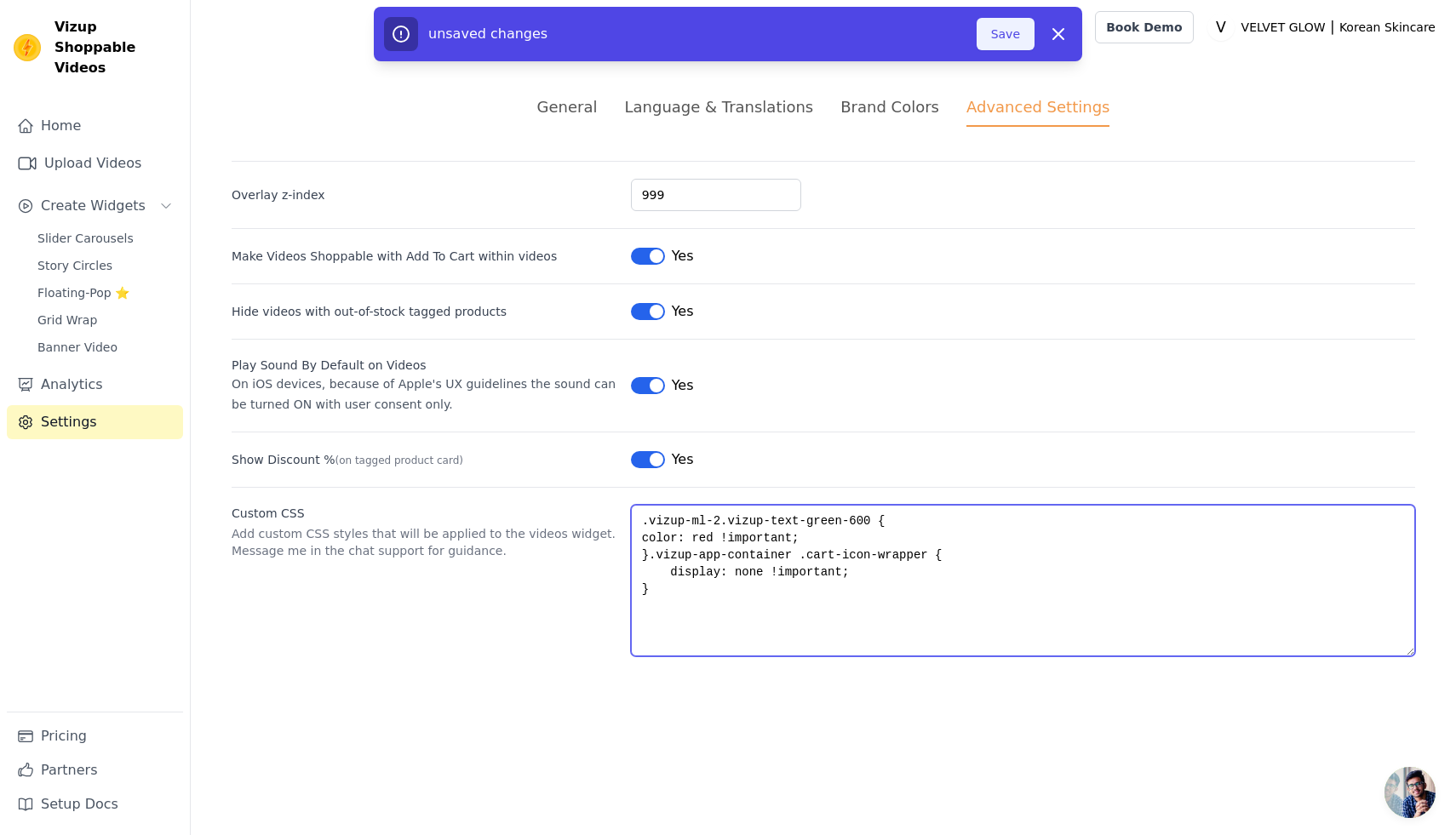
type textarea ".vizup-ml-2.vizup-text-green-600 { color: red !important; }.vizup-app-container…"
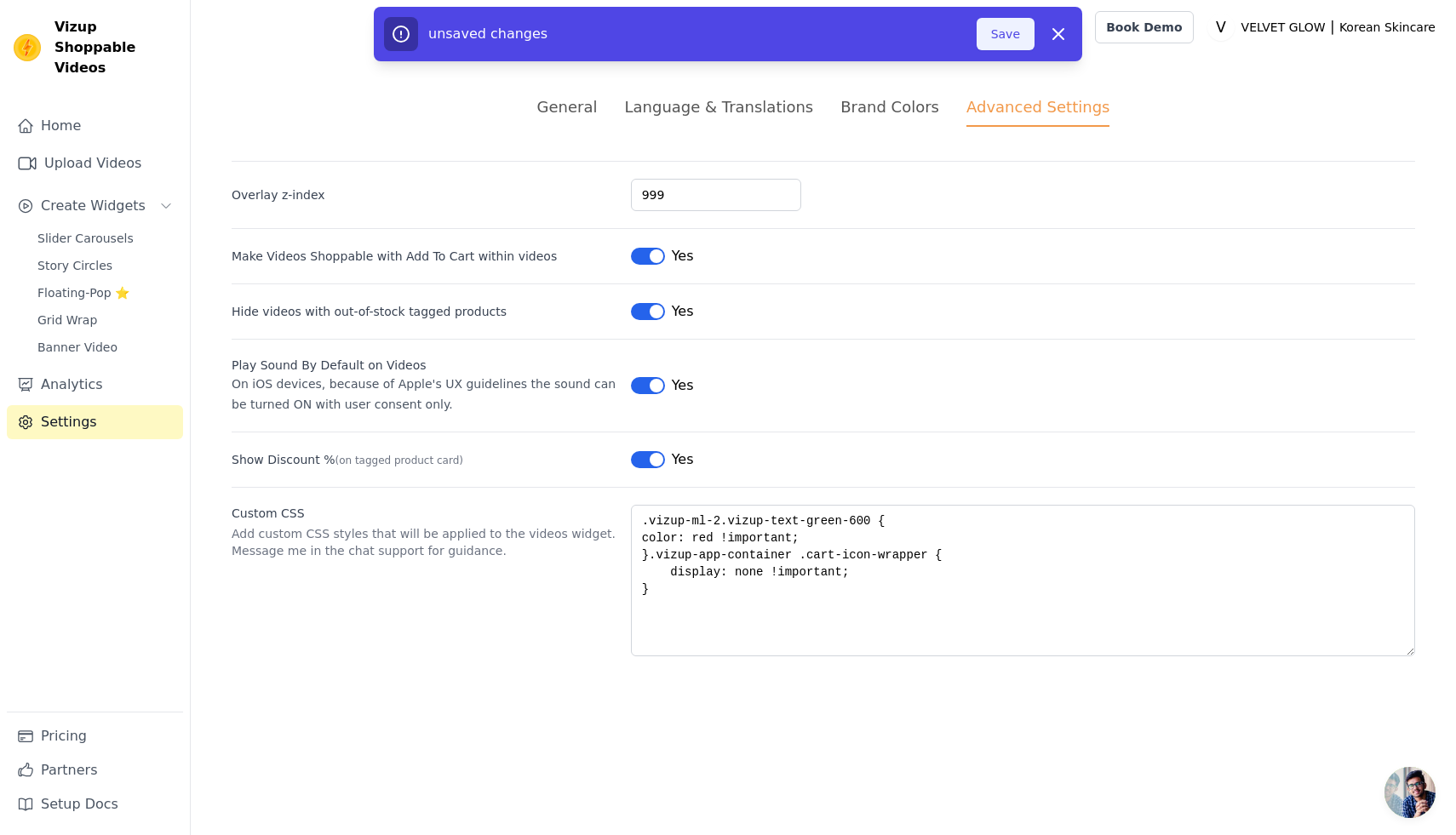
click at [1006, 35] on button "Save" at bounding box center [1006, 33] width 58 height 32
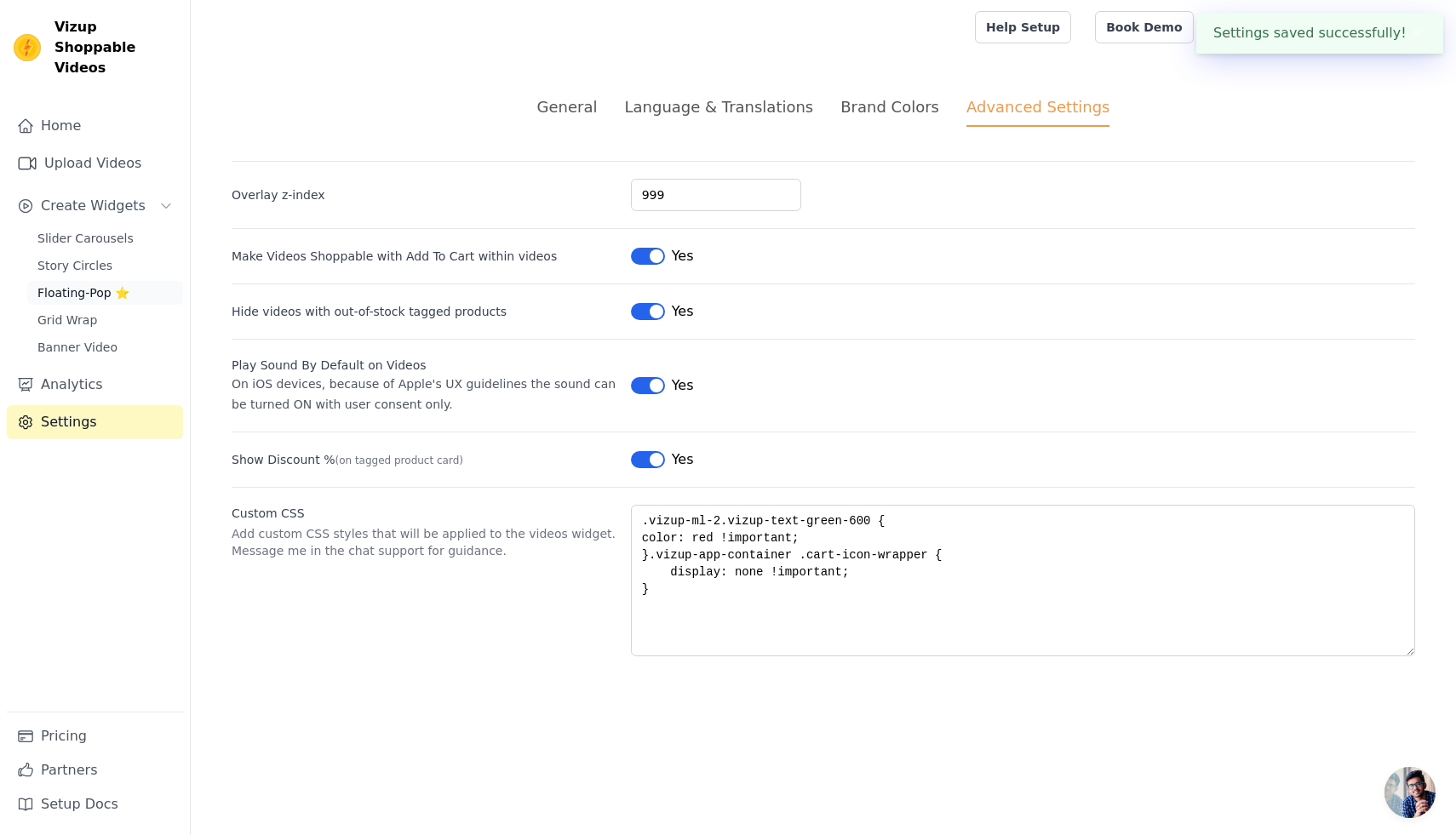
click at [58, 284] on span "Floating-Pop ⭐" at bounding box center [84, 293] width 92 height 17
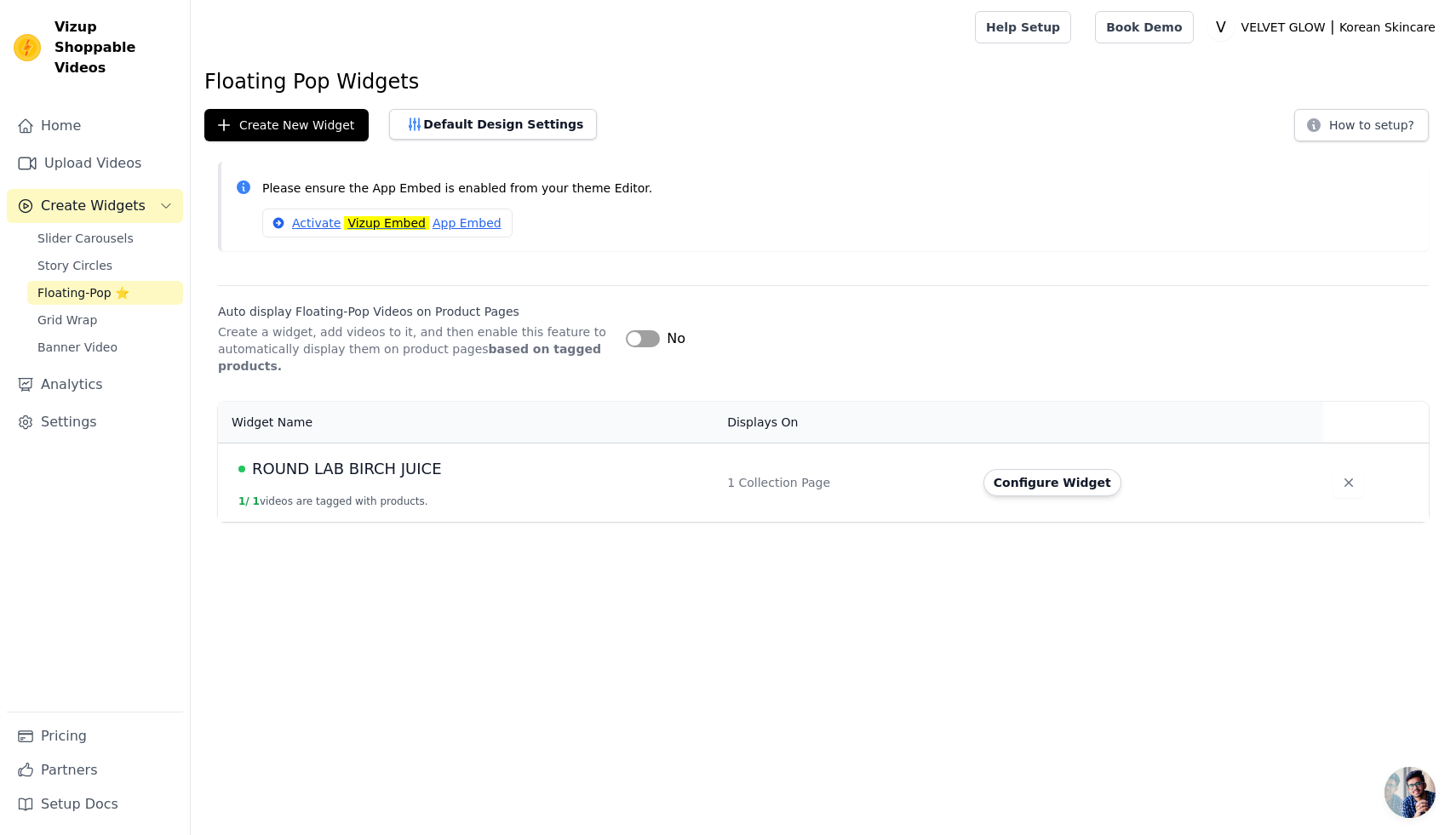
click at [381, 468] on span "ROUND LAB BIRCH JUICE" at bounding box center [346, 469] width 190 height 24
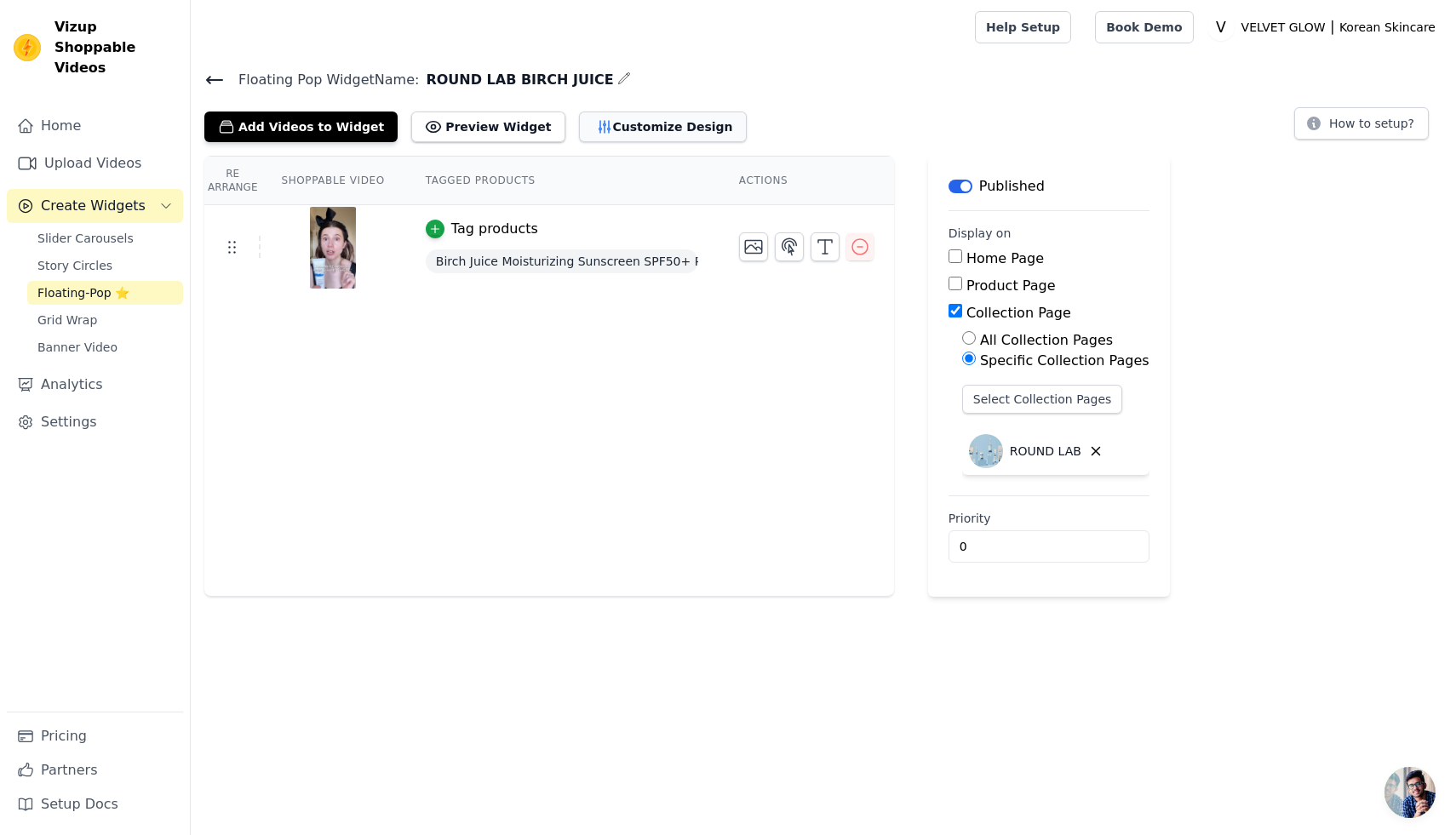
click at [625, 125] on button "Customize Design" at bounding box center [662, 127] width 167 height 31
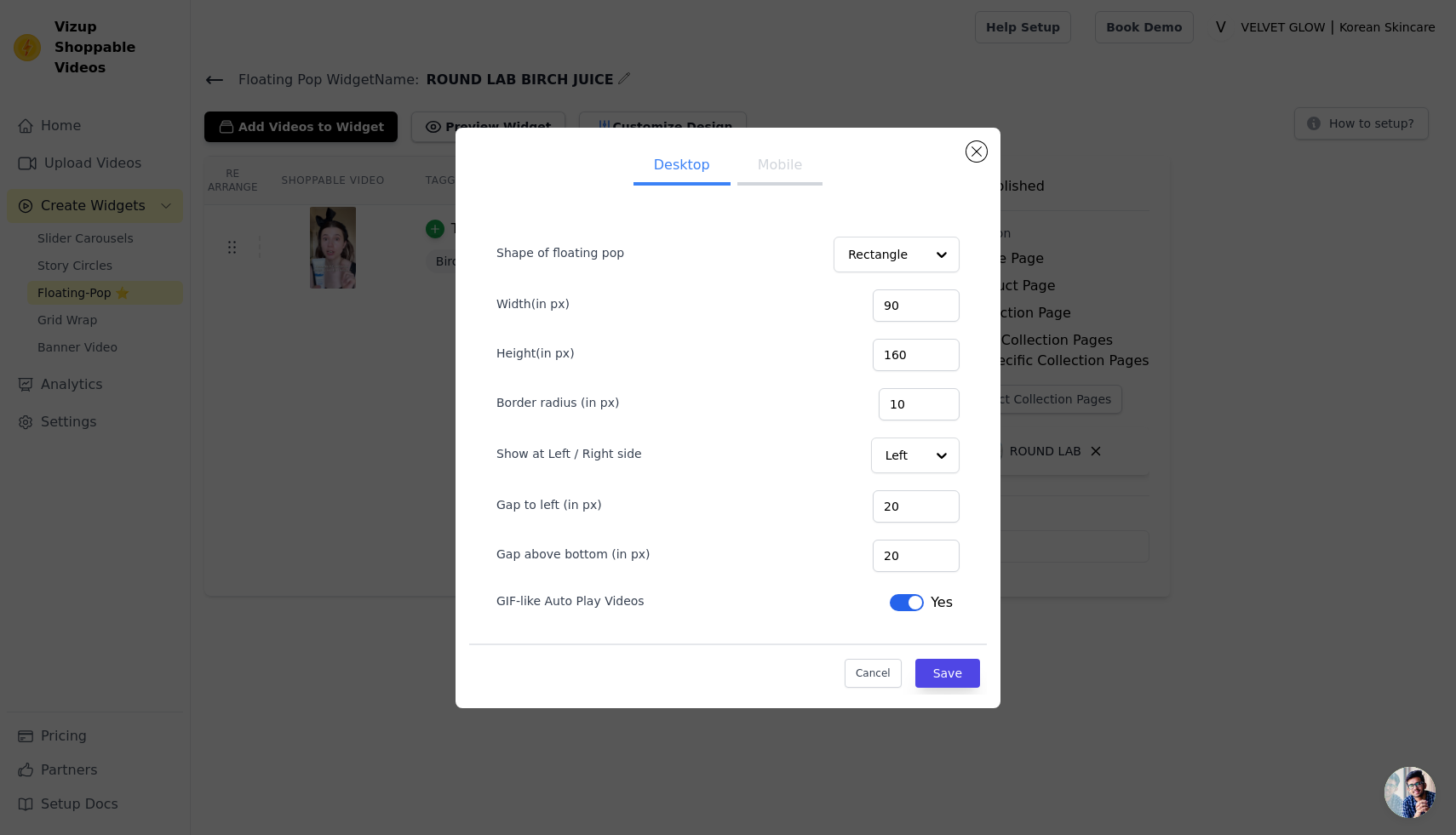
click at [786, 173] on button "Mobile" at bounding box center [780, 166] width 86 height 38
drag, startPoint x: 911, startPoint y: 553, endPoint x: 889, endPoint y: 554, distance: 22.0
click at [889, 554] on div "Gap above bottom (in px) 320" at bounding box center [728, 553] width 463 height 36
type input "620"
click at [940, 671] on button "Save" at bounding box center [947, 673] width 65 height 29
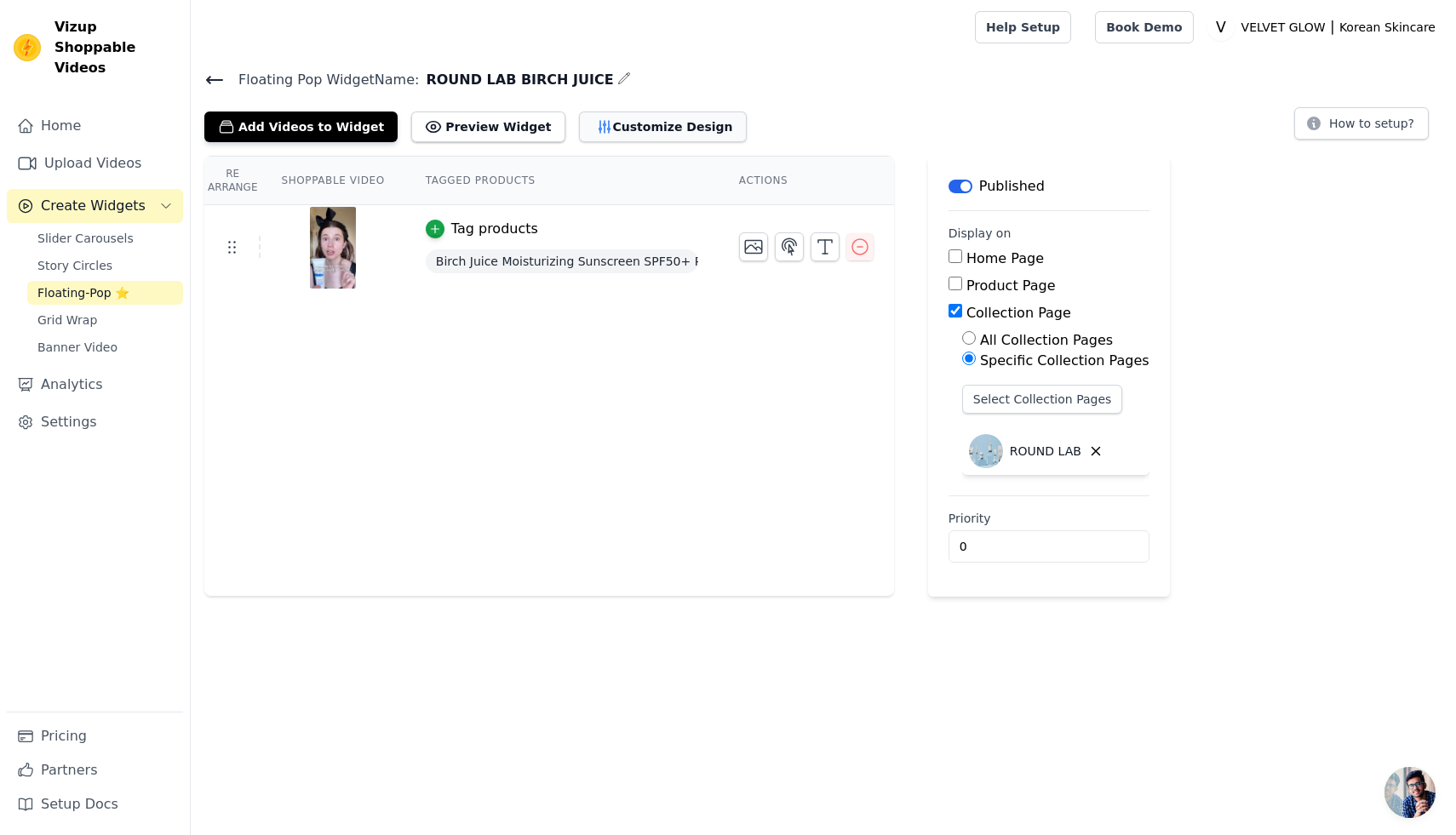
click at [632, 122] on button "Customize Design" at bounding box center [662, 127] width 167 height 31
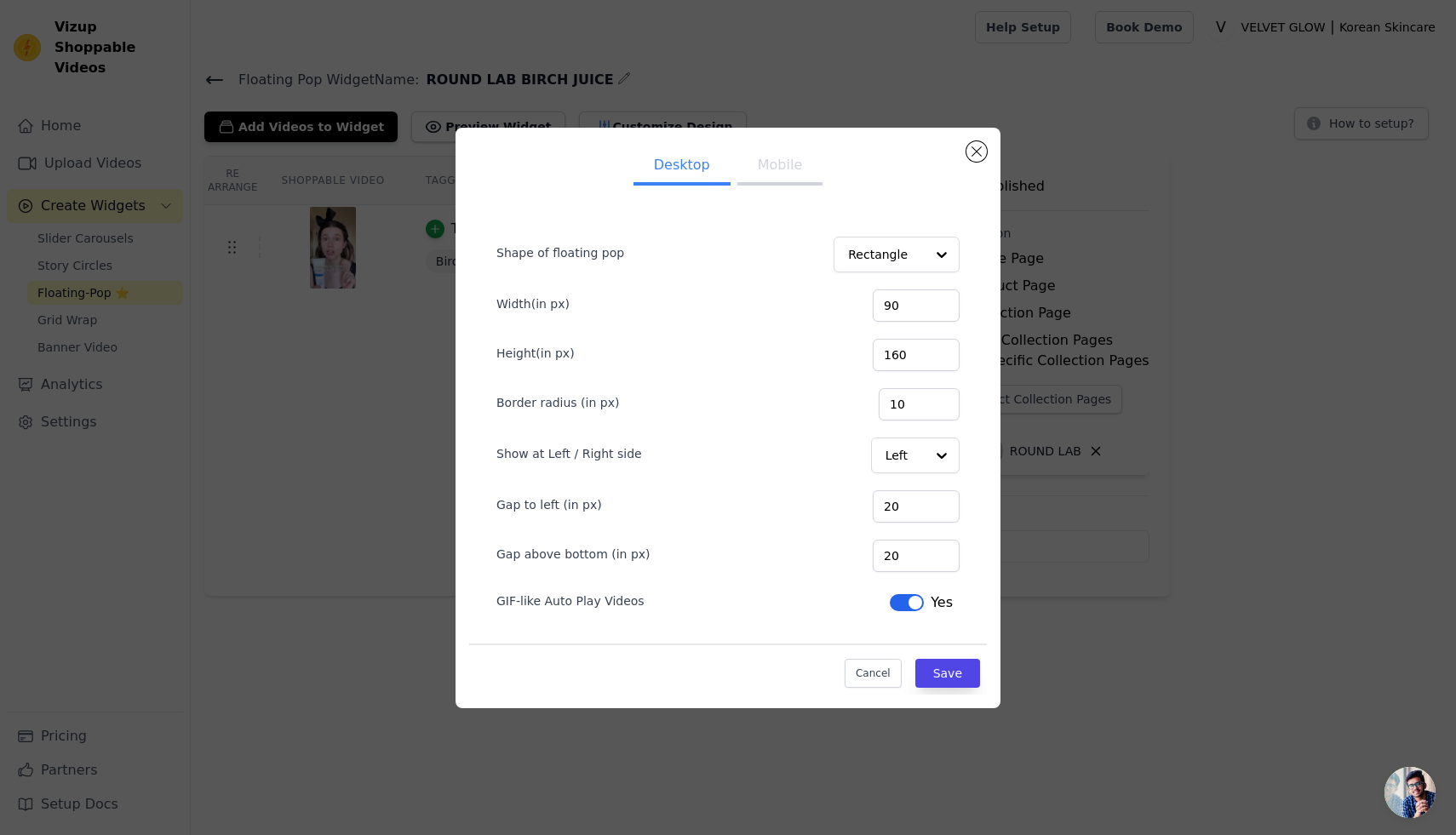
click at [775, 163] on button "Mobile" at bounding box center [780, 166] width 86 height 38
click at [904, 555] on input "620" at bounding box center [915, 555] width 87 height 32
type input "520"
click at [952, 669] on button "Save" at bounding box center [947, 673] width 65 height 29
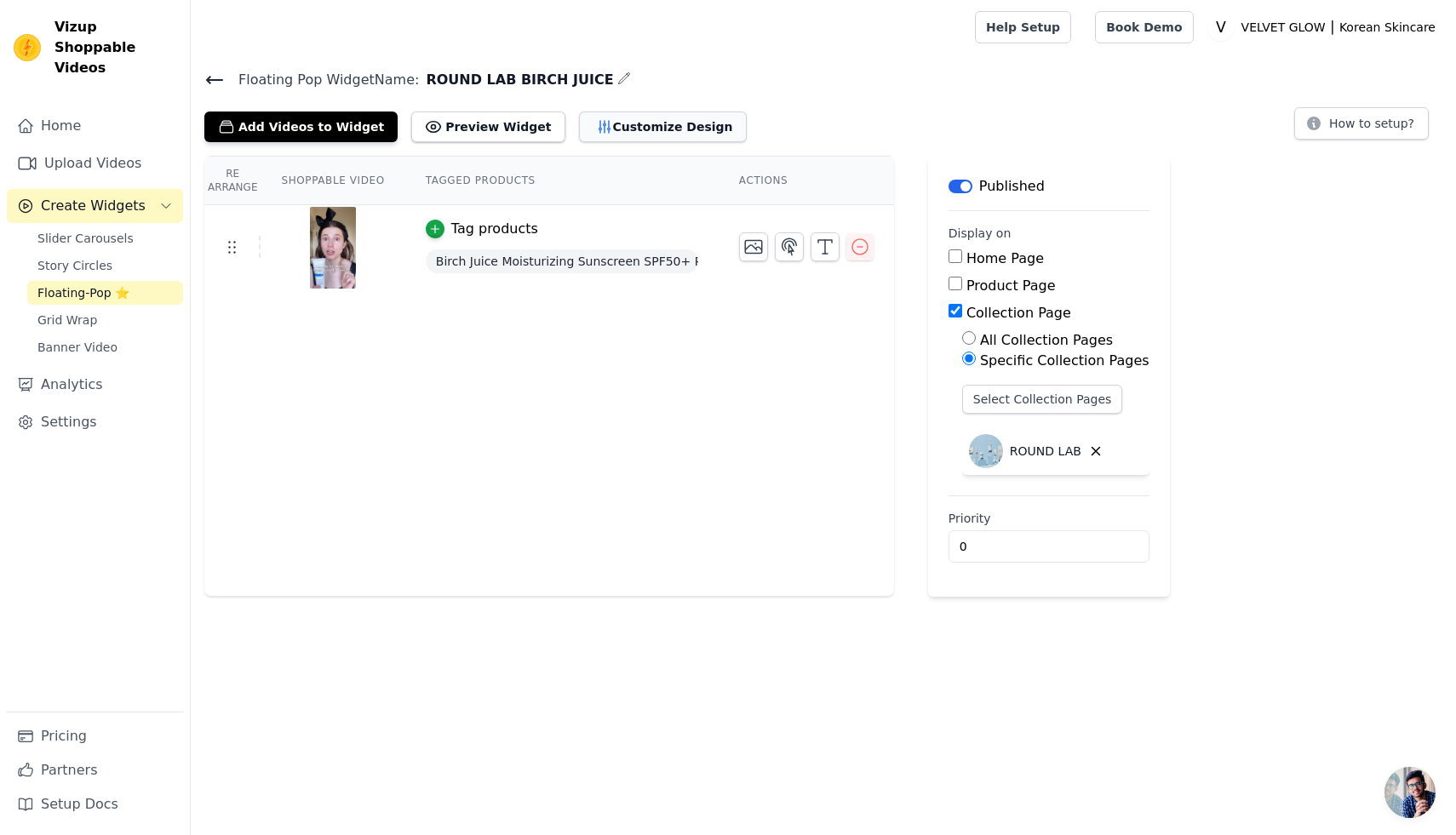
click at [586, 131] on button "Customize Design" at bounding box center [662, 127] width 167 height 31
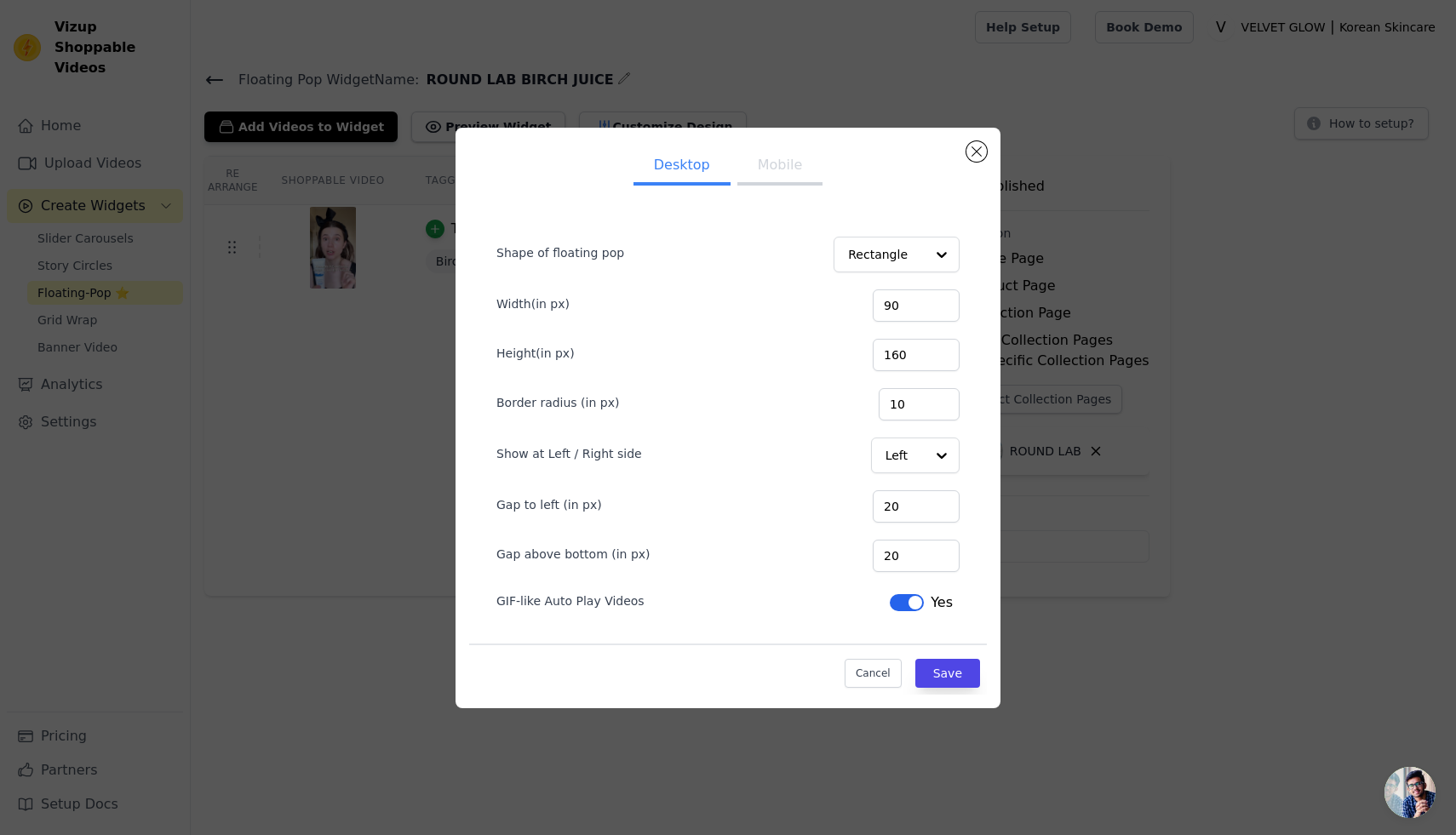
click at [781, 178] on button "Mobile" at bounding box center [780, 166] width 86 height 38
drag, startPoint x: 912, startPoint y: 556, endPoint x: 884, endPoint y: 557, distance: 28.0
click at [884, 557] on div "Gap above bottom (in px) 520" at bounding box center [728, 553] width 463 height 36
type input "420"
click at [951, 664] on button "Save" at bounding box center [947, 673] width 65 height 29
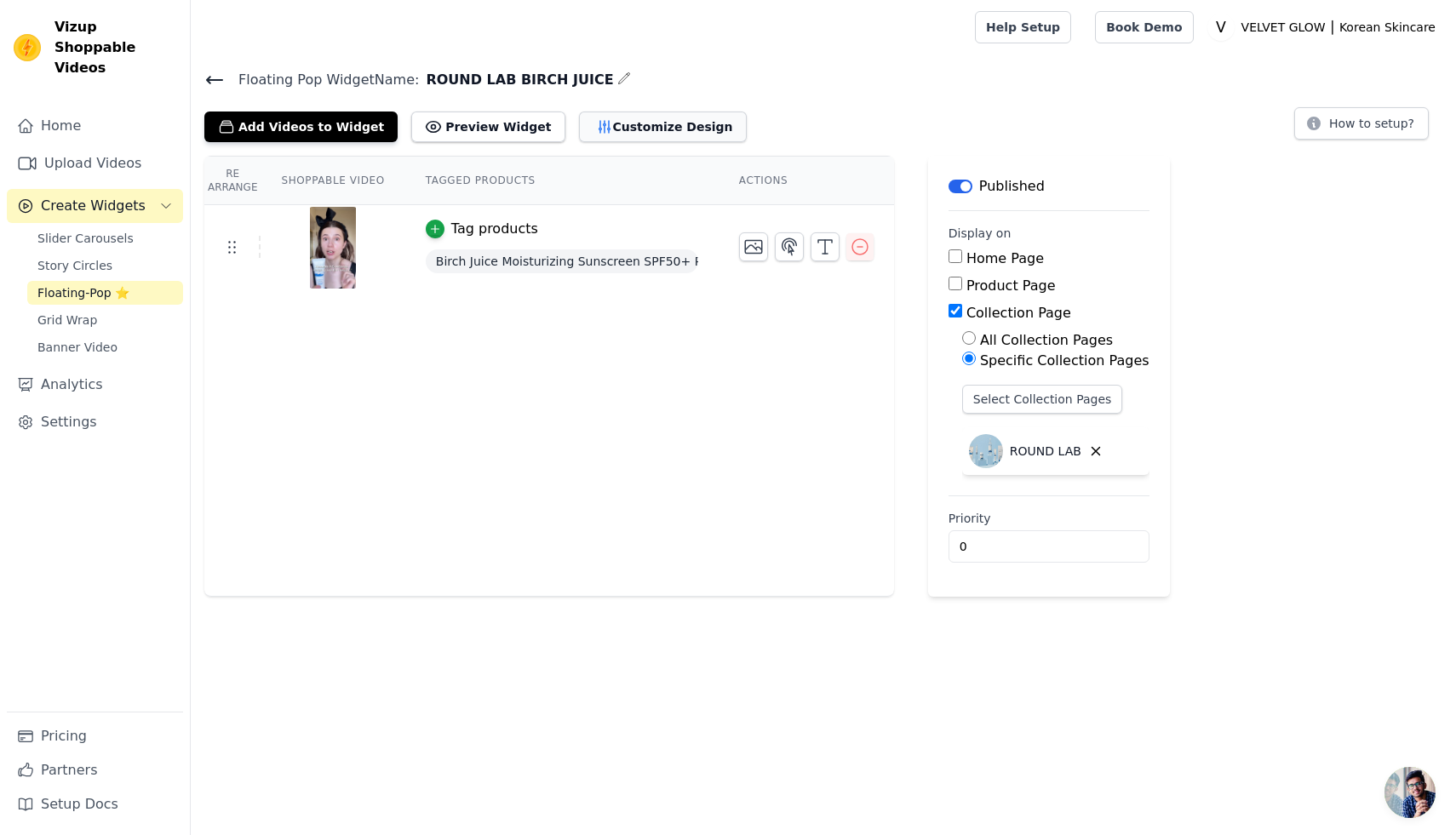
click at [631, 131] on button "Customize Design" at bounding box center [662, 127] width 167 height 31
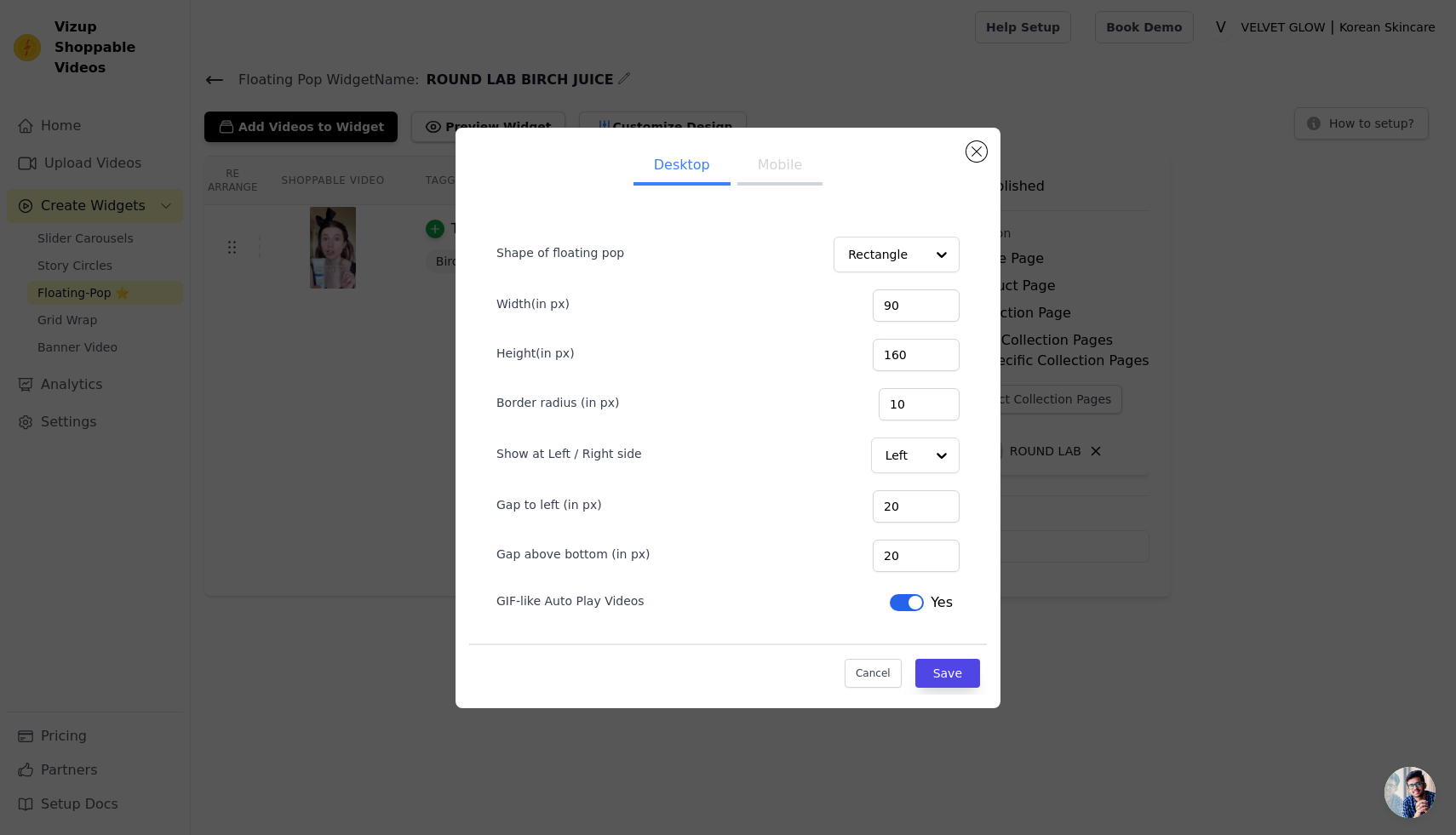
click at [784, 161] on button "Mobile" at bounding box center [780, 166] width 86 height 38
drag, startPoint x: 927, startPoint y: 553, endPoint x: 910, endPoint y: 555, distance: 17.1
click at [910, 555] on input "420" at bounding box center [915, 555] width 87 height 32
type input "450"
click at [951, 675] on button "Save" at bounding box center [947, 673] width 65 height 29
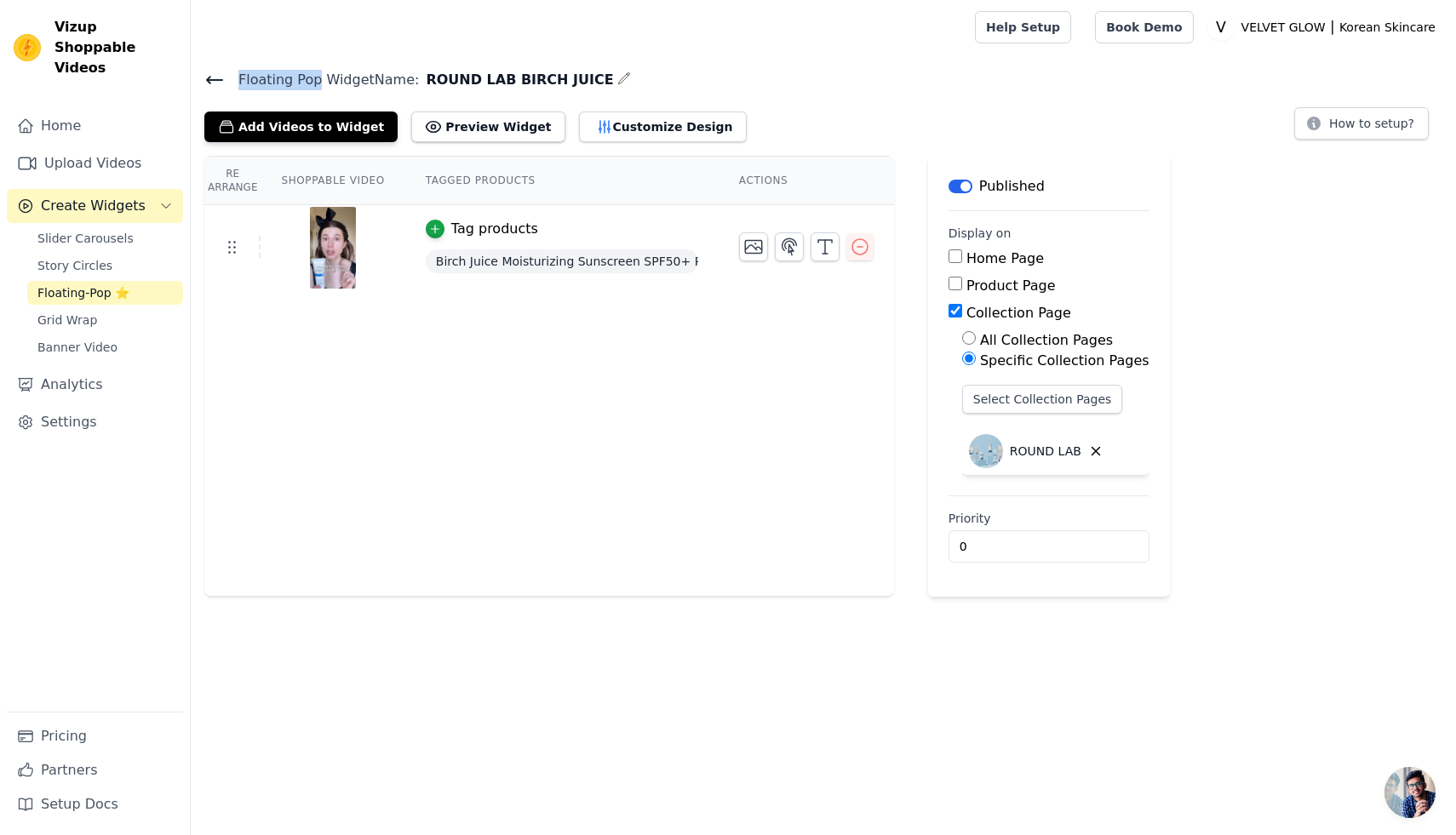
drag, startPoint x: 316, startPoint y: 88, endPoint x: 247, endPoint y: 79, distance: 69.6
click at [236, 84] on span "Floating Pop Widget Name:" at bounding box center [322, 80] width 195 height 20
copy span "Floating Pop"
click at [1396, 786] on span "Chat öffnen" at bounding box center [1409, 792] width 52 height 52
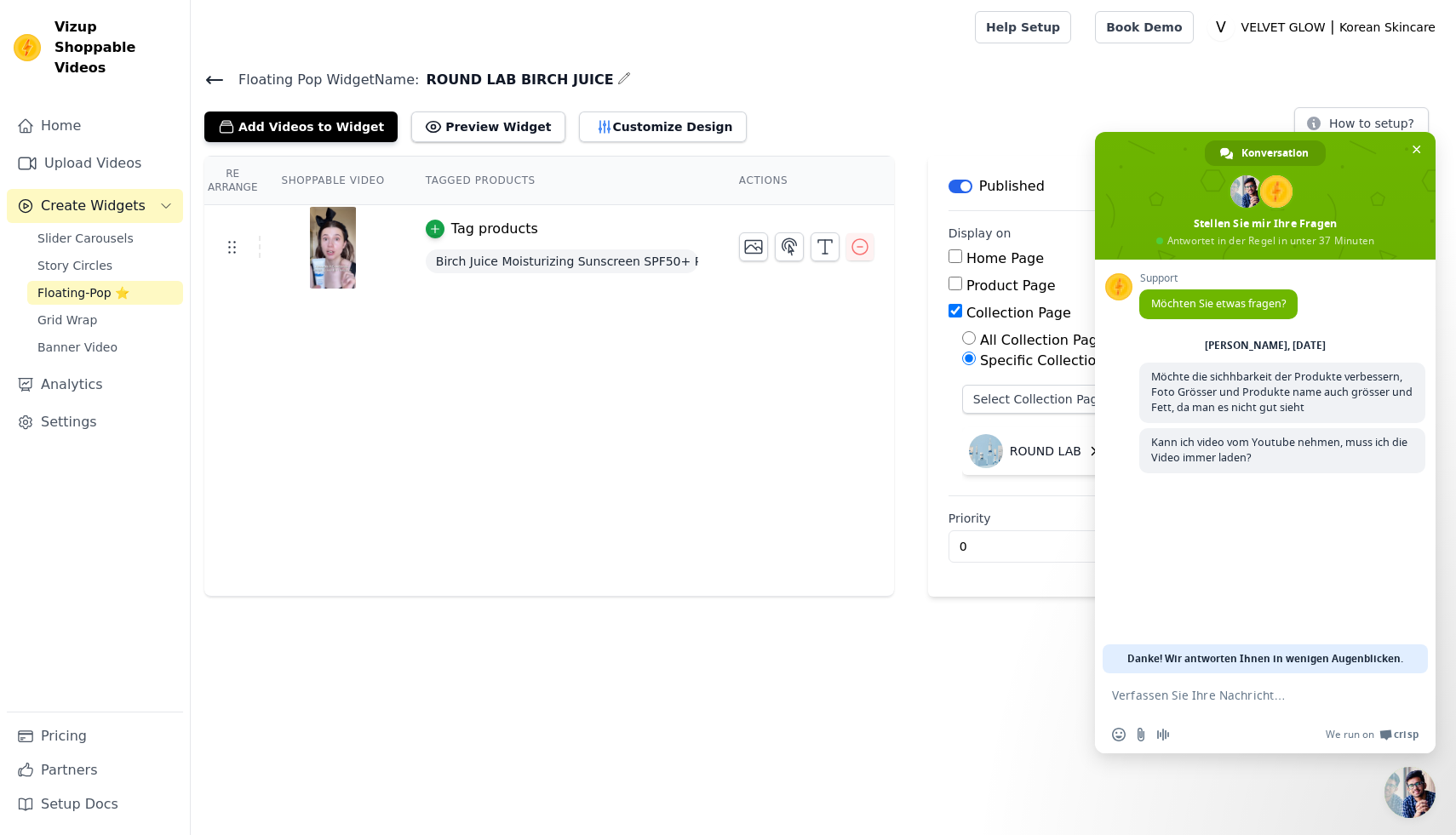
click at [1123, 699] on textarea "Verfassen Sie Ihre Nachricht…" at bounding box center [1246, 695] width 269 height 16
paste textarea "Floating Pop"
click at [1179, 692] on textarea "Kann ich dieFloating Pop" at bounding box center [1246, 695] width 269 height 16
click at [1261, 687] on textarea "Kann ich die Floating Pop" at bounding box center [1246, 695] width 269 height 16
click at [1262, 691] on textarea "Kann ich die Floating Pop" at bounding box center [1246, 695] width 269 height 16
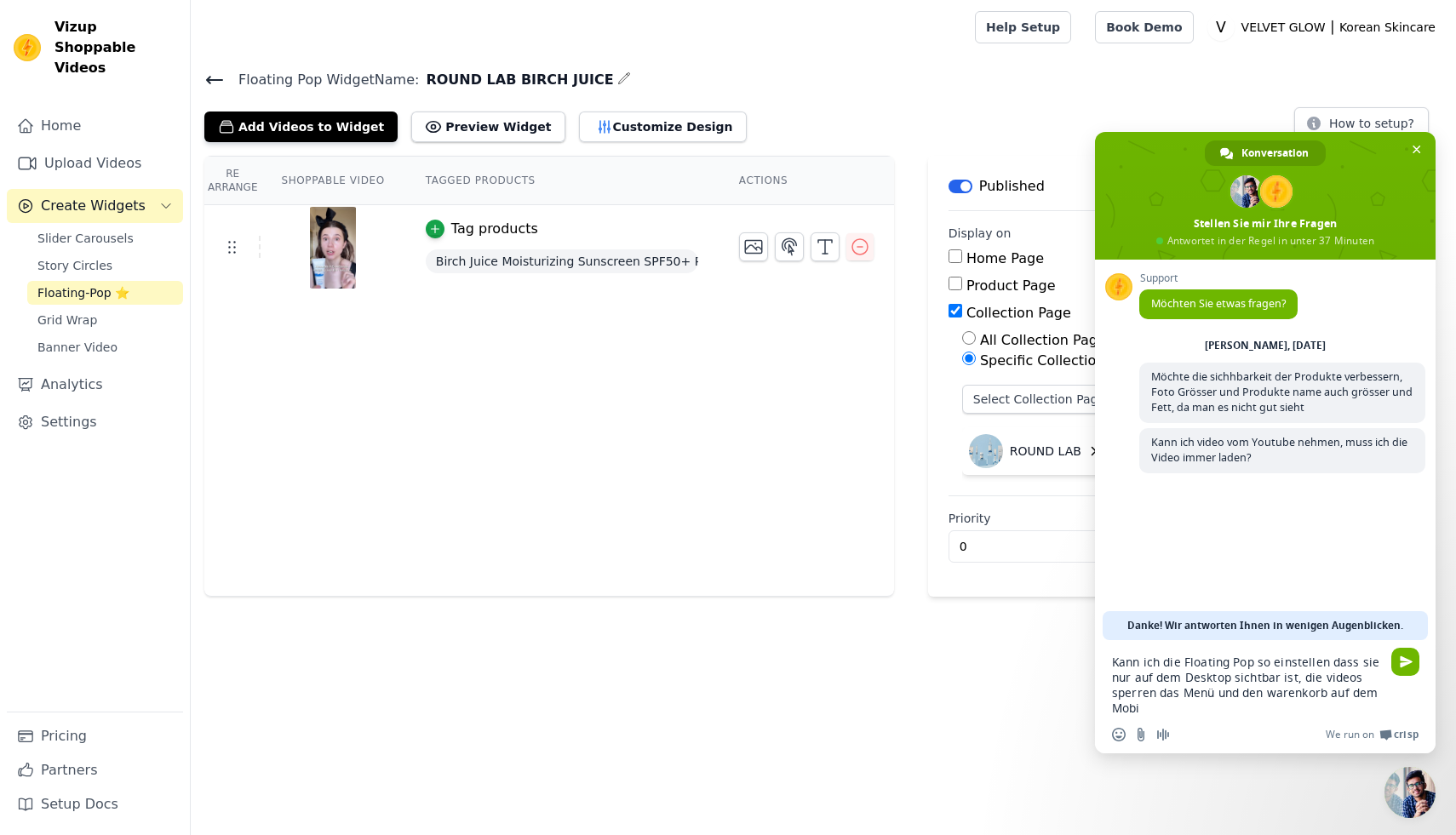
type textarea "Kann ich die Floating Pop so einstellen dass sie nur auf dem Desktop sichtbar i…"
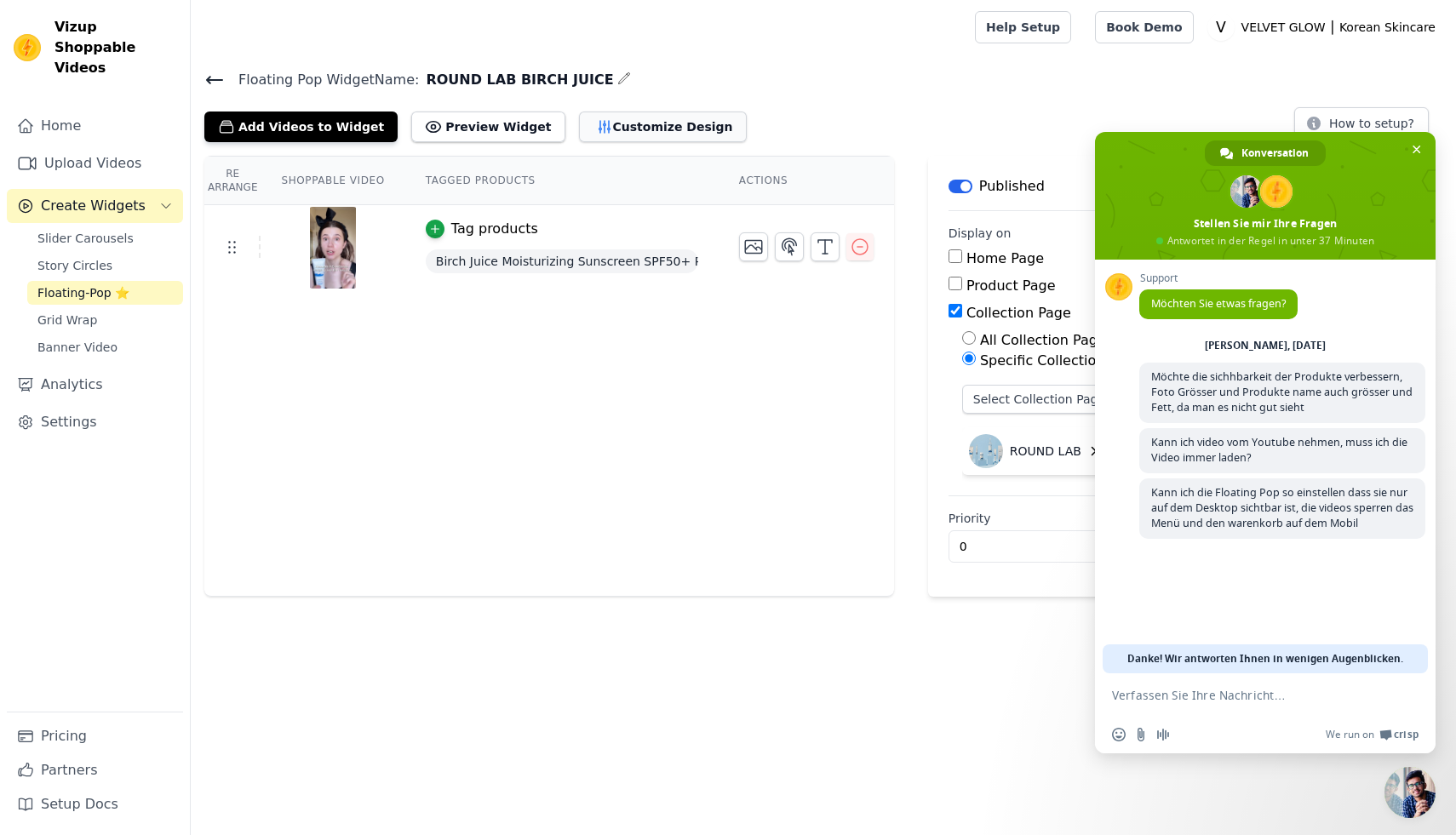
click at [602, 131] on button "Customize Design" at bounding box center [662, 127] width 167 height 31
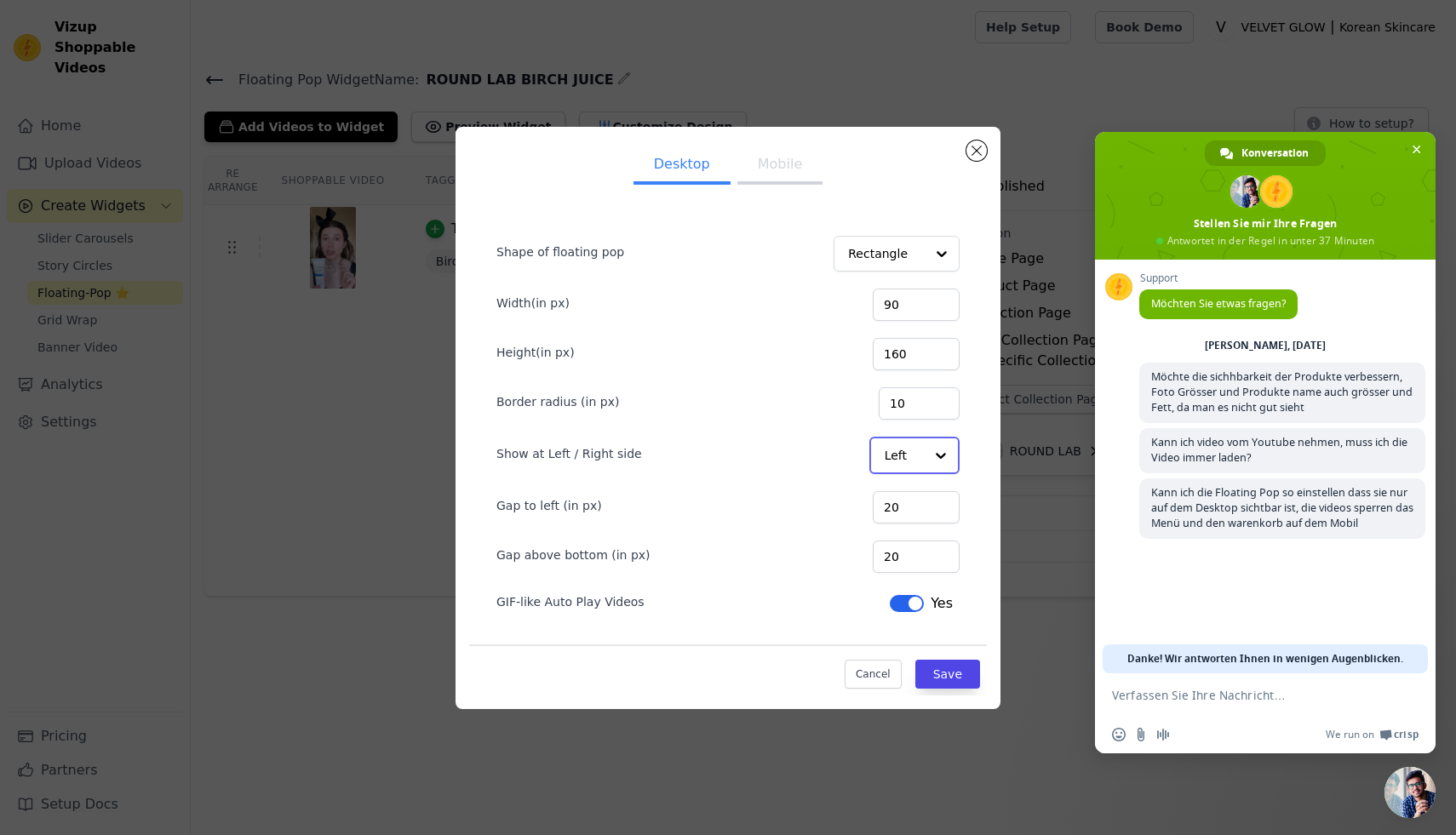
click at [925, 454] on div at bounding box center [941, 455] width 34 height 34
click at [899, 533] on div "Right" at bounding box center [914, 532] width 89 height 36
click at [906, 553] on input "20" at bounding box center [915, 555] width 87 height 32
type input "220"
click at [947, 666] on button "Save" at bounding box center [947, 673] width 65 height 29
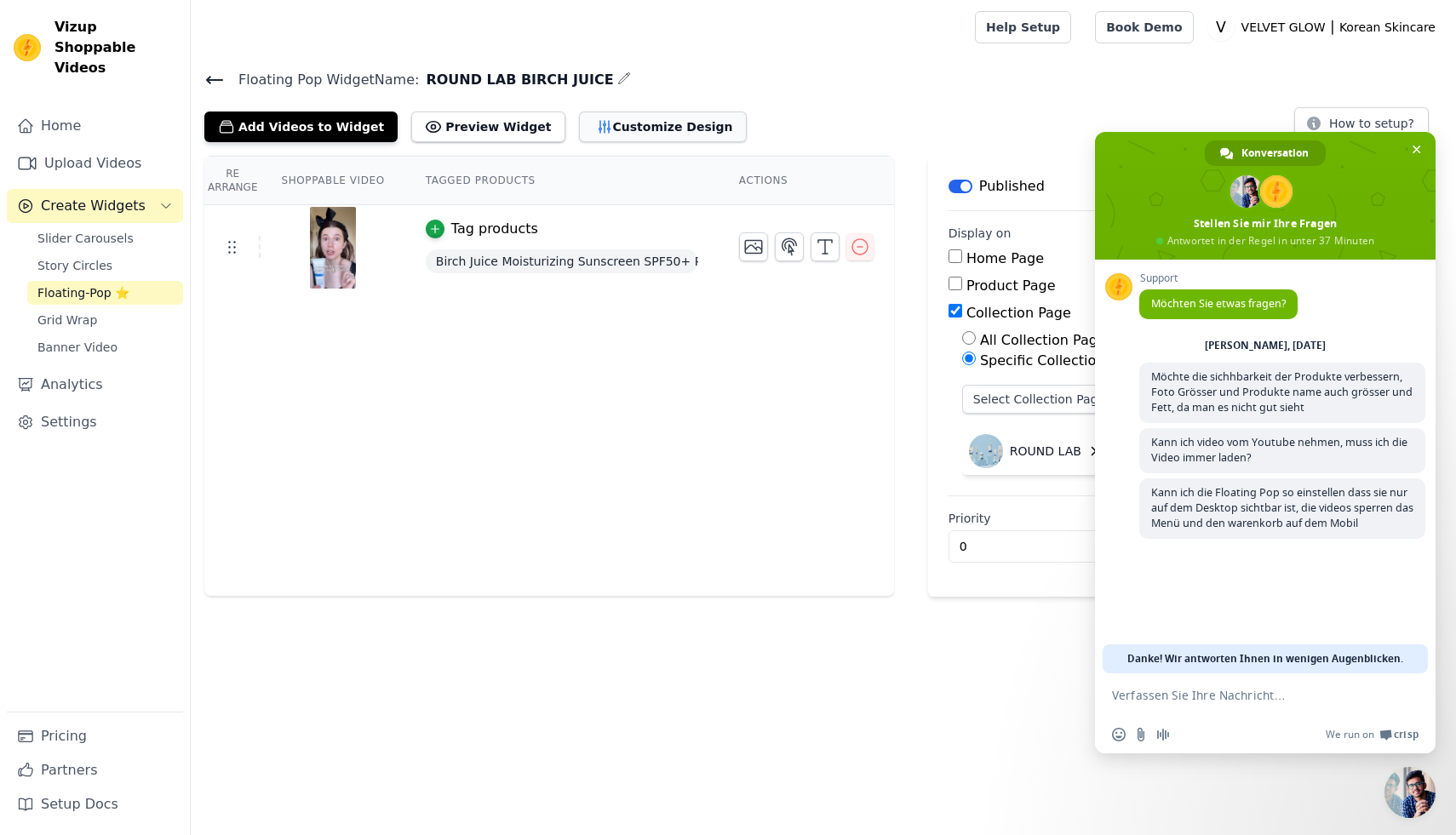
click at [630, 132] on button "Customize Design" at bounding box center [662, 127] width 167 height 31
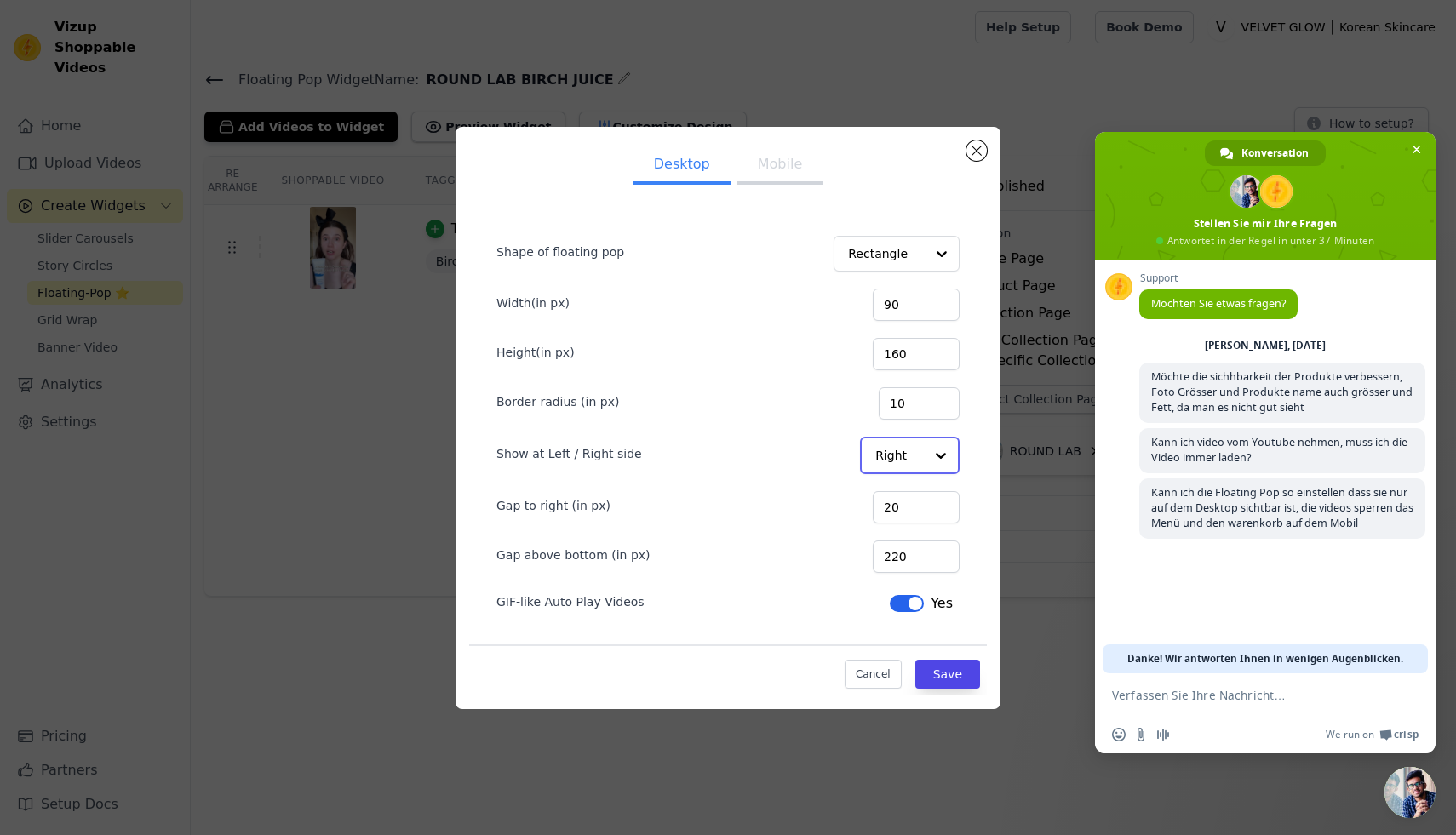
click at [925, 447] on div at bounding box center [941, 455] width 34 height 34
click at [897, 492] on div "Left" at bounding box center [908, 496] width 97 height 36
drag, startPoint x: 911, startPoint y: 556, endPoint x: 895, endPoint y: 556, distance: 16.0
click at [895, 556] on input "220" at bounding box center [915, 555] width 87 height 32
drag, startPoint x: 931, startPoint y: 557, endPoint x: 875, endPoint y: 556, distance: 56.0
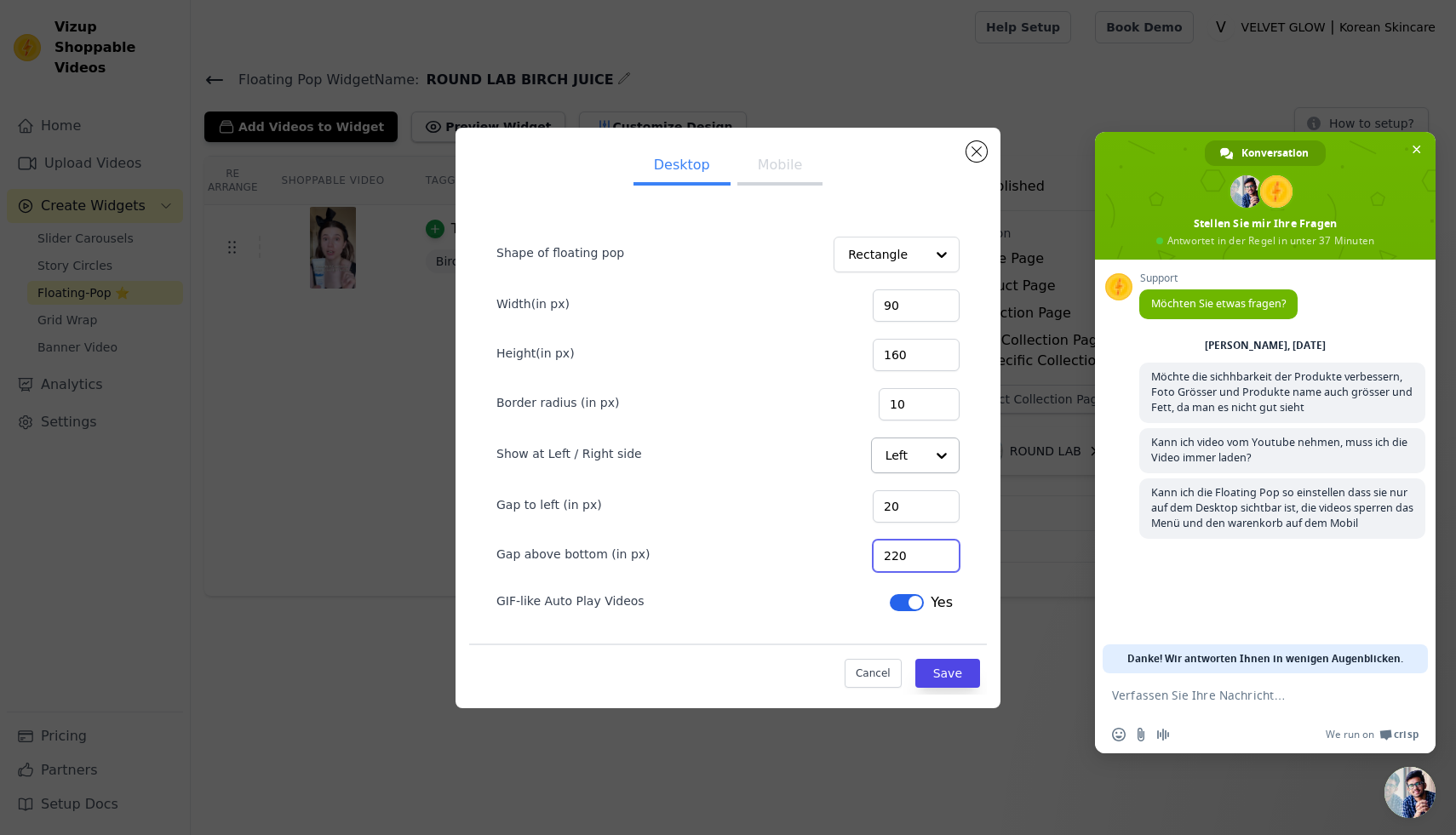
click at [875, 556] on div "Gap above bottom (in px) 220" at bounding box center [728, 553] width 463 height 36
type input "0"
click at [956, 670] on button "Save" at bounding box center [947, 673] width 65 height 29
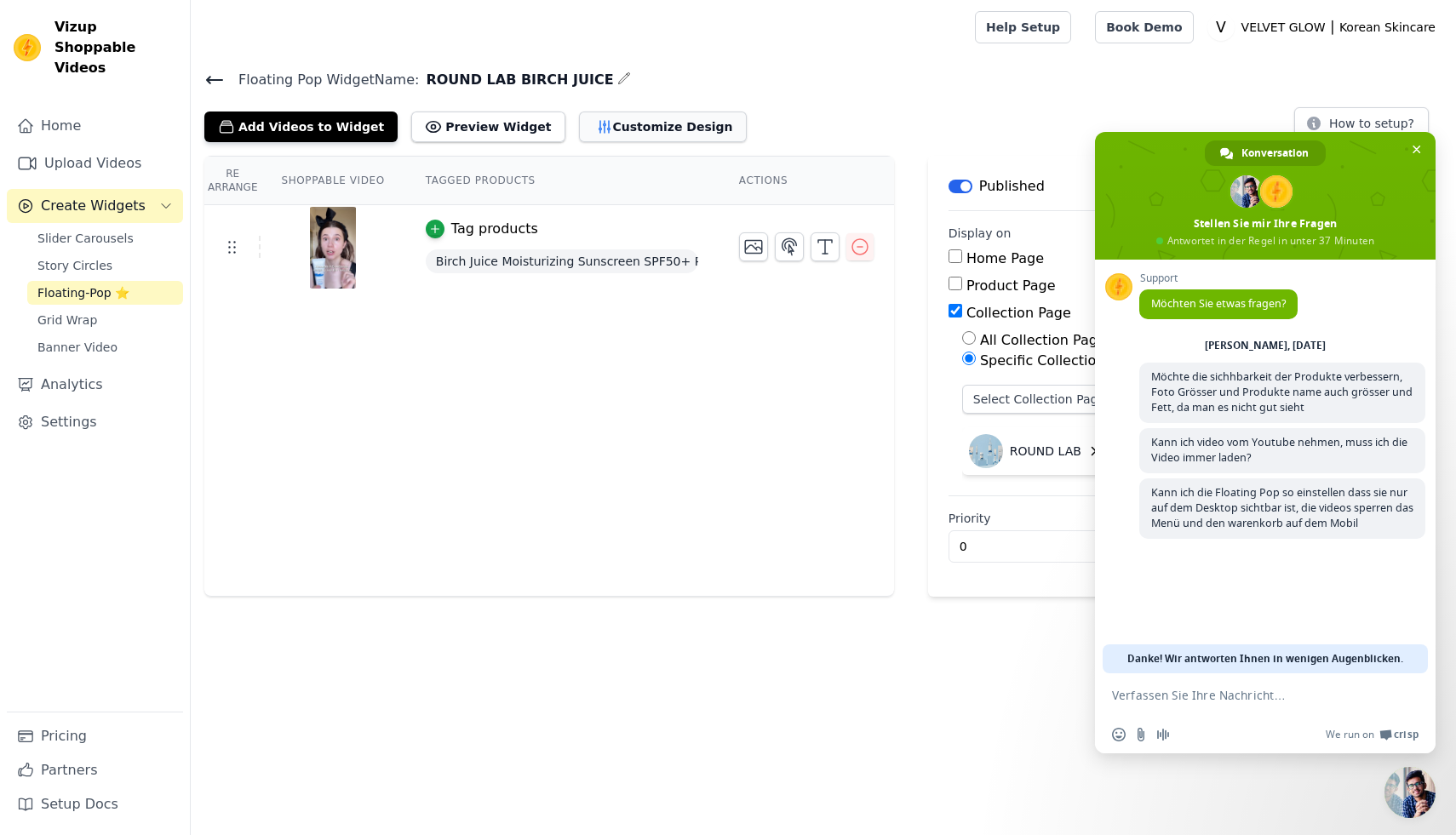
click at [593, 133] on button "Customize Design" at bounding box center [662, 127] width 167 height 31
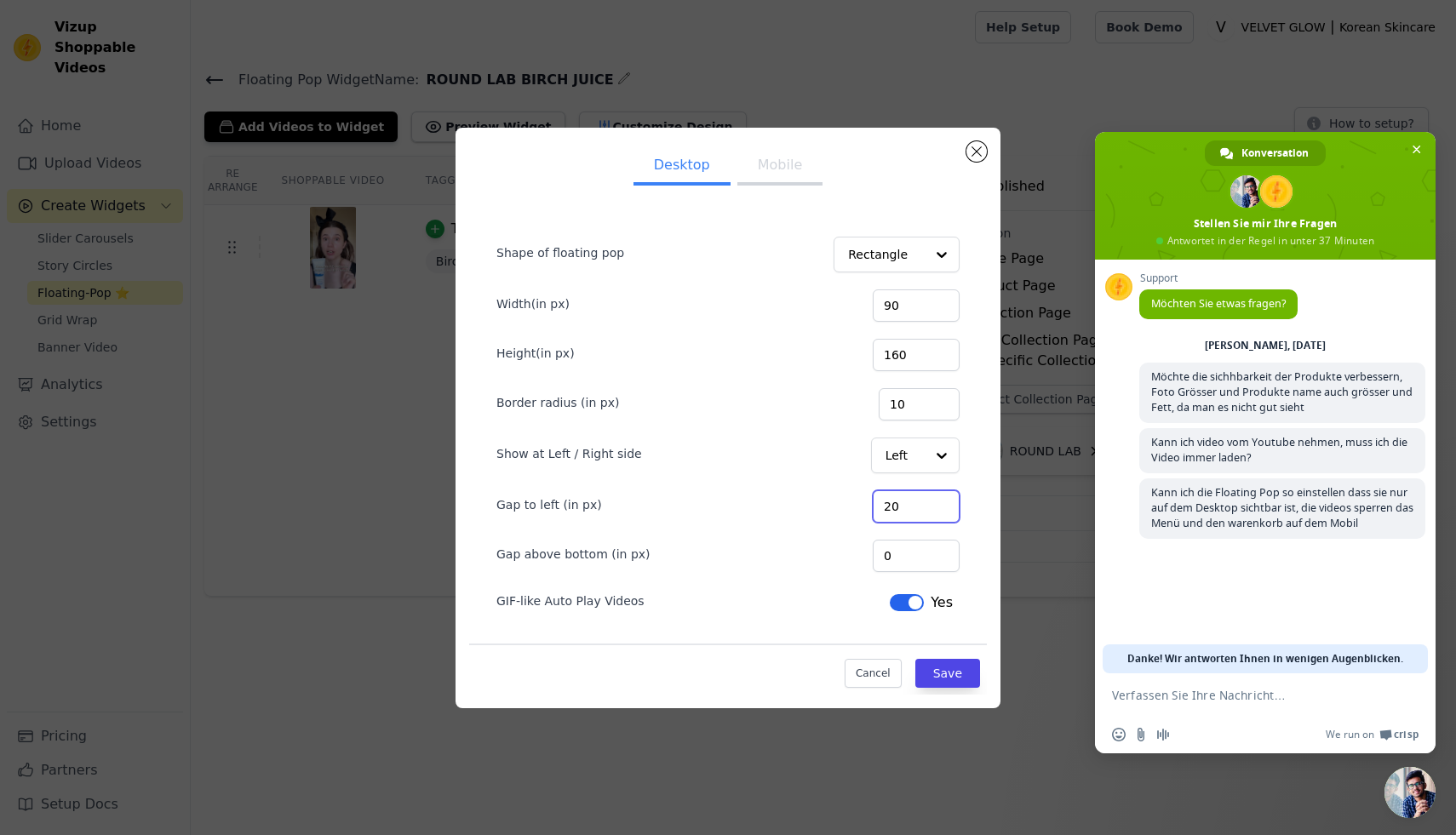
drag, startPoint x: 919, startPoint y: 506, endPoint x: 906, endPoint y: 505, distance: 13.0
click at [906, 505] on input "20" at bounding box center [915, 505] width 87 height 32
type input "30"
click at [950, 682] on button "Save" at bounding box center [947, 673] width 65 height 29
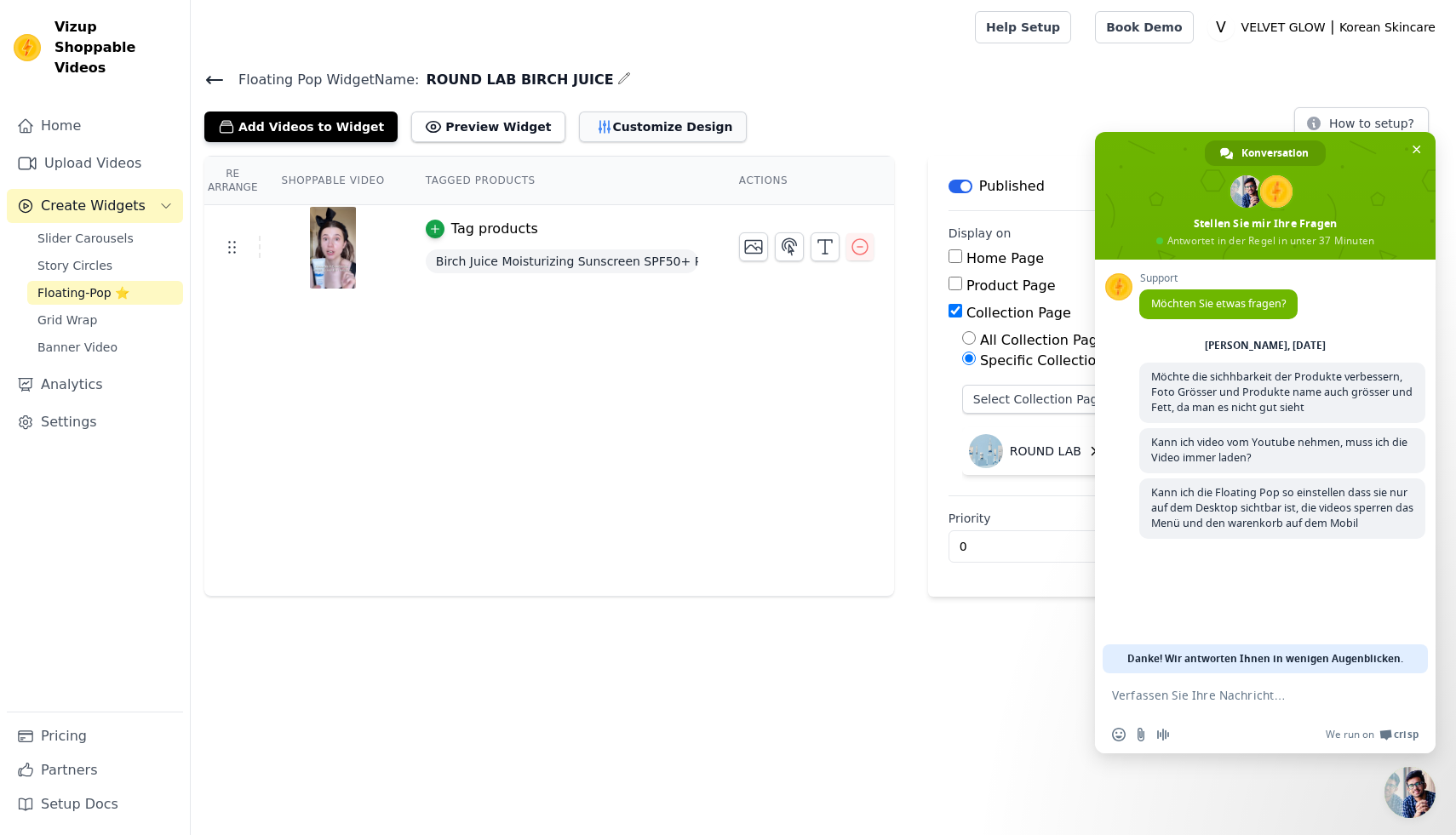
click at [597, 128] on button "Customize Design" at bounding box center [662, 127] width 167 height 31
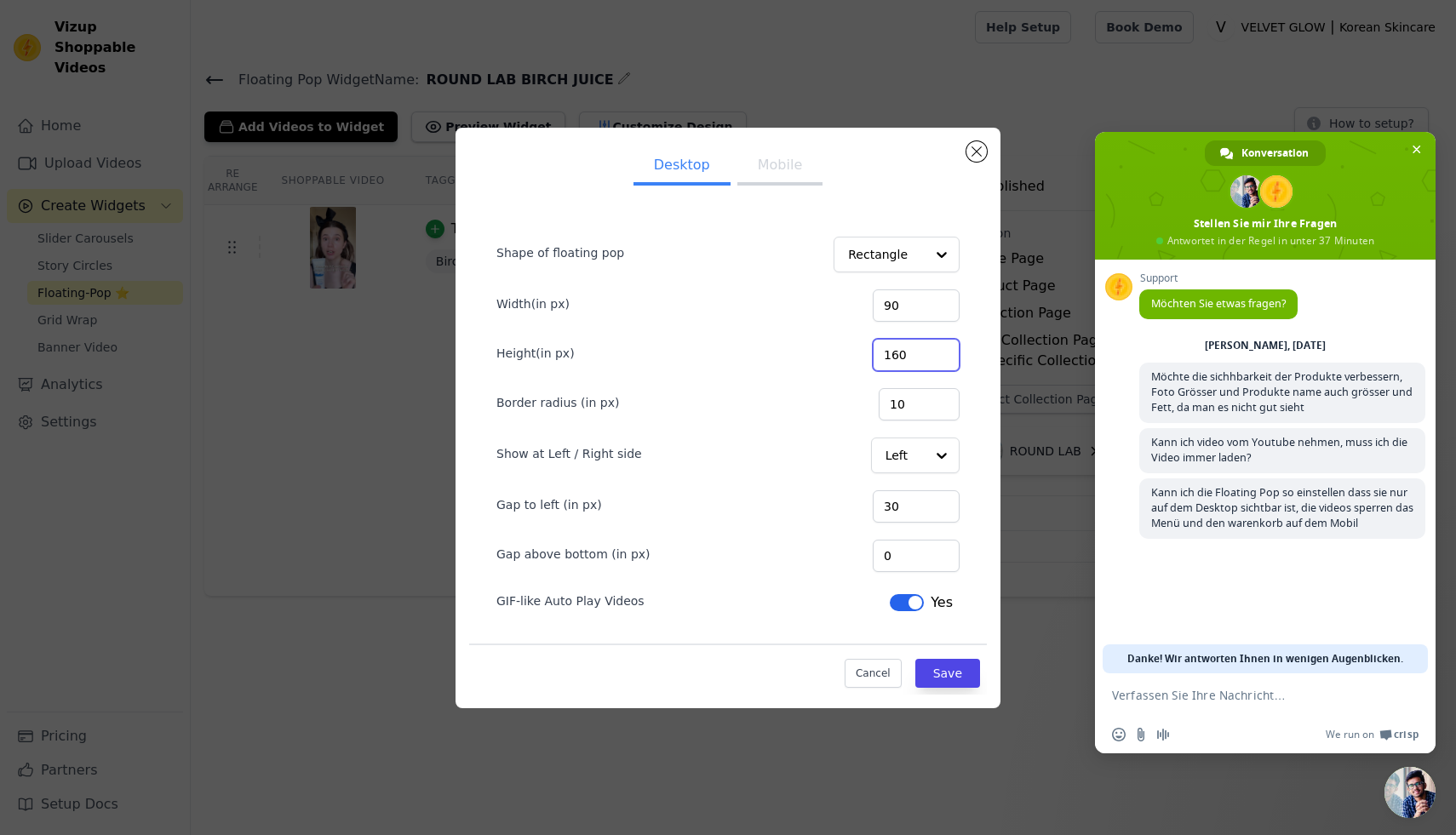
drag, startPoint x: 911, startPoint y: 354, endPoint x: 886, endPoint y: 356, distance: 25.1
click at [886, 356] on div "Height(in px) 160" at bounding box center [728, 353] width 463 height 36
type input "360"
click at [959, 671] on button "Save" at bounding box center [947, 673] width 65 height 29
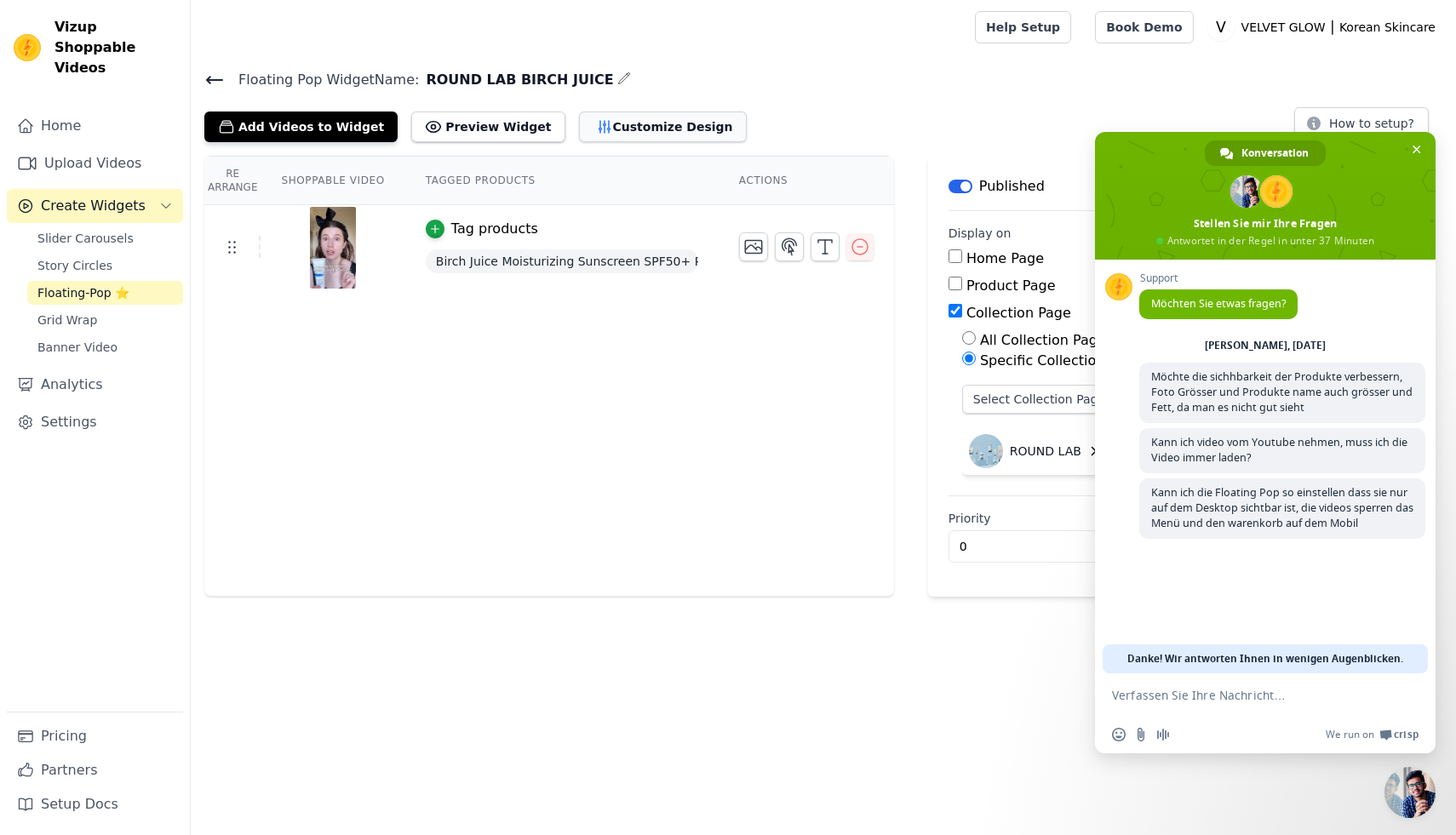
click at [623, 135] on button "Customize Design" at bounding box center [662, 127] width 167 height 31
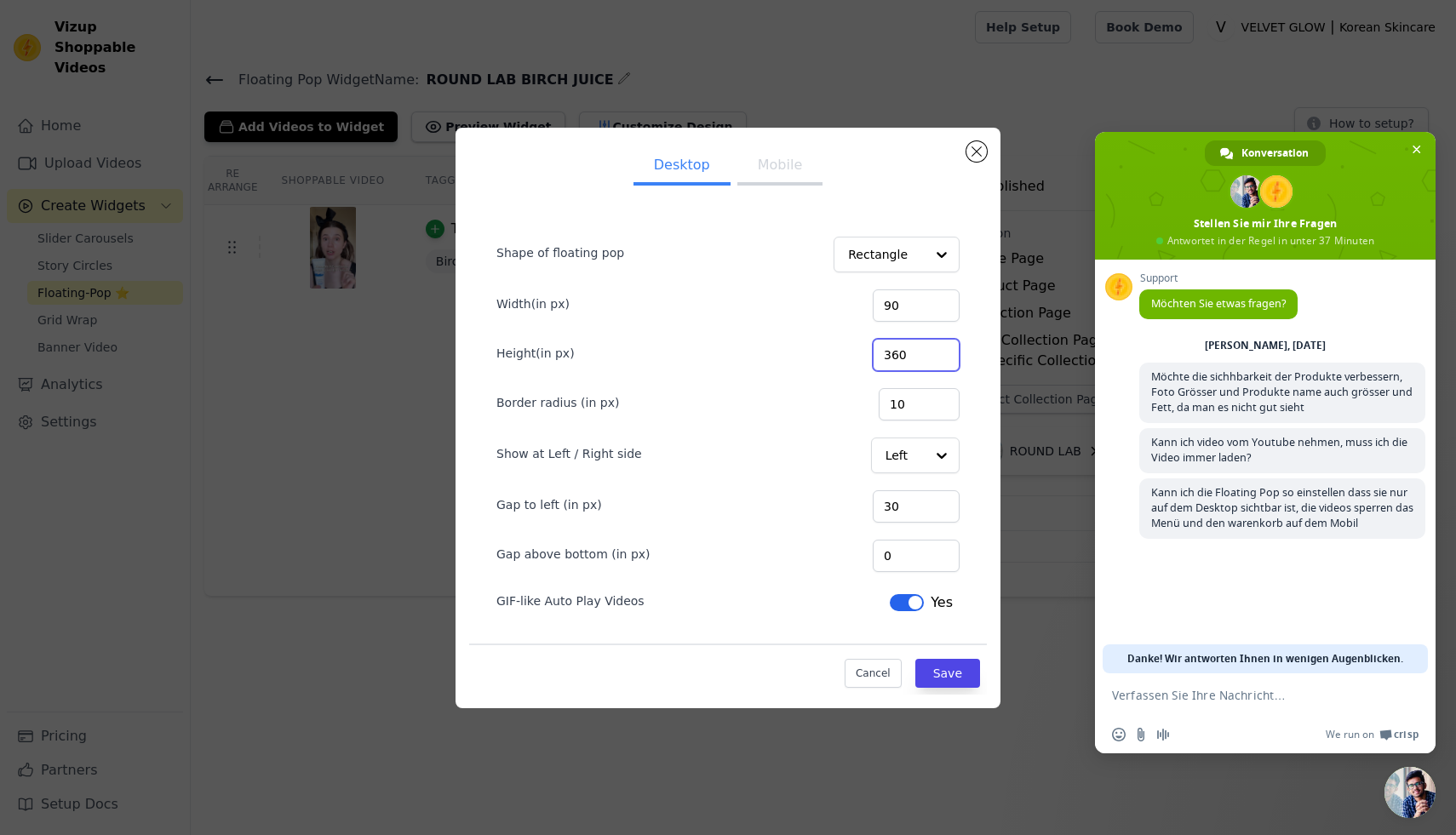
click at [912, 356] on input "360" at bounding box center [915, 354] width 87 height 32
type input "60"
drag, startPoint x: 915, startPoint y: 554, endPoint x: 882, endPoint y: 554, distance: 33.0
click at [882, 554] on div "Gap above bottom (in px) 0" at bounding box center [728, 553] width 463 height 36
type input "240"
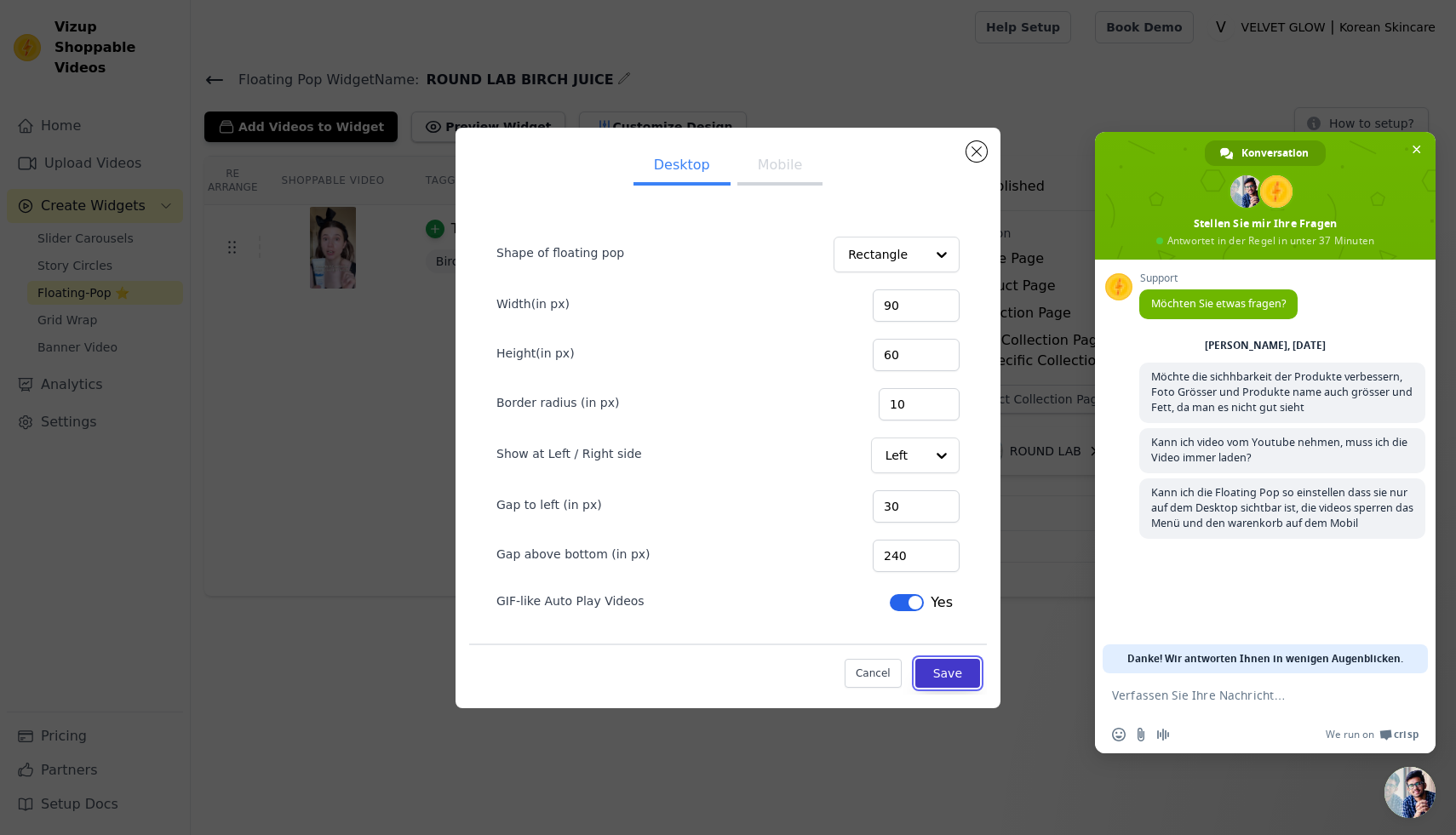
click at [959, 665] on button "Save" at bounding box center [947, 673] width 65 height 29
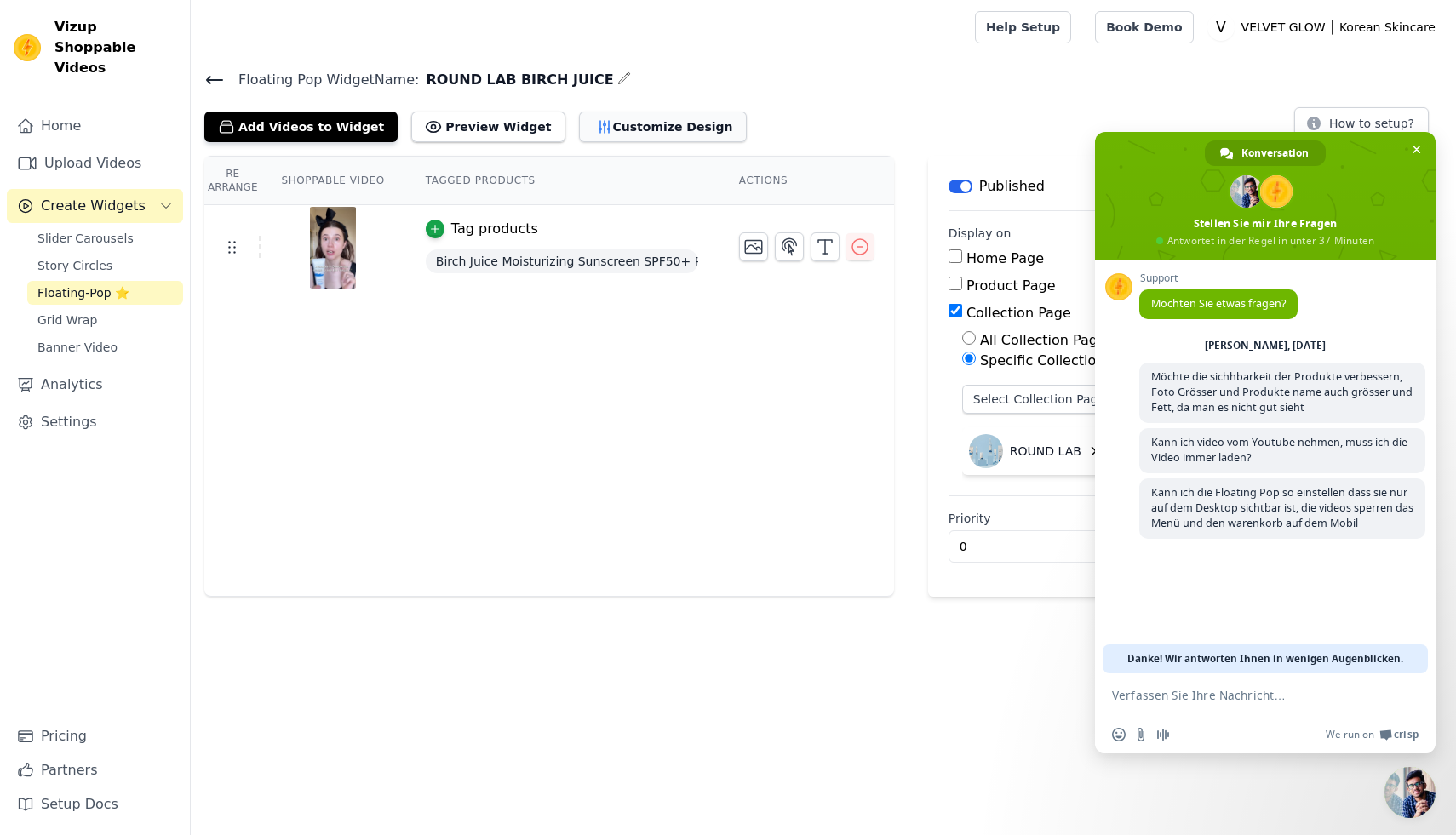
click at [654, 126] on button "Customize Design" at bounding box center [662, 127] width 167 height 31
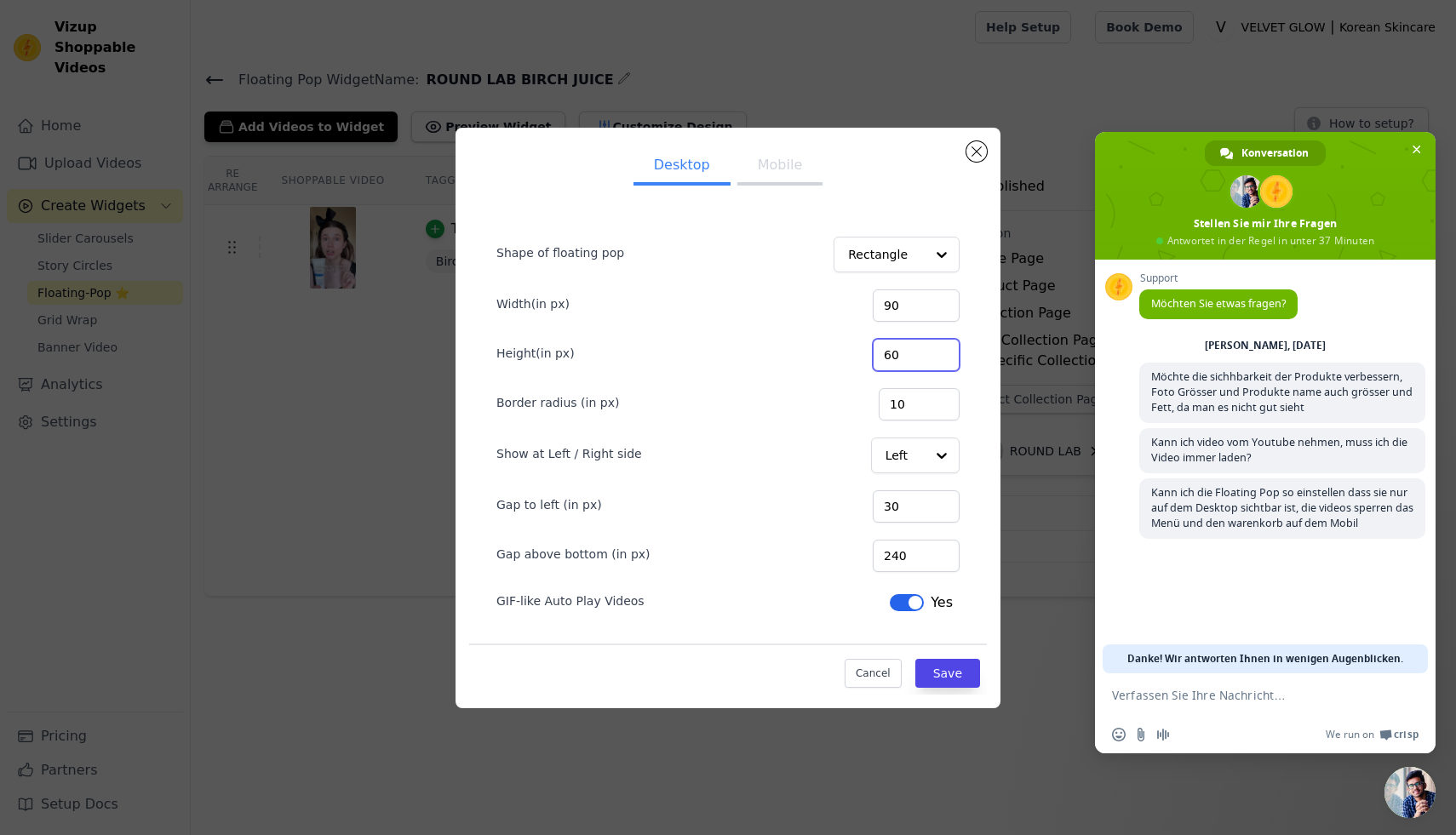
click at [910, 353] on input "60" at bounding box center [915, 354] width 87 height 32
click at [783, 167] on button "Mobile" at bounding box center [780, 166] width 86 height 38
click at [699, 171] on button "Desktop" at bounding box center [682, 166] width 97 height 38
click at [905, 354] on input "60" at bounding box center [915, 354] width 87 height 32
type input "160"
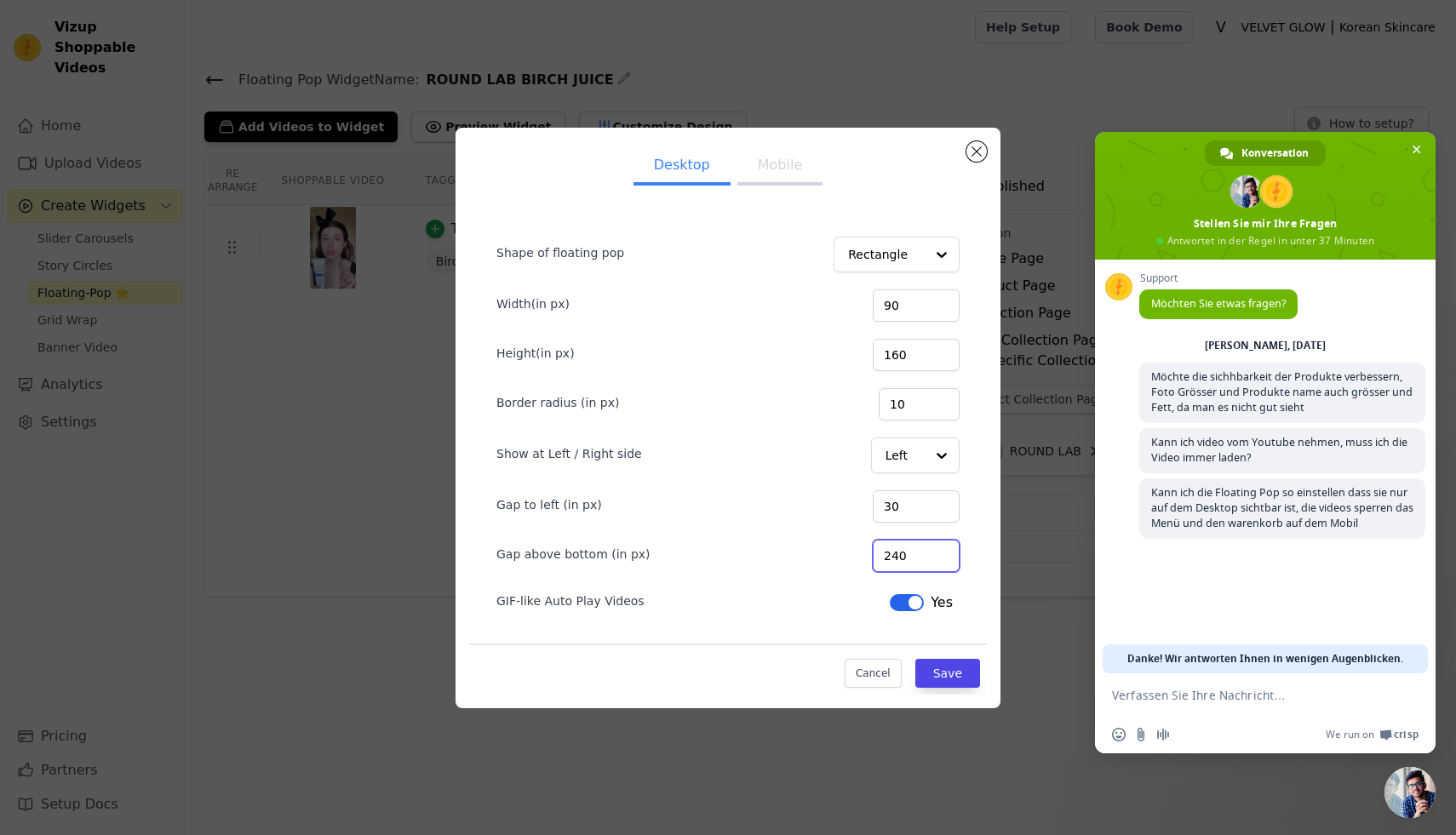
click at [910, 555] on input "240" at bounding box center [915, 555] width 87 height 32
click at [965, 675] on button "Save" at bounding box center [947, 673] width 65 height 29
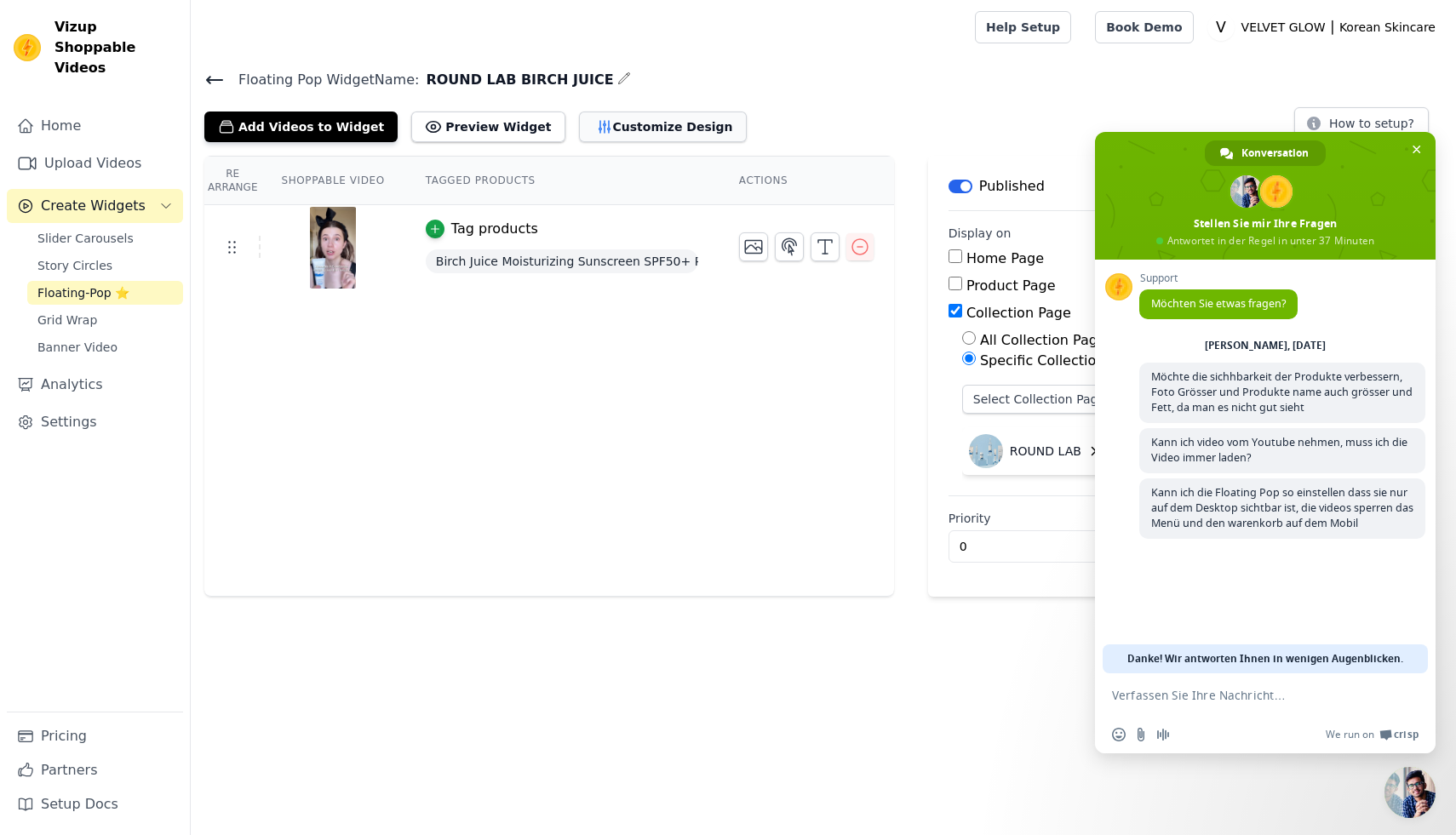
click at [653, 129] on button "Customize Design" at bounding box center [662, 127] width 167 height 31
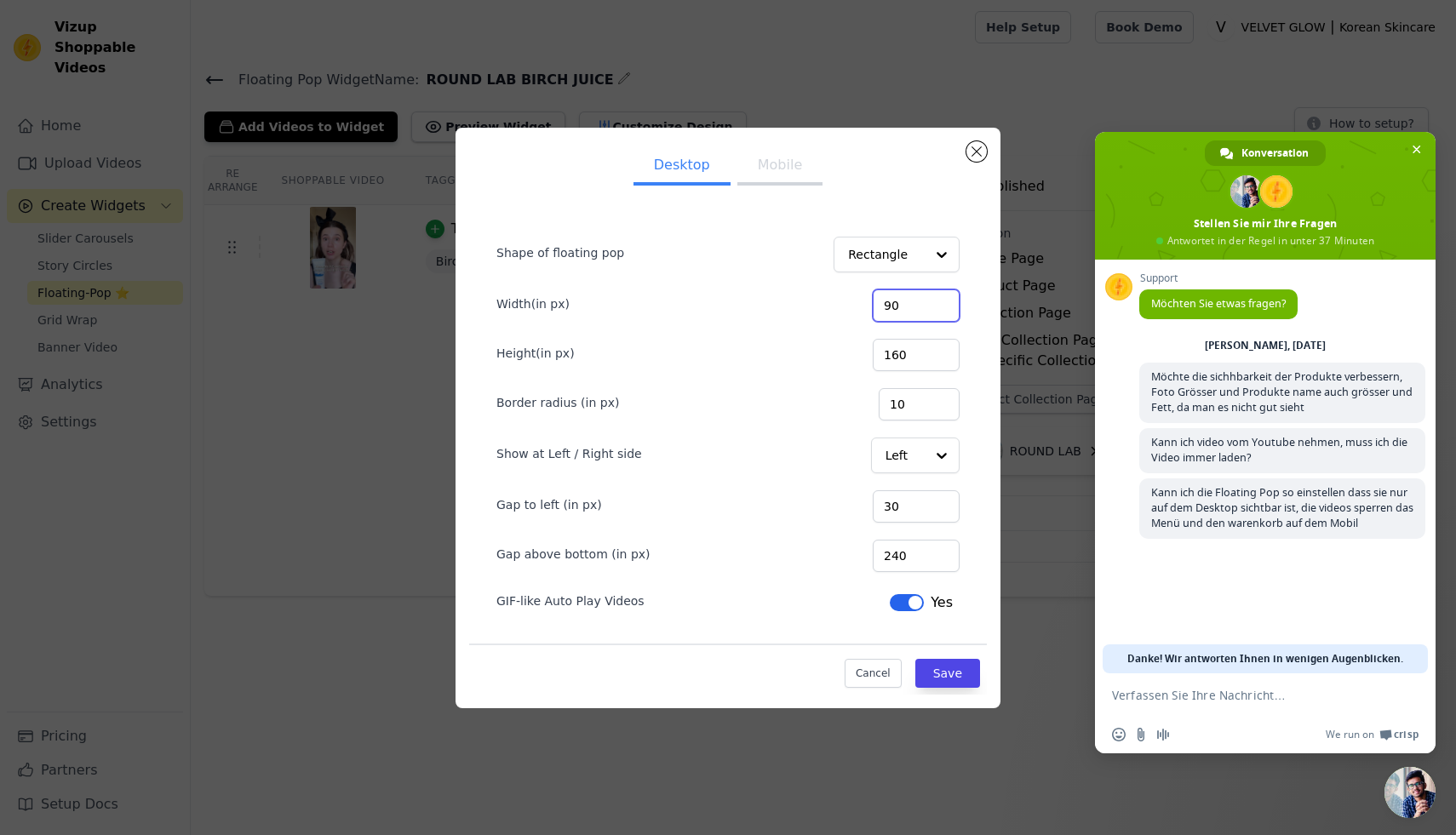
drag, startPoint x: 918, startPoint y: 303, endPoint x: 881, endPoint y: 306, distance: 37.1
click at [881, 306] on div "Width(in px) 90" at bounding box center [728, 303] width 463 height 36
type input "100"
click at [954, 668] on button "Save" at bounding box center [947, 673] width 65 height 29
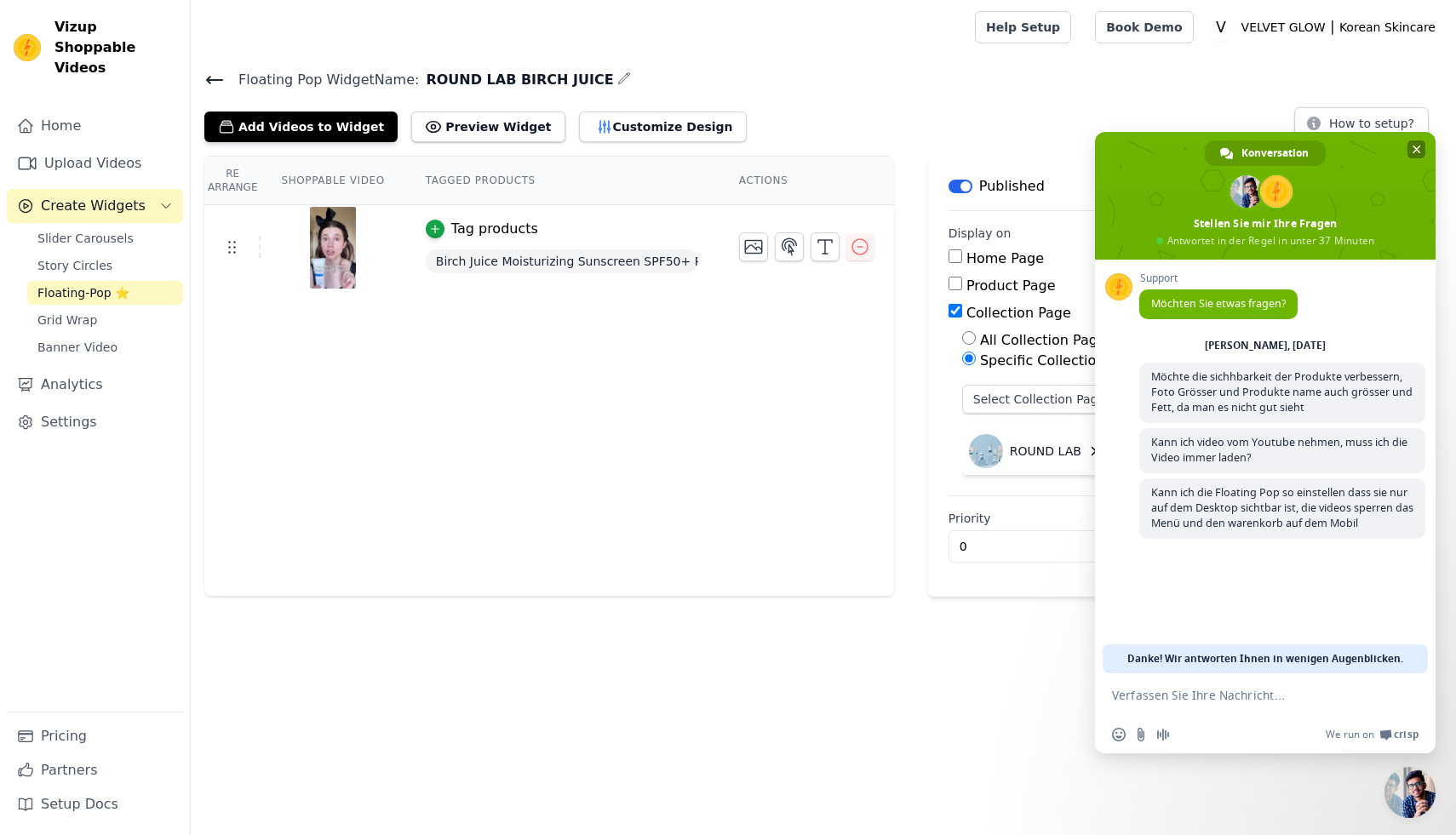
click at [1415, 148] on span "Chat schließen" at bounding box center [1416, 150] width 9 height 9
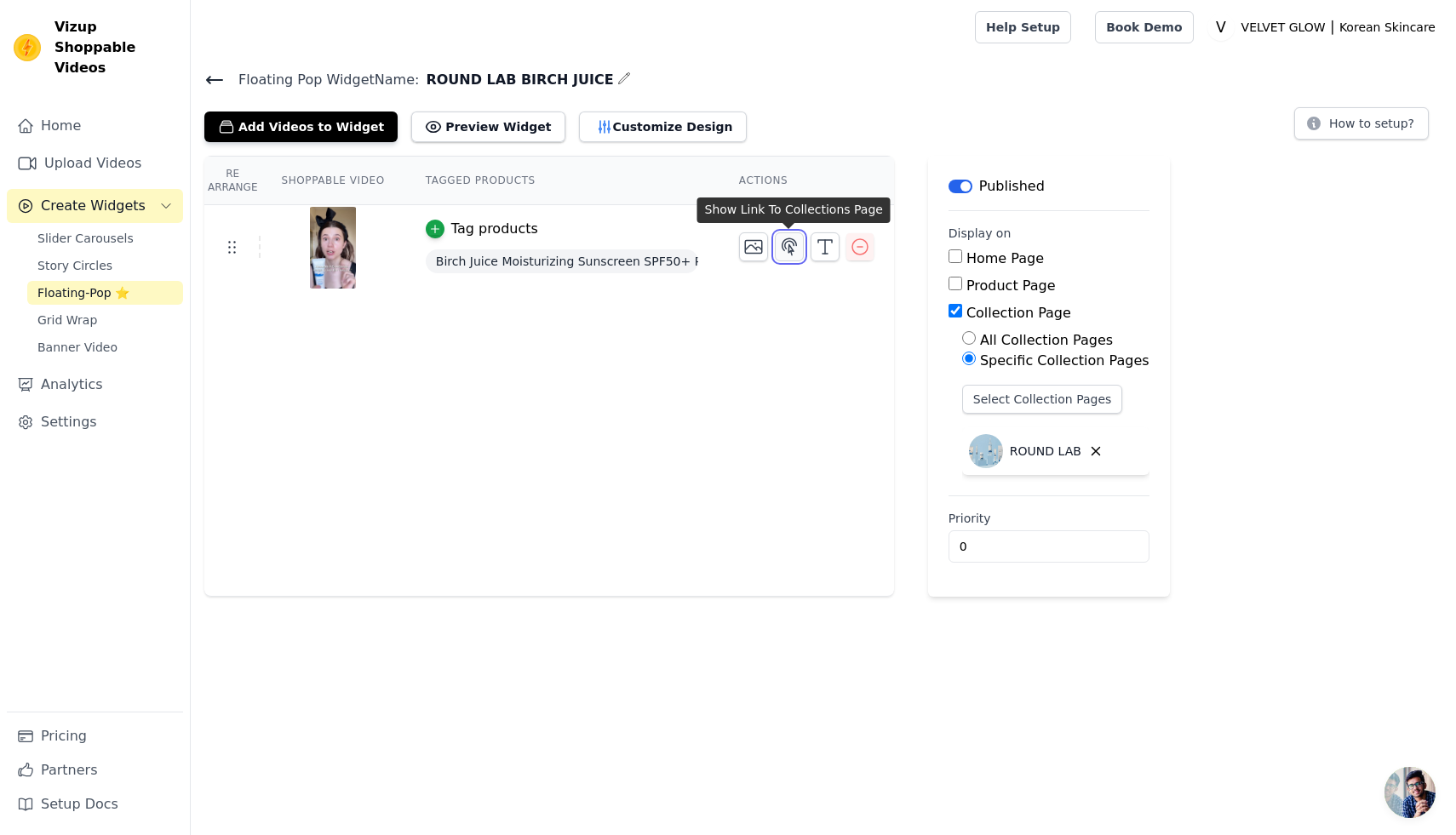
click at [787, 248] on icon "button" at bounding box center [789, 246] width 20 height 20
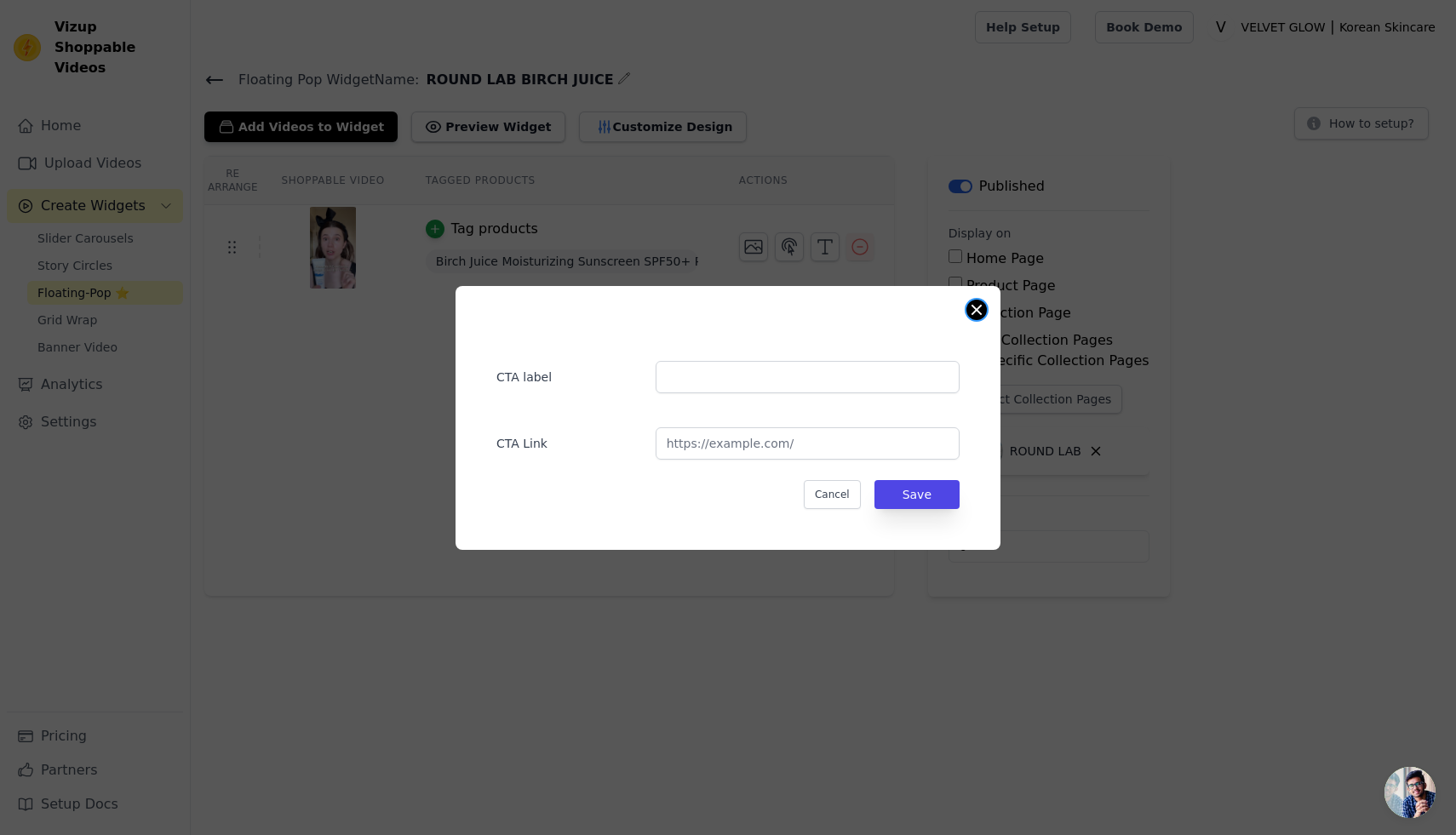
click at [983, 303] on button "Close modal" at bounding box center [976, 309] width 20 height 20
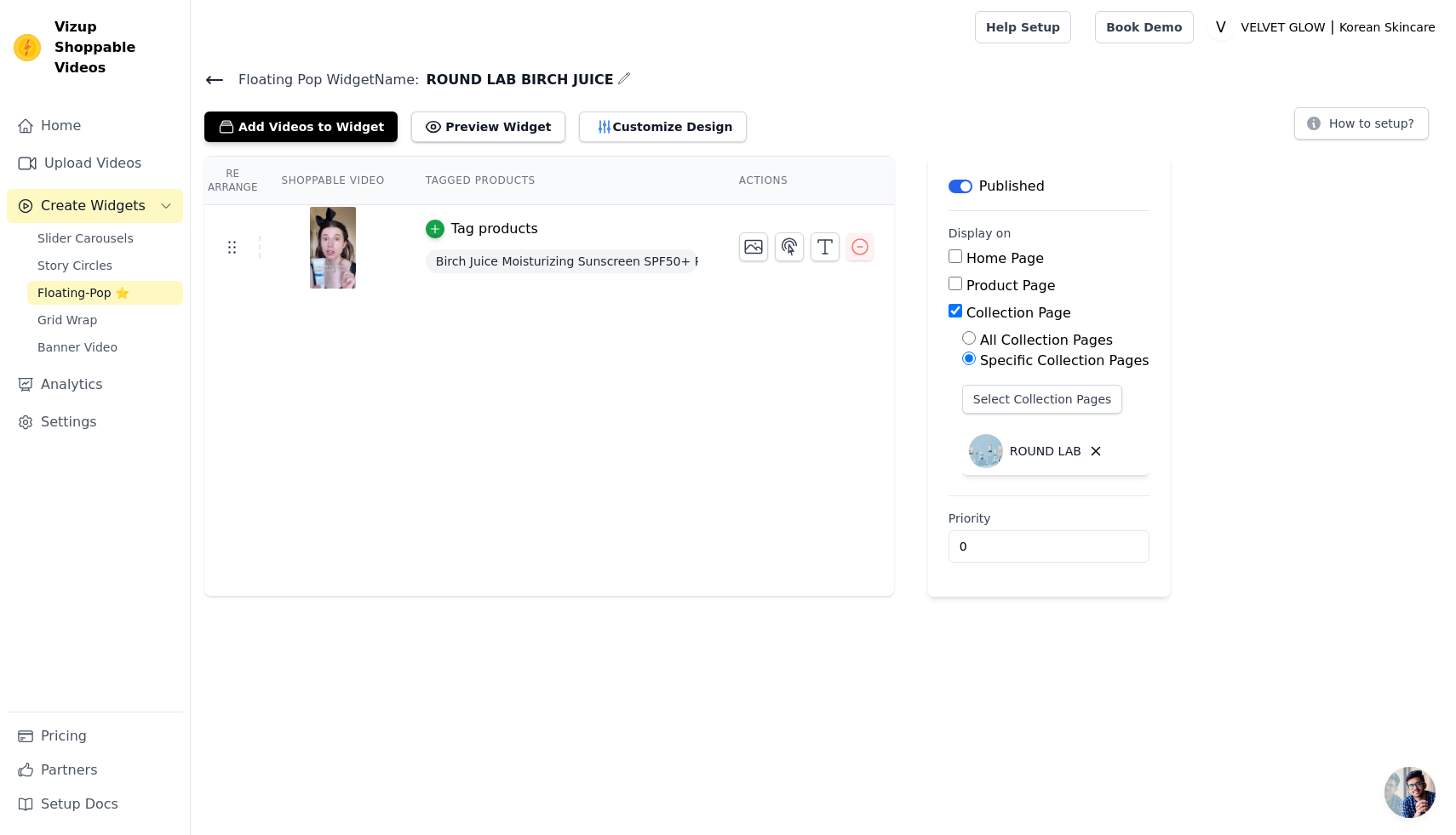
click at [208, 79] on icon at bounding box center [215, 80] width 16 height 7
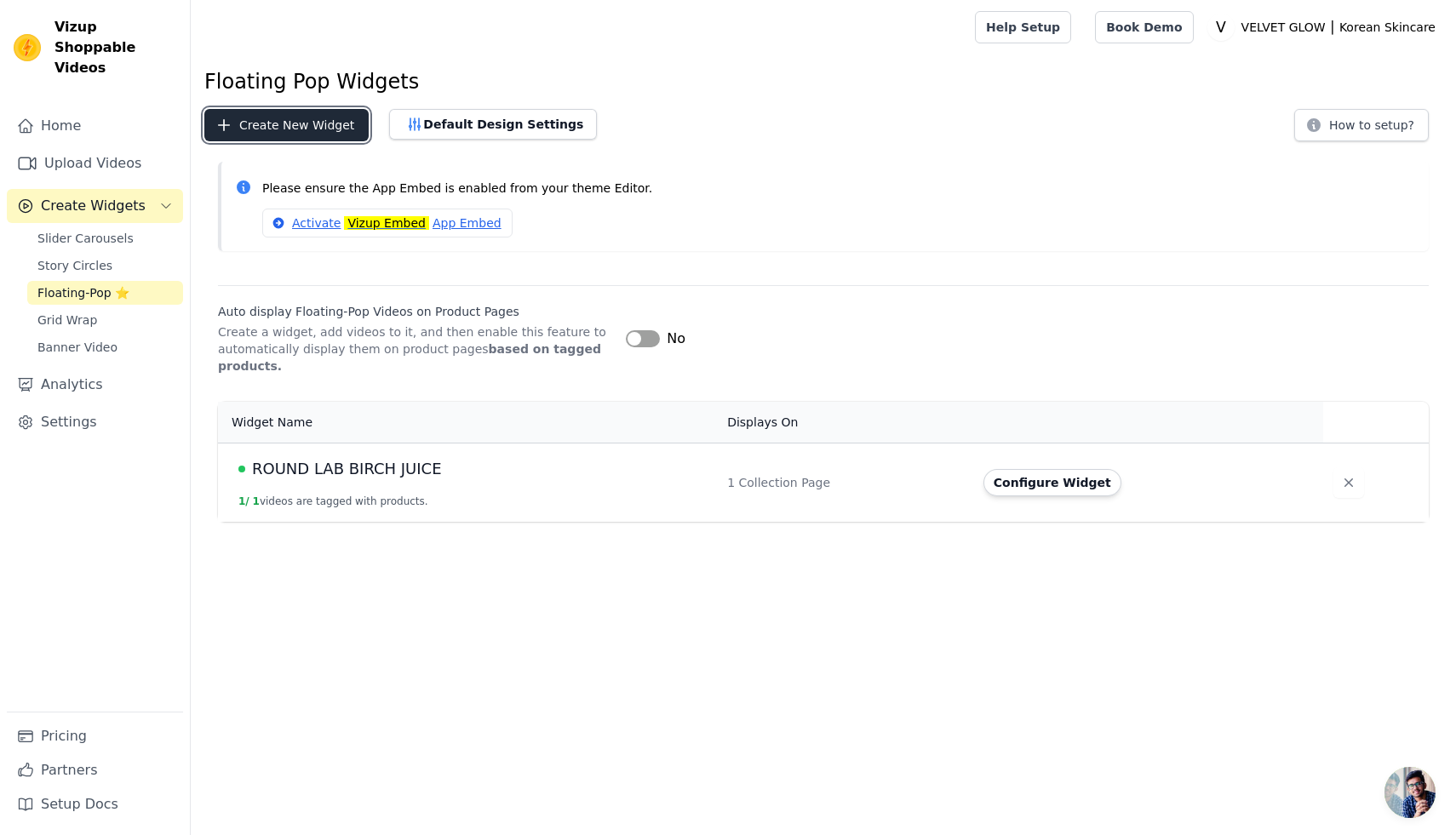
click at [310, 128] on button "Create New Widget" at bounding box center [286, 124] width 164 height 32
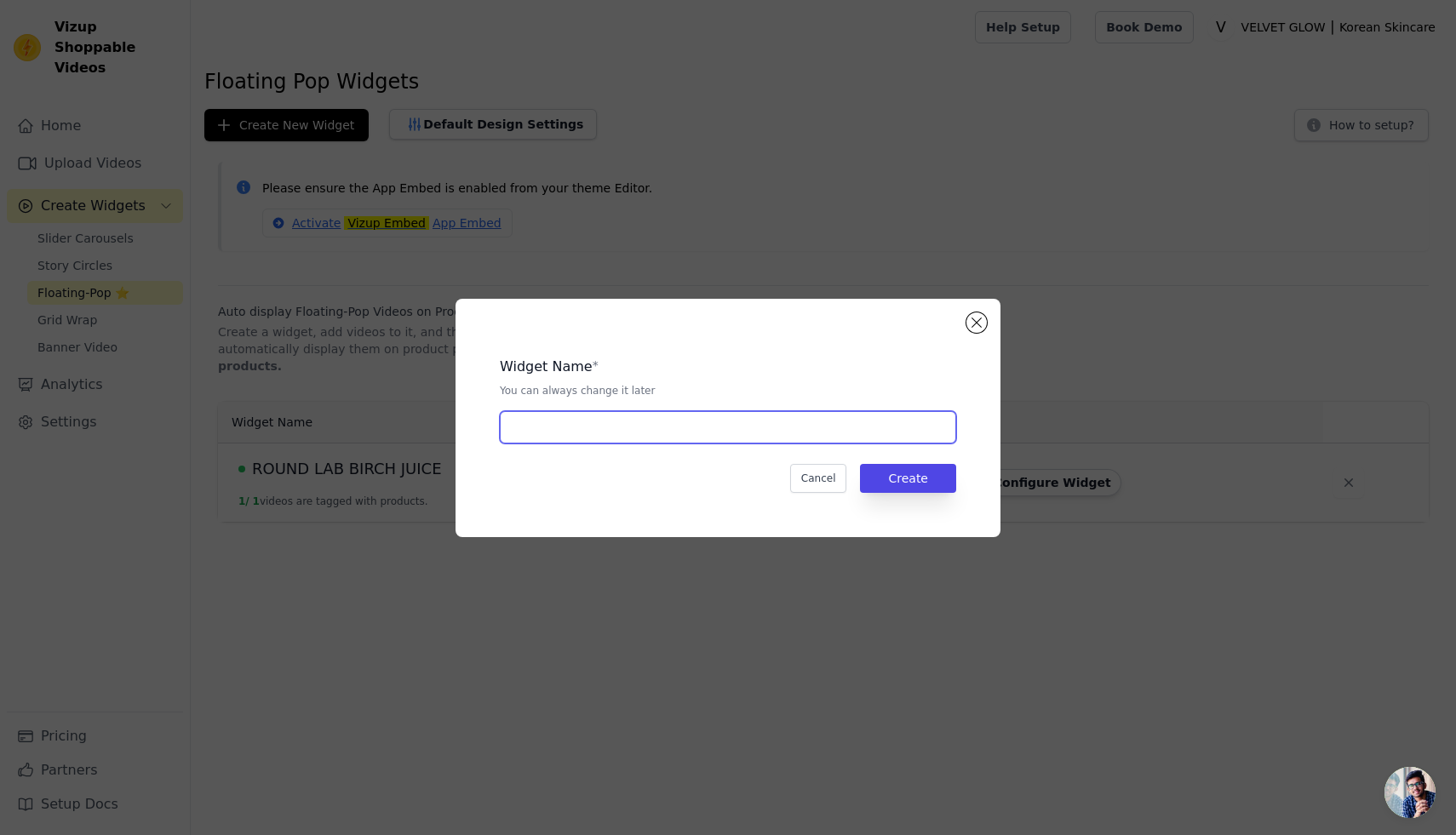
click at [536, 423] on input "text" at bounding box center [728, 427] width 456 height 32
click at [552, 425] on input "text" at bounding box center [728, 427] width 456 height 32
type input "Age-Pro Medicube"
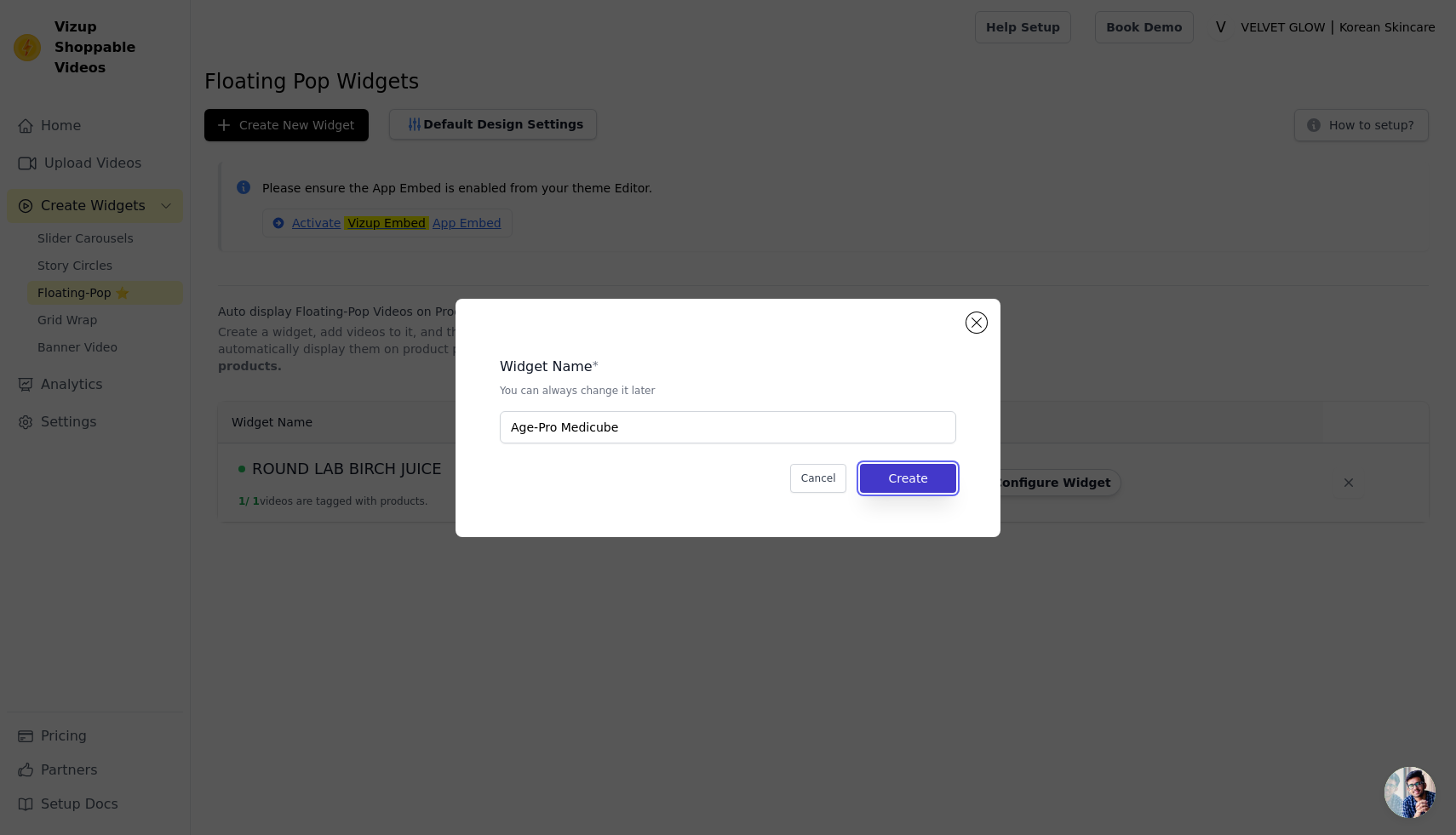
click at [885, 483] on button "Create" at bounding box center [907, 478] width 96 height 29
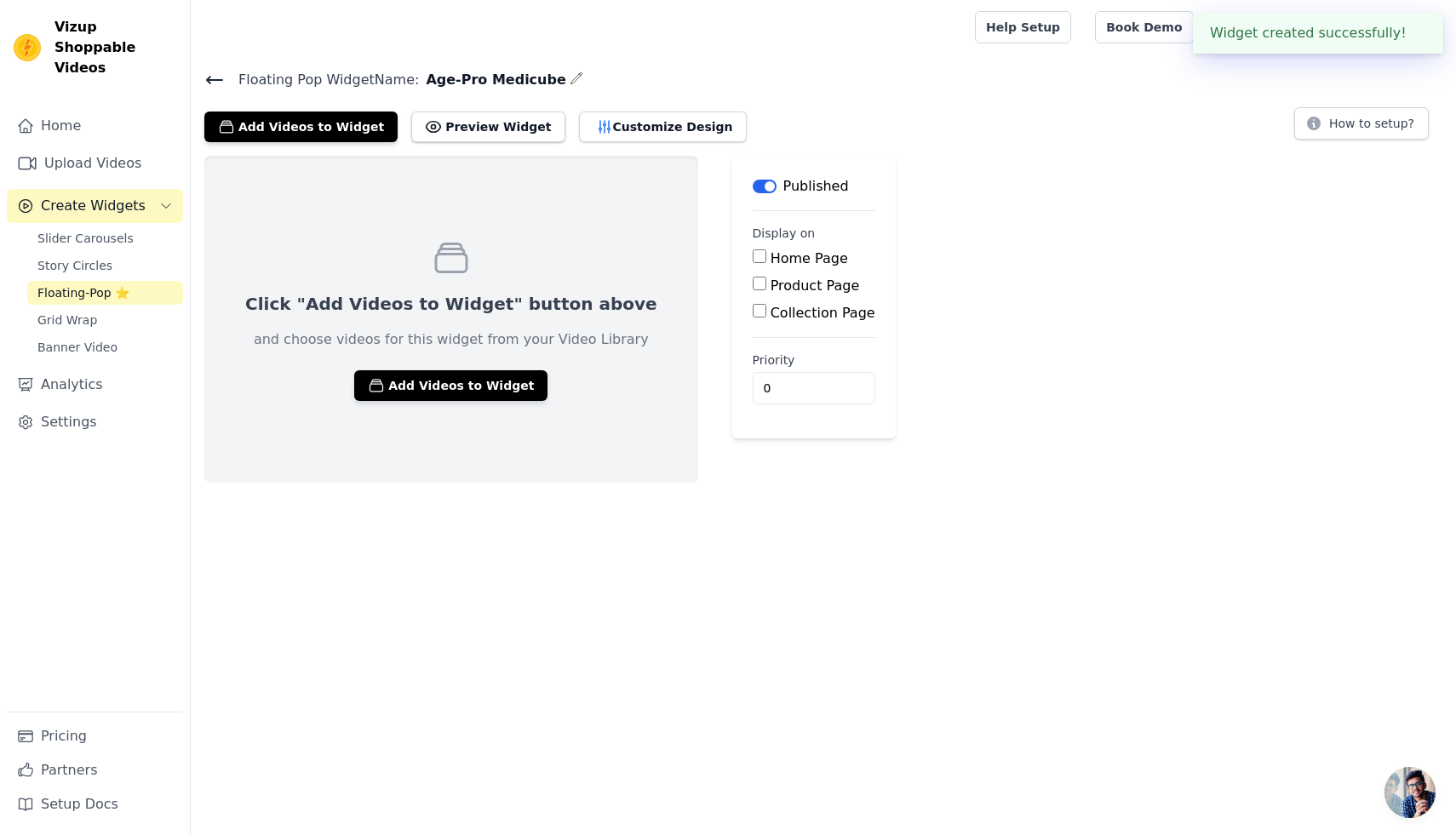
click at [753, 313] on input "Collection Page" at bounding box center [760, 310] width 14 height 14
checkbox input "true"
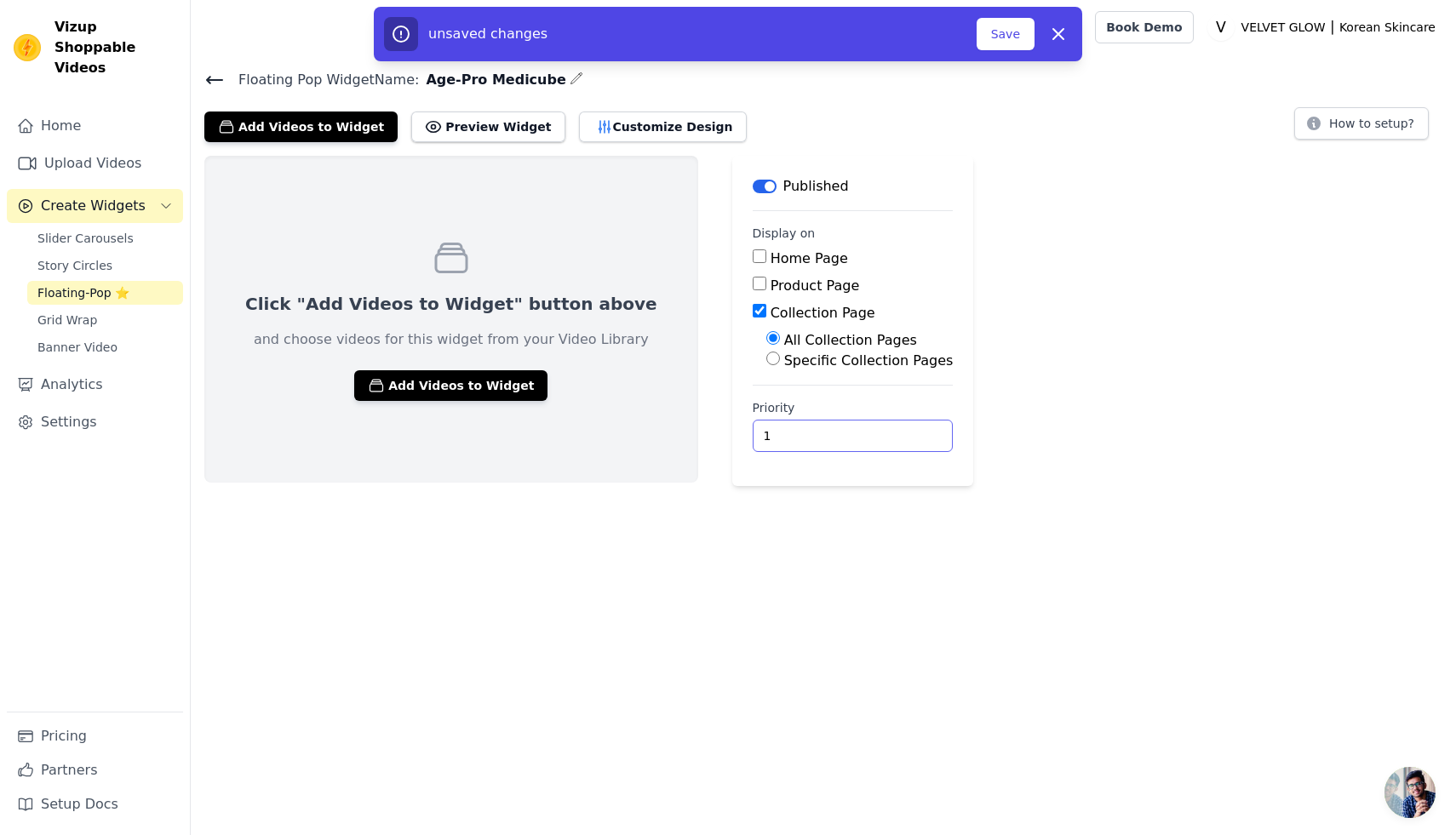
click at [843, 429] on input "1" at bounding box center [853, 435] width 201 height 32
click at [843, 429] on input "2" at bounding box center [853, 435] width 201 height 32
type input "3"
click at [843, 429] on input "3" at bounding box center [853, 435] width 201 height 32
click at [475, 386] on button "Add Videos to Widget" at bounding box center [450, 386] width 194 height 31
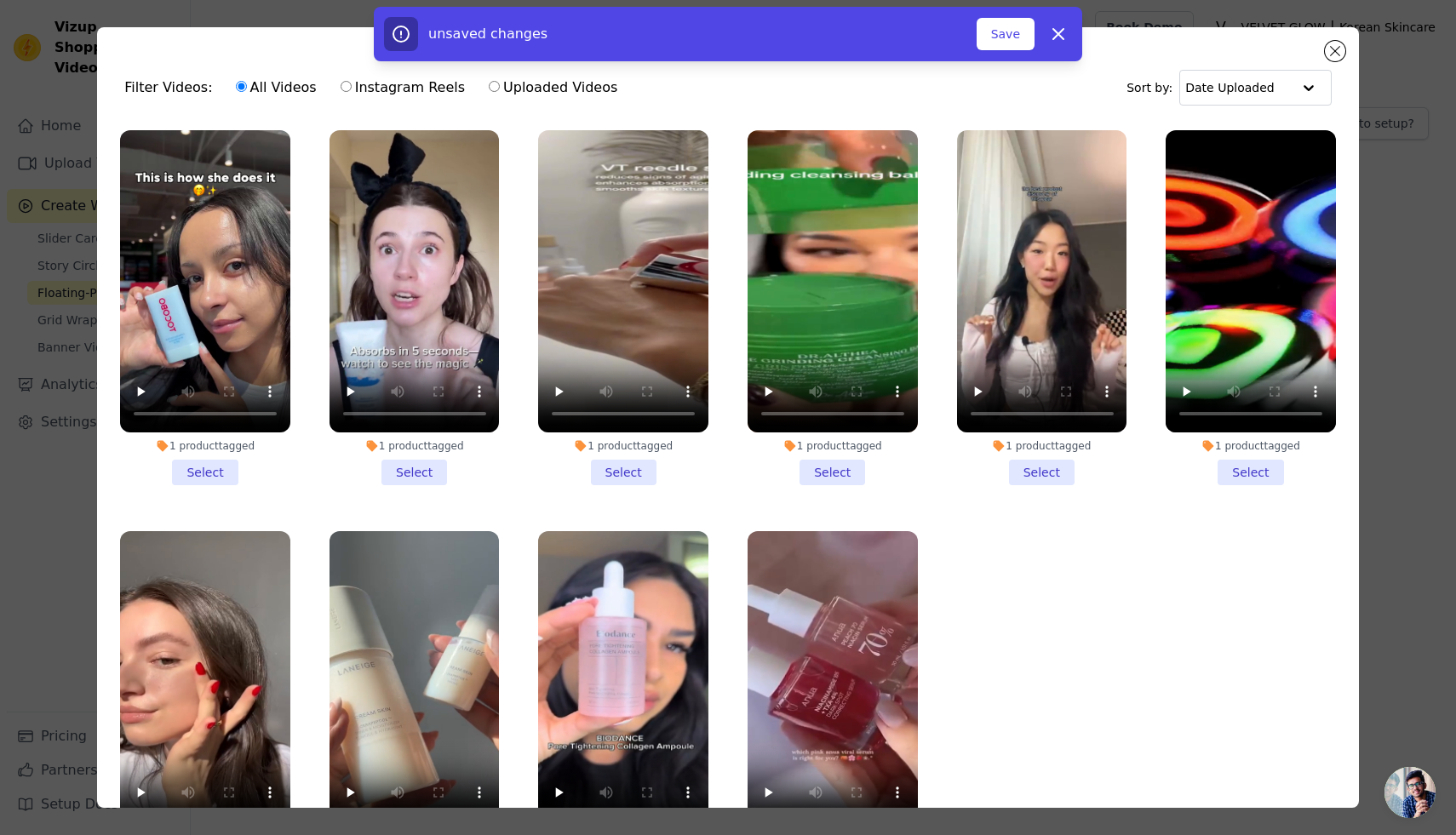
click at [1246, 467] on li "1 product tagged Select" at bounding box center [1250, 307] width 170 height 355
click at [0, 0] on input "1 product tagged Select" at bounding box center [0, 0] width 0 height 0
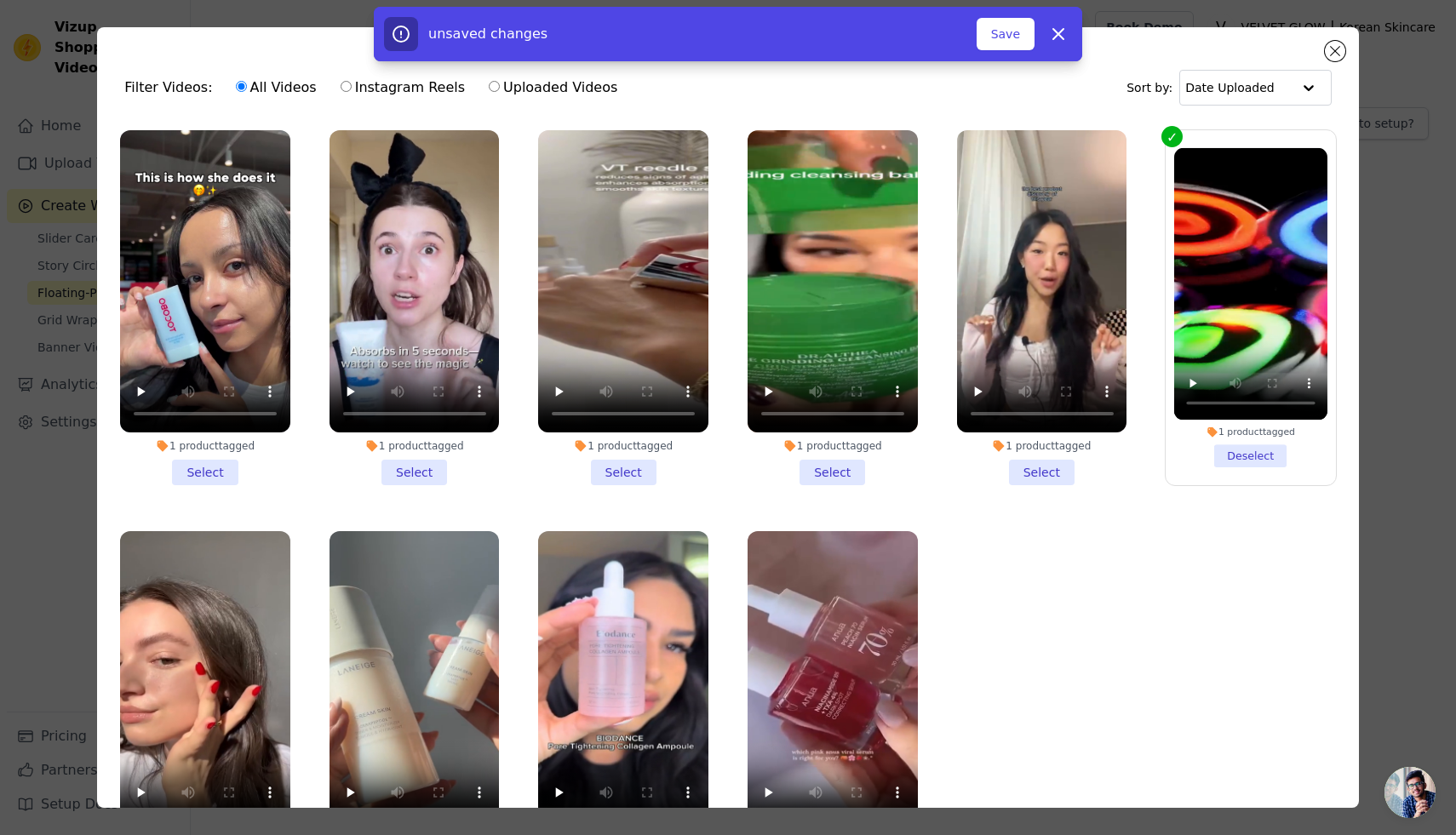
scroll to position [20, 0]
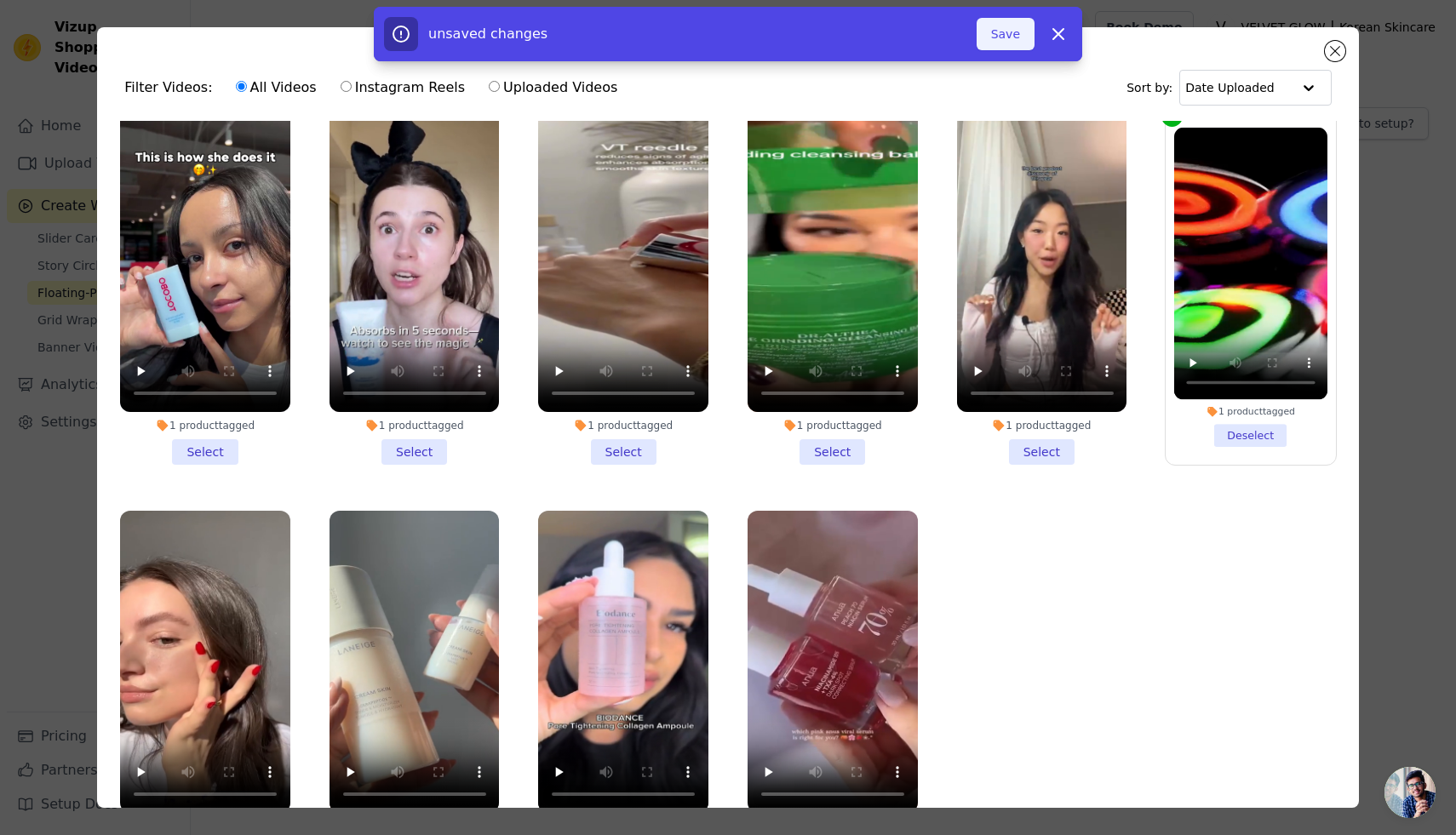
click at [1014, 35] on button "Save" at bounding box center [1006, 33] width 58 height 32
click at [982, 45] on button "Add To Widget" at bounding box center [977, 33] width 114 height 32
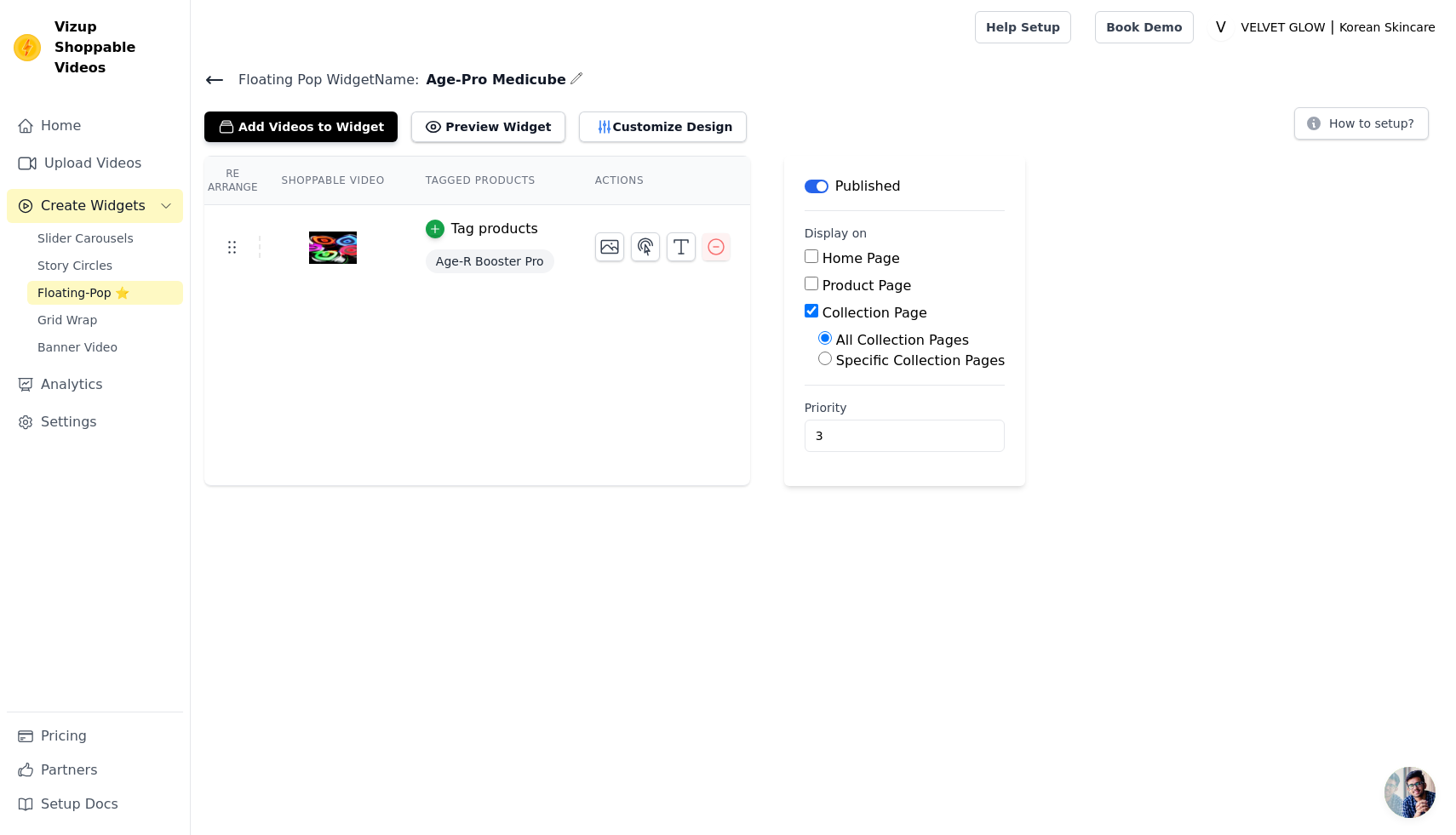
click at [818, 360] on input "Specific Collection Pages" at bounding box center [825, 358] width 14 height 14
radio input "true"
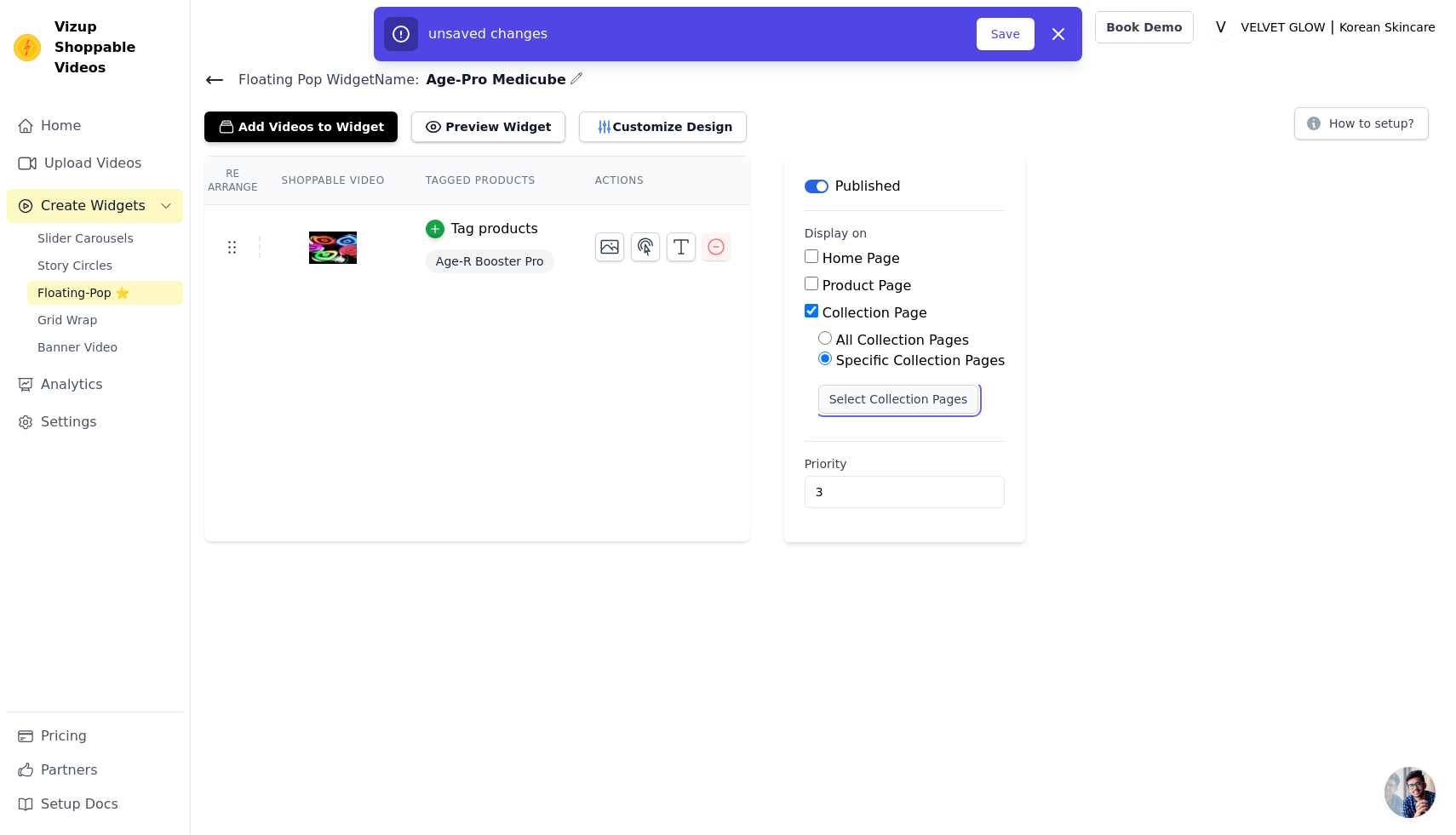
click at [927, 397] on button "Select Collection Pages" at bounding box center [898, 400] width 160 height 29
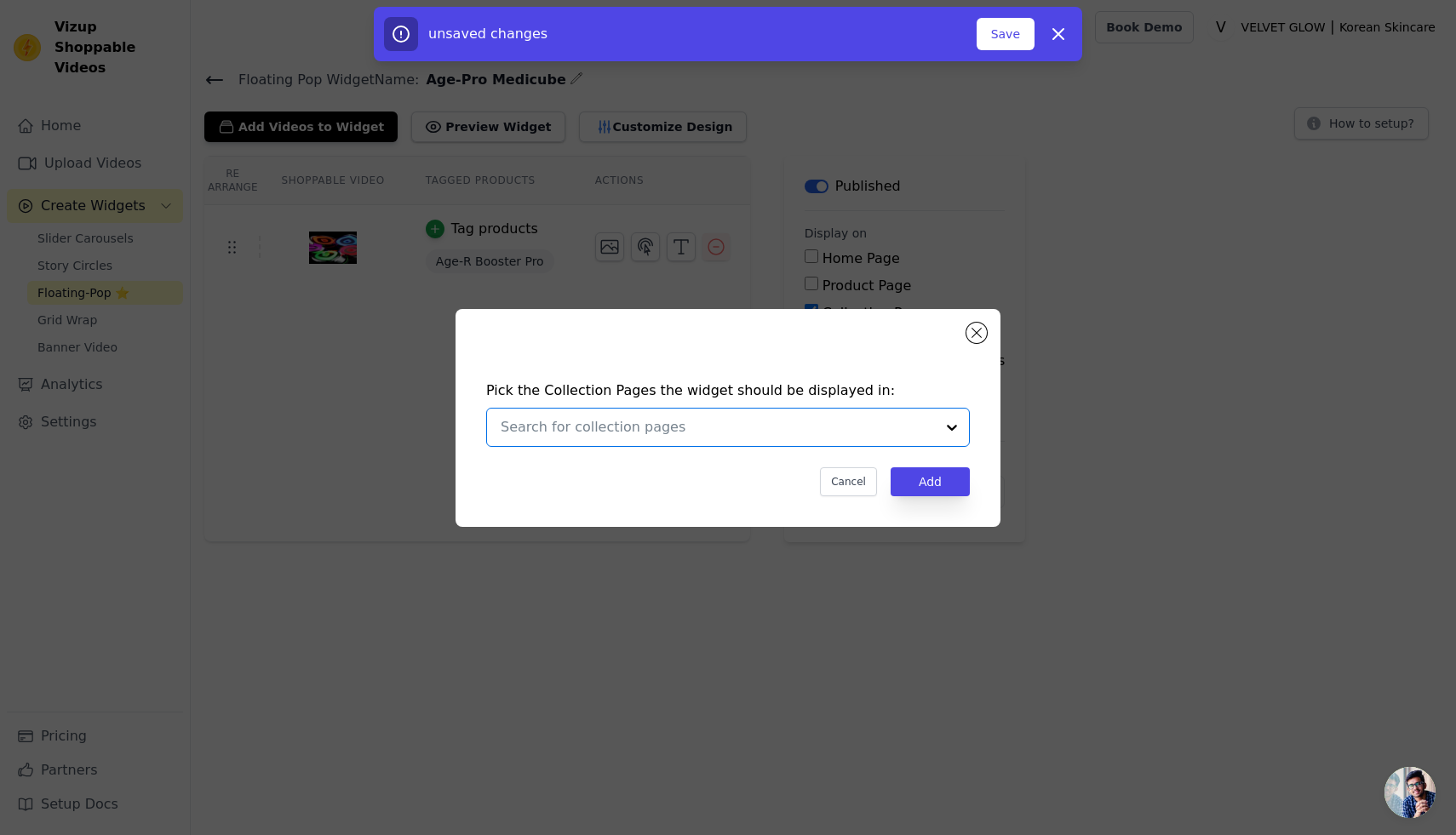
click at [621, 428] on input "text" at bounding box center [718, 427] width 434 height 20
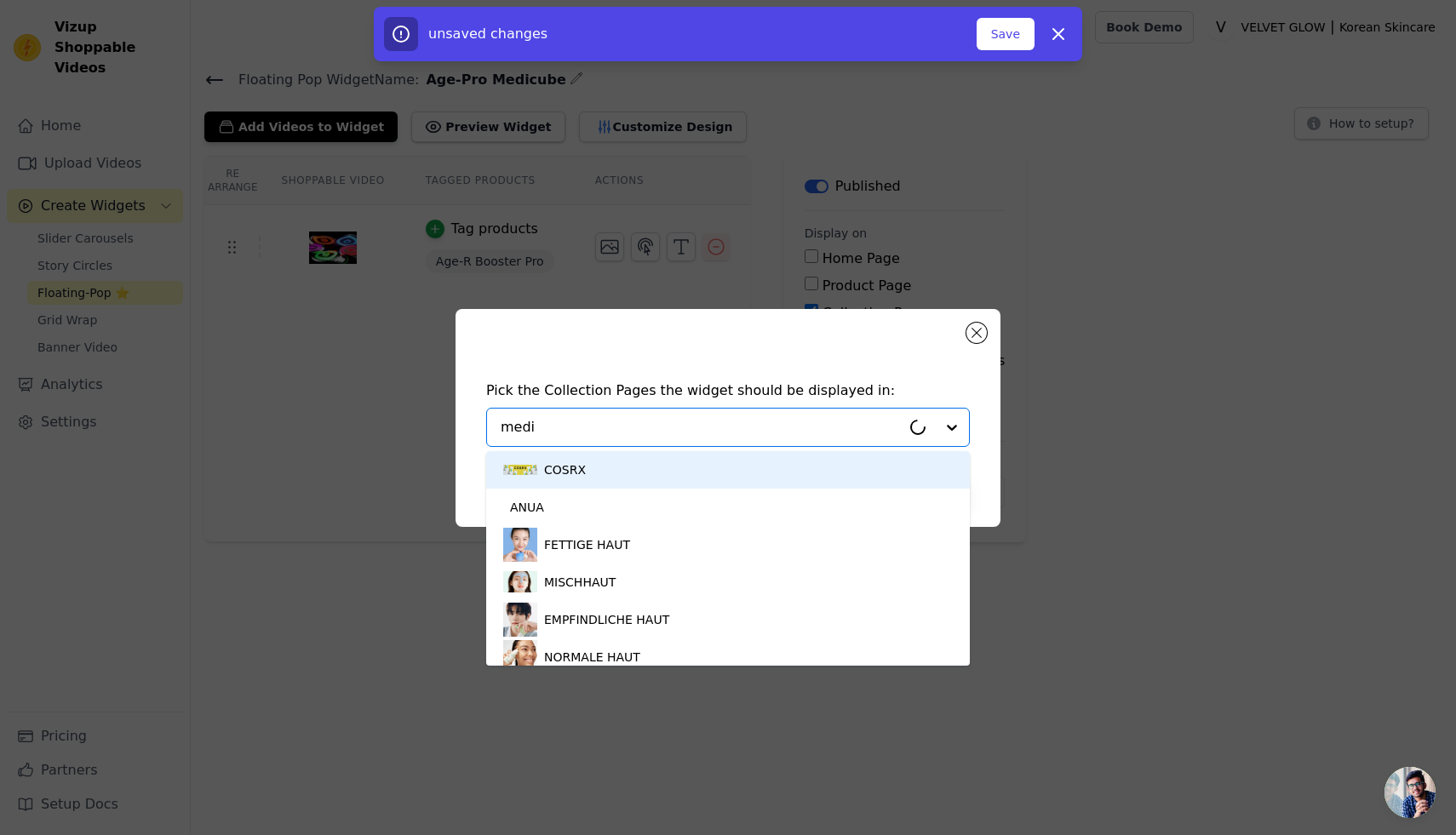
type input "medic"
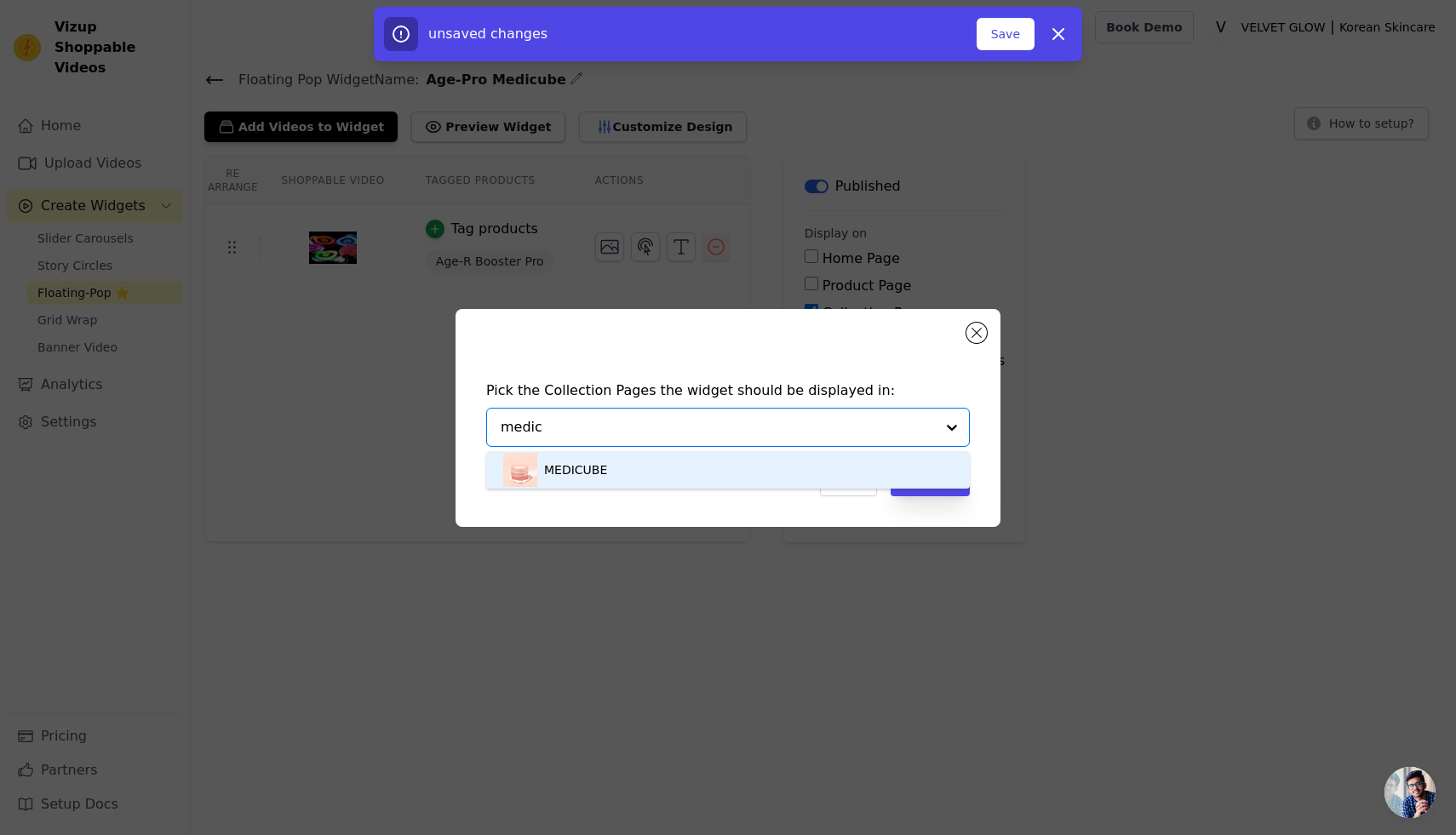
click at [579, 466] on div "MEDICUBE" at bounding box center [575, 470] width 63 height 38
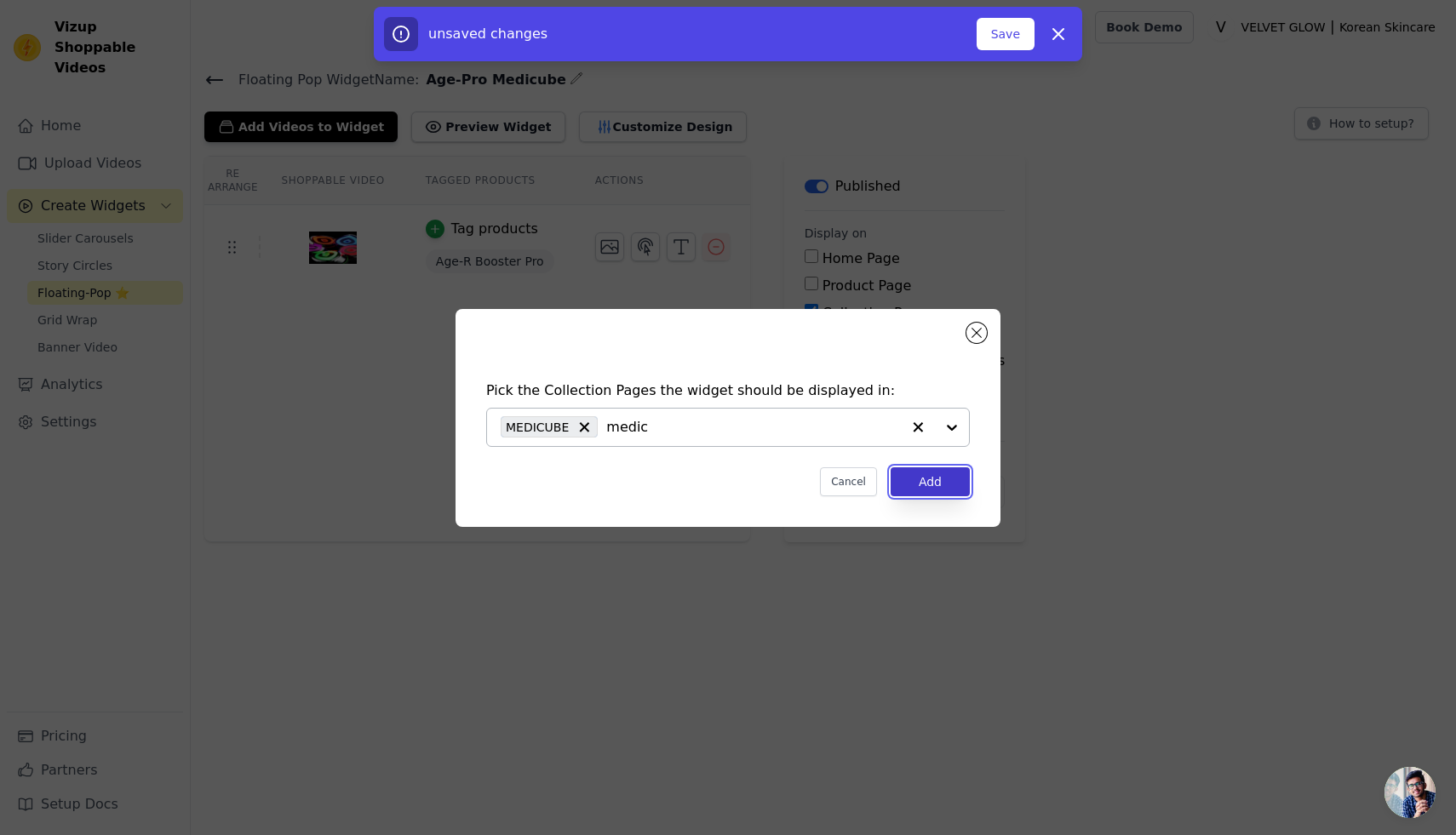
click at [911, 477] on button "Add" at bounding box center [930, 482] width 79 height 29
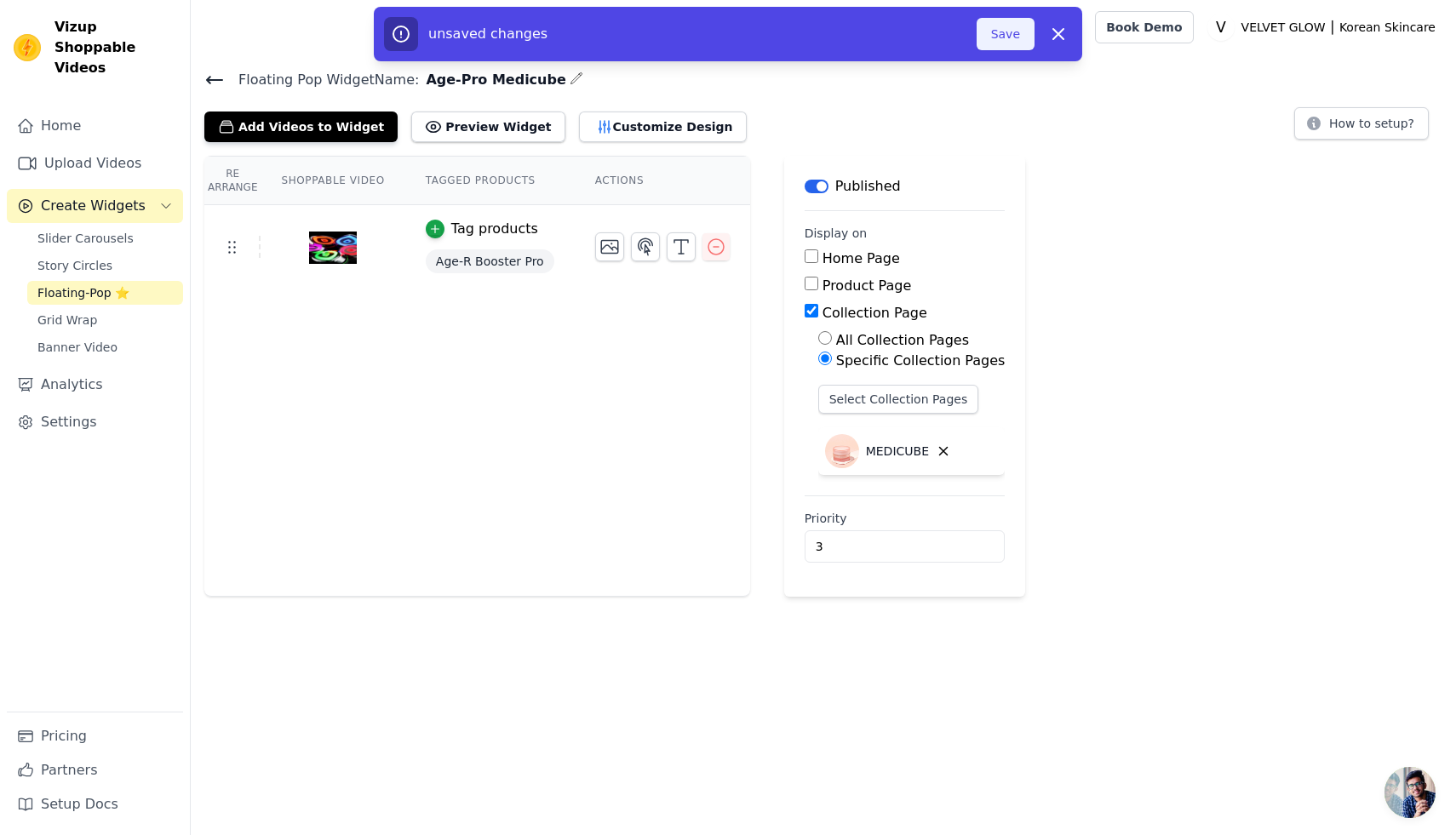
click at [1000, 35] on button "Save" at bounding box center [1006, 33] width 58 height 32
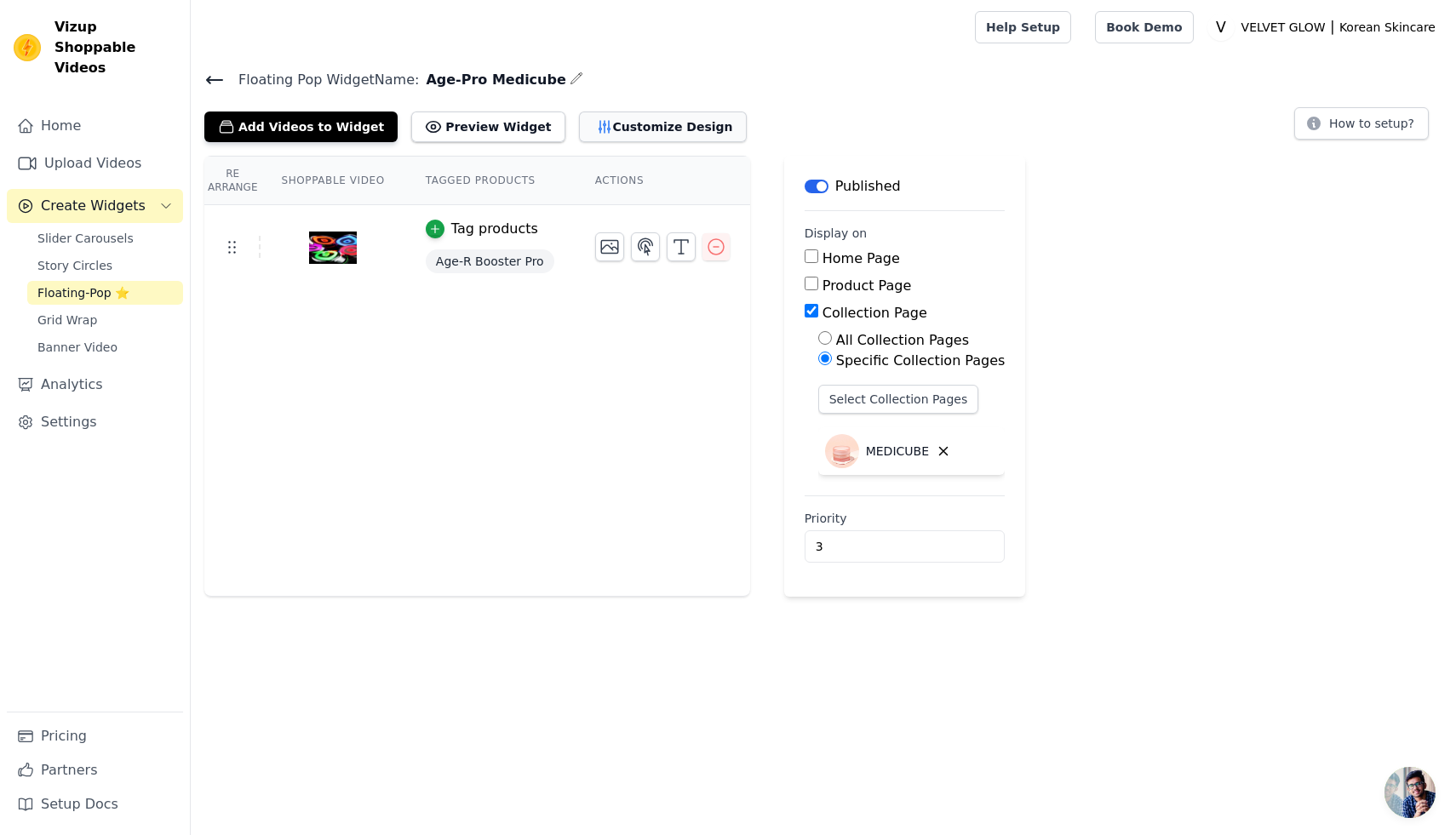
click at [597, 125] on button "Customize Design" at bounding box center [662, 127] width 167 height 31
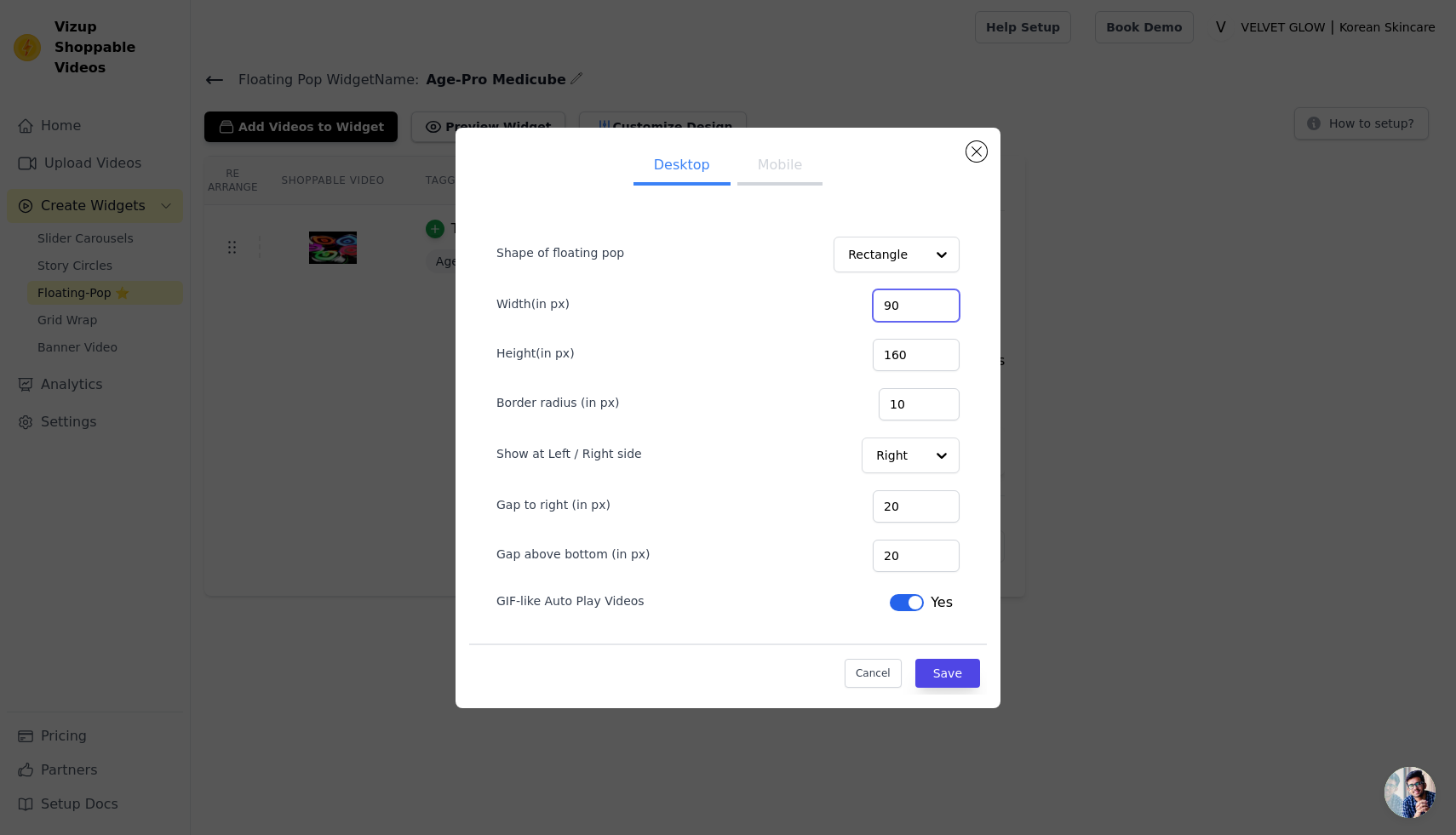
drag, startPoint x: 918, startPoint y: 303, endPoint x: 877, endPoint y: 308, distance: 41.3
click at [877, 308] on div "Width(in px) 90" at bounding box center [728, 303] width 463 height 36
type input "100"
click at [905, 549] on input "20" at bounding box center [915, 555] width 87 height 32
type input "120"
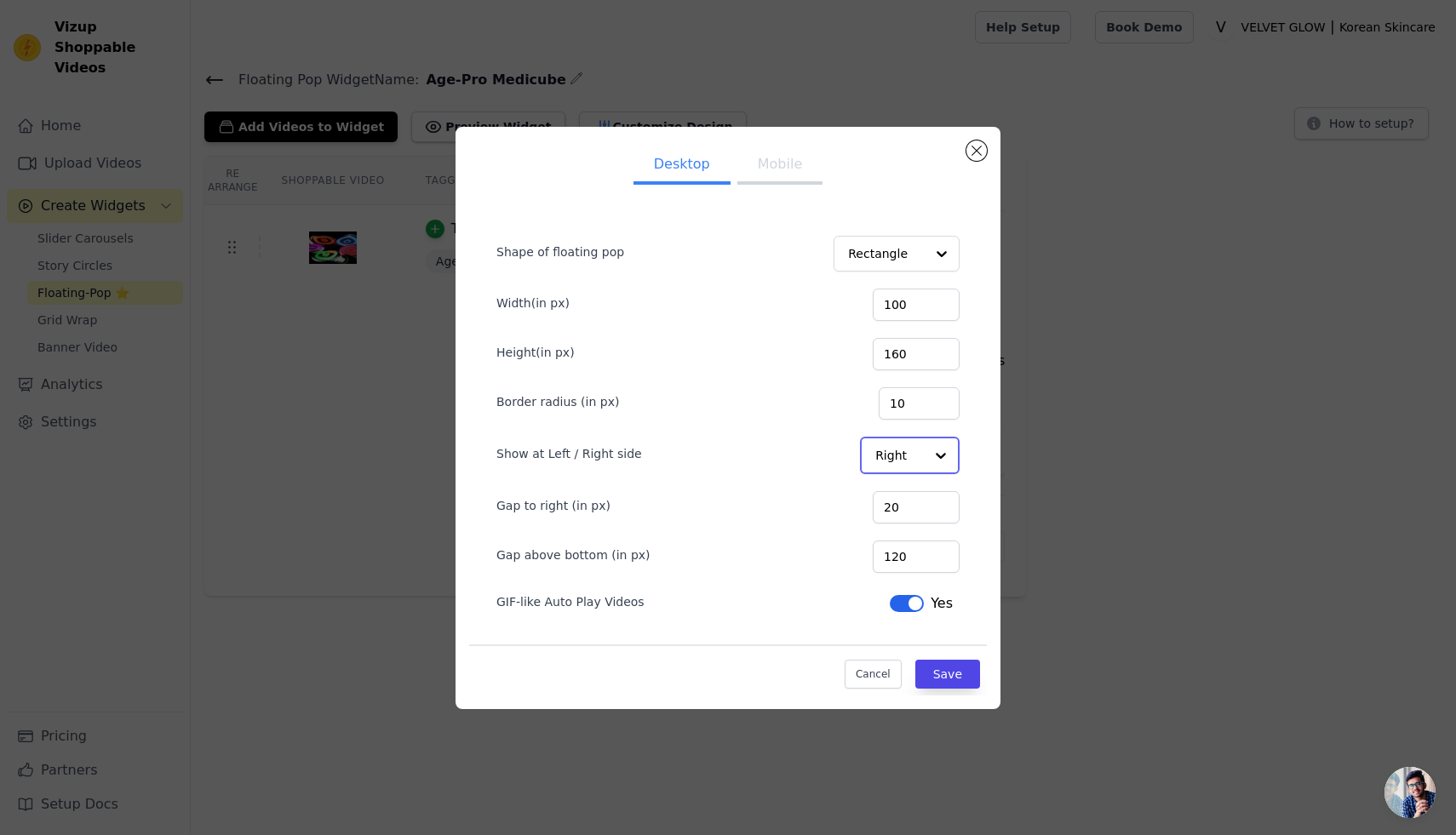
click at [930, 459] on div at bounding box center [941, 455] width 34 height 34
click at [921, 488] on div "Left" at bounding box center [908, 496] width 97 height 36
click at [941, 677] on button "Save" at bounding box center [947, 673] width 65 height 29
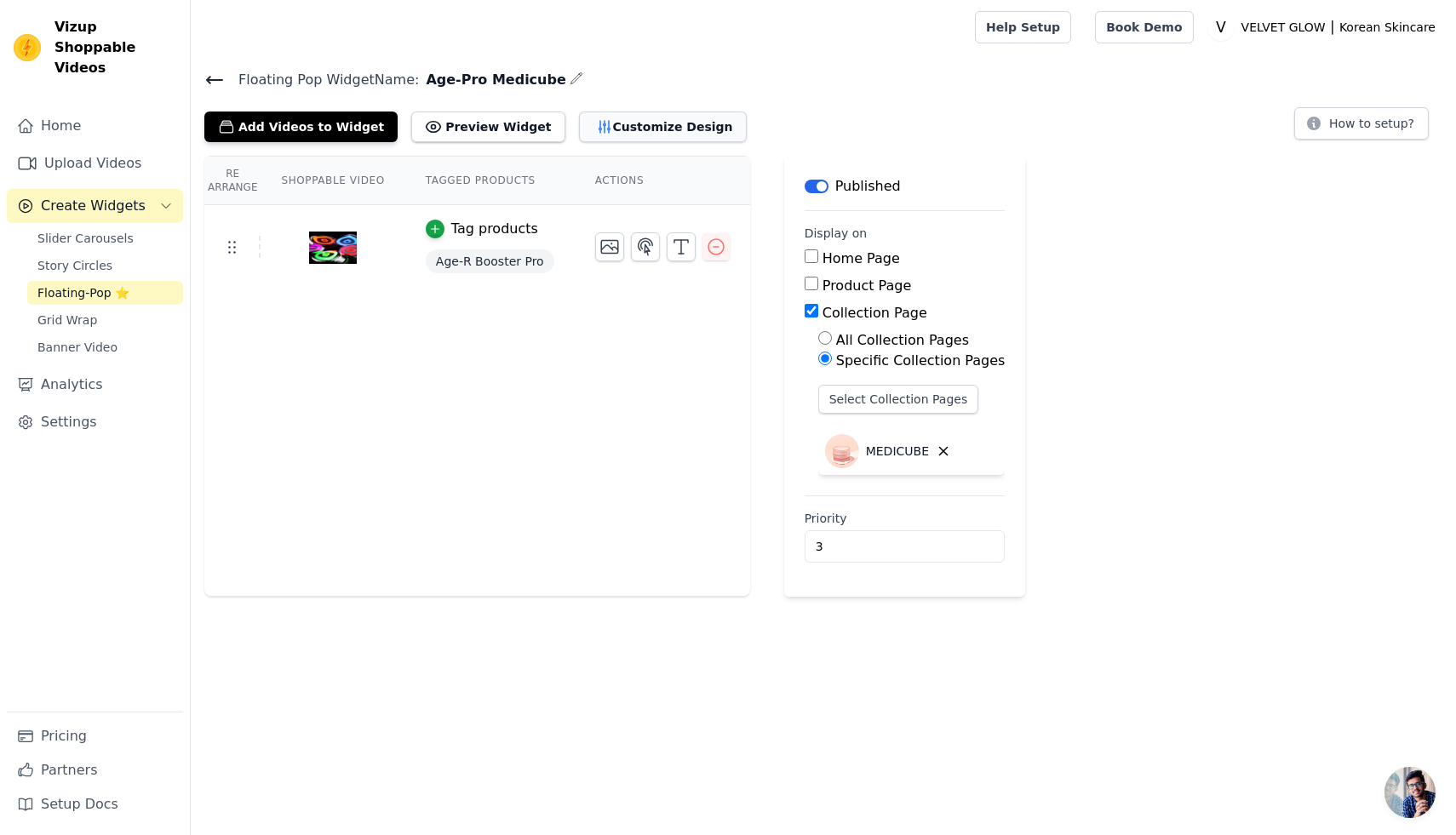
click at [615, 133] on button "Customize Design" at bounding box center [662, 127] width 167 height 31
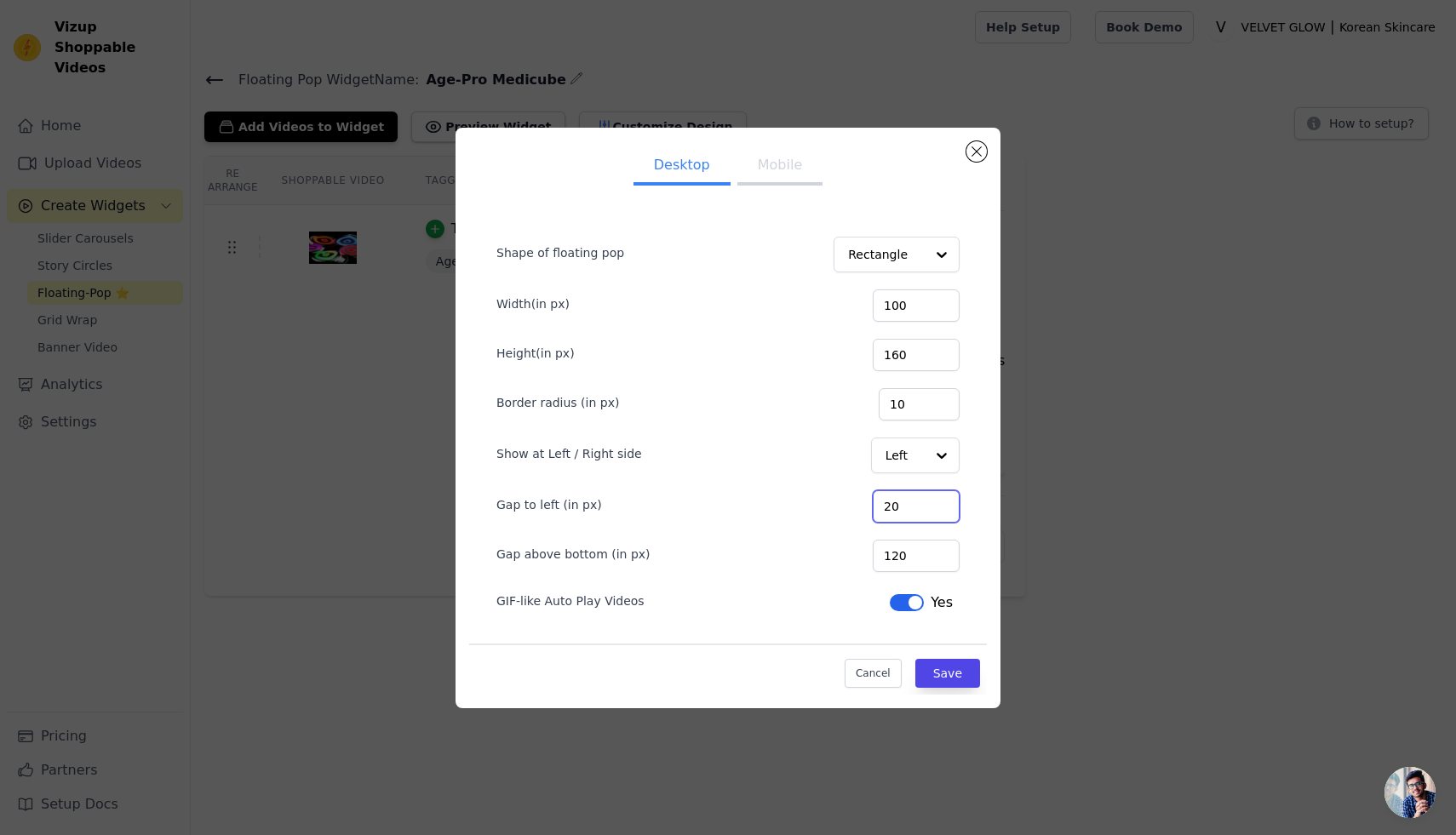
drag, startPoint x: 918, startPoint y: 505, endPoint x: 903, endPoint y: 505, distance: 15.0
click at [903, 505] on input "20" at bounding box center [915, 505] width 87 height 32
type input "30"
drag, startPoint x: 911, startPoint y: 555, endPoint x: 891, endPoint y: 556, distance: 20.0
click at [891, 556] on div "Gap above bottom (in px) 120" at bounding box center [728, 553] width 463 height 36
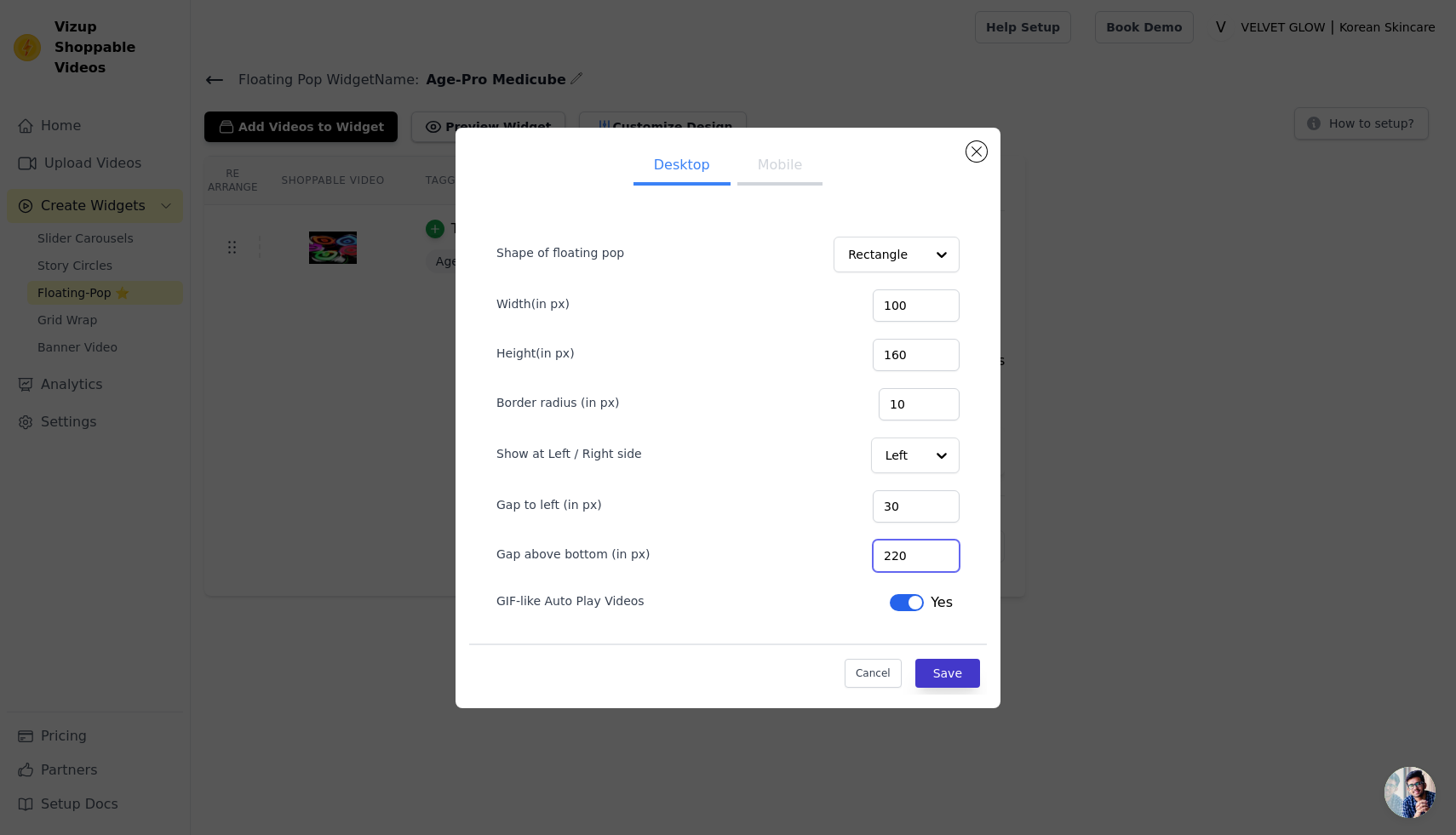
type input "220"
click at [941, 671] on button "Save" at bounding box center [947, 673] width 65 height 29
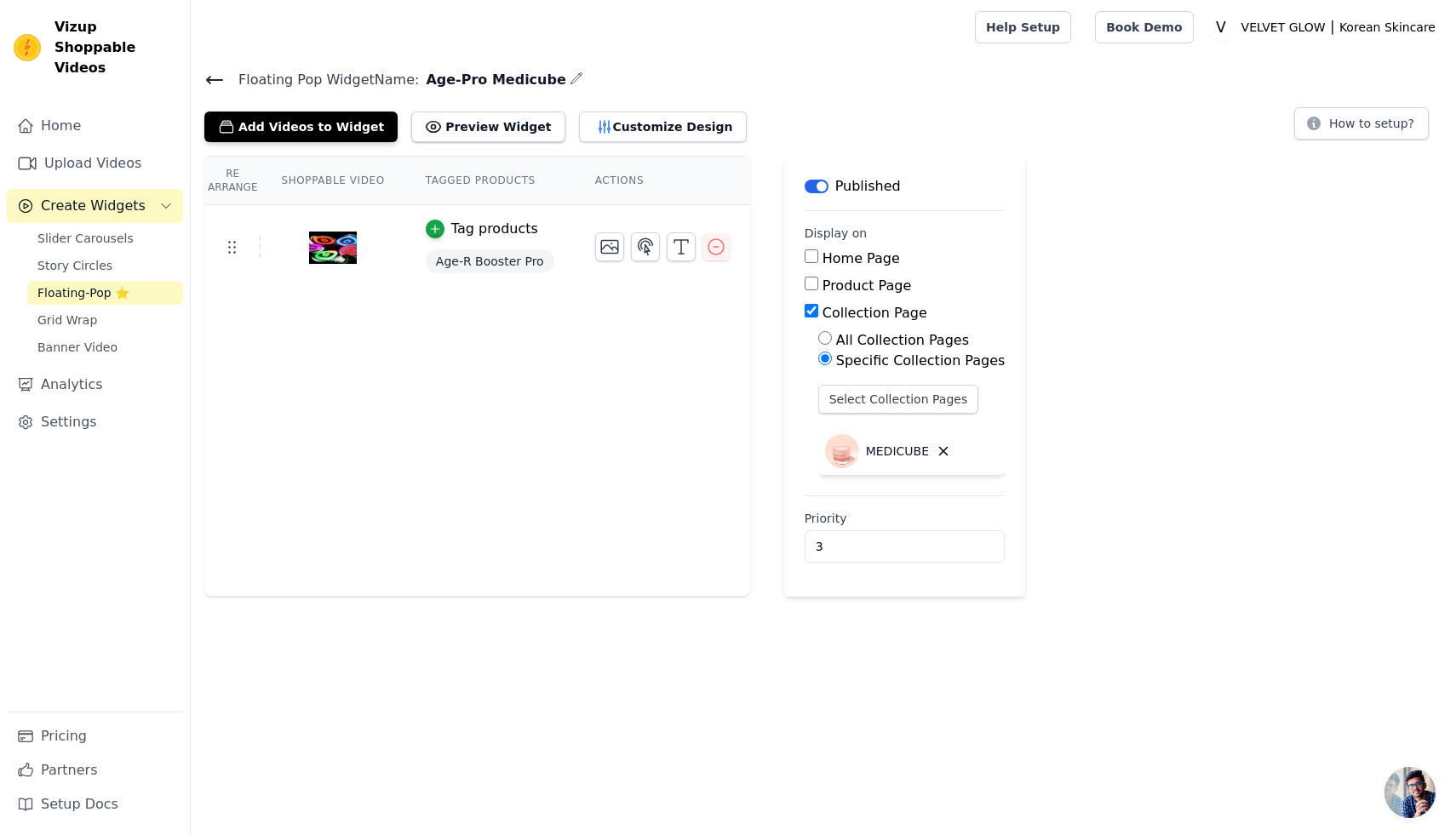
click at [219, 86] on icon at bounding box center [214, 80] width 20 height 20
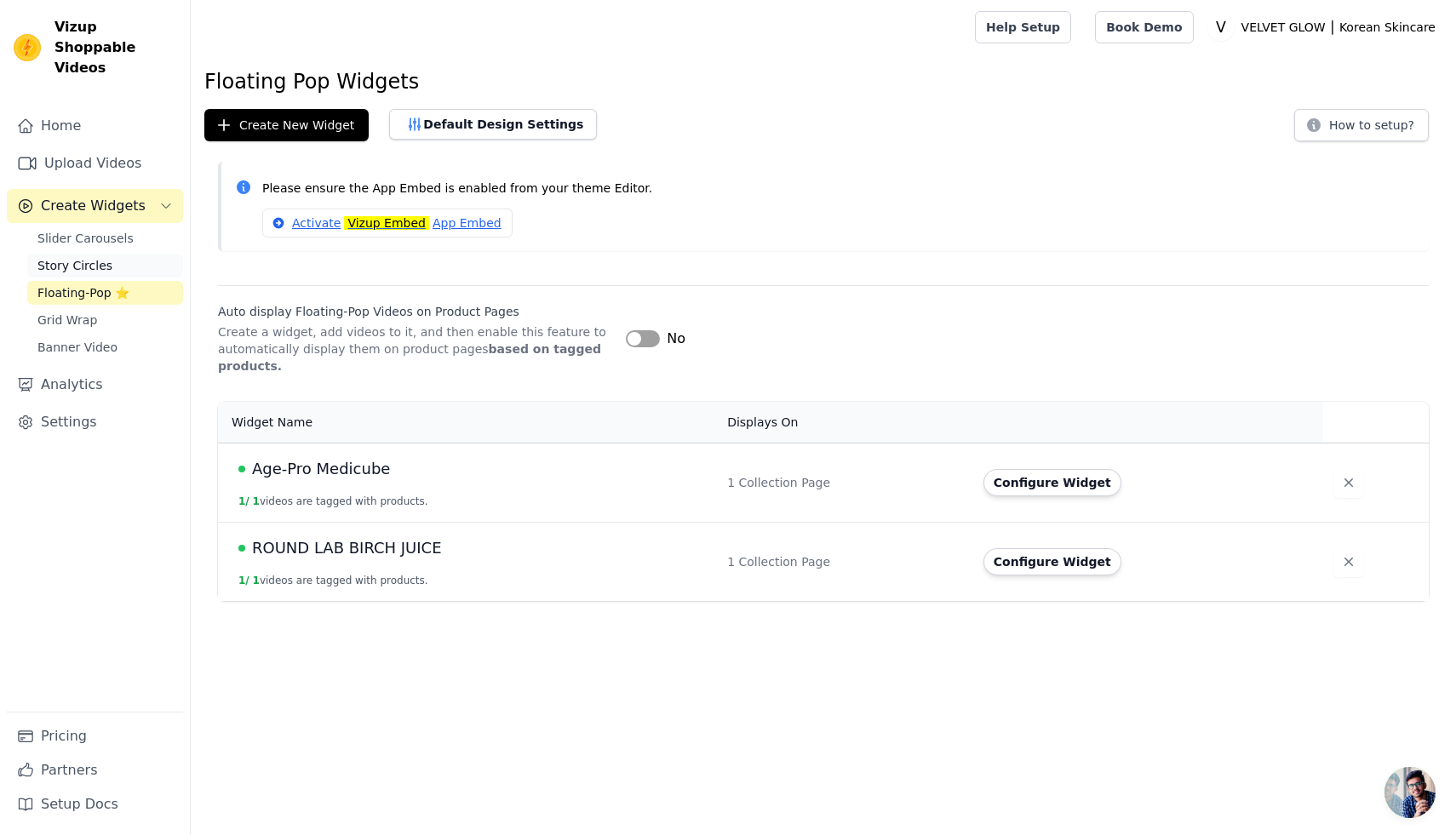
click at [77, 257] on span "Story Circles" at bounding box center [75, 265] width 75 height 17
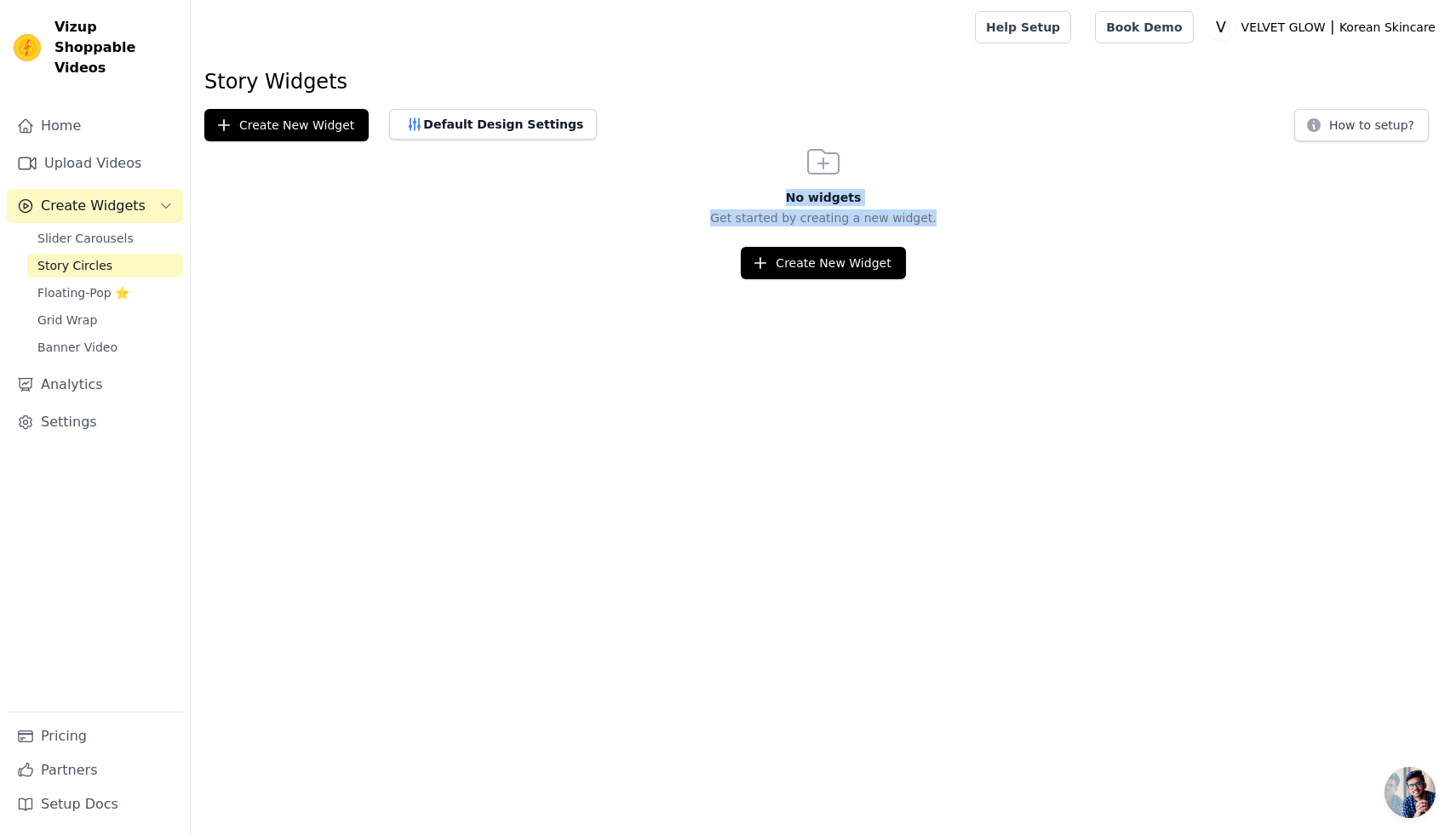
drag, startPoint x: 932, startPoint y: 222, endPoint x: 705, endPoint y: 194, distance: 228.7
click at [705, 194] on div "No widgets Get started by creating a new widget. Create New Widget" at bounding box center [823, 210] width 1265 height 138
click at [939, 215] on p "Get started by creating a new widget." at bounding box center [823, 218] width 1265 height 17
drag, startPoint x: 939, startPoint y: 215, endPoint x: 711, endPoint y: 218, distance: 228.0
click at [711, 218] on p "Get started by creating a new widget." at bounding box center [823, 218] width 1265 height 17
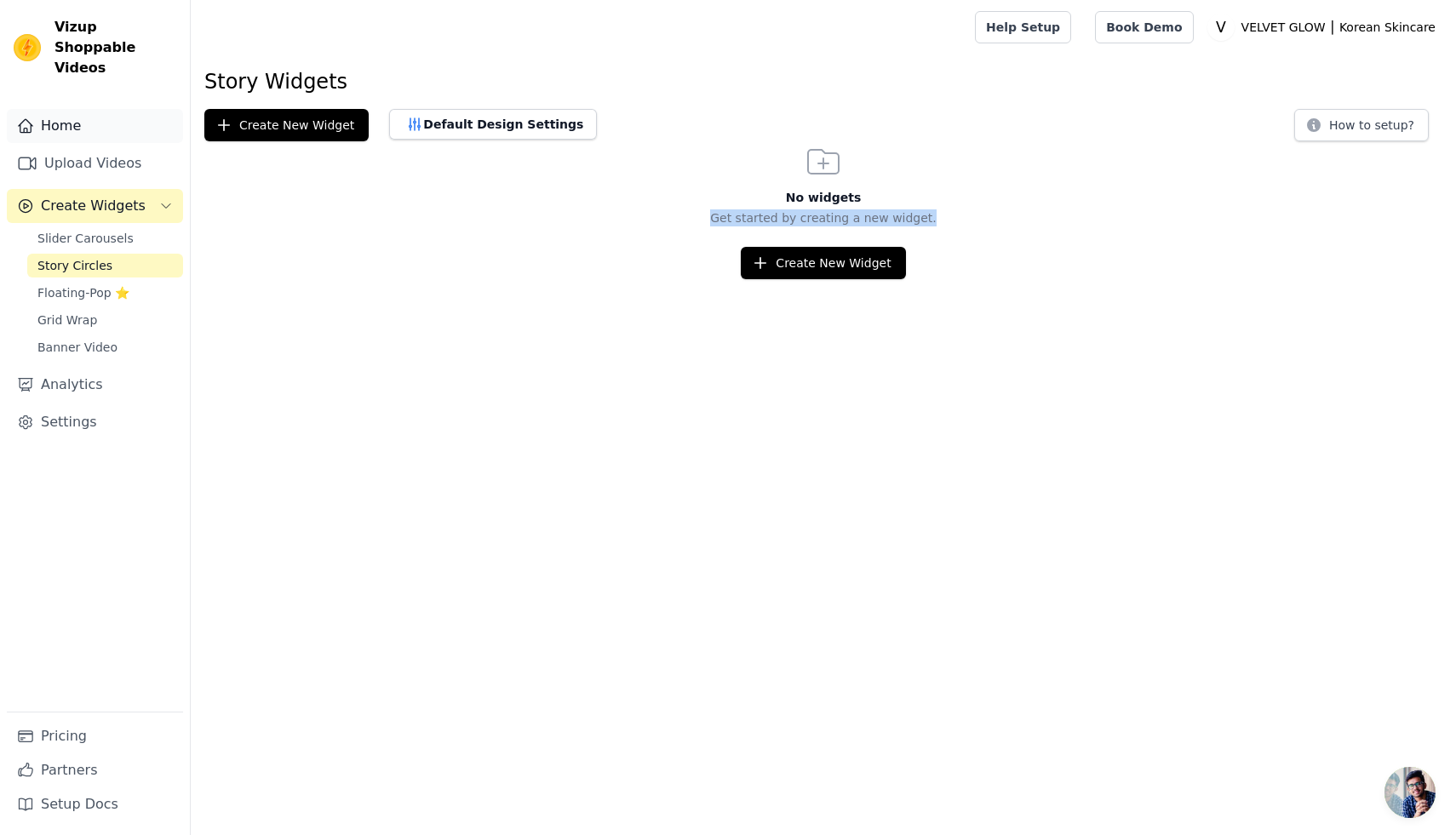
drag, startPoint x: 331, startPoint y: 87, endPoint x: 178, endPoint y: 94, distance: 153.2
click at [178, 94] on div "Vizup Shoppable Videos Home Upload Videos Create Widgets Slider Carousels Story…" at bounding box center [728, 139] width 1456 height 279
click at [325, 80] on h1 "Story Widgets" at bounding box center [823, 82] width 1238 height 27
drag, startPoint x: 330, startPoint y: 82, endPoint x: 249, endPoint y: 74, distance: 81.4
click at [205, 78] on h1 "Story Widgets" at bounding box center [823, 82] width 1238 height 27
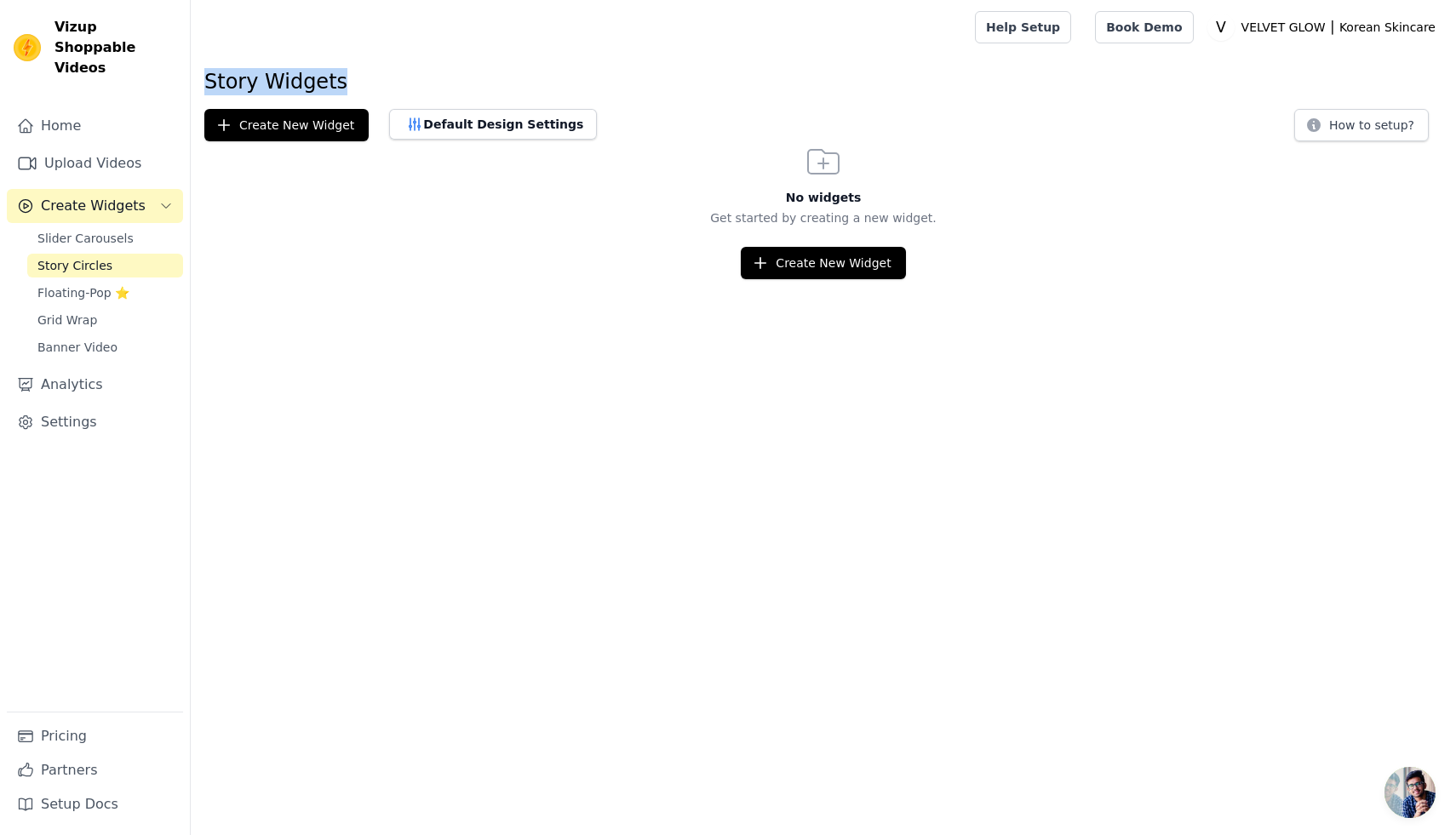
copy h1 "Story Widgets"
drag, startPoint x: 944, startPoint y: 226, endPoint x: 711, endPoint y: 224, distance: 233.0
click at [711, 224] on p "Get started by creating a new widget." at bounding box center [823, 218] width 1265 height 17
click at [104, 308] on link "Grid Wrap" at bounding box center [105, 320] width 156 height 24
drag, startPoint x: 350, startPoint y: 90, endPoint x: 205, endPoint y: 81, distance: 145.3
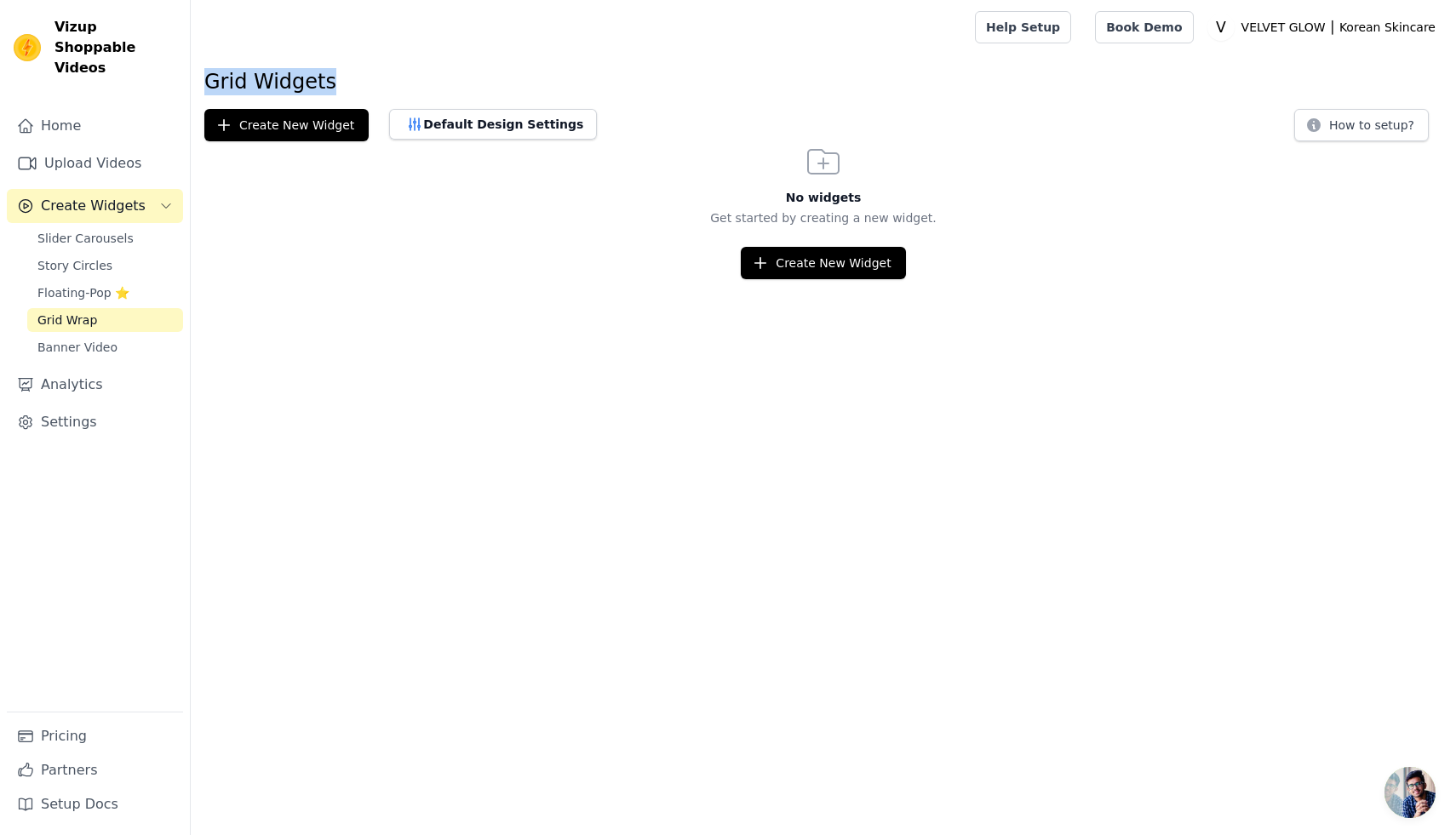
click at [205, 81] on h1 "Grid Widgets" at bounding box center [823, 82] width 1238 height 27
copy h1 "Grid Widgets"
click at [1360, 122] on button "How to setup?" at bounding box center [1361, 124] width 134 height 32
click at [823, 270] on button "Create New Widget" at bounding box center [823, 262] width 164 height 32
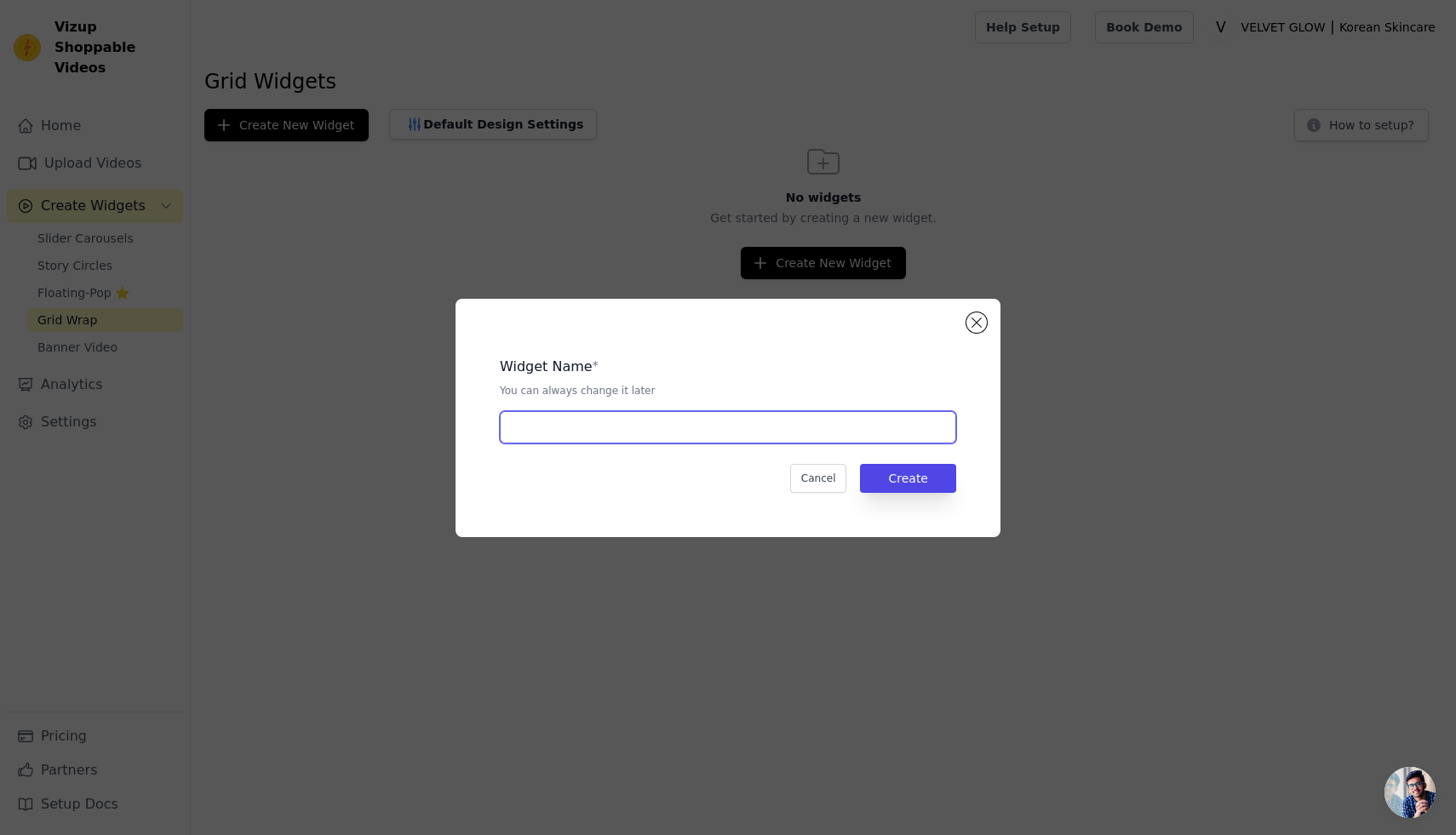
click at [565, 425] on input "text" at bounding box center [728, 427] width 456 height 32
type input "Viral K-Beauty 3"
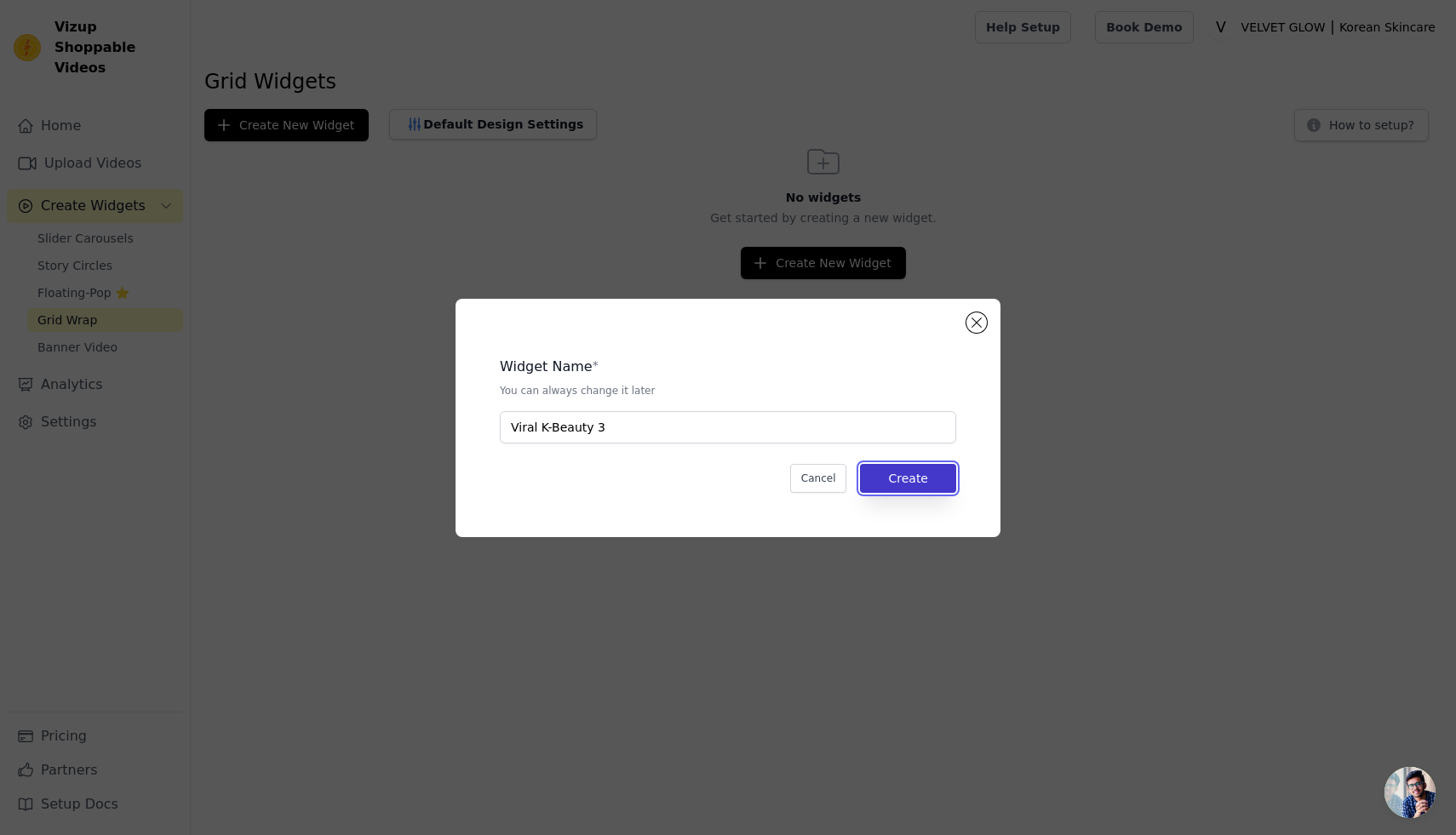
click at [881, 472] on button "Create" at bounding box center [907, 478] width 96 height 29
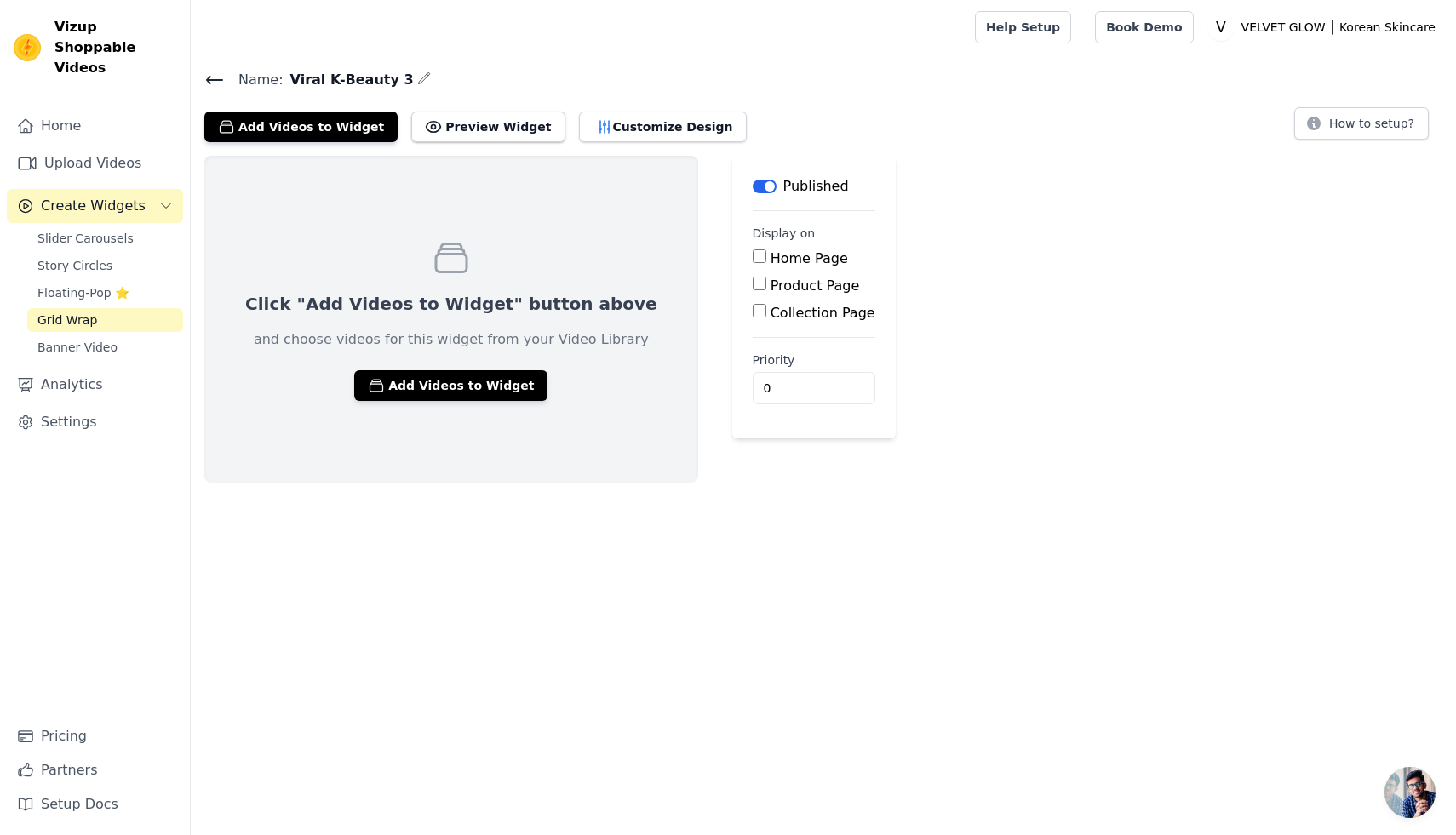
click at [753, 258] on input "Home Page" at bounding box center [760, 256] width 14 height 14
checkbox input "true"
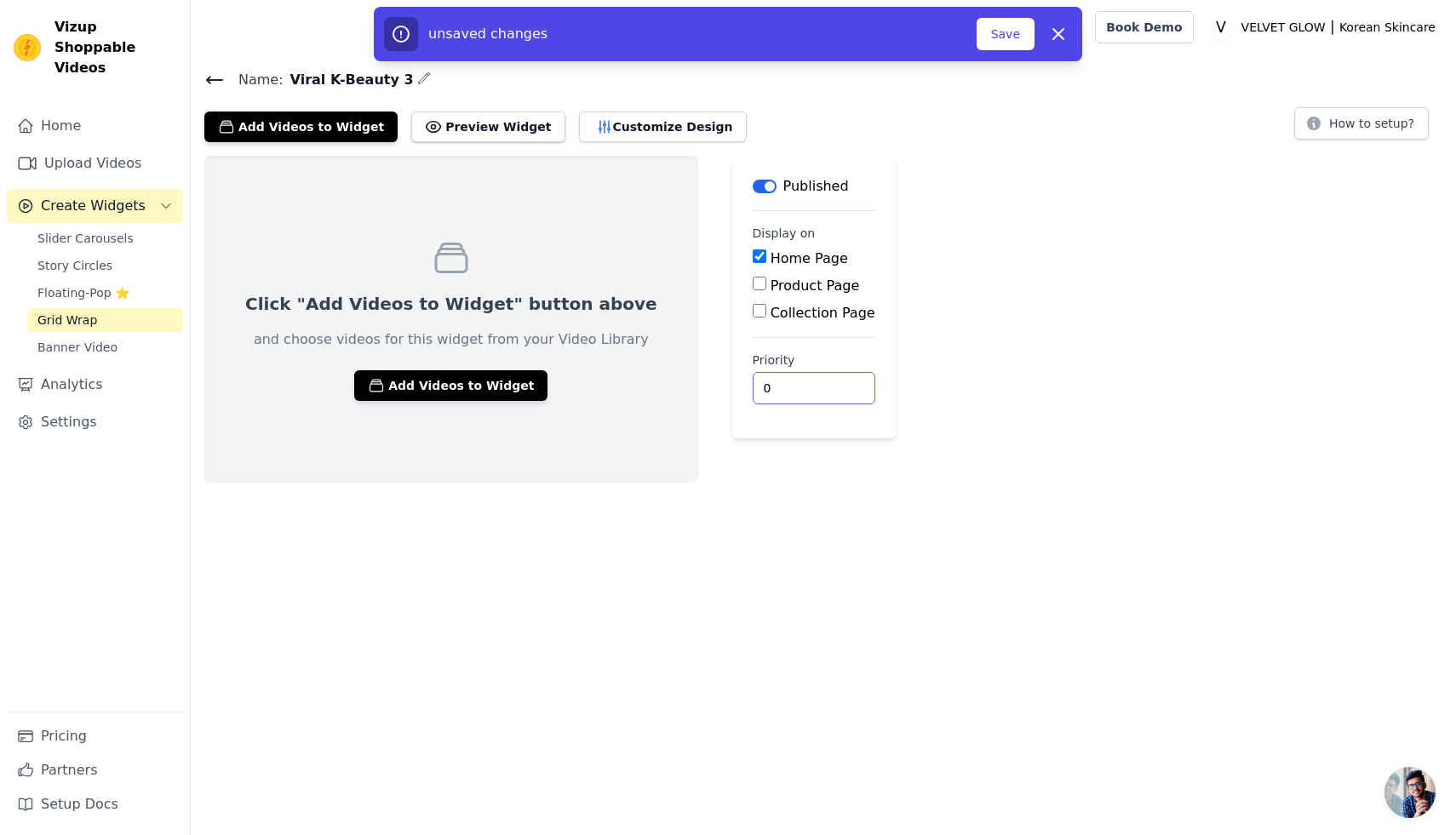
click at [768, 393] on input "0" at bounding box center [814, 388] width 123 height 32
click at [771, 383] on input "1" at bounding box center [814, 388] width 123 height 32
click at [771, 383] on input "2" at bounding box center [814, 388] width 123 height 32
type input "3"
click at [771, 383] on input "3" at bounding box center [814, 388] width 123 height 32
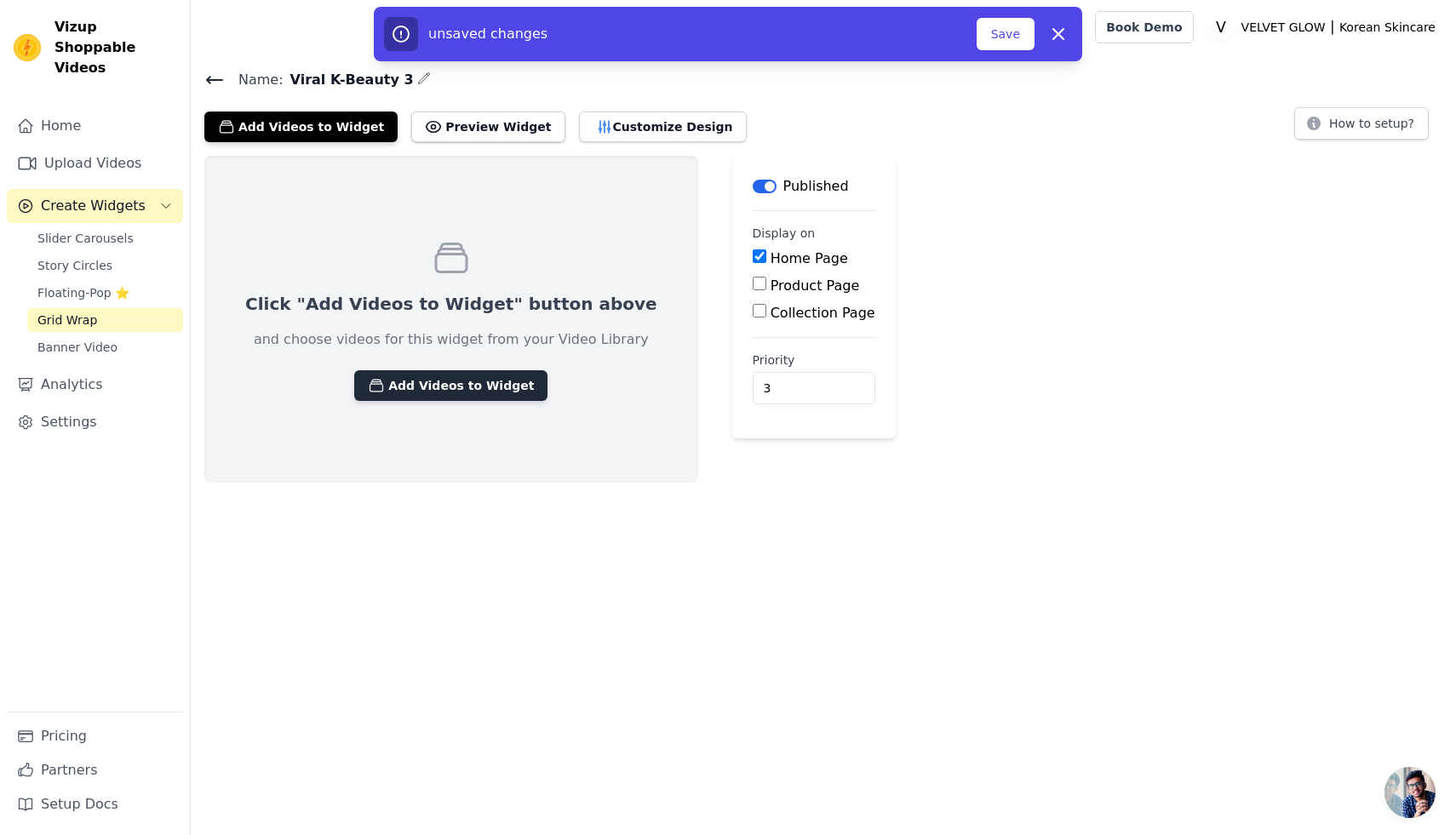
click at [411, 384] on button "Add Videos to Widget" at bounding box center [450, 386] width 194 height 31
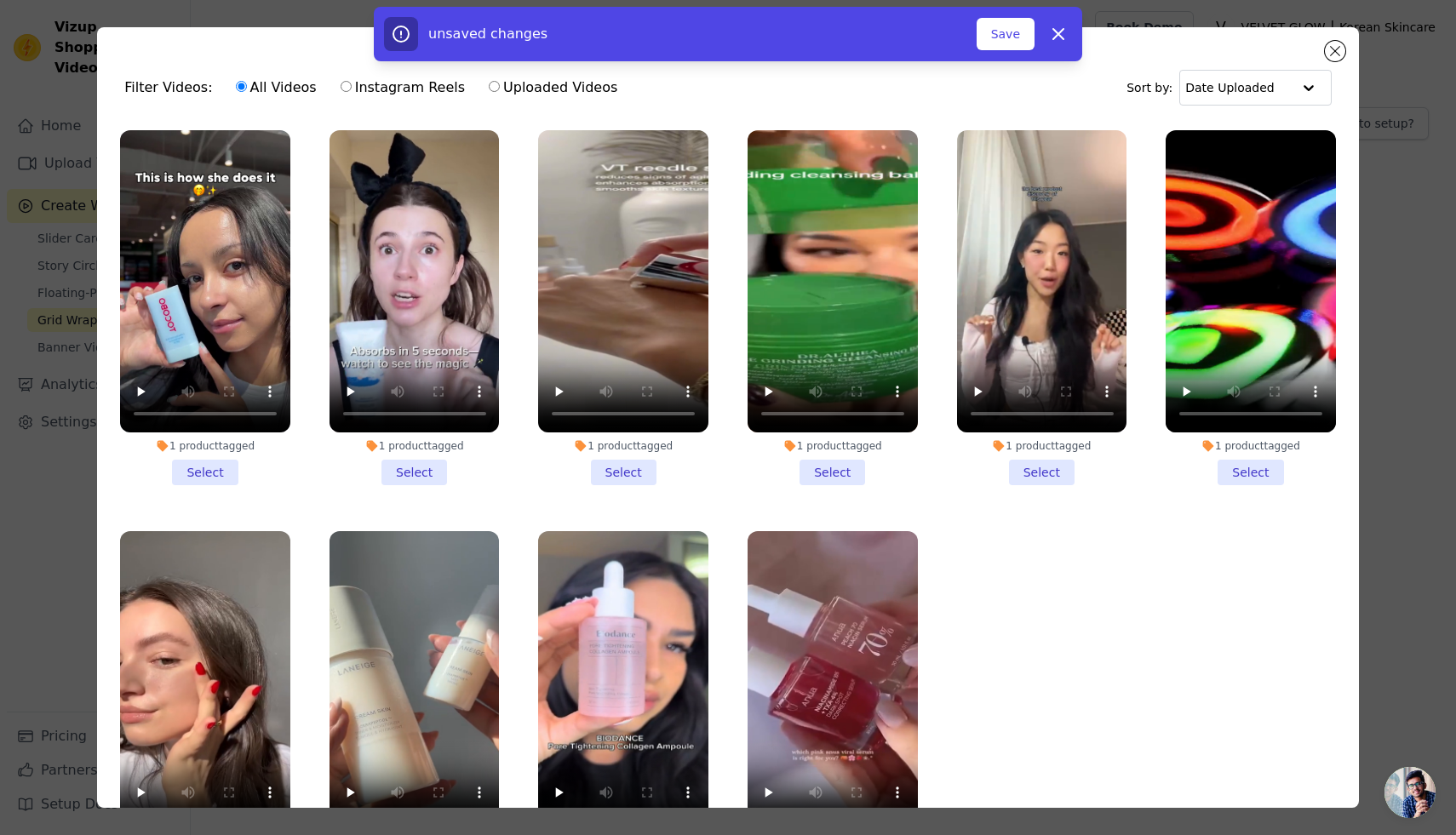
click at [222, 471] on li "1 product tagged Select" at bounding box center [204, 307] width 170 height 355
click at [0, 0] on input "1 product tagged Select" at bounding box center [0, 0] width 0 height 0
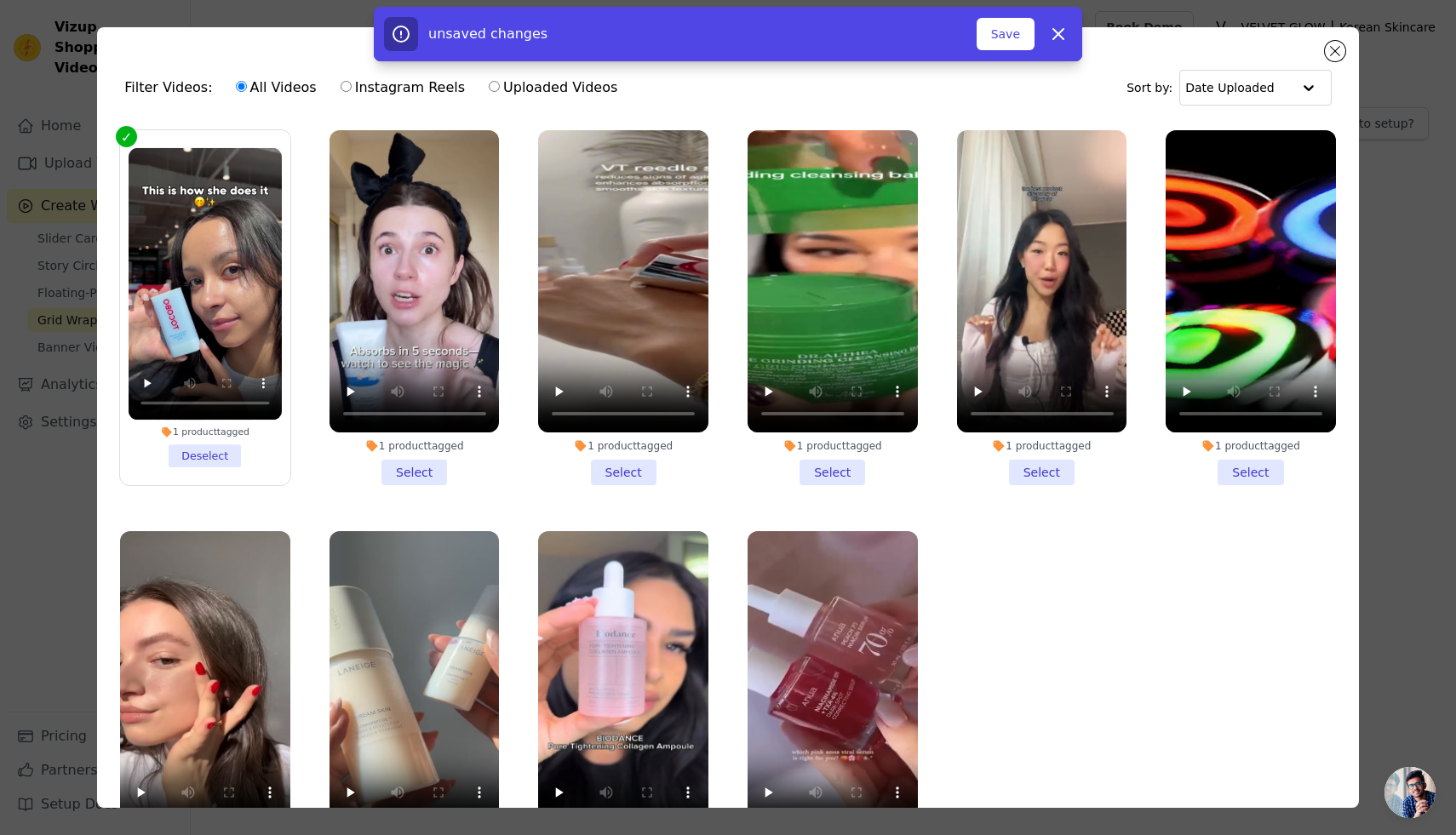
click at [427, 476] on li "1 product tagged Select" at bounding box center [414, 307] width 170 height 355
click at [0, 0] on input "1 product tagged Select" at bounding box center [0, 0] width 0 height 0
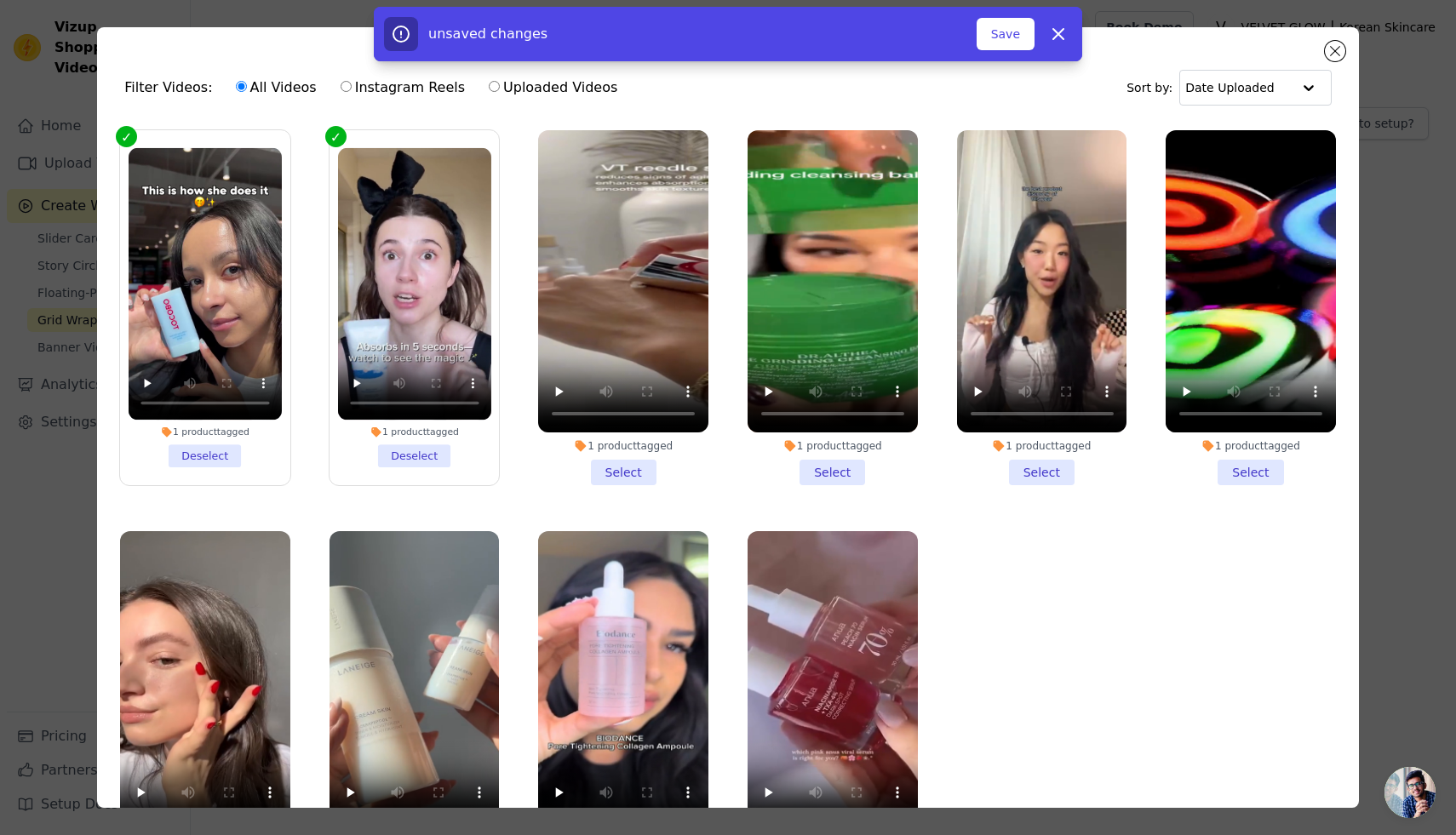
click at [620, 474] on li "1 product tagged Select" at bounding box center [622, 307] width 170 height 355
click at [0, 0] on input "1 product tagged Select" at bounding box center [0, 0] width 0 height 0
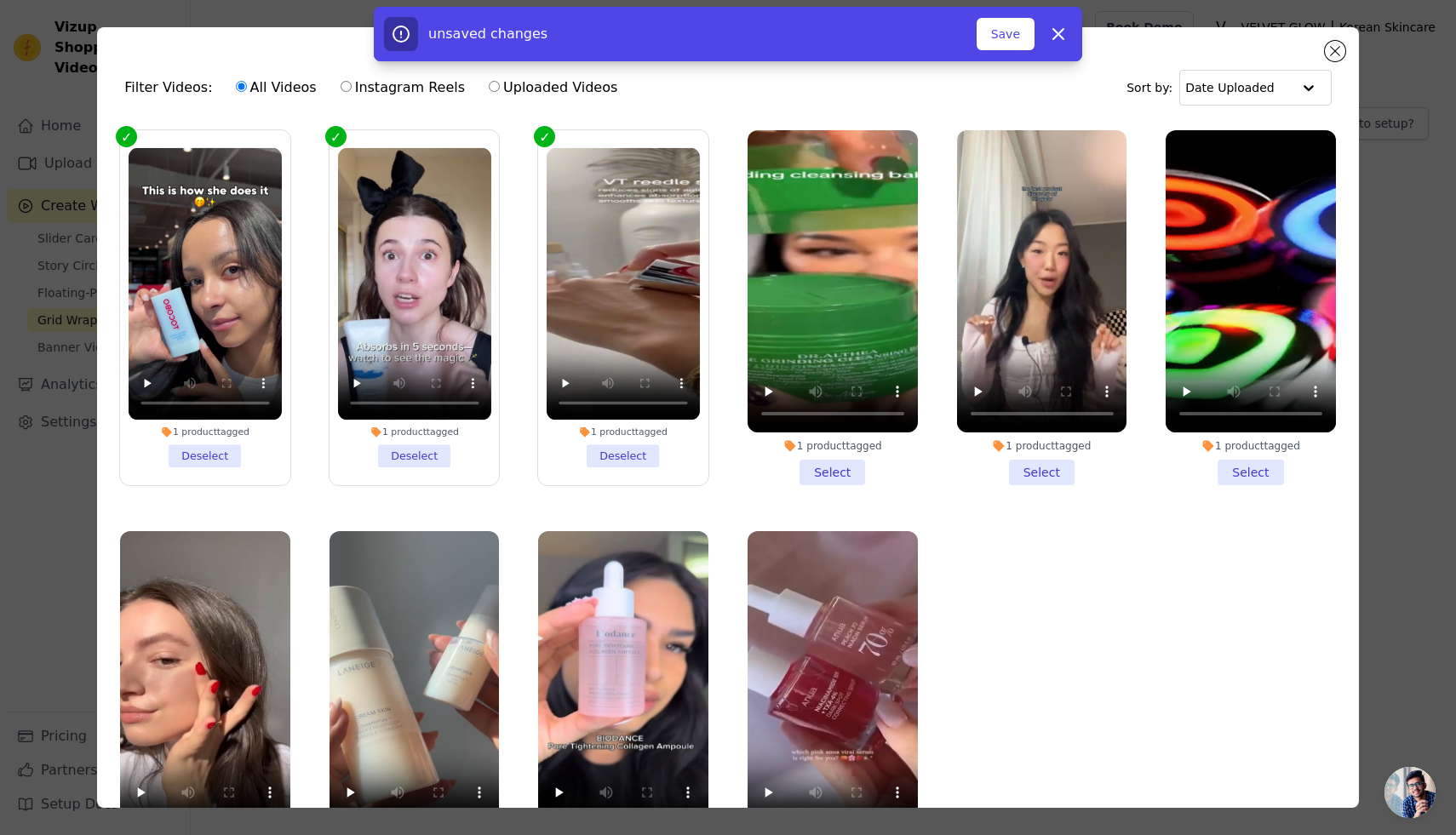
click at [843, 469] on li "1 product tagged Select" at bounding box center [833, 307] width 170 height 355
click at [0, 0] on input "1 product tagged Select" at bounding box center [0, 0] width 0 height 0
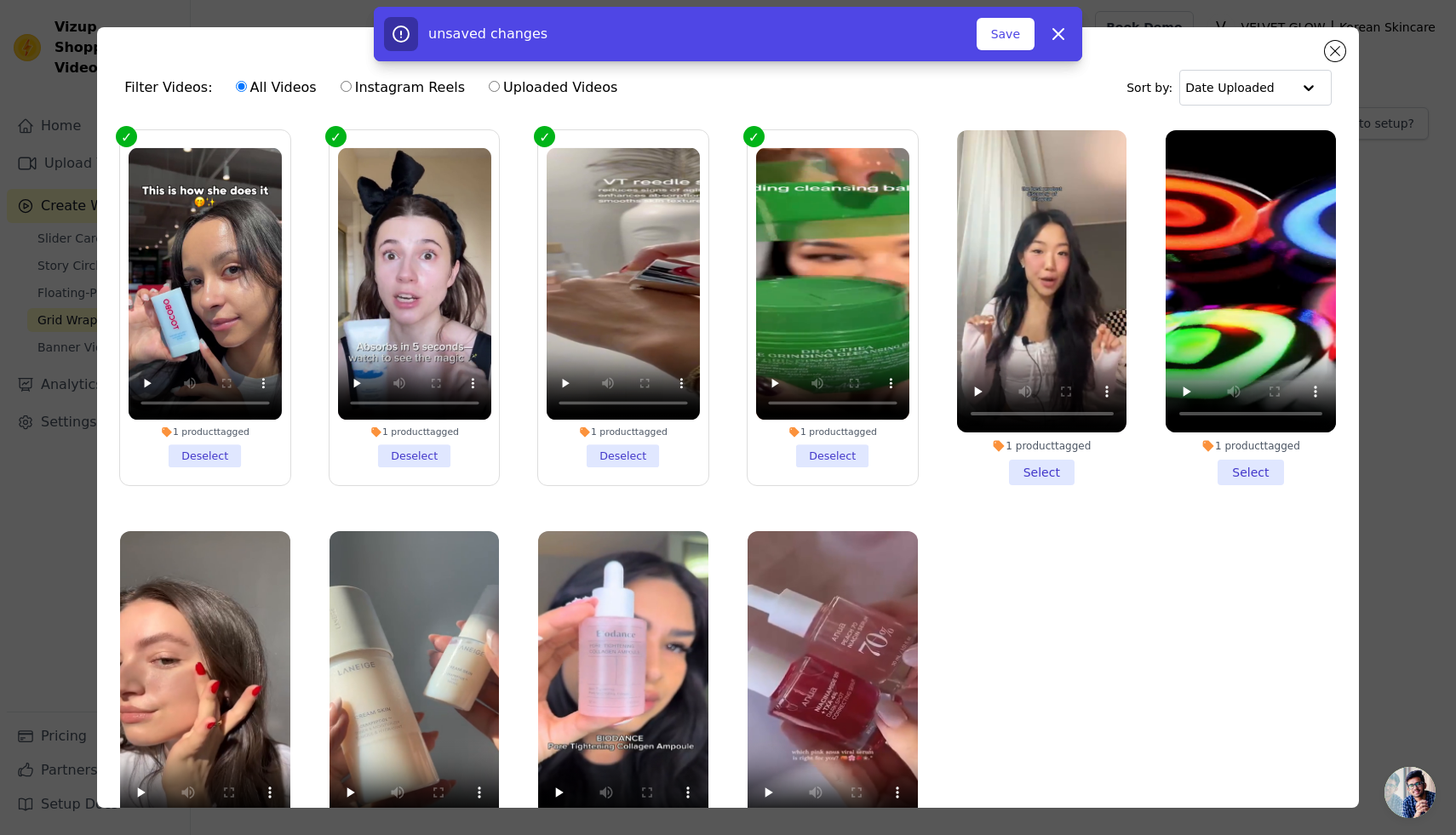
click at [1259, 470] on li "1 product tagged Select" at bounding box center [1250, 307] width 170 height 355
click at [0, 0] on input "1 product tagged Select" at bounding box center [0, 0] width 0 height 0
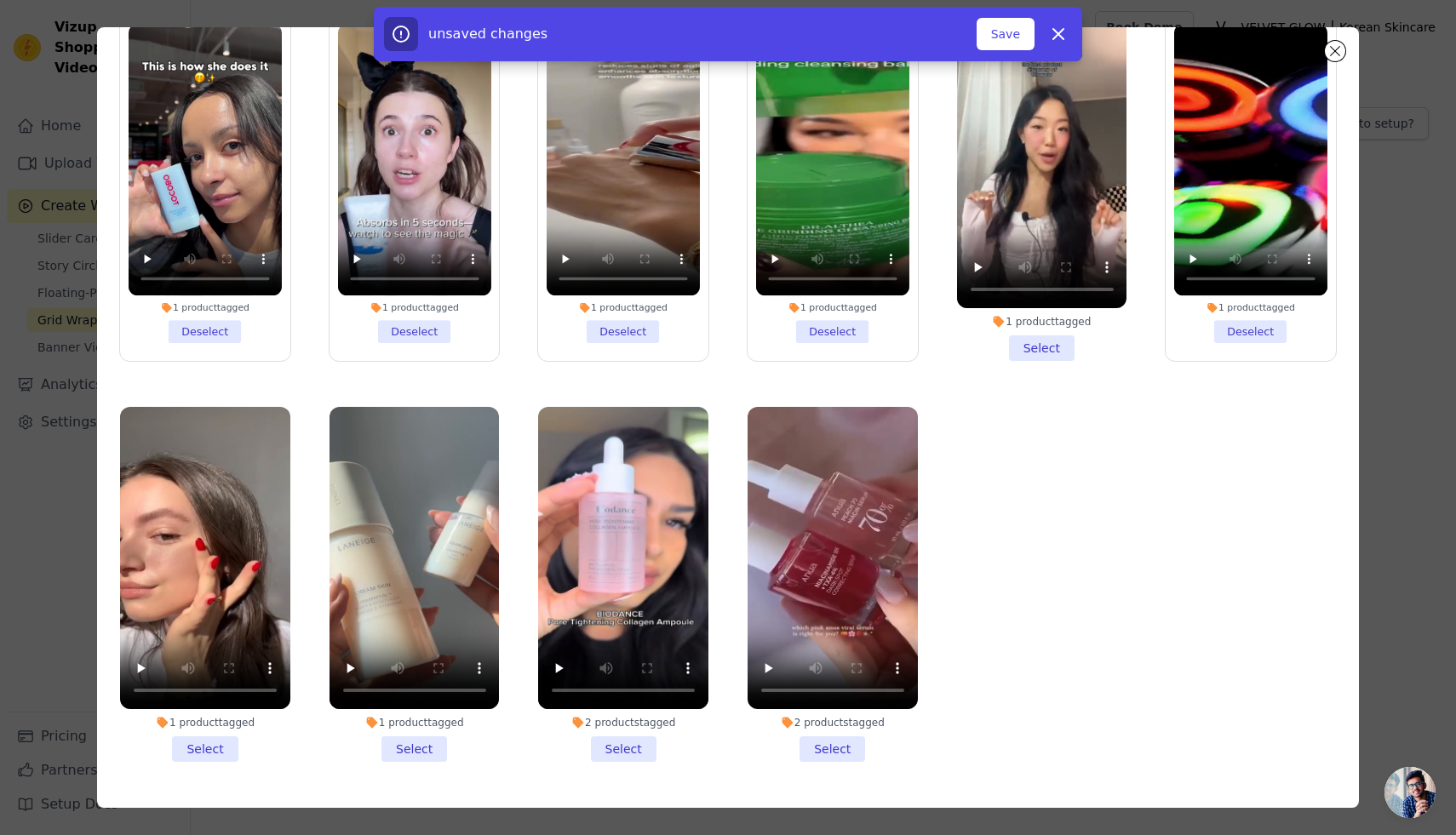
scroll to position [148, 0]
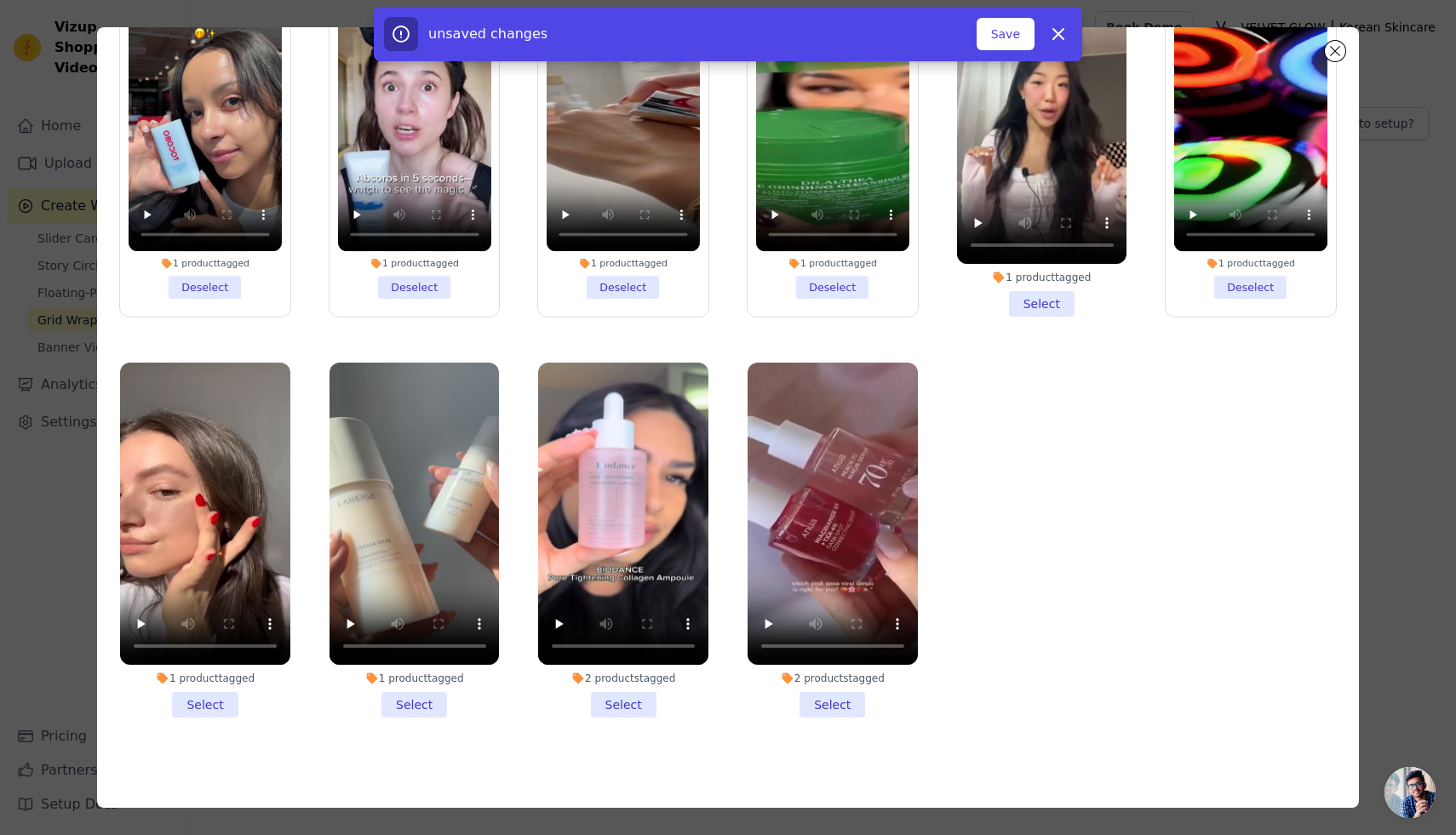
click at [842, 706] on li "2 products tagged Select" at bounding box center [833, 539] width 170 height 355
click at [0, 0] on input "2 products tagged Select" at bounding box center [0, 0] width 0 height 0
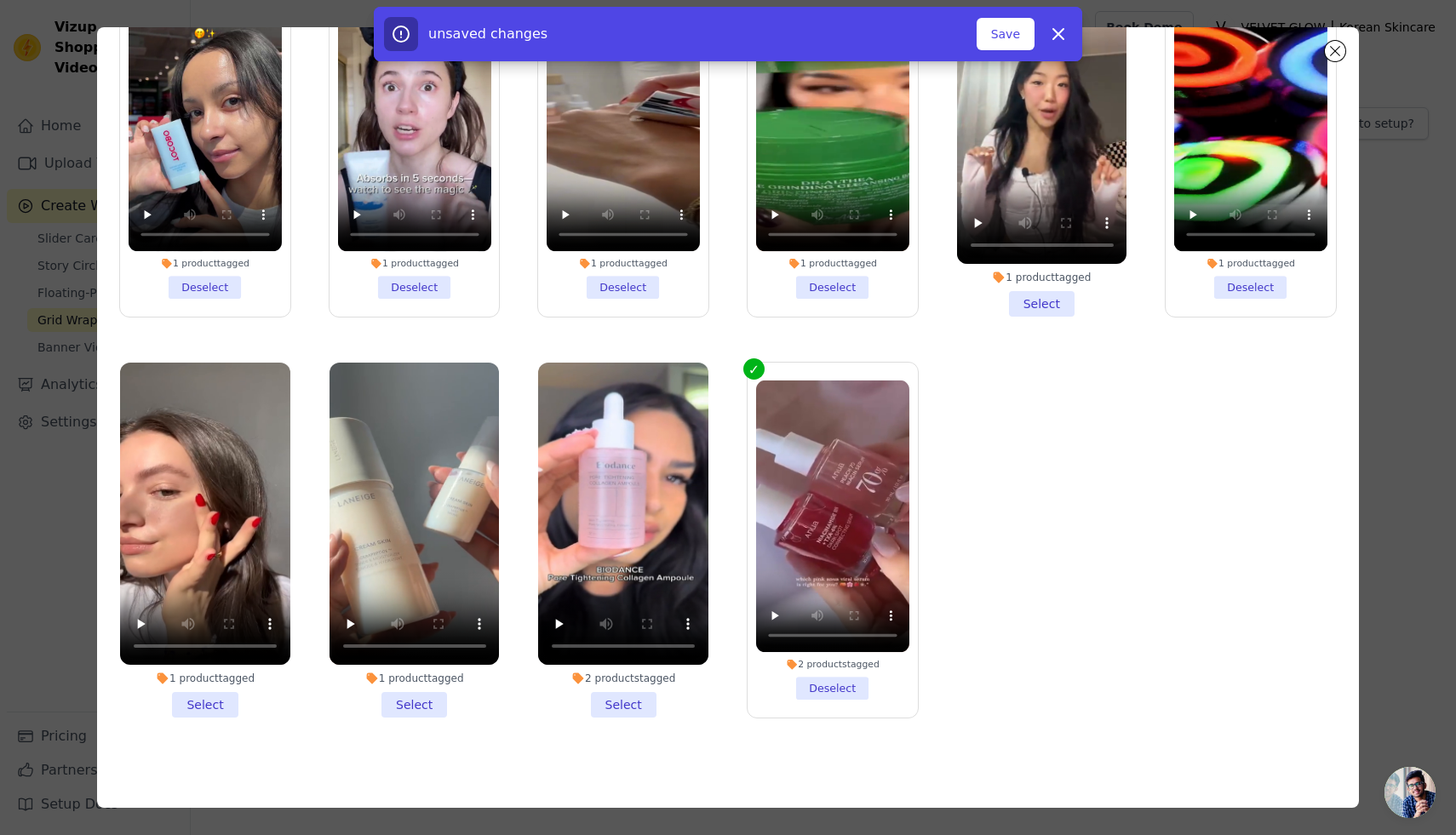
click at [638, 706] on li "2 products tagged Select" at bounding box center [622, 539] width 170 height 355
click at [0, 0] on input "2 products tagged Select" at bounding box center [0, 0] width 0 height 0
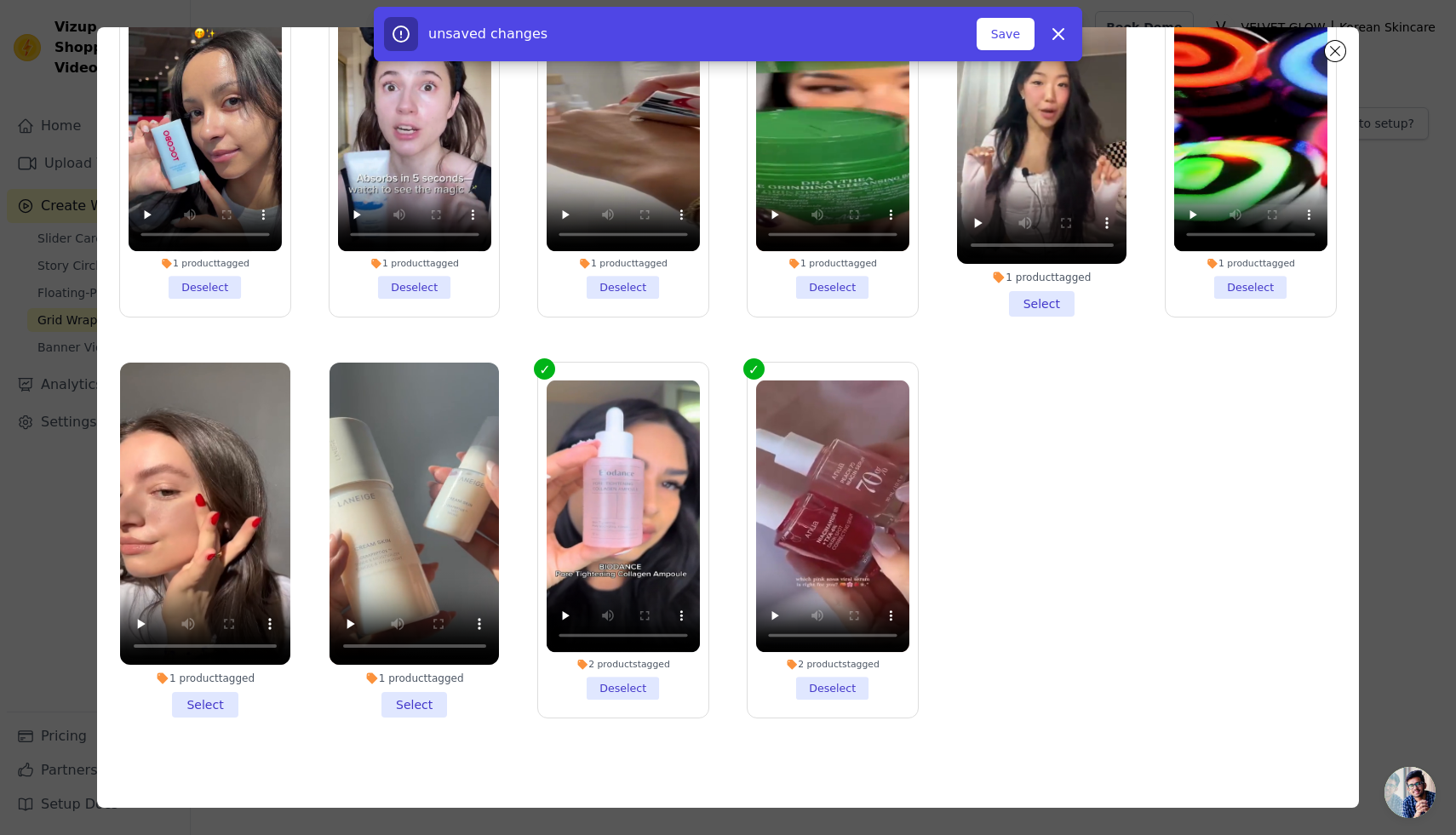
click at [427, 706] on li "1 product tagged Select" at bounding box center [414, 539] width 170 height 355
click at [0, 0] on input "1 product tagged Select" at bounding box center [0, 0] width 0 height 0
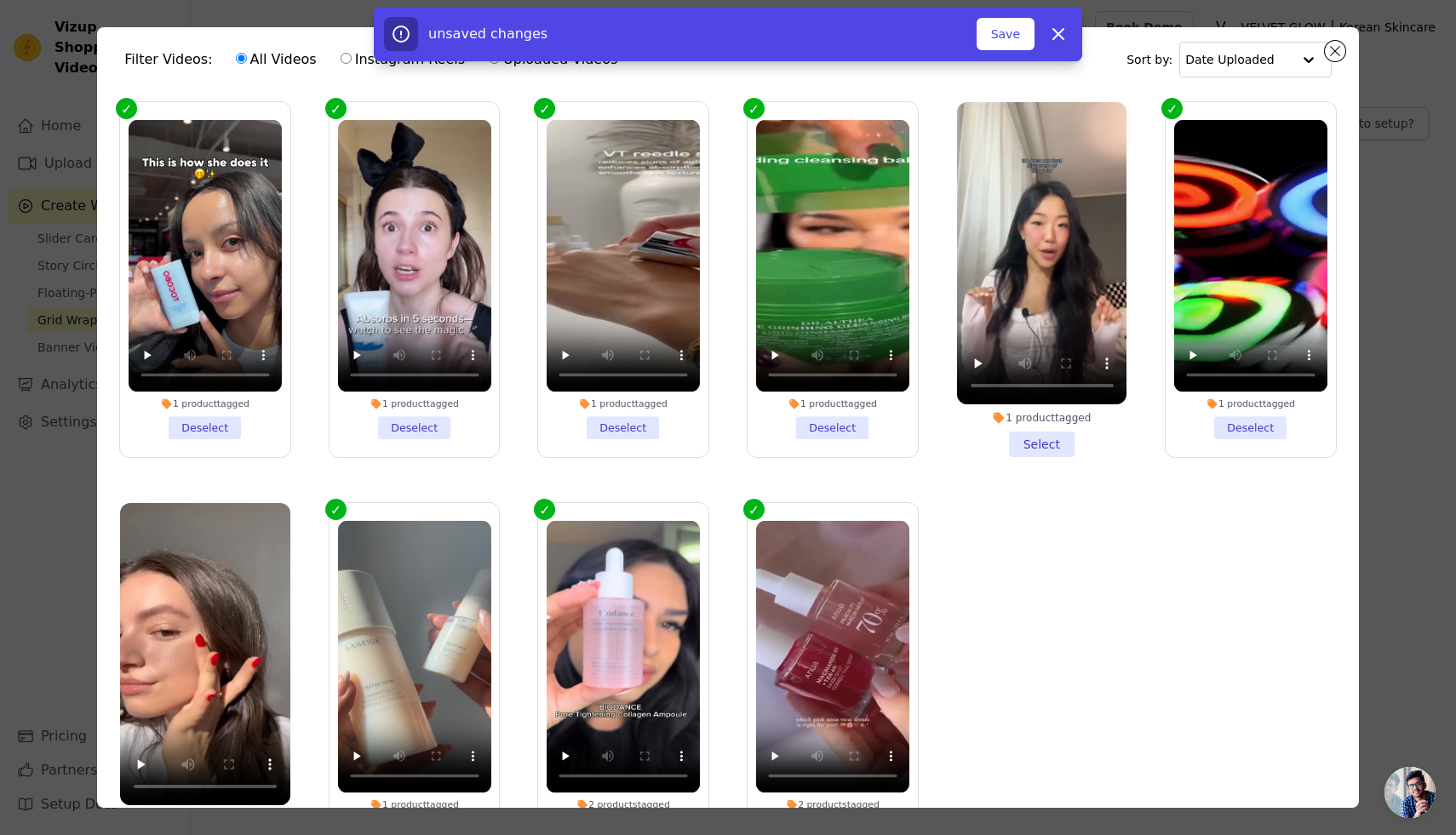
scroll to position [0, 0]
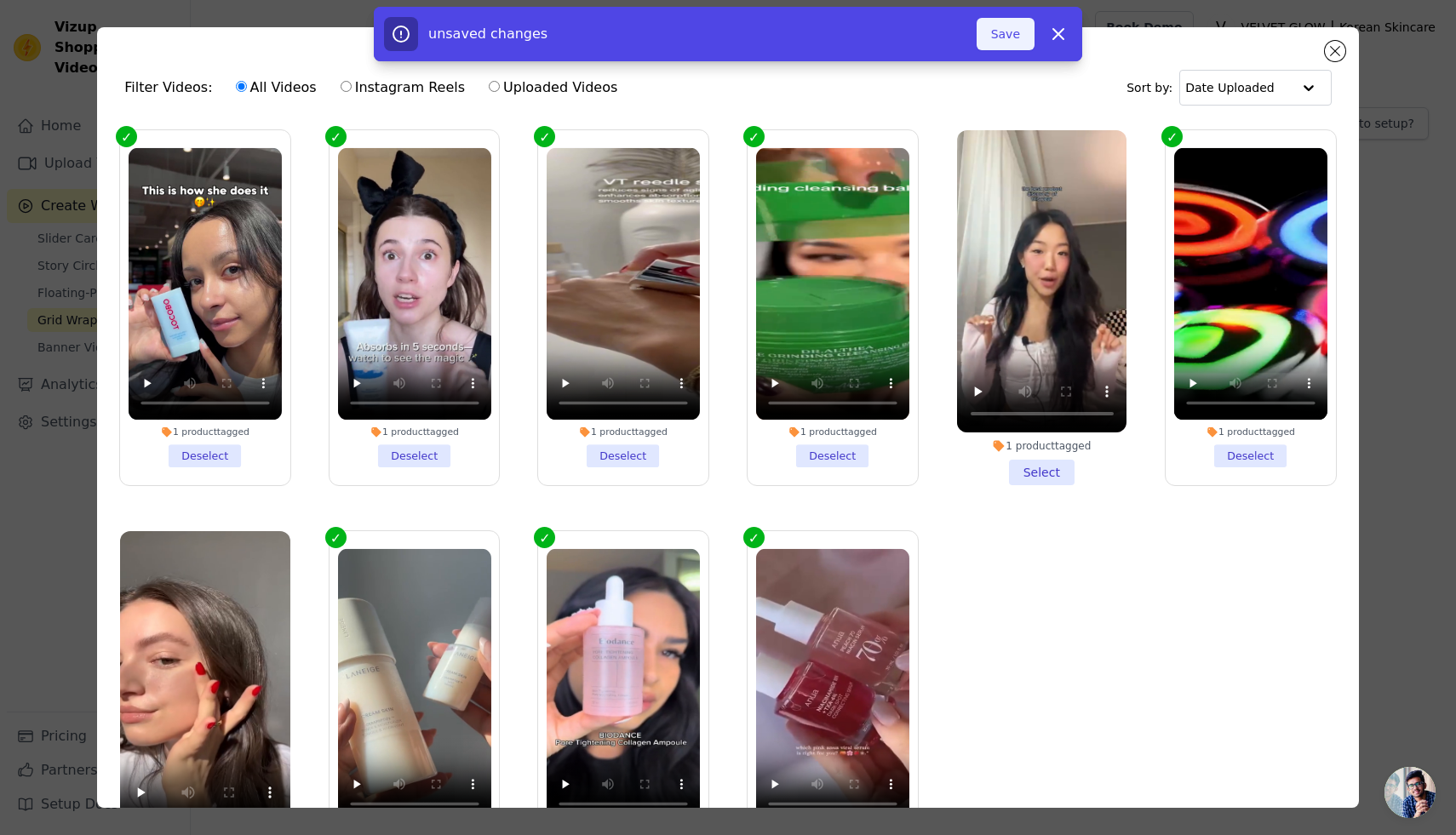
click at [1009, 34] on button "Save" at bounding box center [1006, 33] width 58 height 32
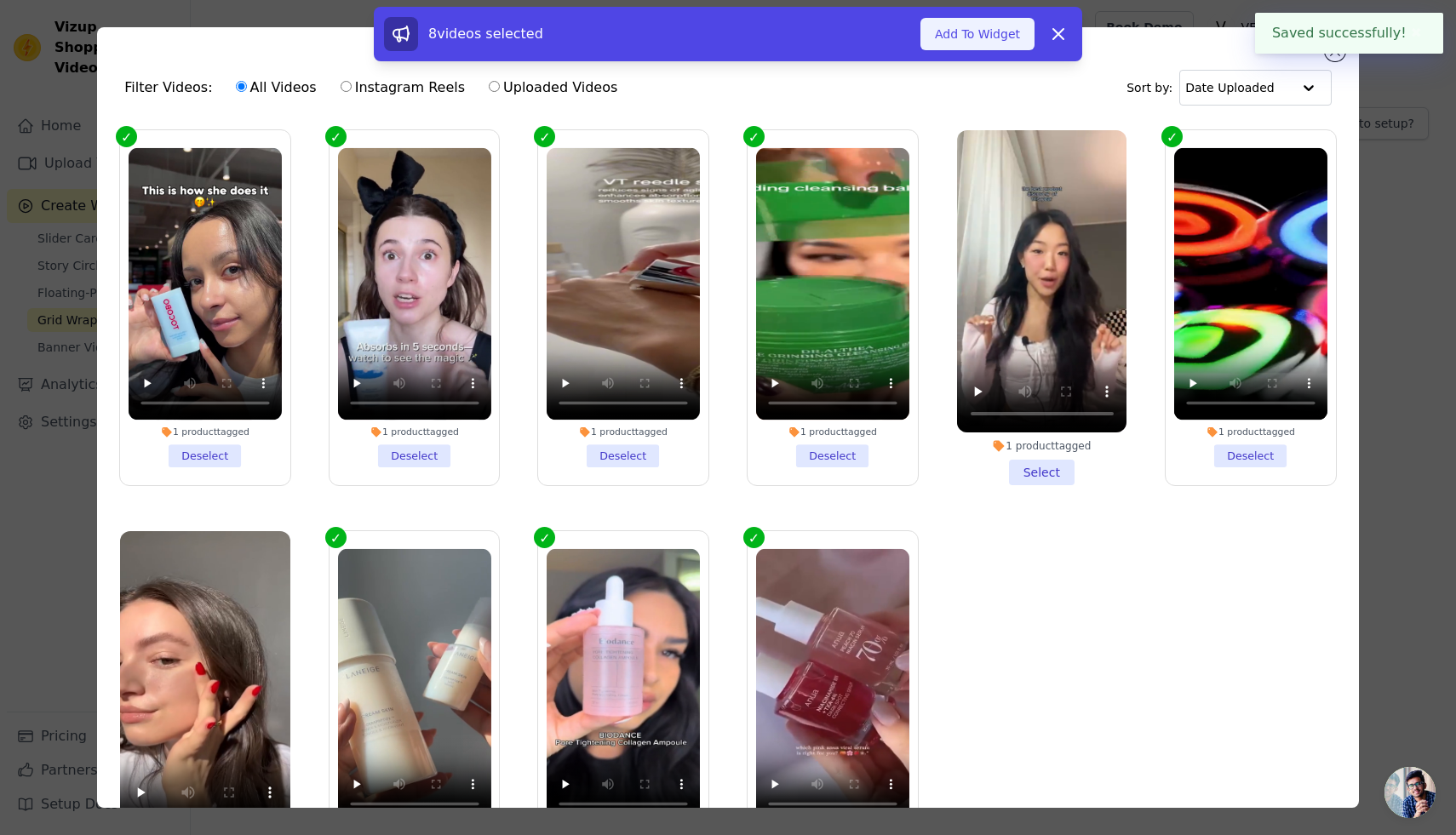
click at [998, 38] on button "Add To Widget" at bounding box center [977, 33] width 114 height 32
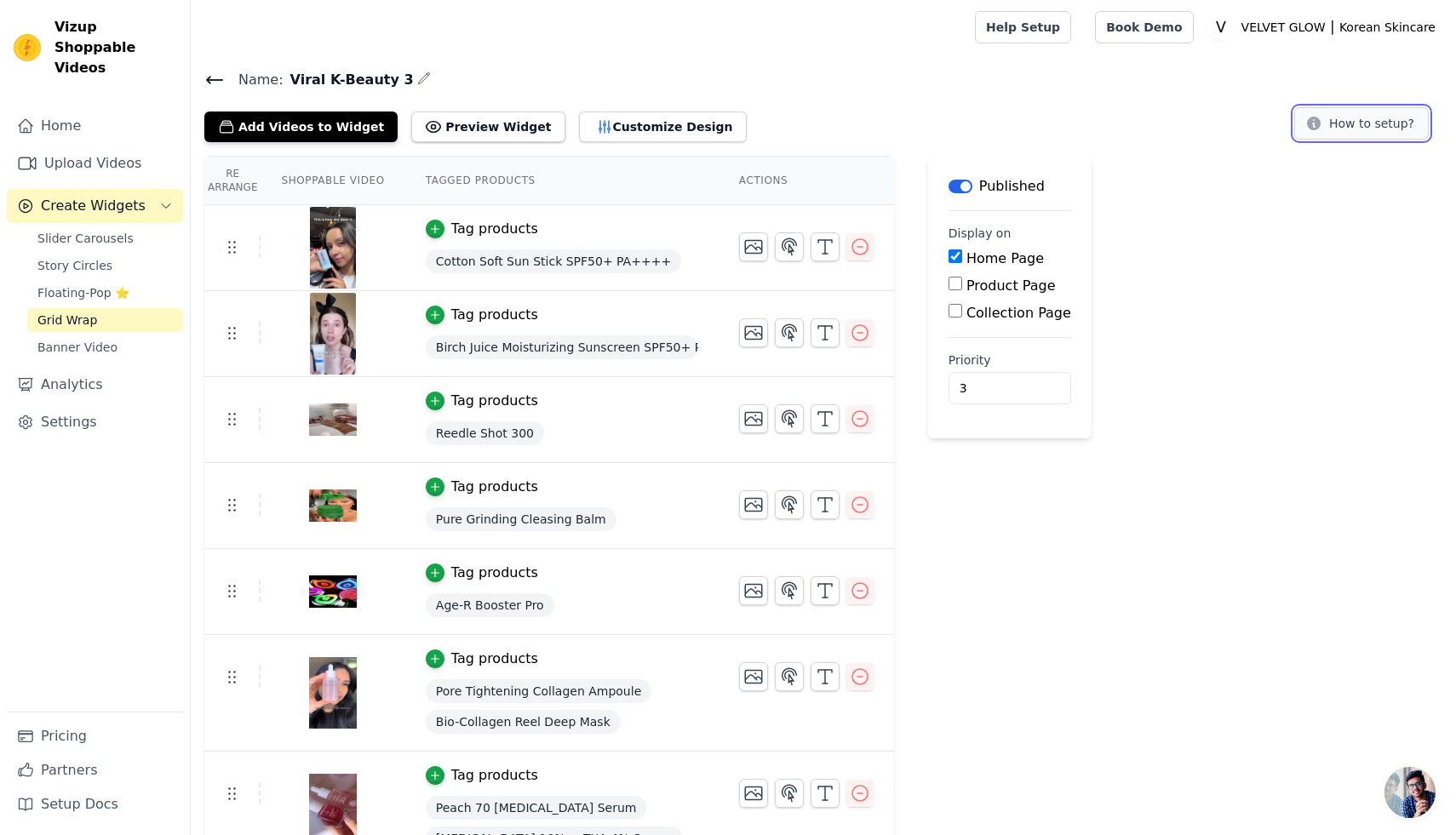
click at [1327, 127] on button "How to setup?" at bounding box center [1361, 122] width 134 height 32
